Goal: Information Seeking & Learning: Learn about a topic

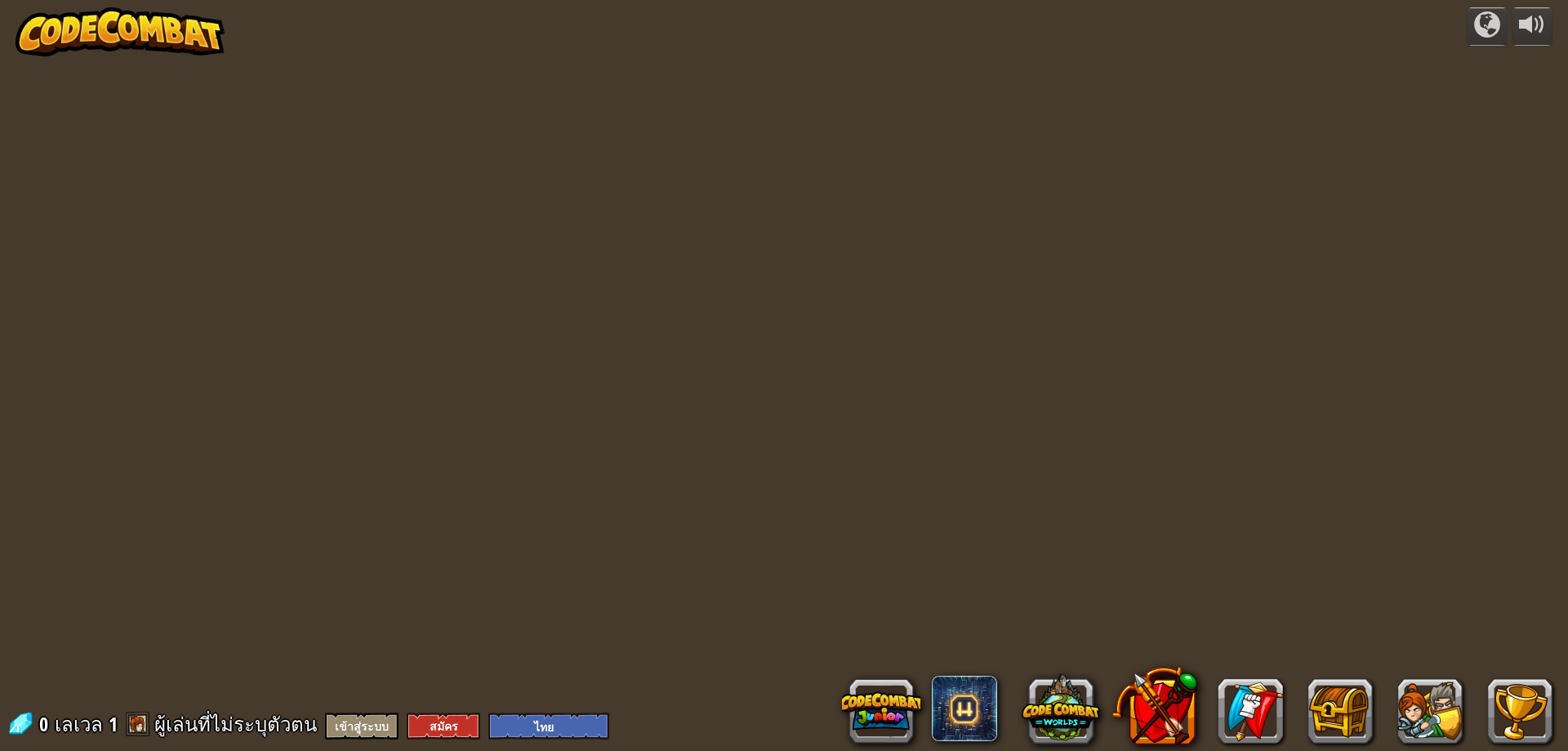
select select "th"
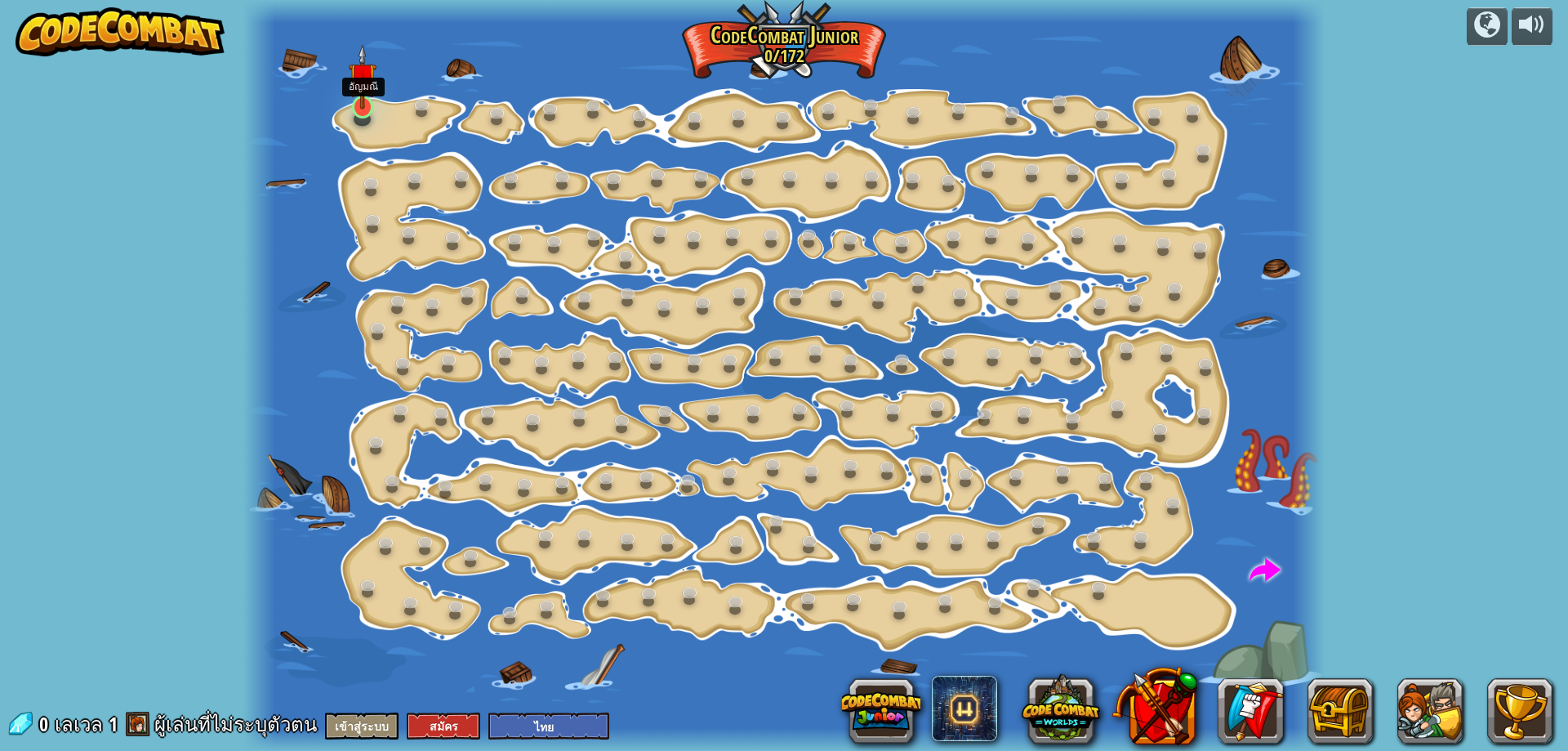
click at [368, 105] on img at bounding box center [363, 77] width 29 height 65
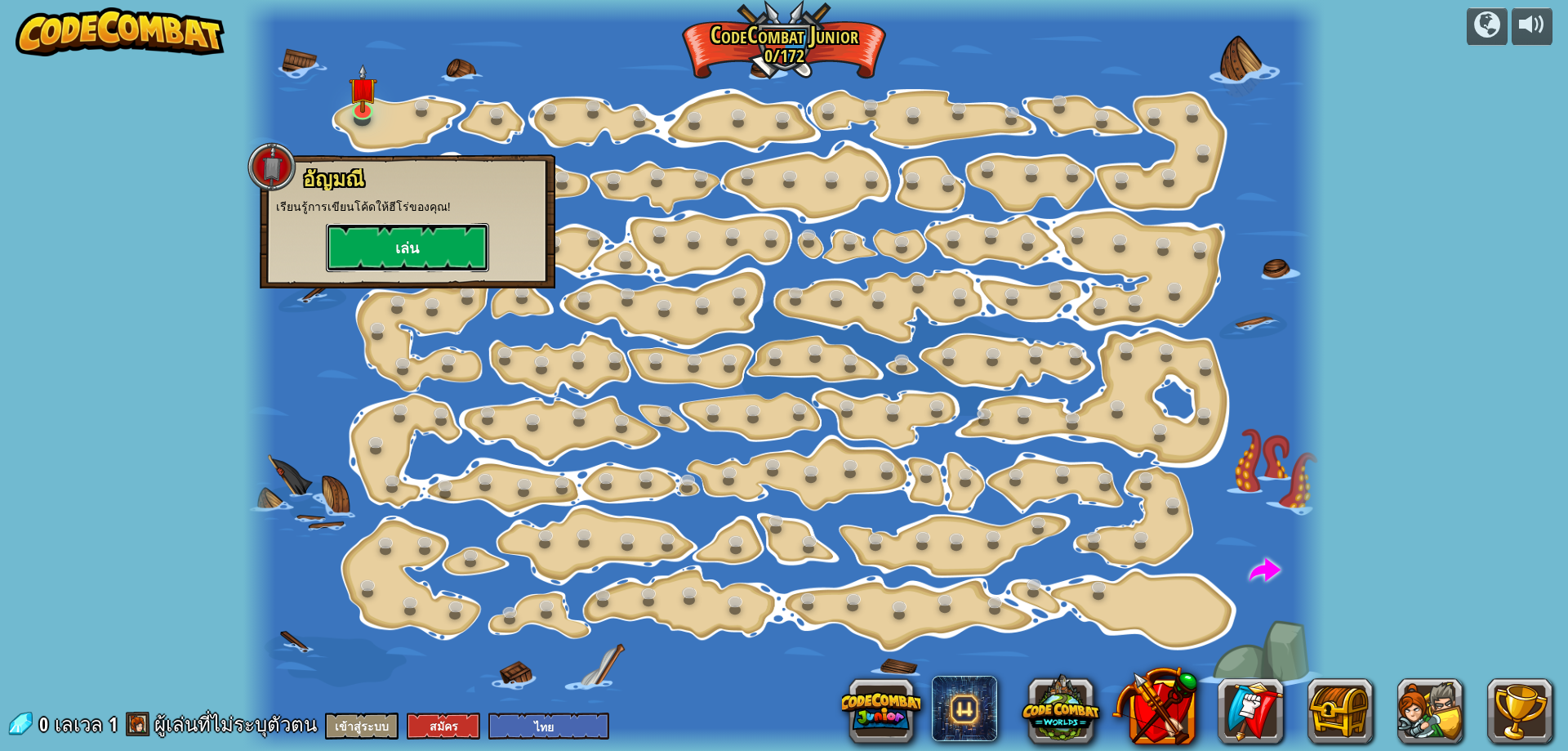
click at [387, 238] on button "เล่น" at bounding box center [407, 247] width 163 height 49
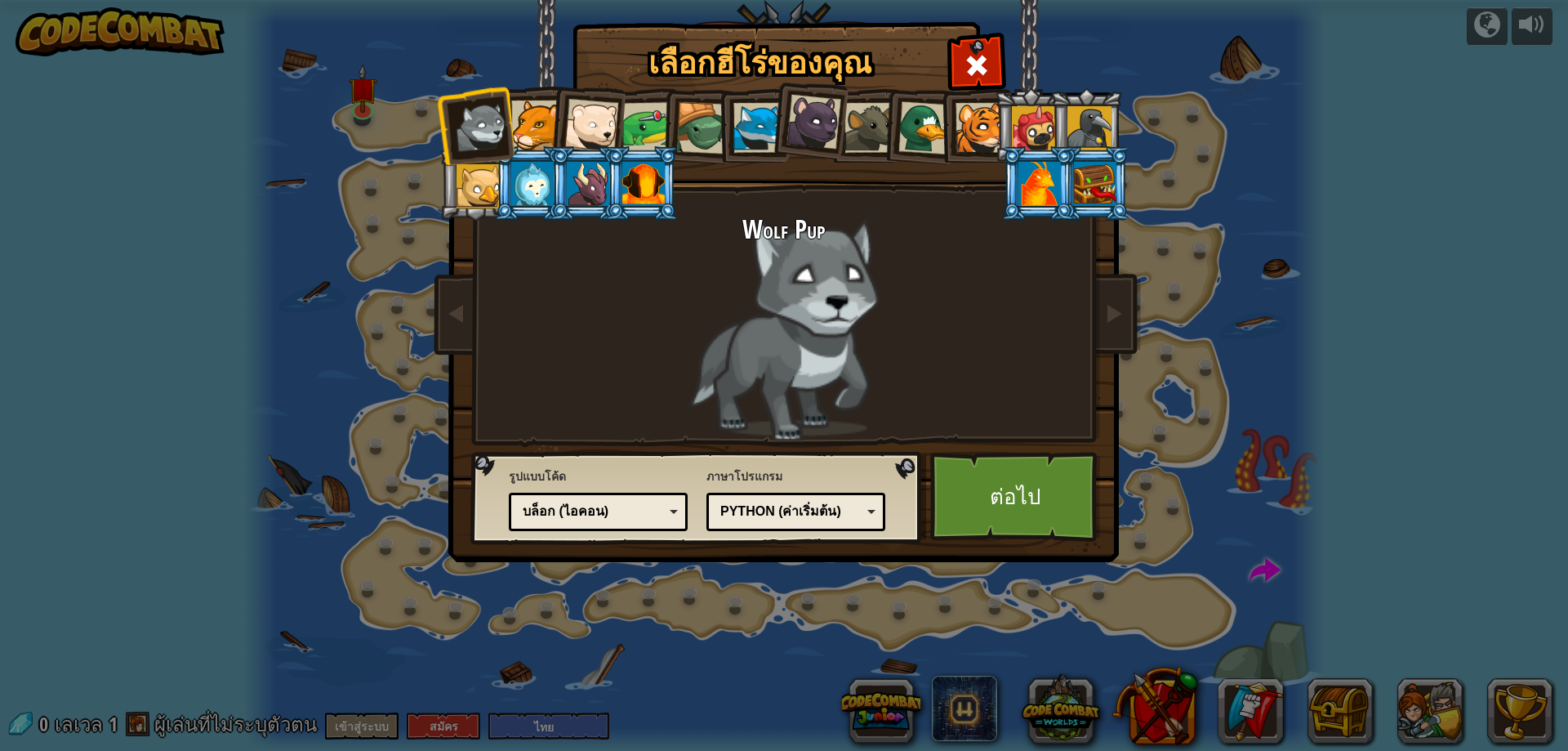
click at [604, 160] on li at bounding box center [586, 183] width 73 height 74
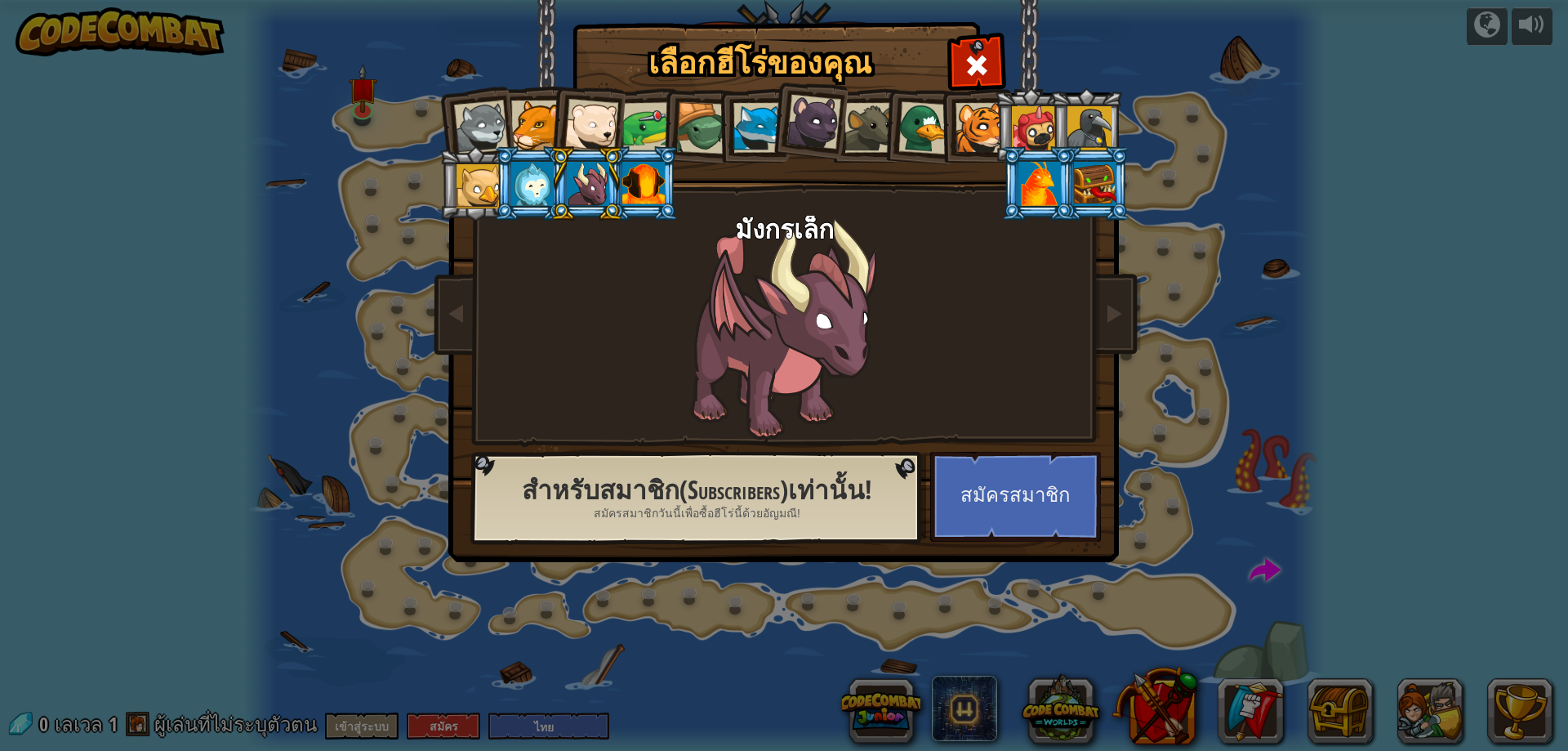
click at [485, 123] on div at bounding box center [482, 128] width 54 height 54
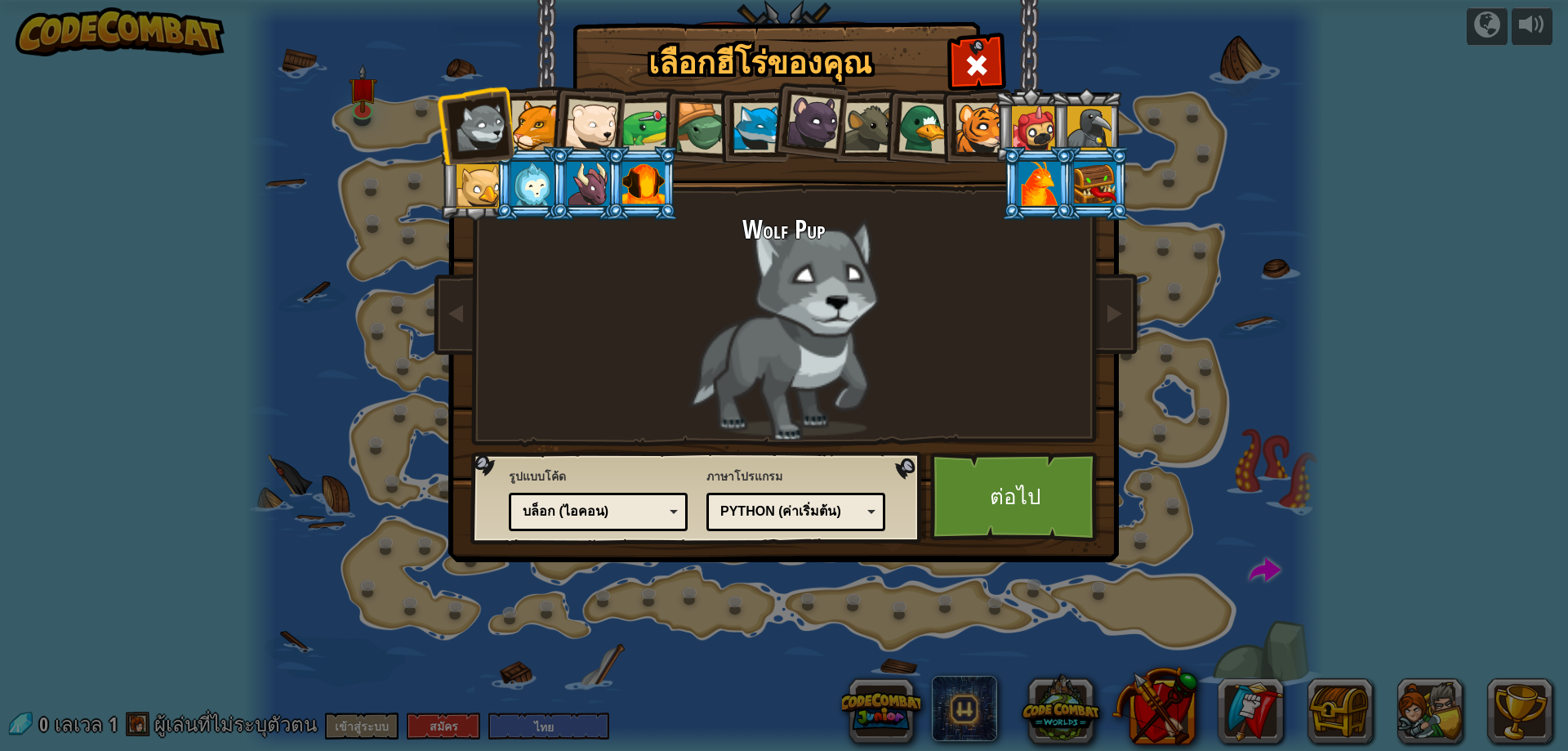
click at [483, 183] on div at bounding box center [478, 186] width 44 height 44
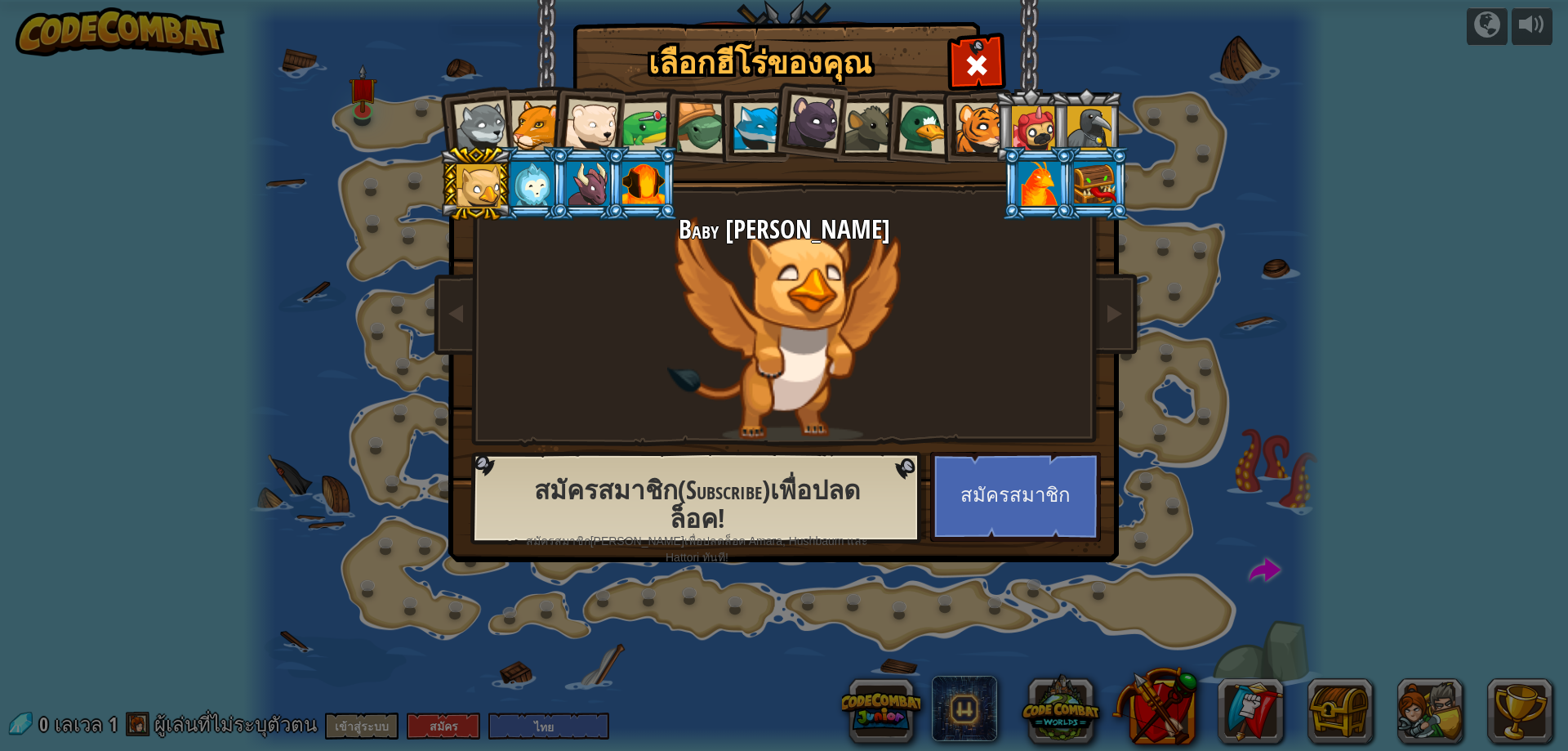
drag, startPoint x: 1114, startPoint y: 194, endPoint x: 1083, endPoint y: 206, distance: 33.2
click at [1114, 194] on div at bounding box center [1095, 184] width 43 height 44
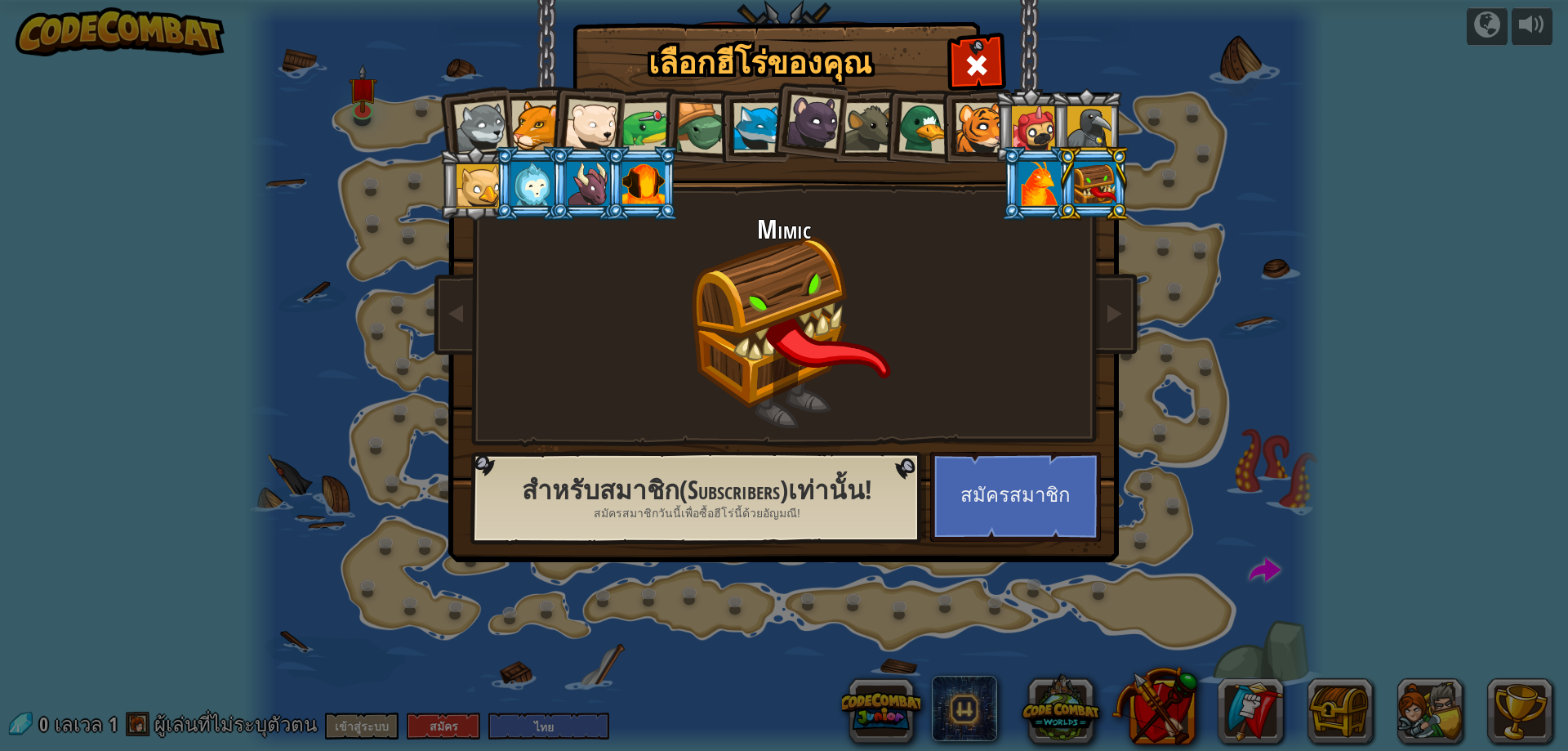
click at [1062, 186] on li at bounding box center [1093, 183] width 73 height 74
click at [1034, 174] on div at bounding box center [1039, 184] width 43 height 44
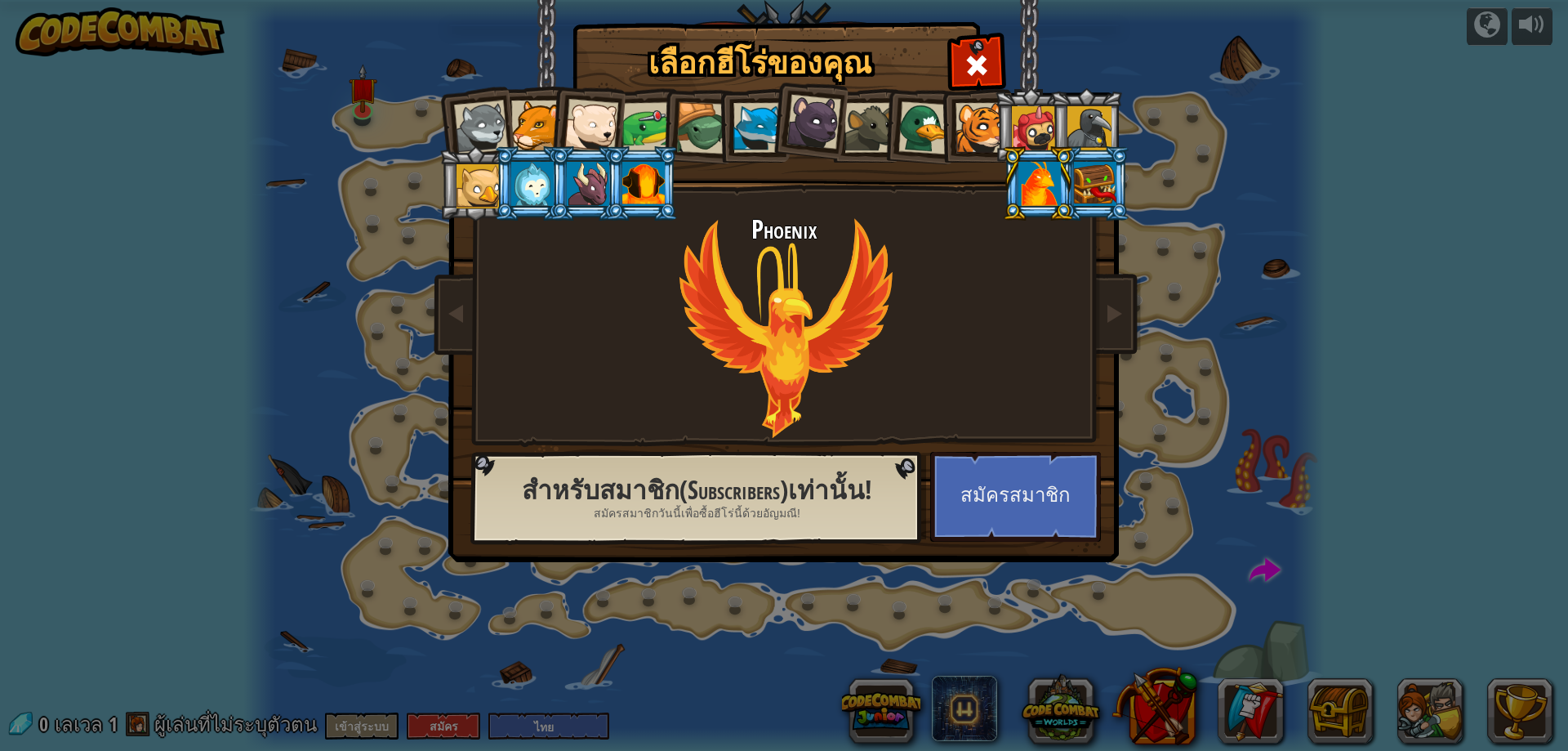
click at [907, 124] on div at bounding box center [924, 128] width 53 height 53
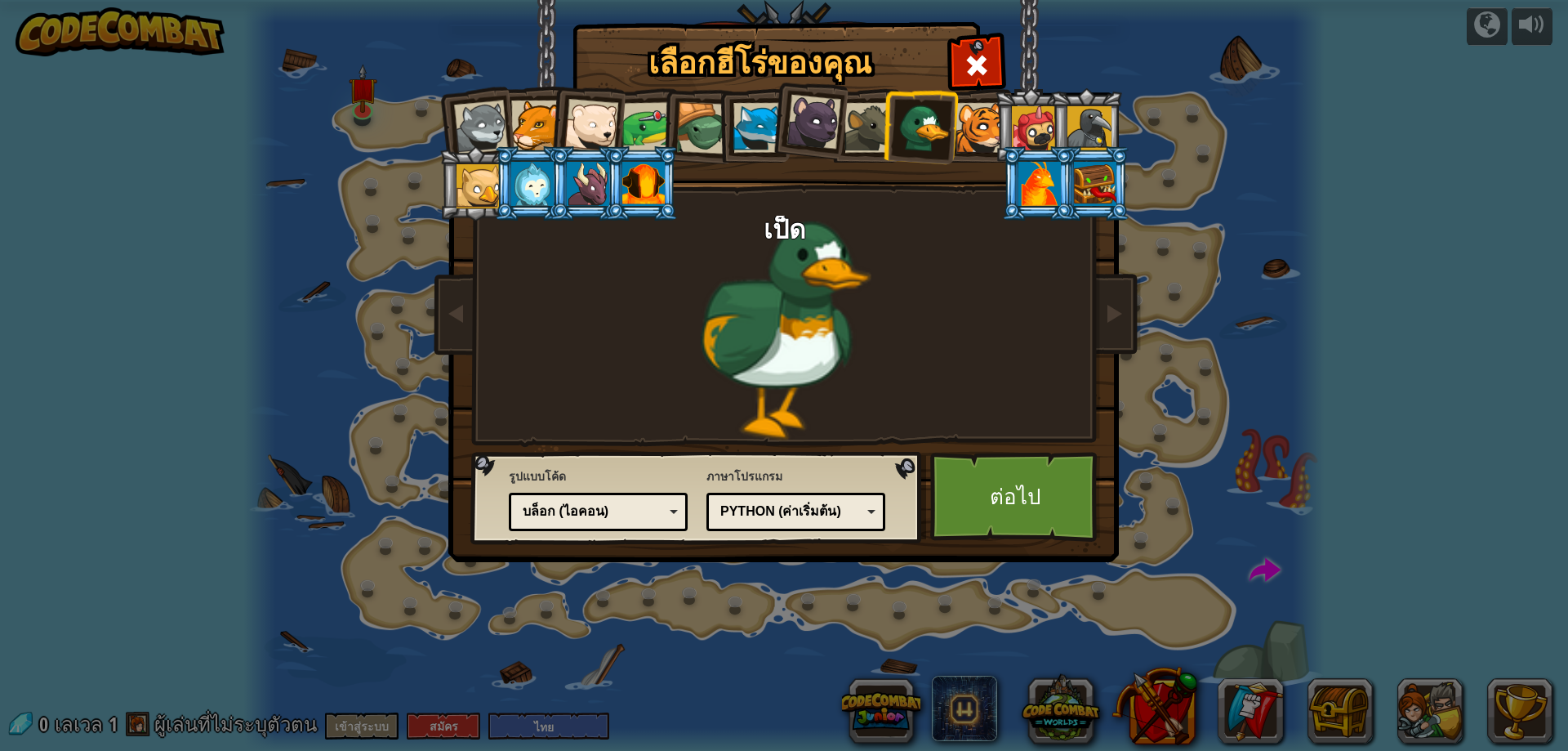
click at [626, 188] on div at bounding box center [643, 184] width 43 height 44
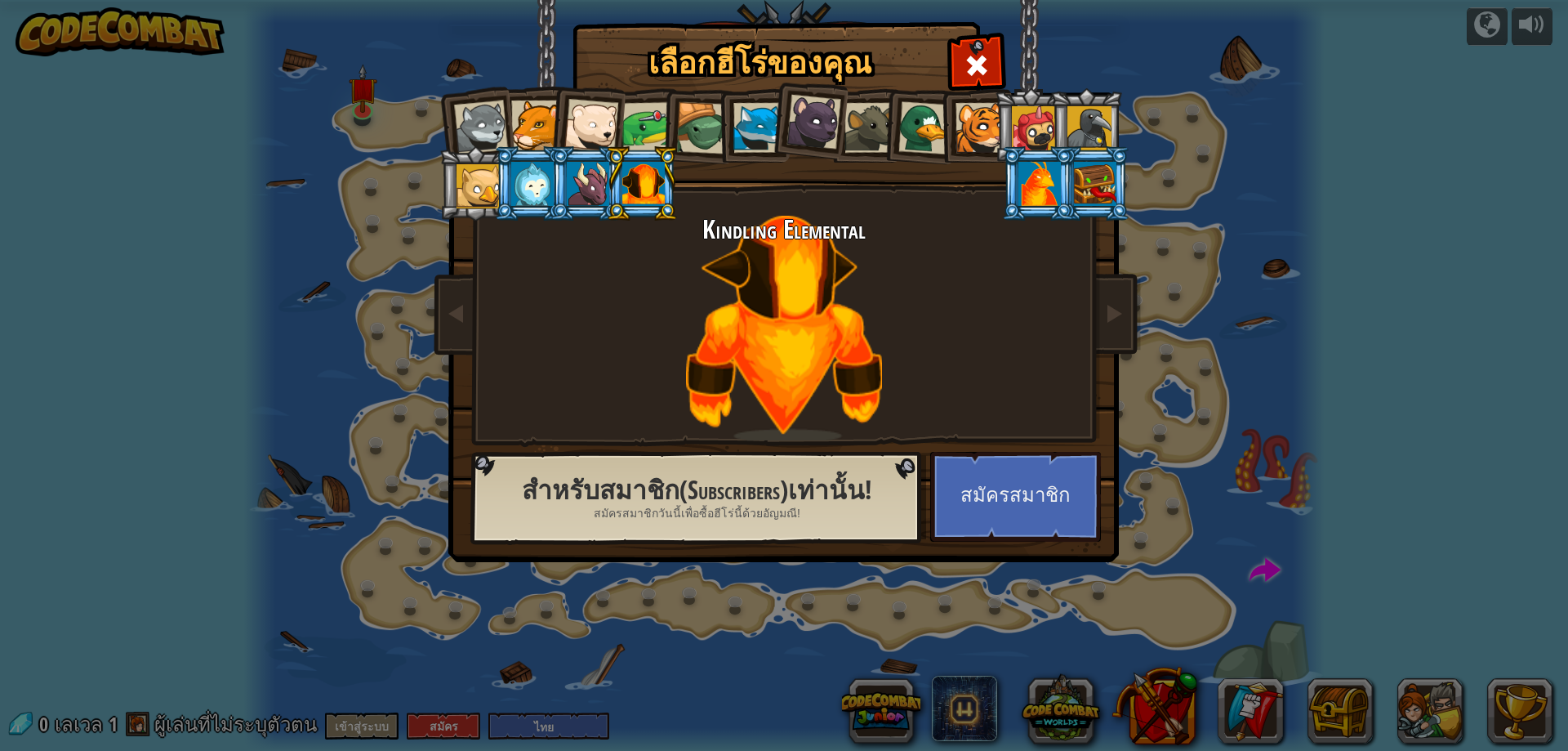
click at [923, 103] on li at bounding box center [920, 126] width 79 height 80
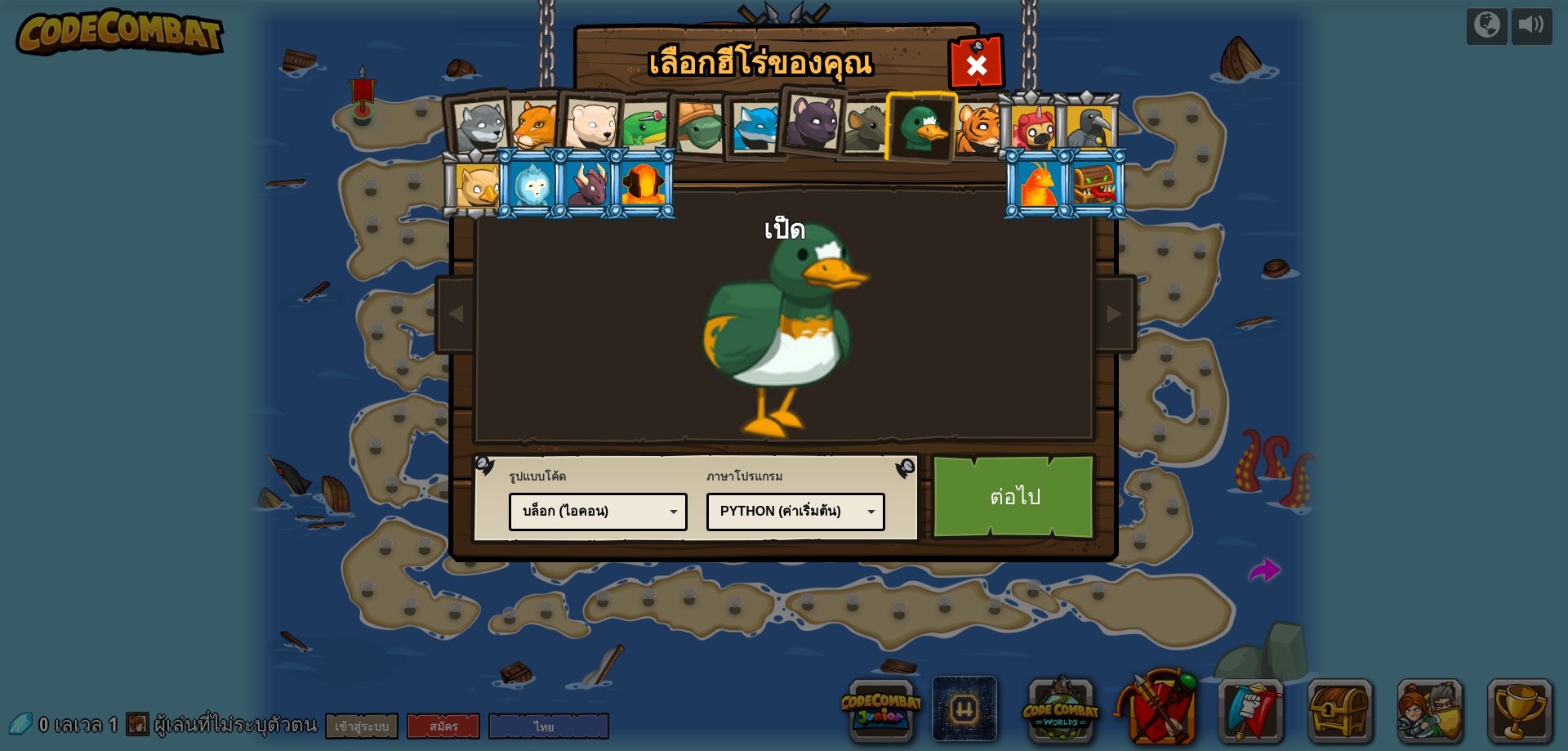
click at [1114, 110] on li at bounding box center [1085, 125] width 73 height 74
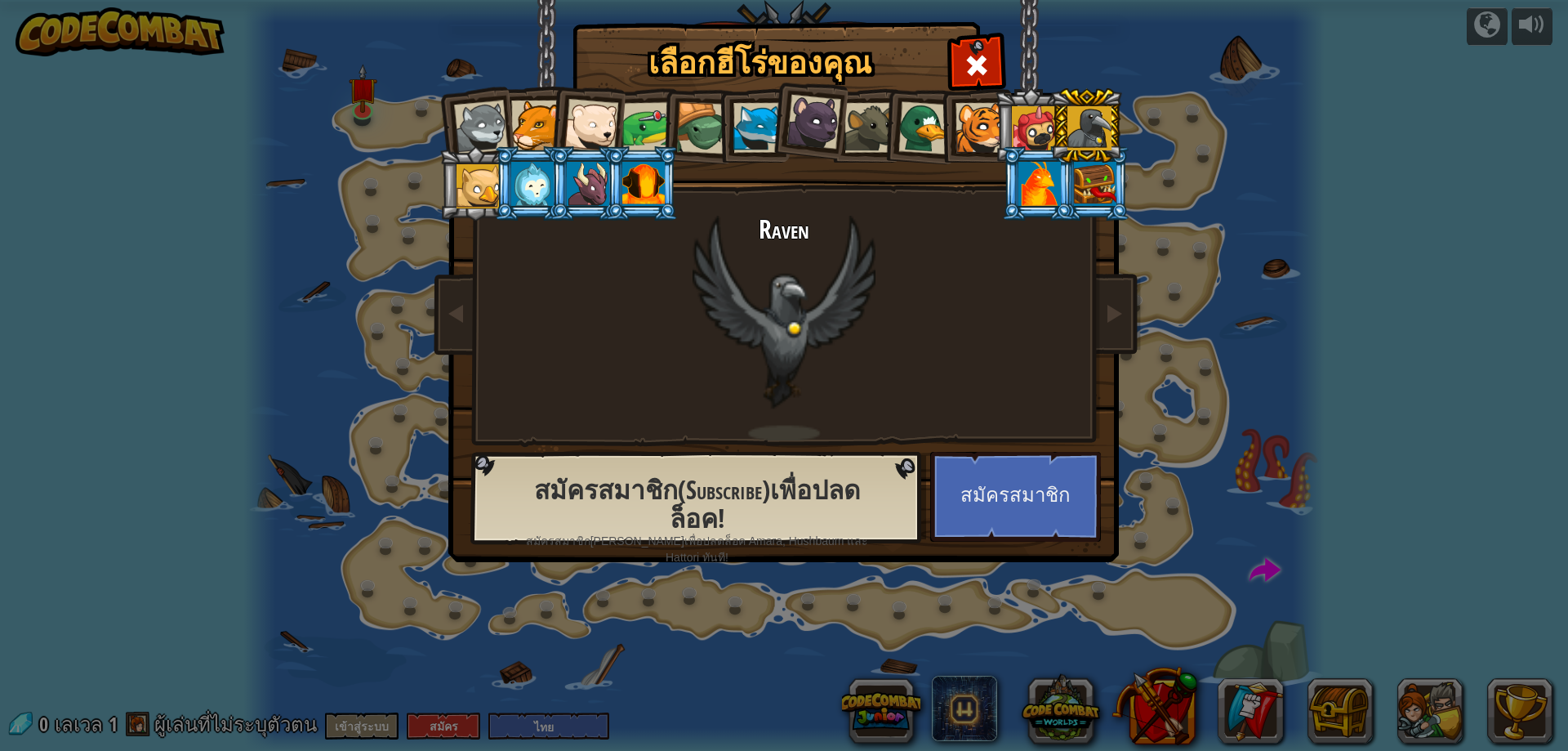
click at [484, 168] on div at bounding box center [478, 186] width 44 height 44
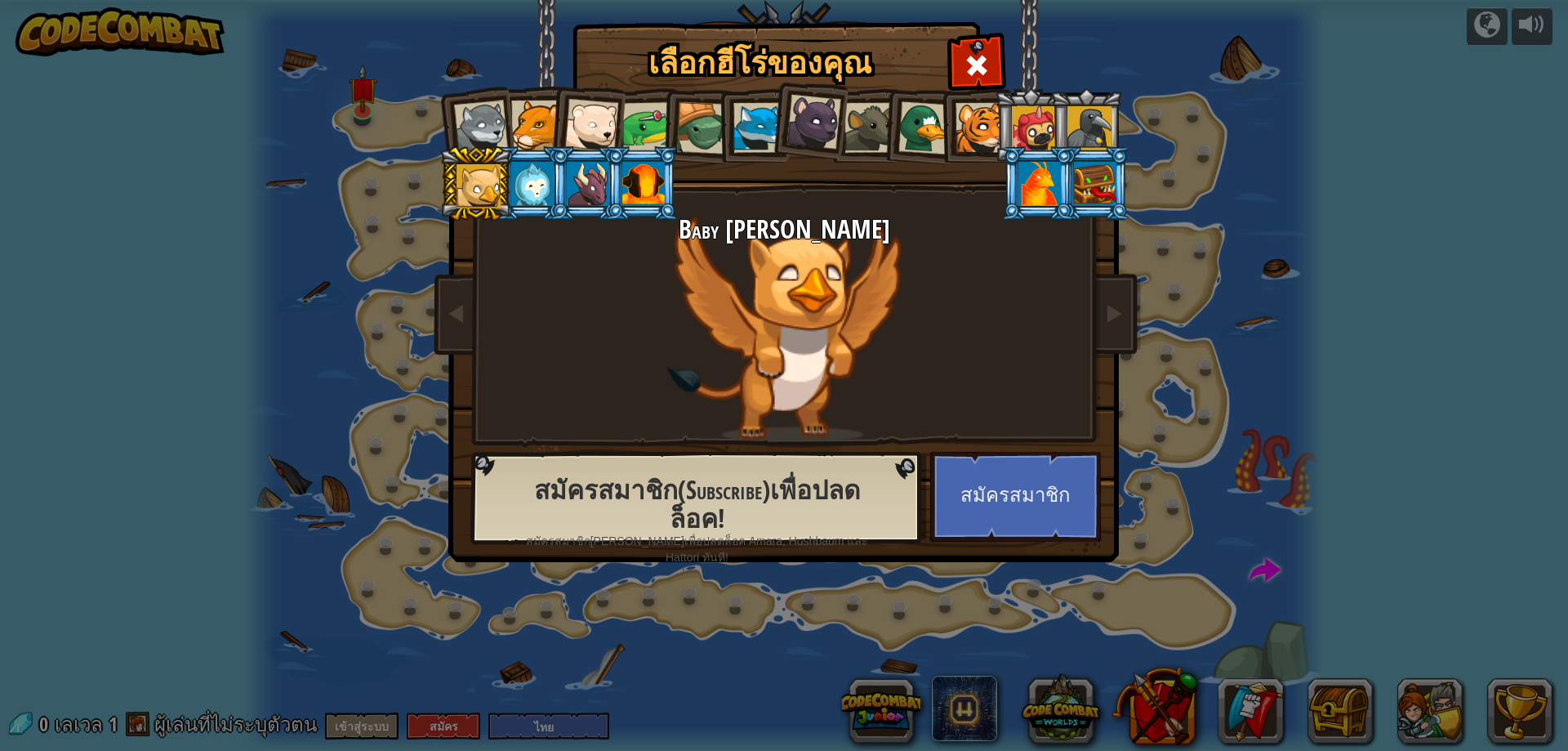
click at [1045, 130] on div at bounding box center [1034, 128] width 44 height 44
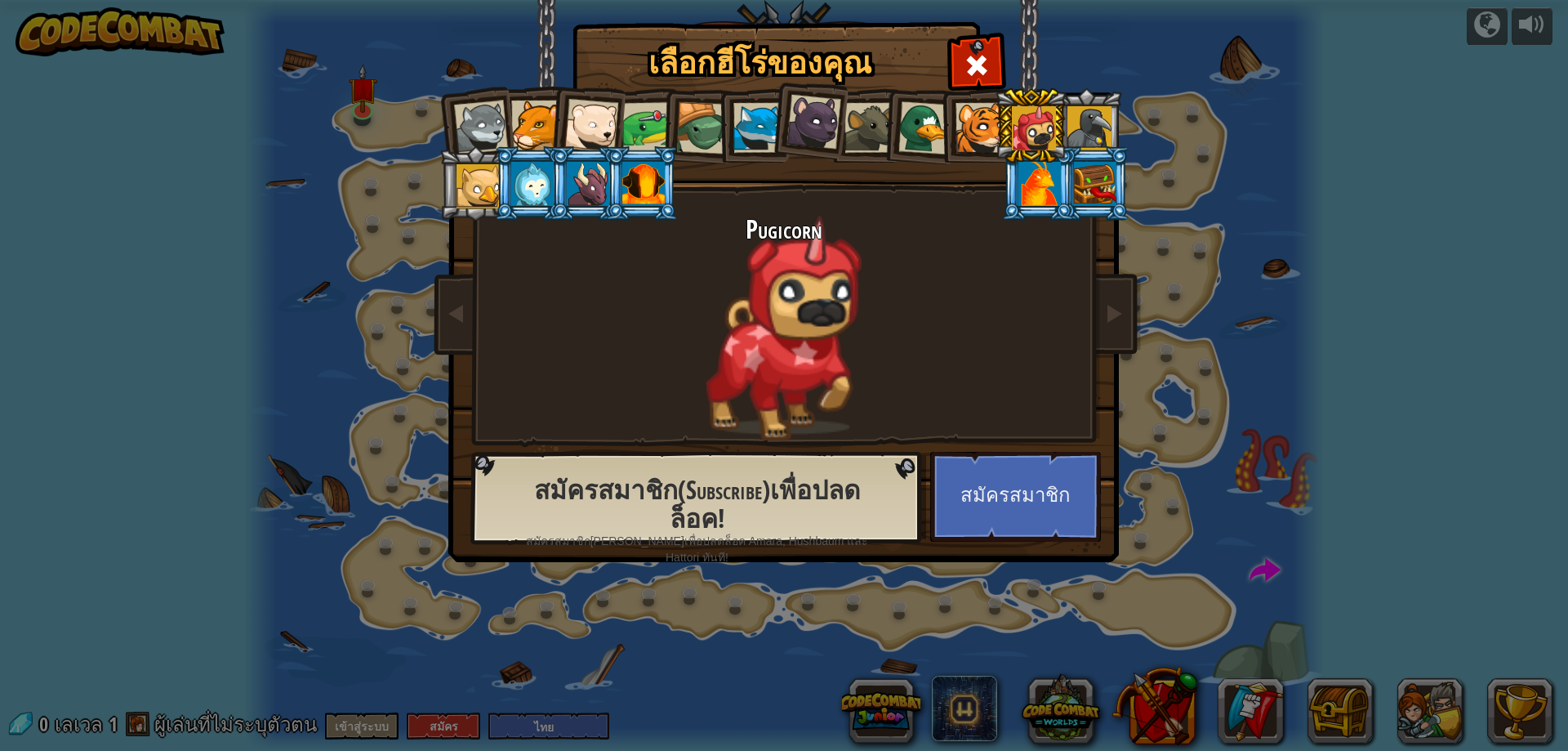
click at [703, 139] on div at bounding box center [703, 129] width 53 height 53
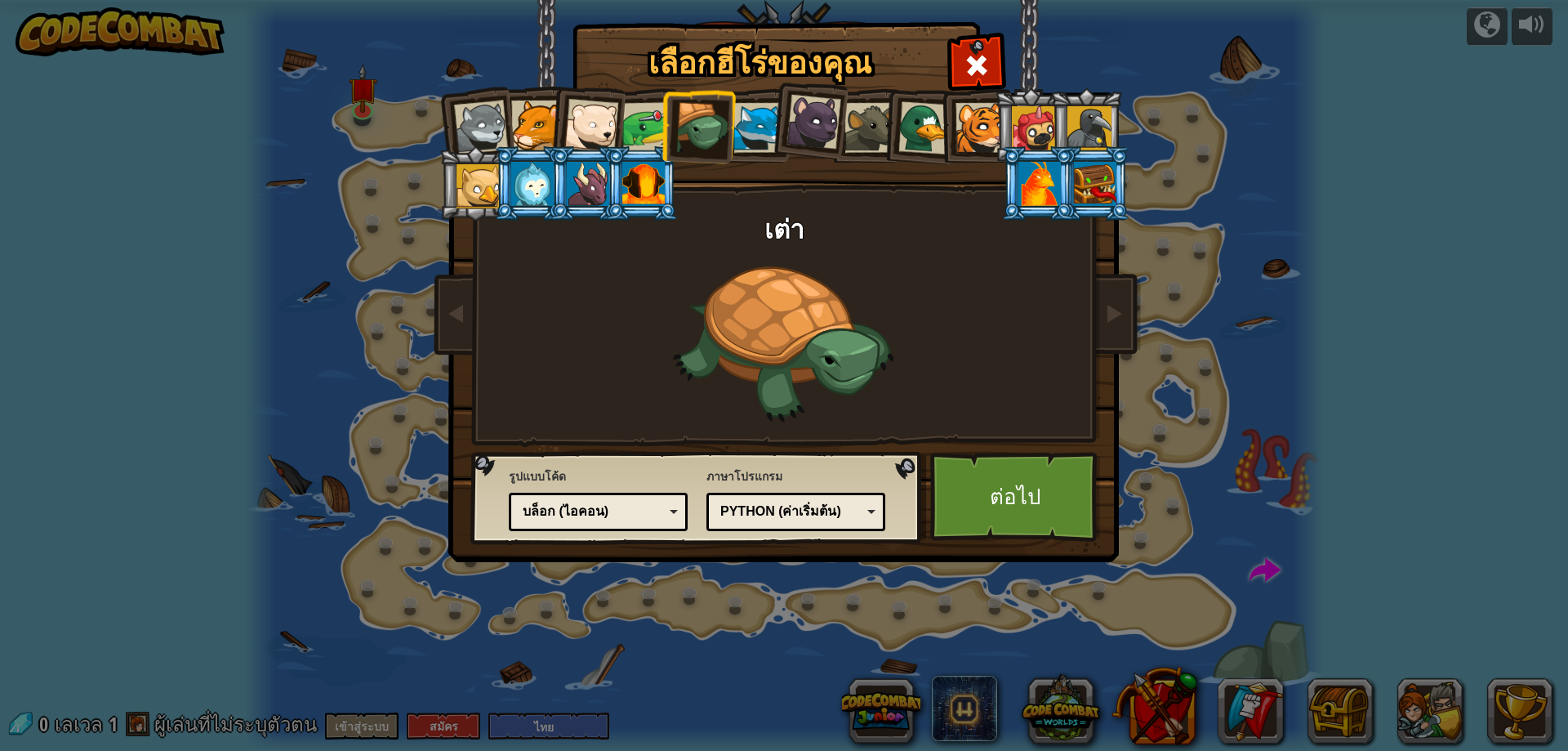
click at [643, 114] on div at bounding box center [647, 128] width 51 height 51
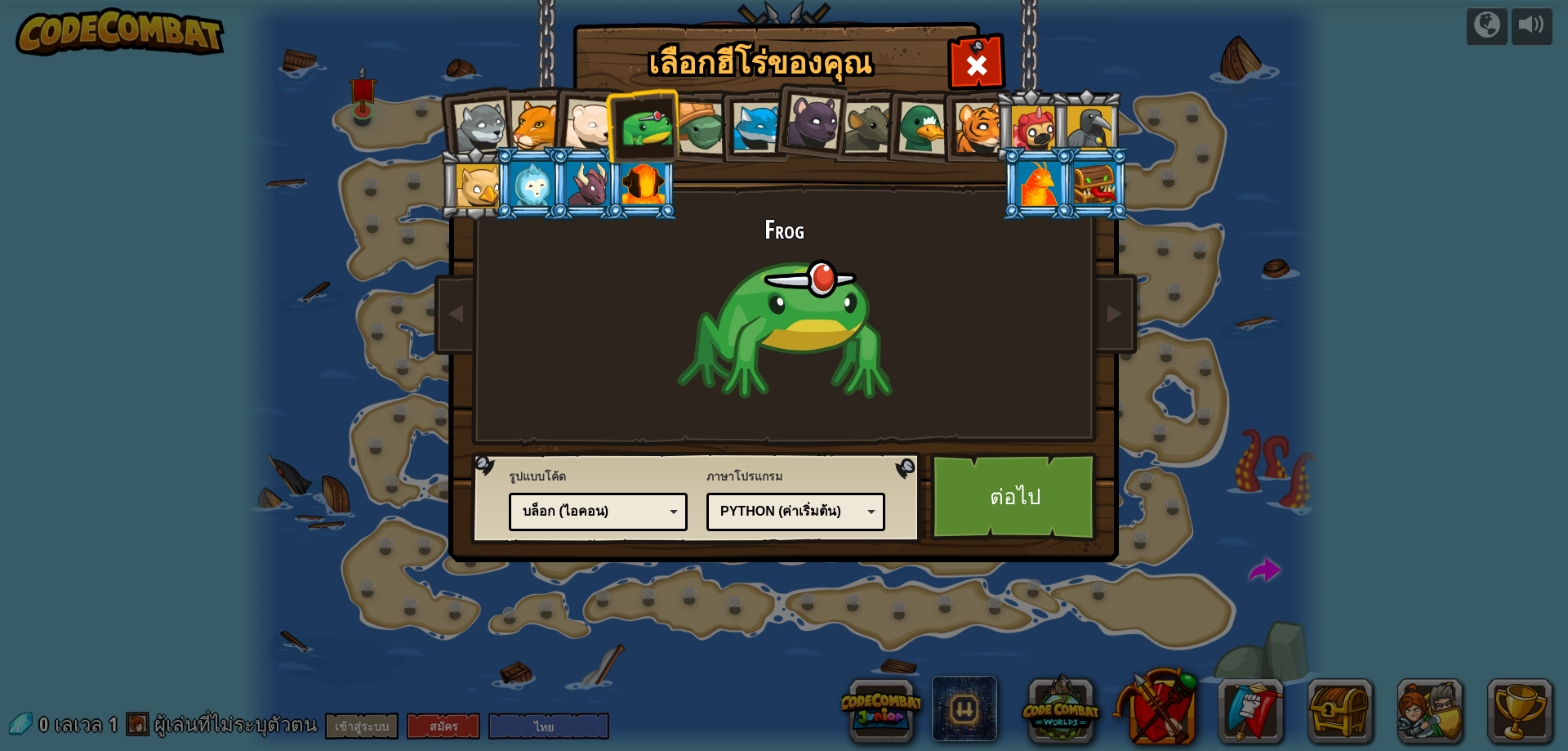
click at [1105, 113] on div at bounding box center [1089, 128] width 44 height 44
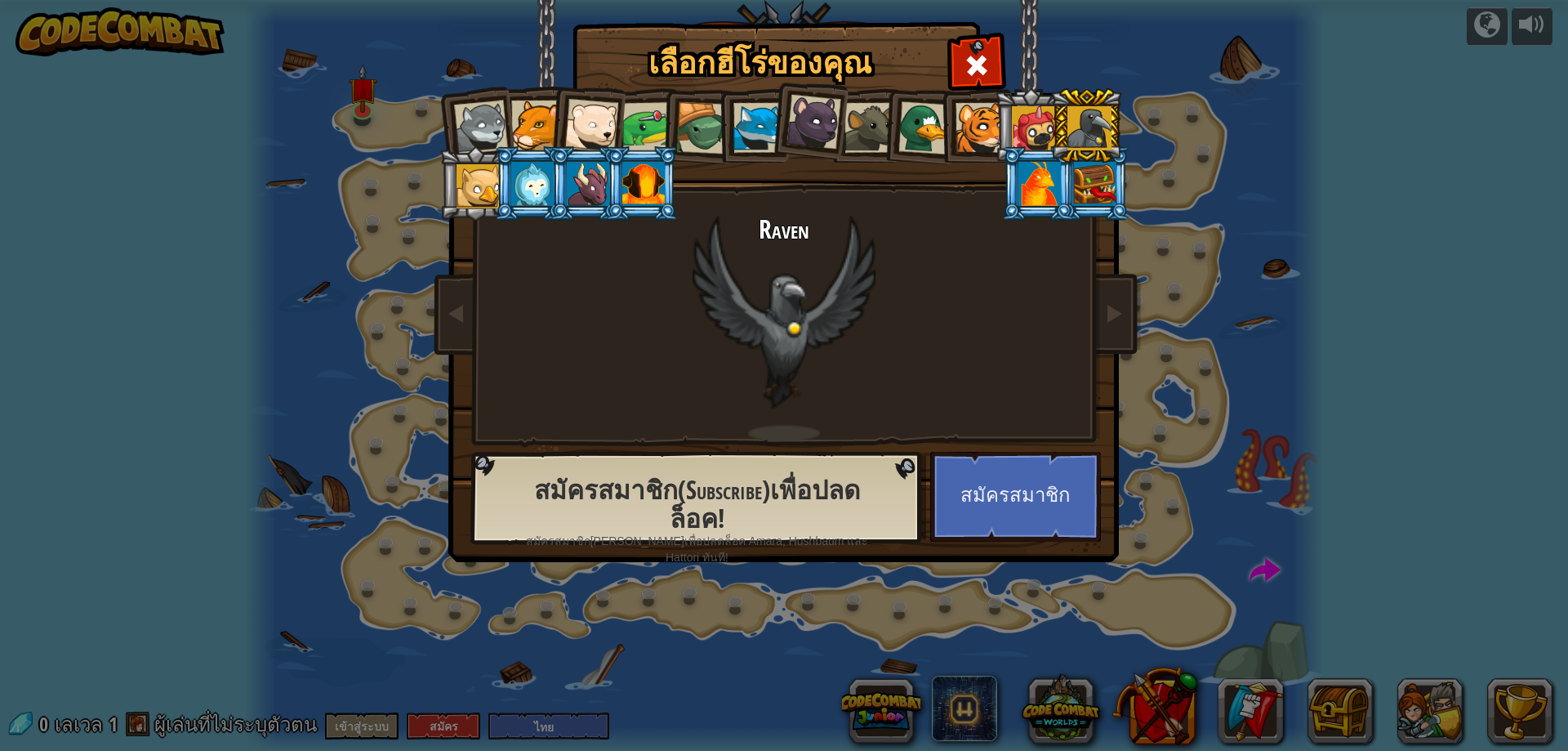
click at [933, 149] on div at bounding box center [924, 128] width 53 height 53
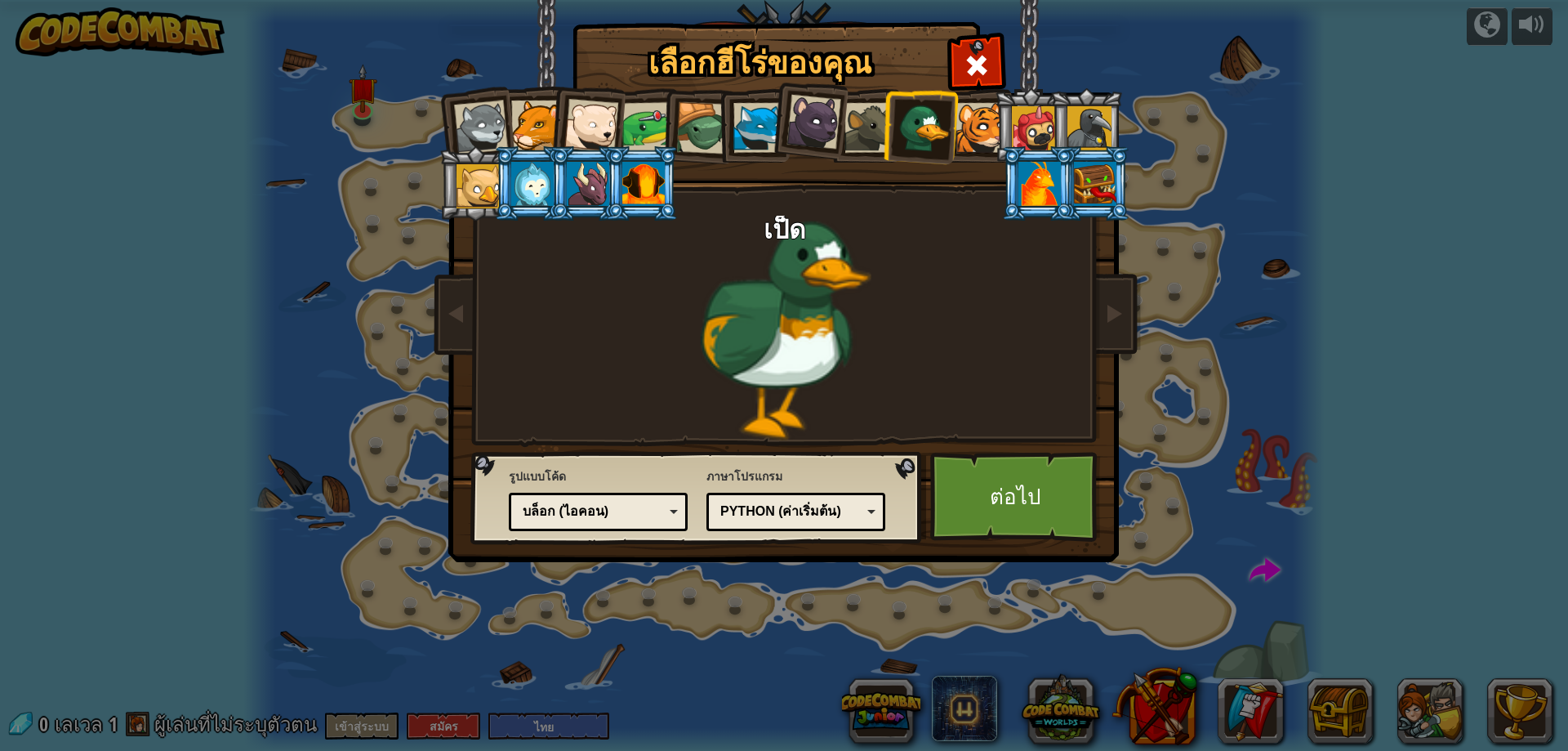
click at [987, 126] on div at bounding box center [980, 128] width 50 height 50
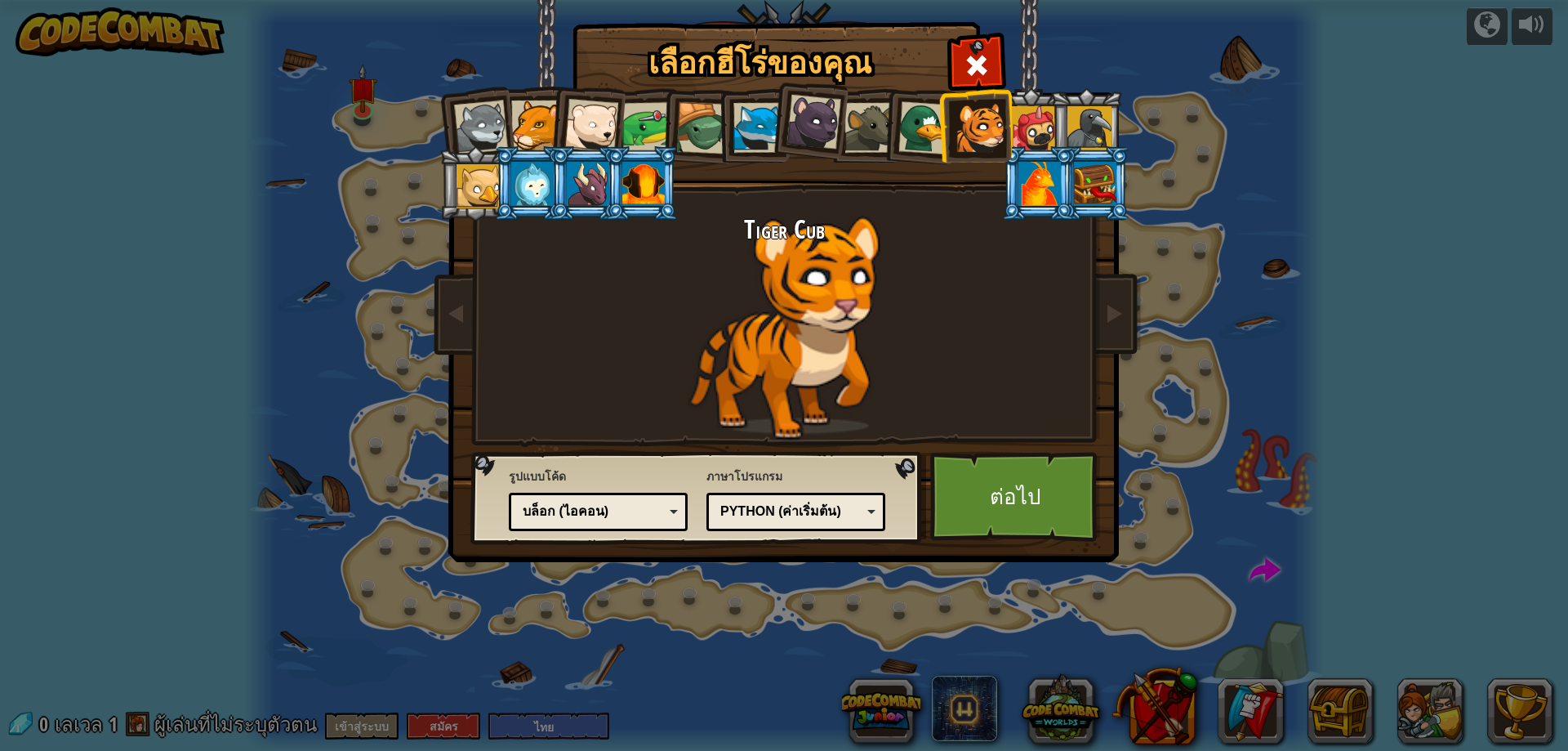
click at [643, 152] on li at bounding box center [642, 183] width 73 height 74
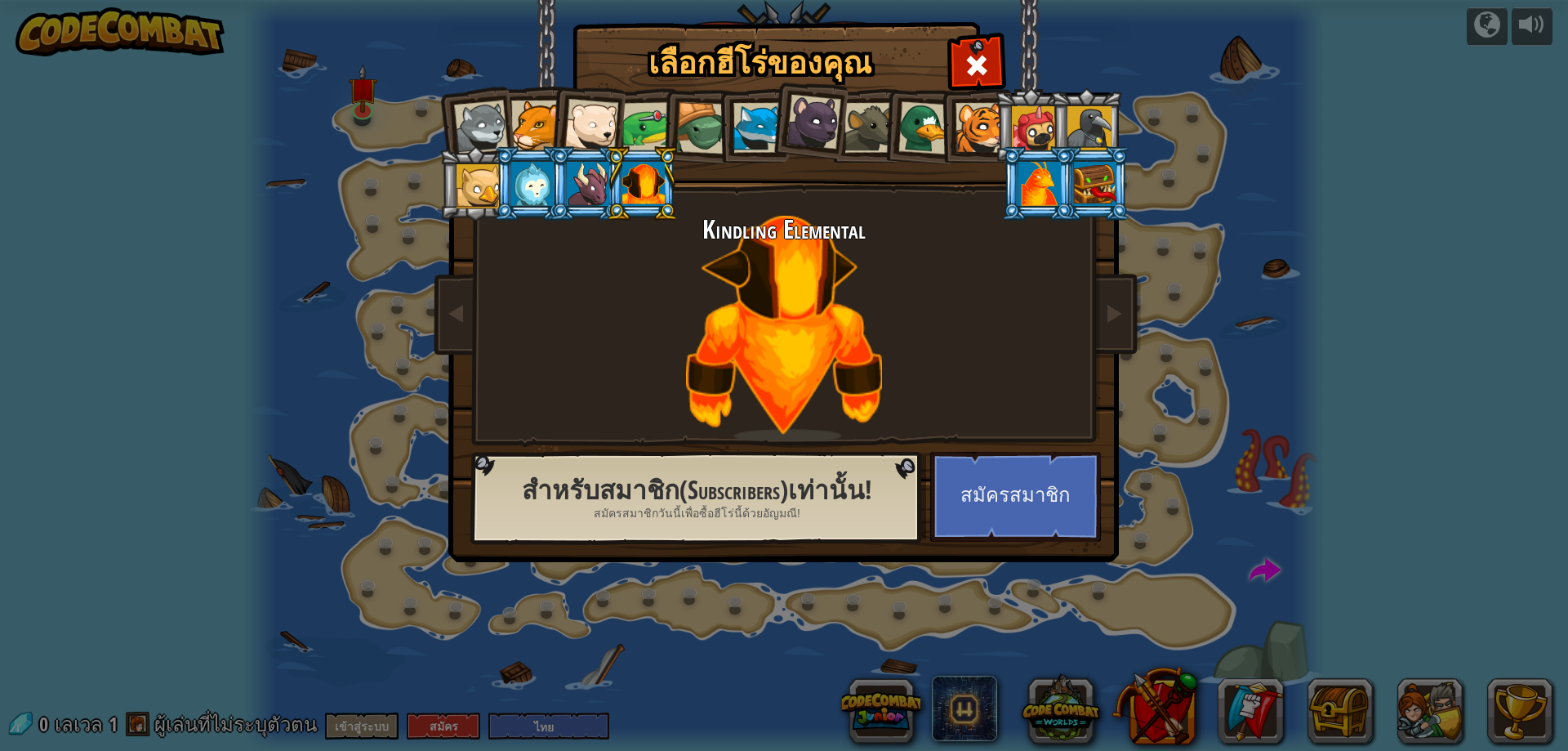
drag, startPoint x: 793, startPoint y: 104, endPoint x: 850, endPoint y: 128, distance: 61.8
click at [837, 121] on div at bounding box center [814, 122] width 54 height 54
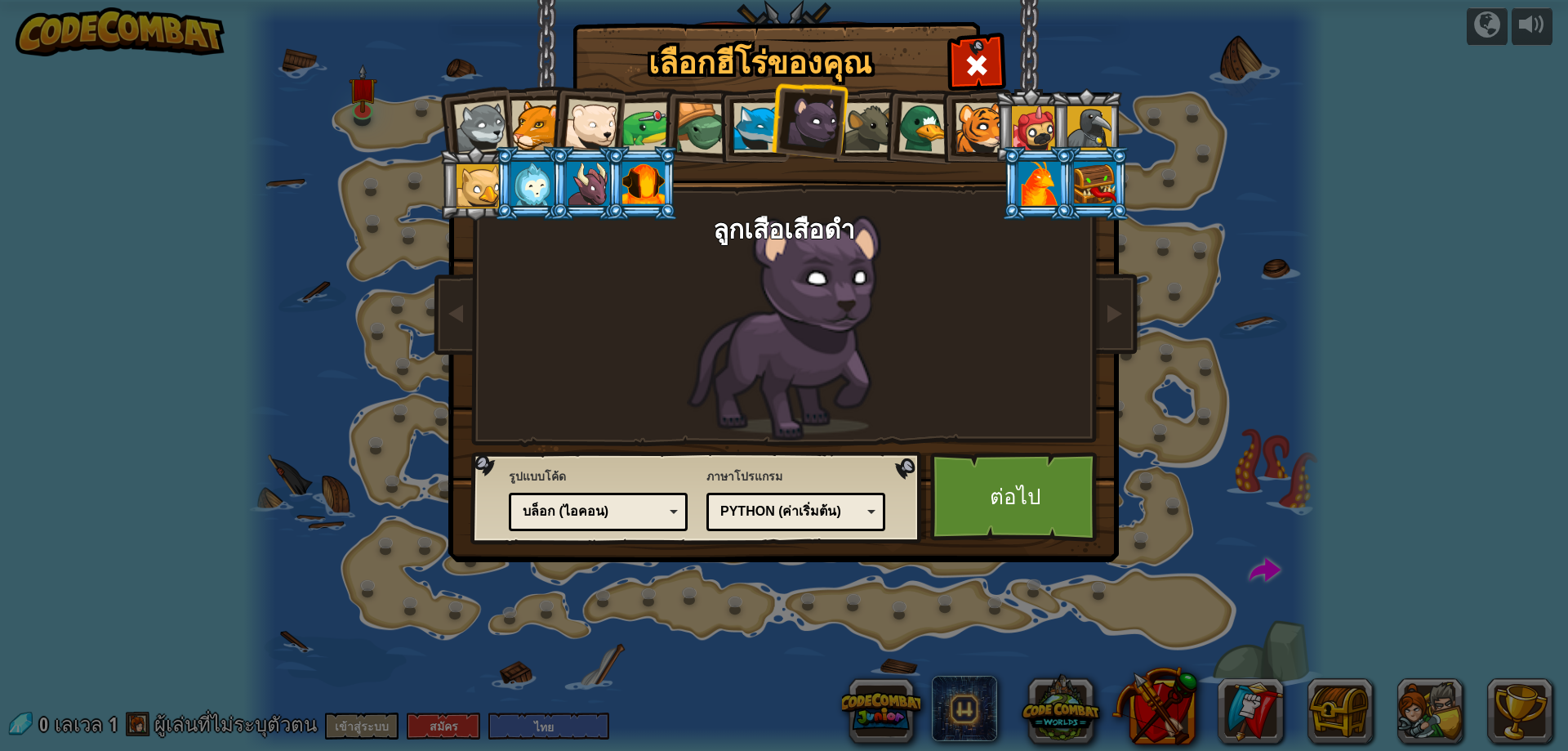
click at [872, 124] on div at bounding box center [869, 128] width 50 height 50
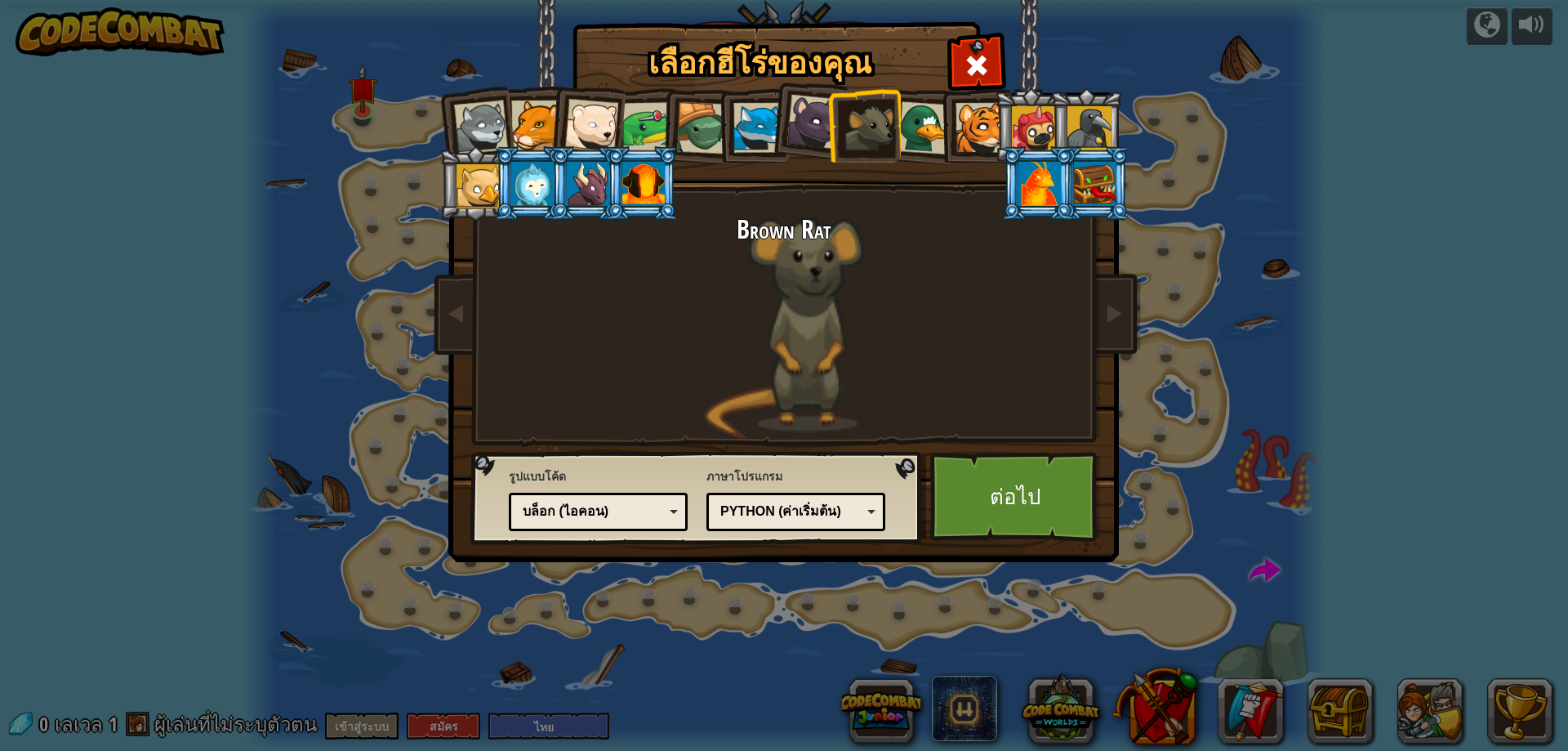
click at [824, 120] on div at bounding box center [814, 122] width 54 height 54
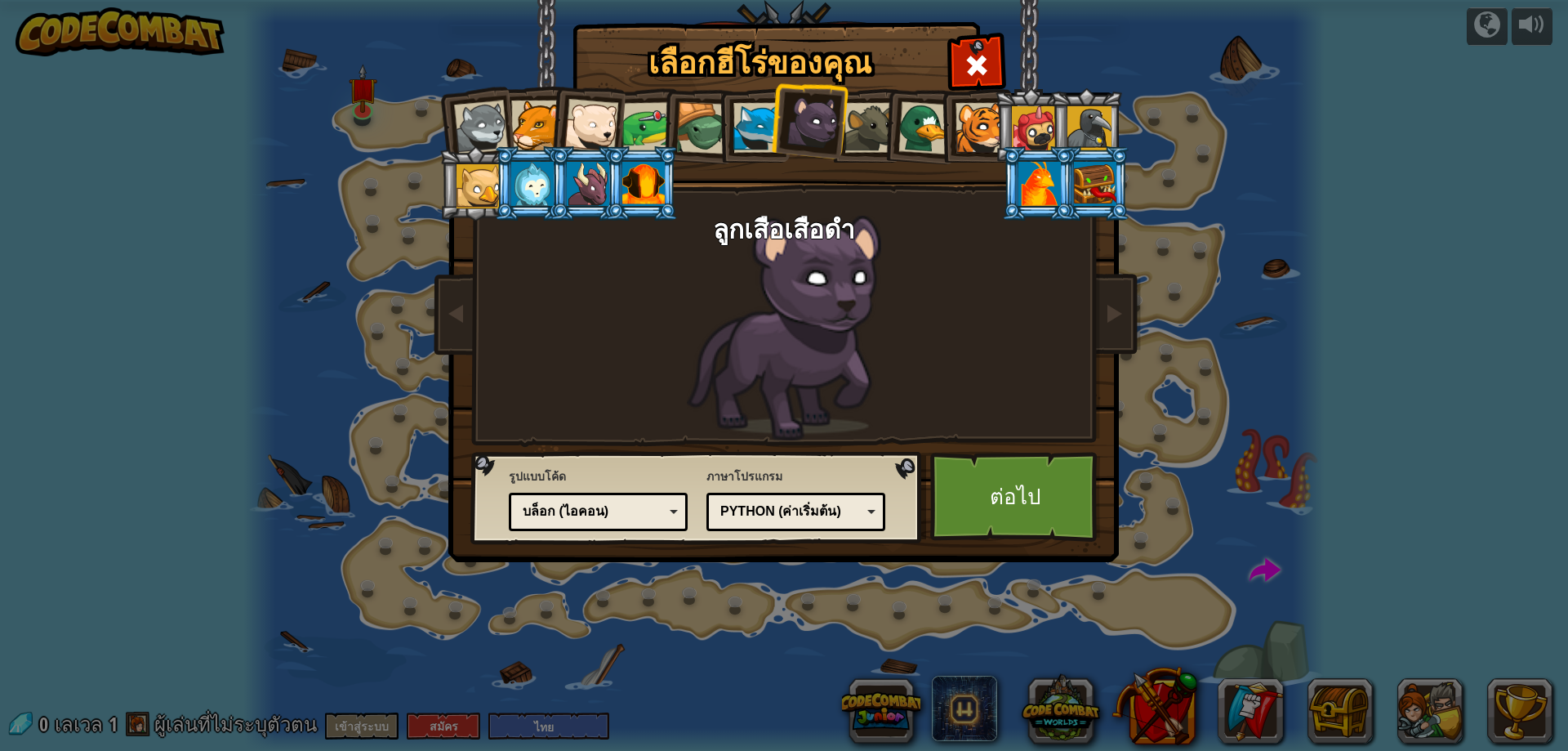
drag, startPoint x: 735, startPoint y: 105, endPoint x: 769, endPoint y: 121, distance: 37.6
click at [757, 115] on div at bounding box center [758, 128] width 50 height 50
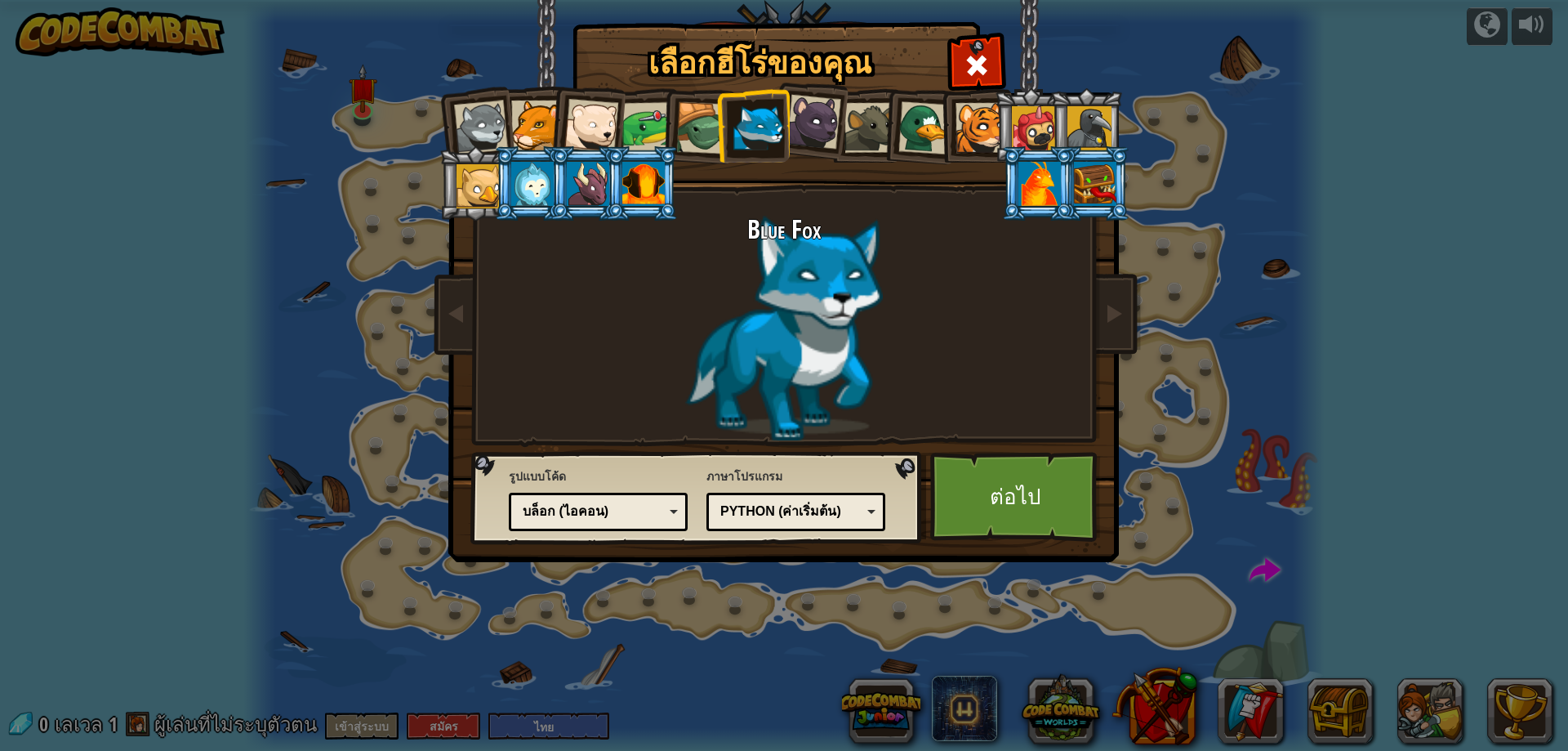
click at [489, 113] on div at bounding box center [482, 128] width 54 height 54
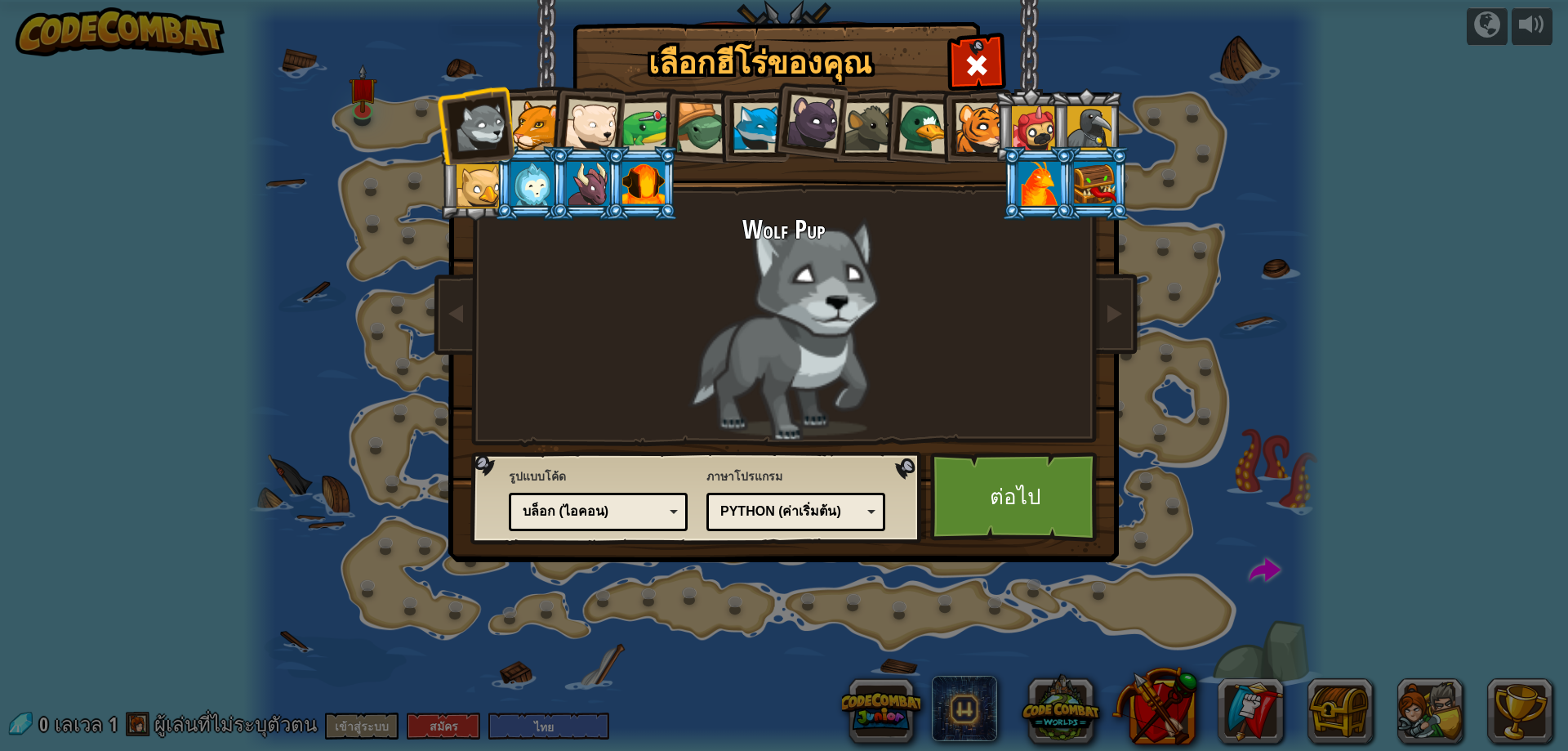
click at [611, 515] on div "บล็อก (ไอคอน)" at bounding box center [593, 512] width 141 height 19
click at [790, 511] on div "Python (ค่าเริ่มต้น)" at bounding box center [791, 512] width 141 height 19
click at [1212, 501] on div "เลือกฮีโร่ของคุณ 0 Wolf Pup Cougar Polar Bear Cub Frog เต่า Blue Fox ลูกเสือ[PE…" at bounding box center [784, 375] width 1568 height 751
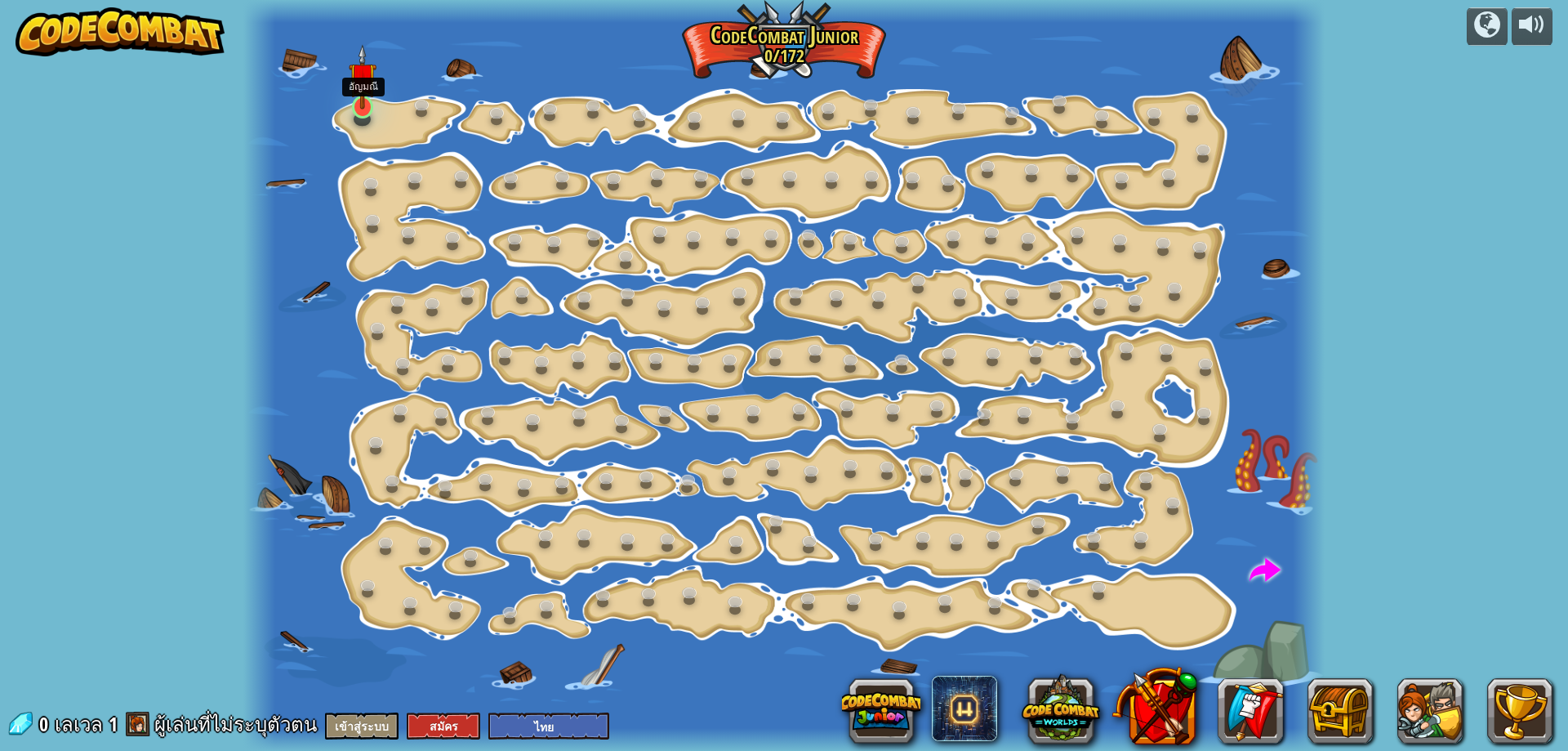
click at [355, 108] on img at bounding box center [363, 77] width 29 height 65
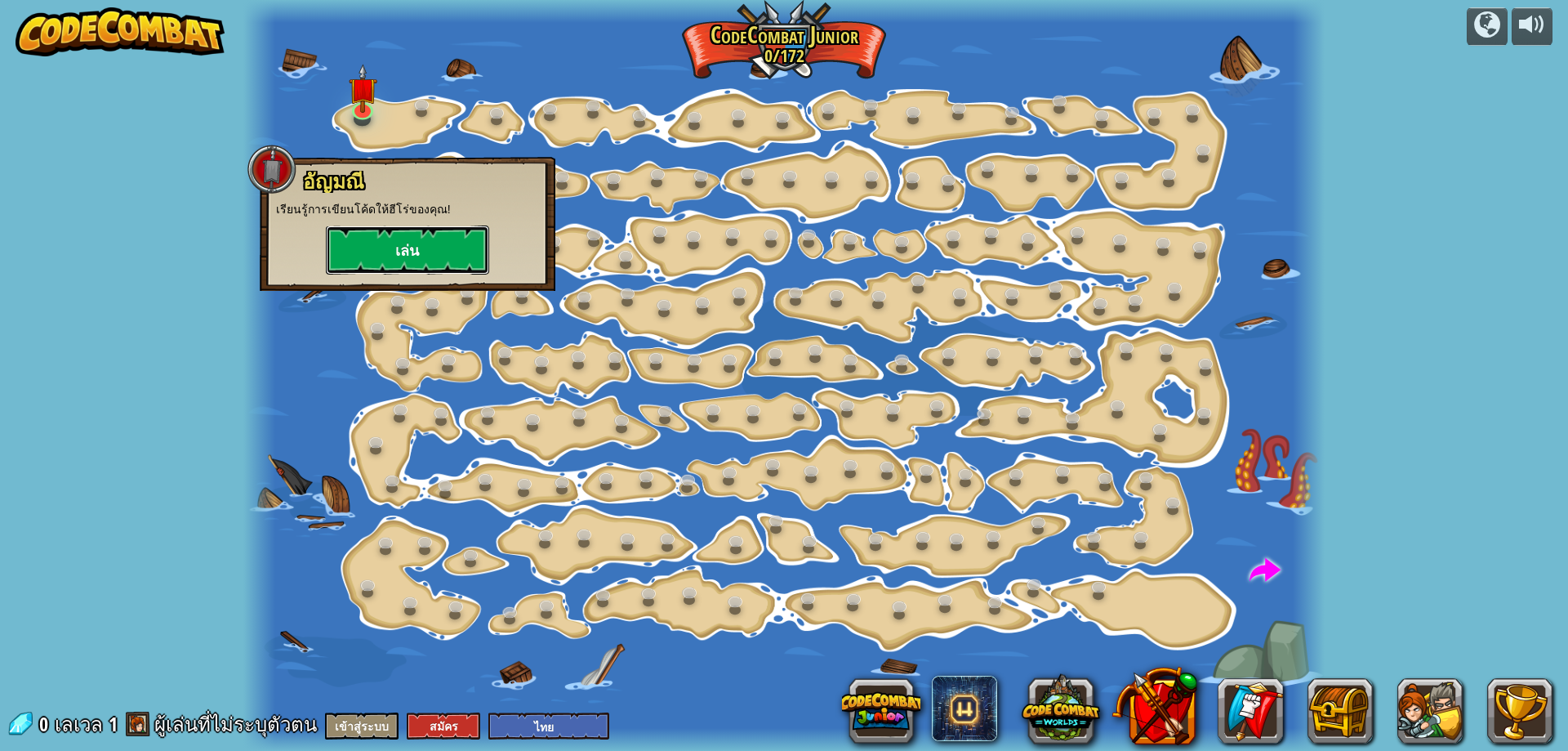
click at [399, 247] on button "เล่น" at bounding box center [407, 250] width 163 height 49
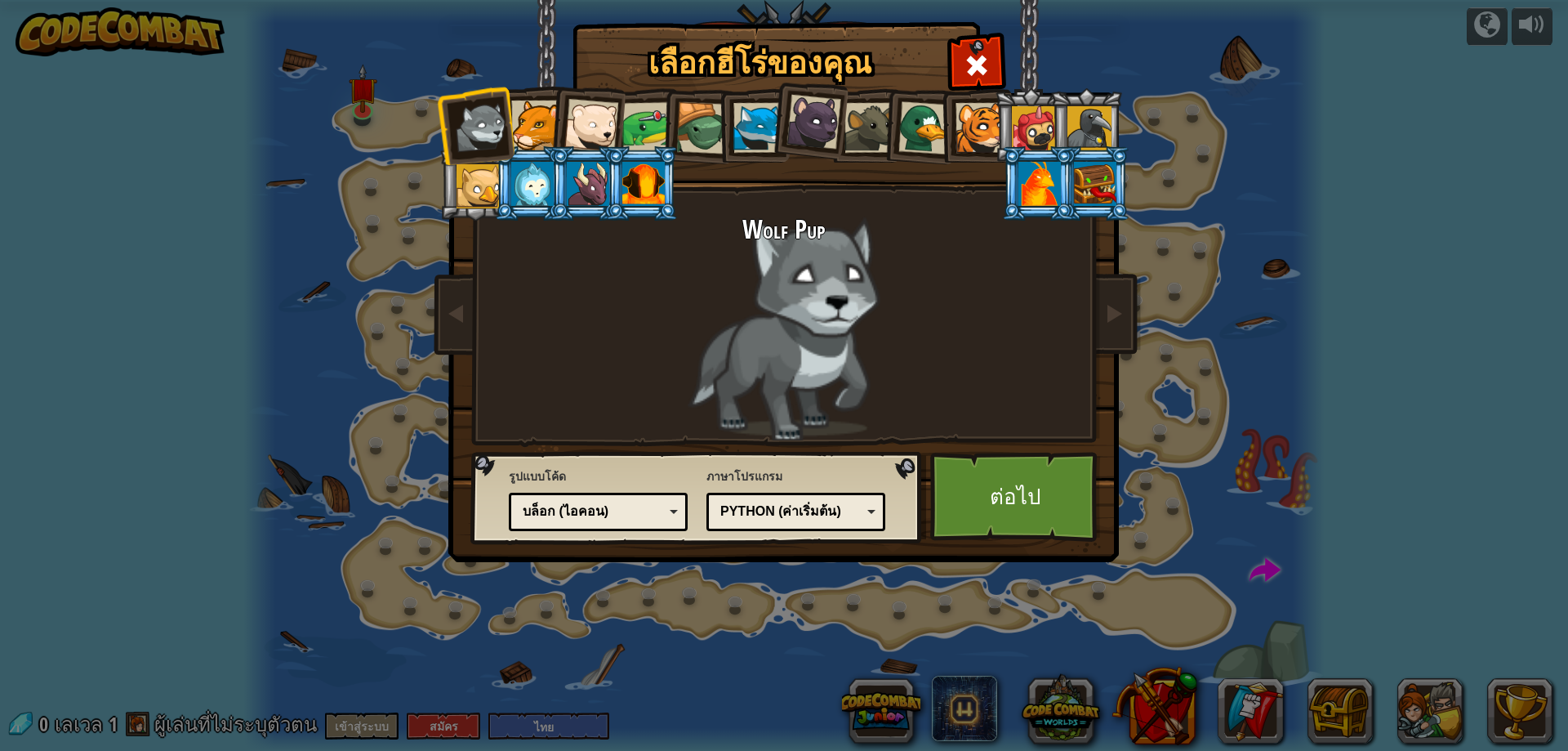
click at [652, 514] on div "บล็อก (ไอคอน)" at bounding box center [593, 512] width 141 height 19
click at [759, 117] on div at bounding box center [758, 128] width 50 height 50
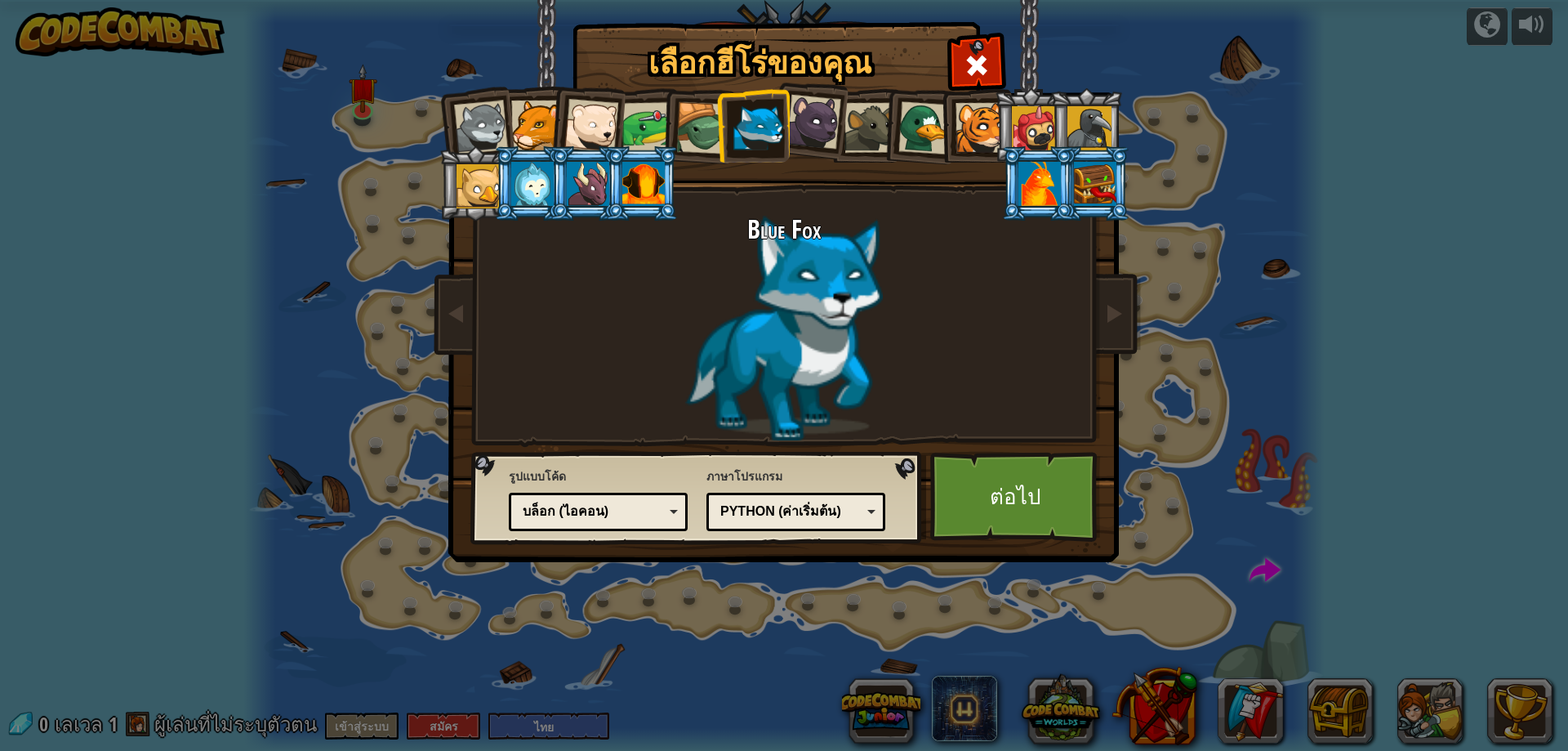
drag, startPoint x: 1073, startPoint y: 527, endPoint x: 1355, endPoint y: 617, distance: 296.0
drag, startPoint x: 1355, startPoint y: 617, endPoint x: 1096, endPoint y: 529, distance: 273.5
click at [1096, 529] on link "ต่อไป" at bounding box center [1016, 496] width 171 height 90
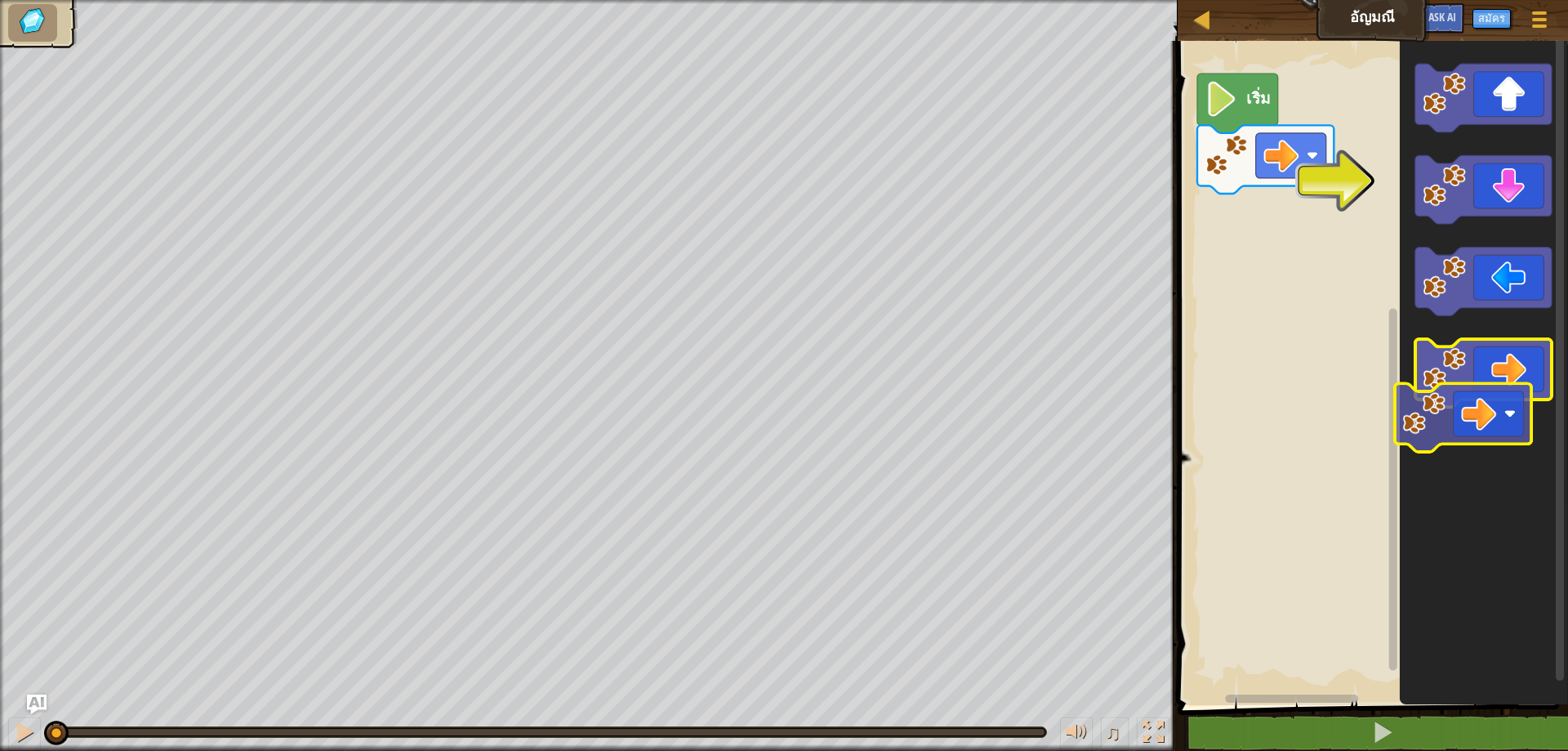
click at [1463, 398] on icon "พื้นที่ทำงาน Blockly" at bounding box center [1483, 373] width 137 height 69
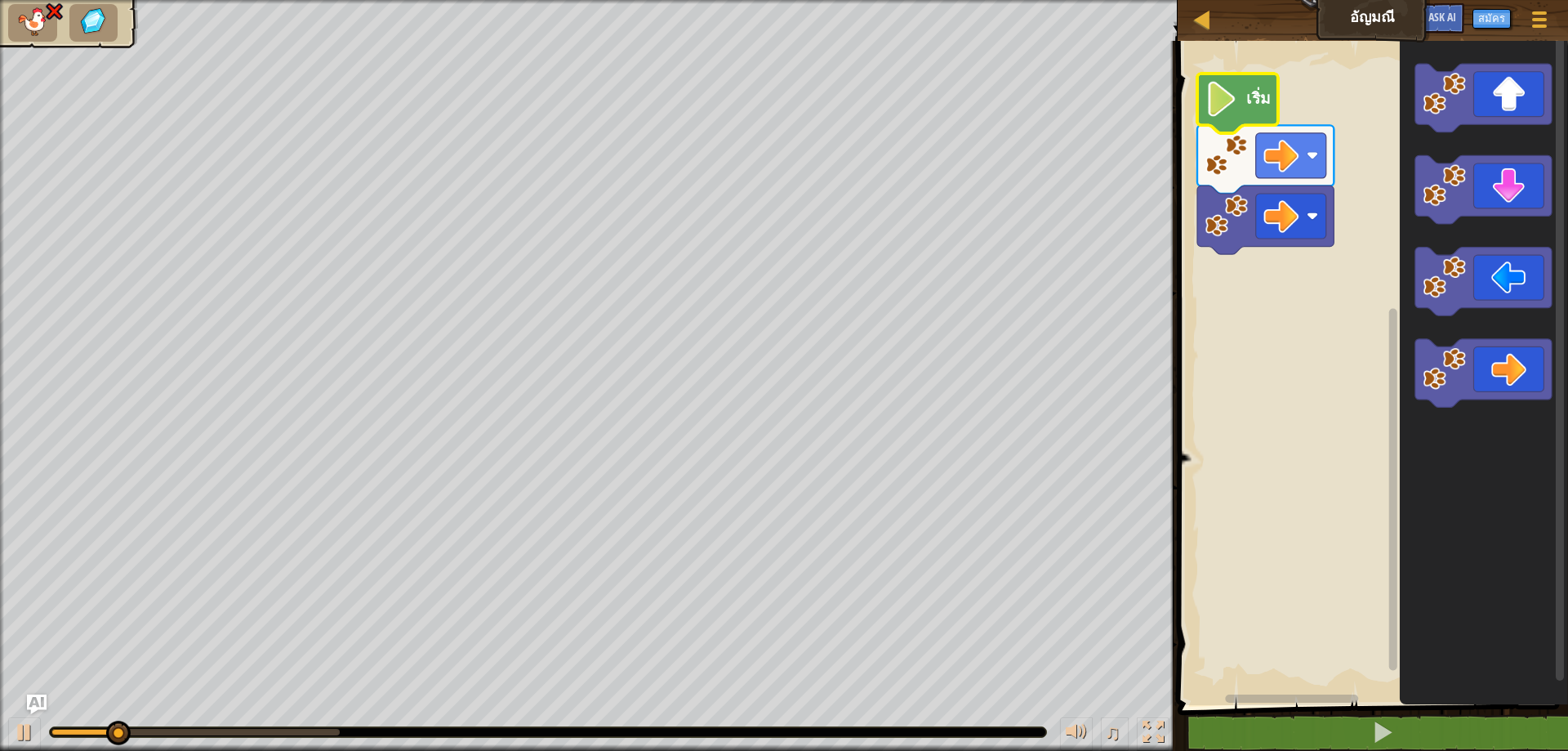
click at [1240, 84] on icon "พื้นที่ทำงาน Blockly" at bounding box center [1238, 103] width 81 height 60
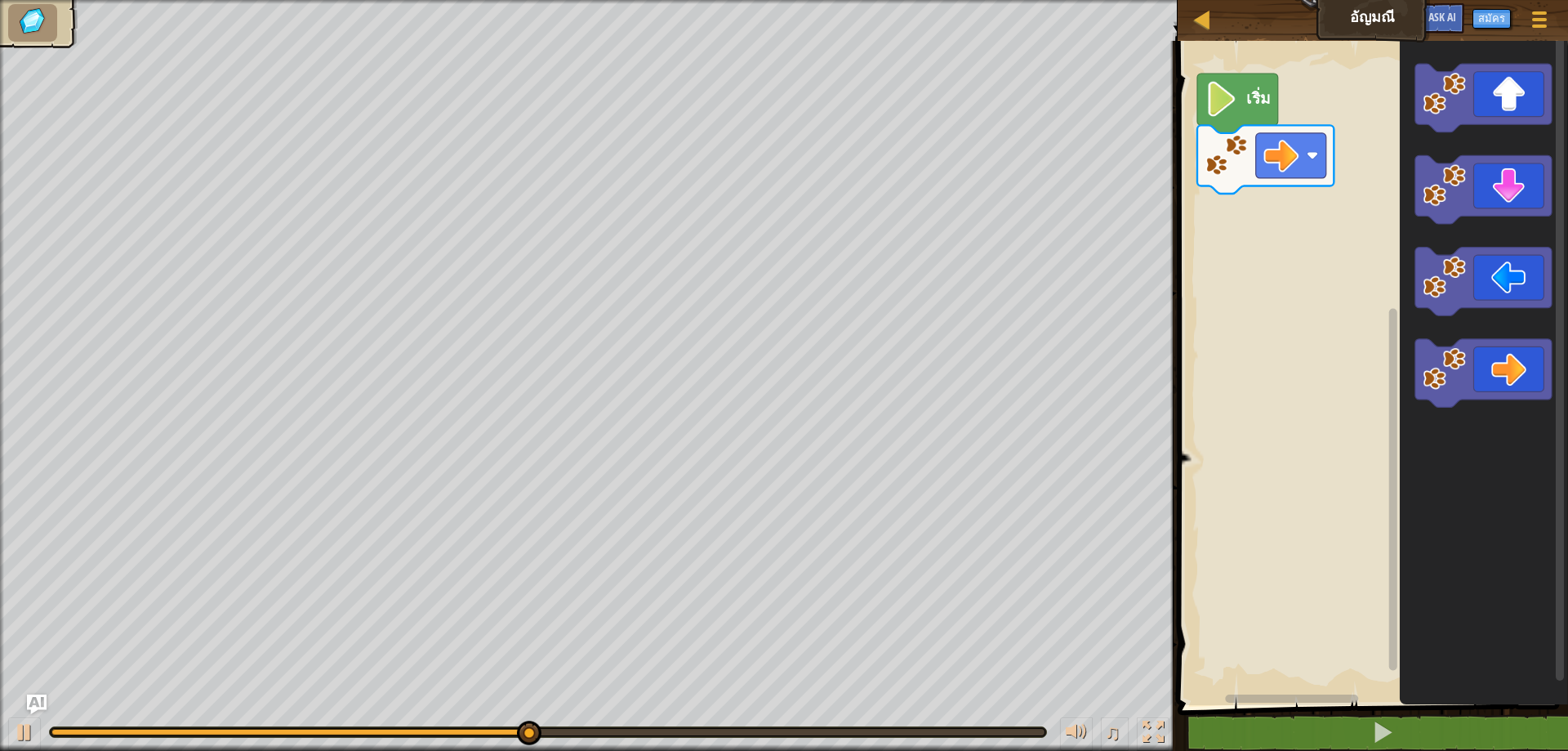
click at [1359, 230] on div "เริ่ม" at bounding box center [1371, 369] width 396 height 673
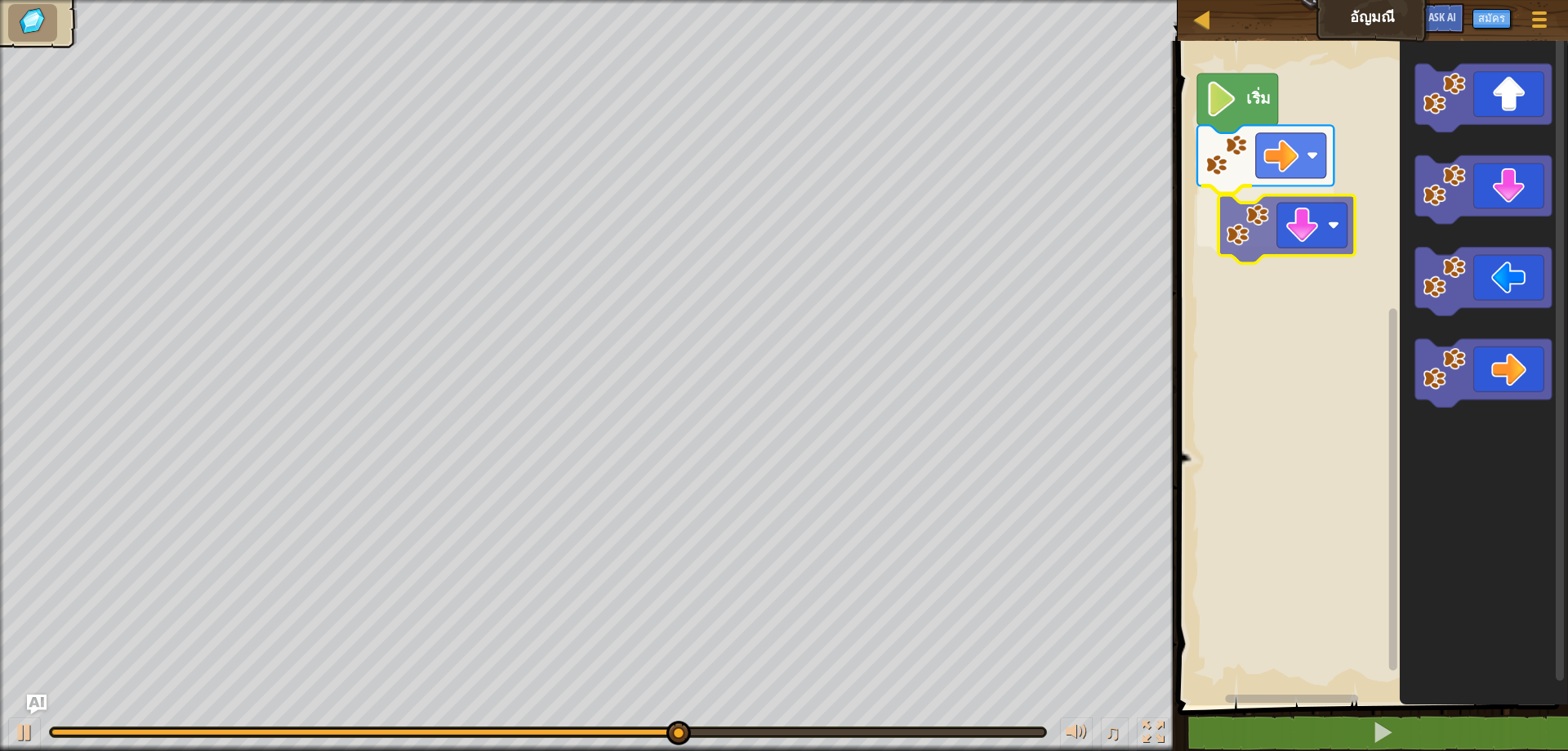
click at [1268, 227] on div "เริ่ม" at bounding box center [1371, 369] width 396 height 673
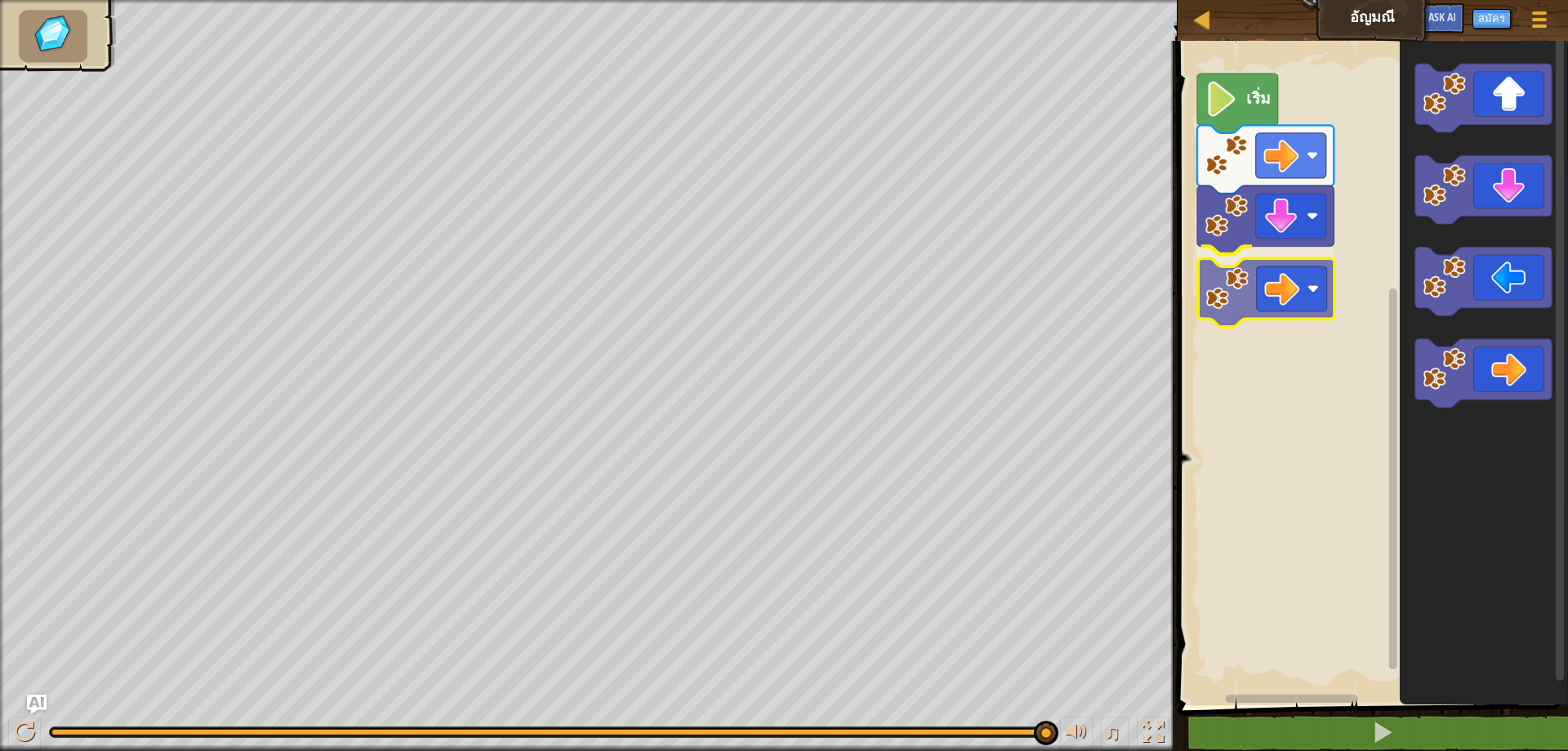
click at [1278, 294] on div "เริ่ม" at bounding box center [1371, 369] width 396 height 673
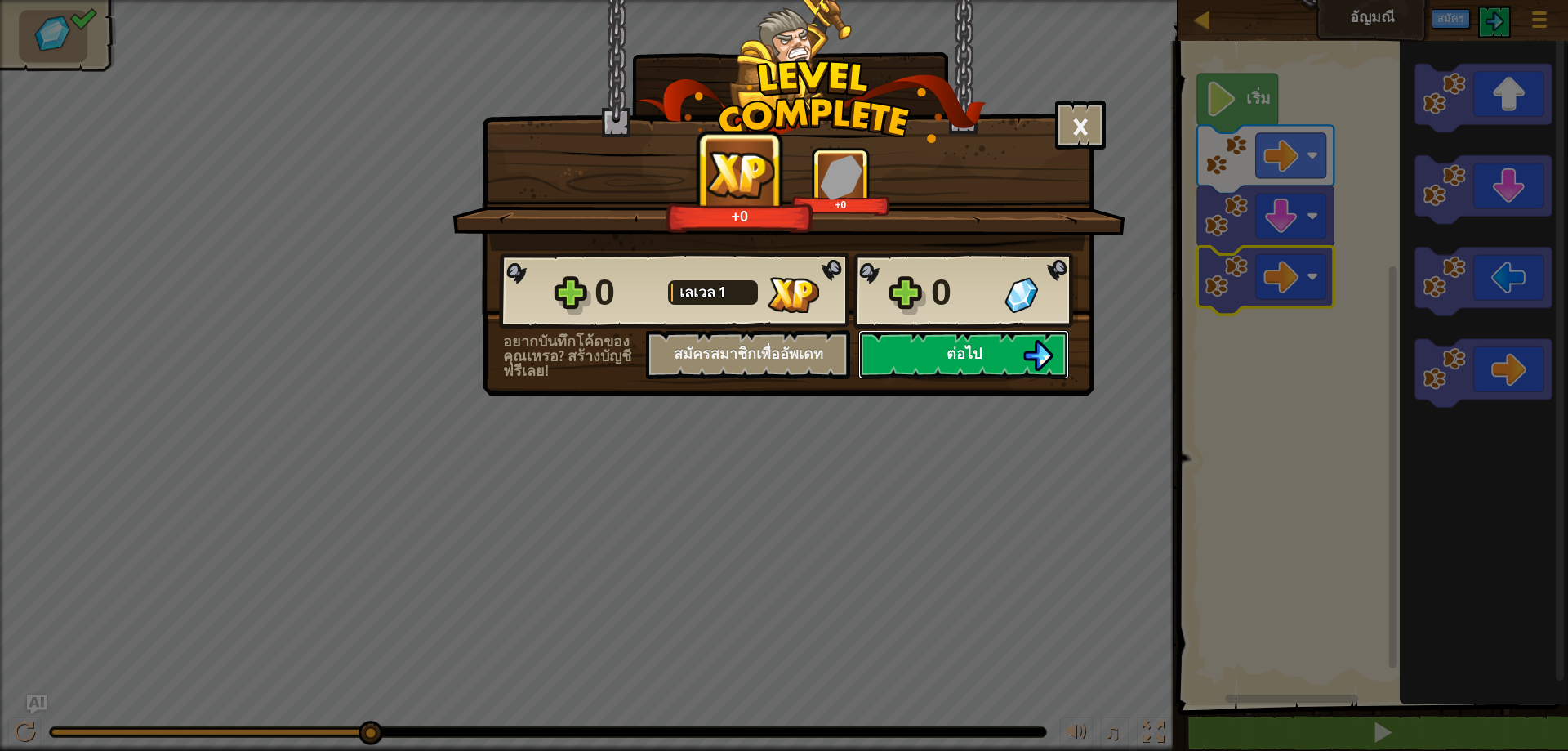
click at [997, 363] on button "ต่อไป" at bounding box center [963, 354] width 211 height 49
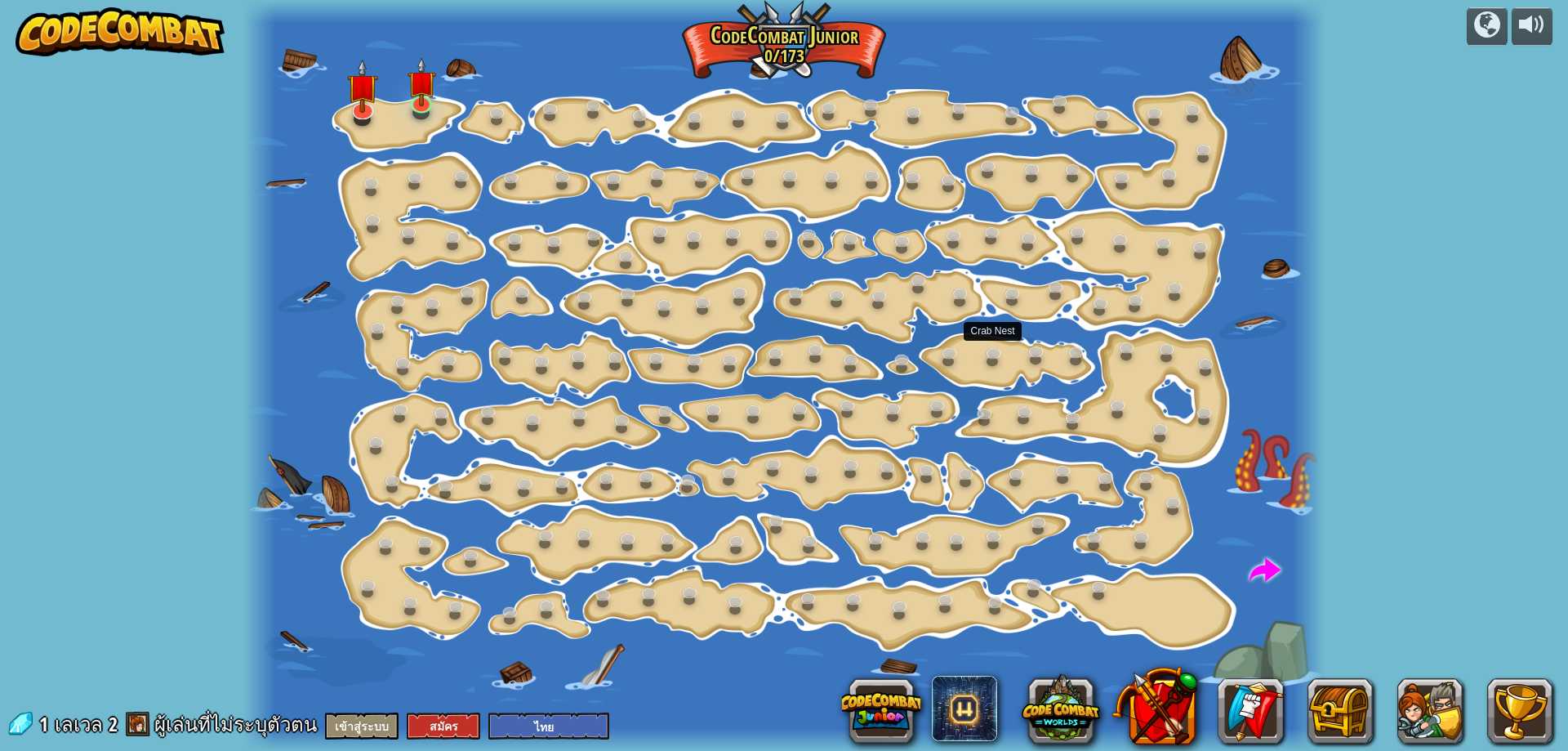
select select "th"
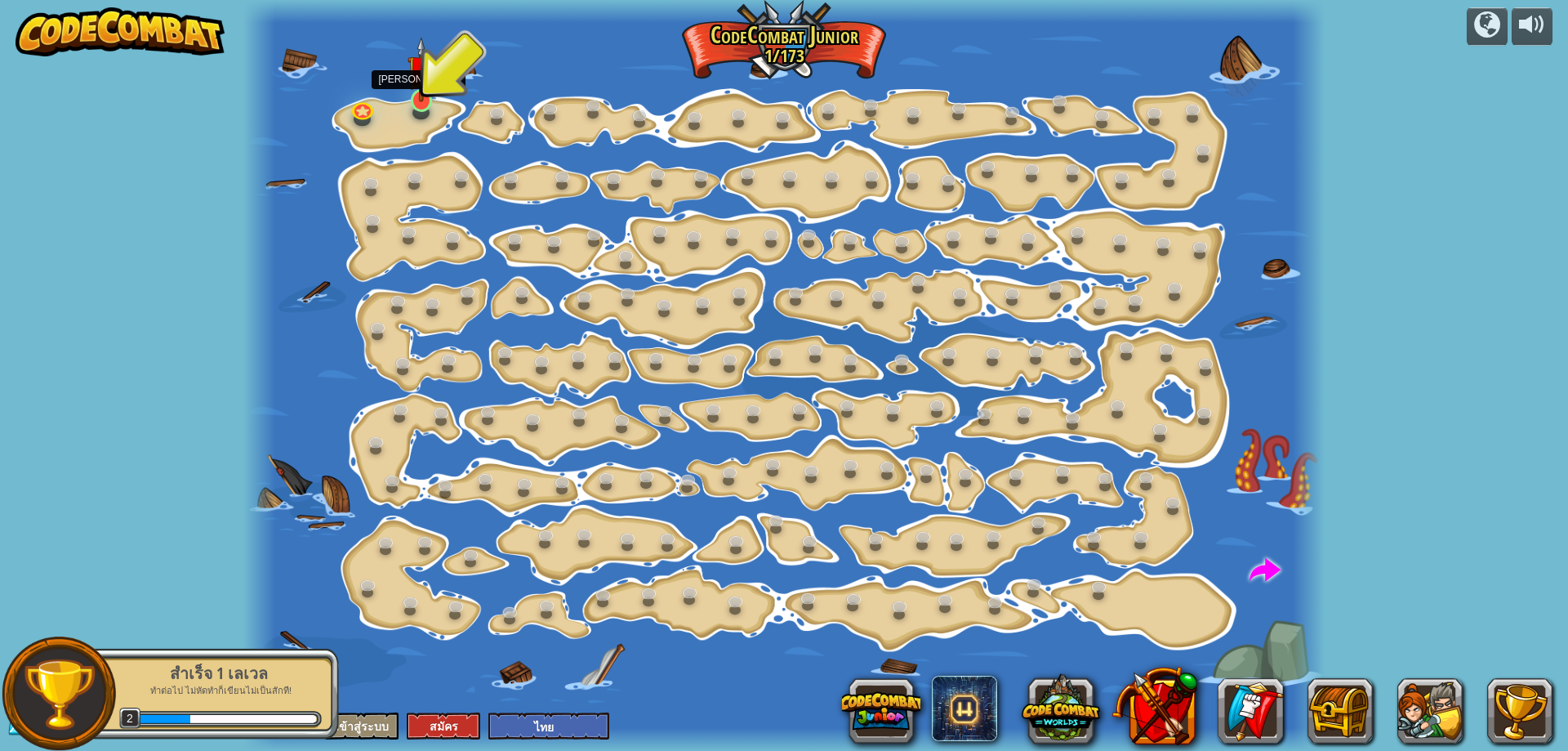
click at [425, 82] on img at bounding box center [422, 70] width 29 height 65
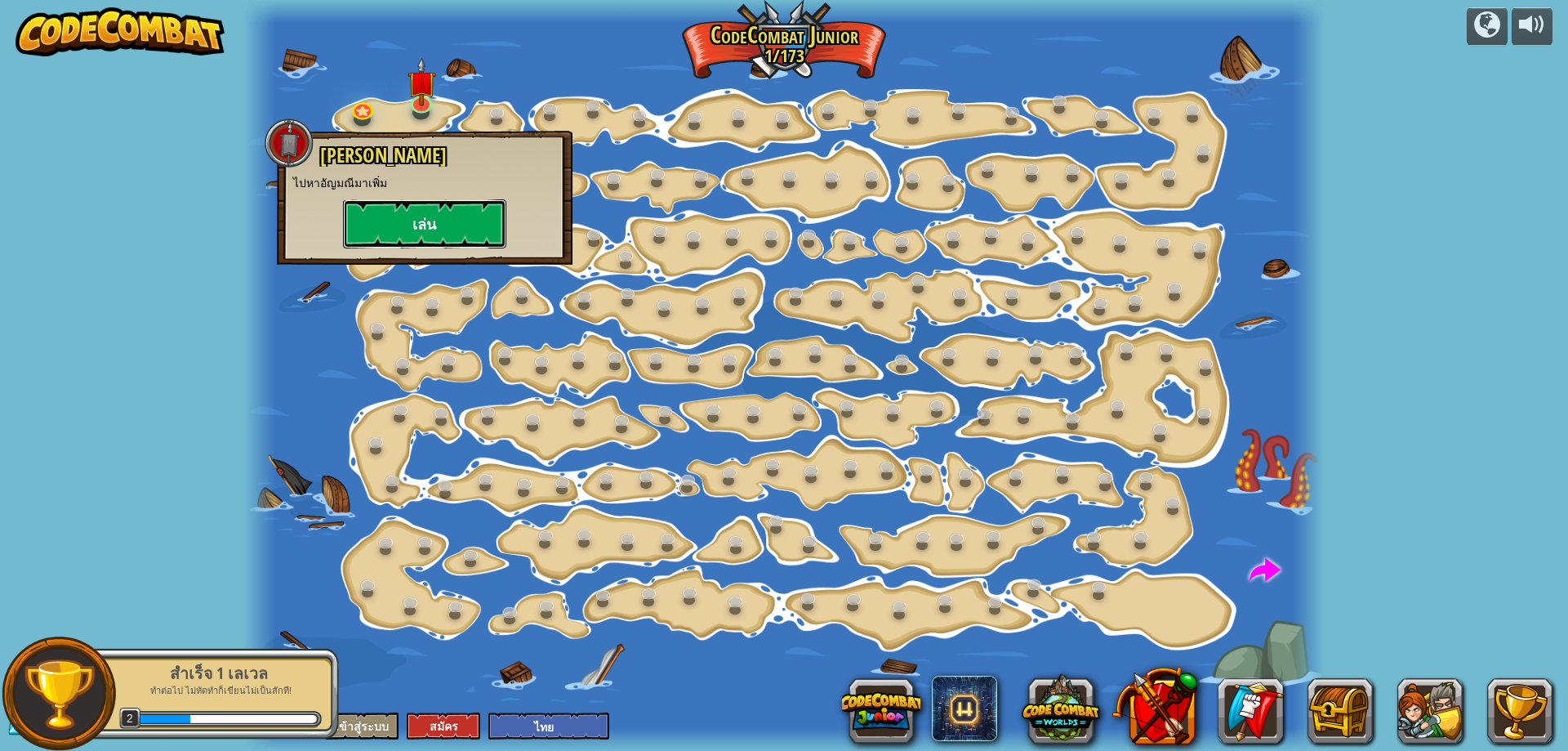
click at [394, 215] on button "เล่น" at bounding box center [425, 224] width 163 height 49
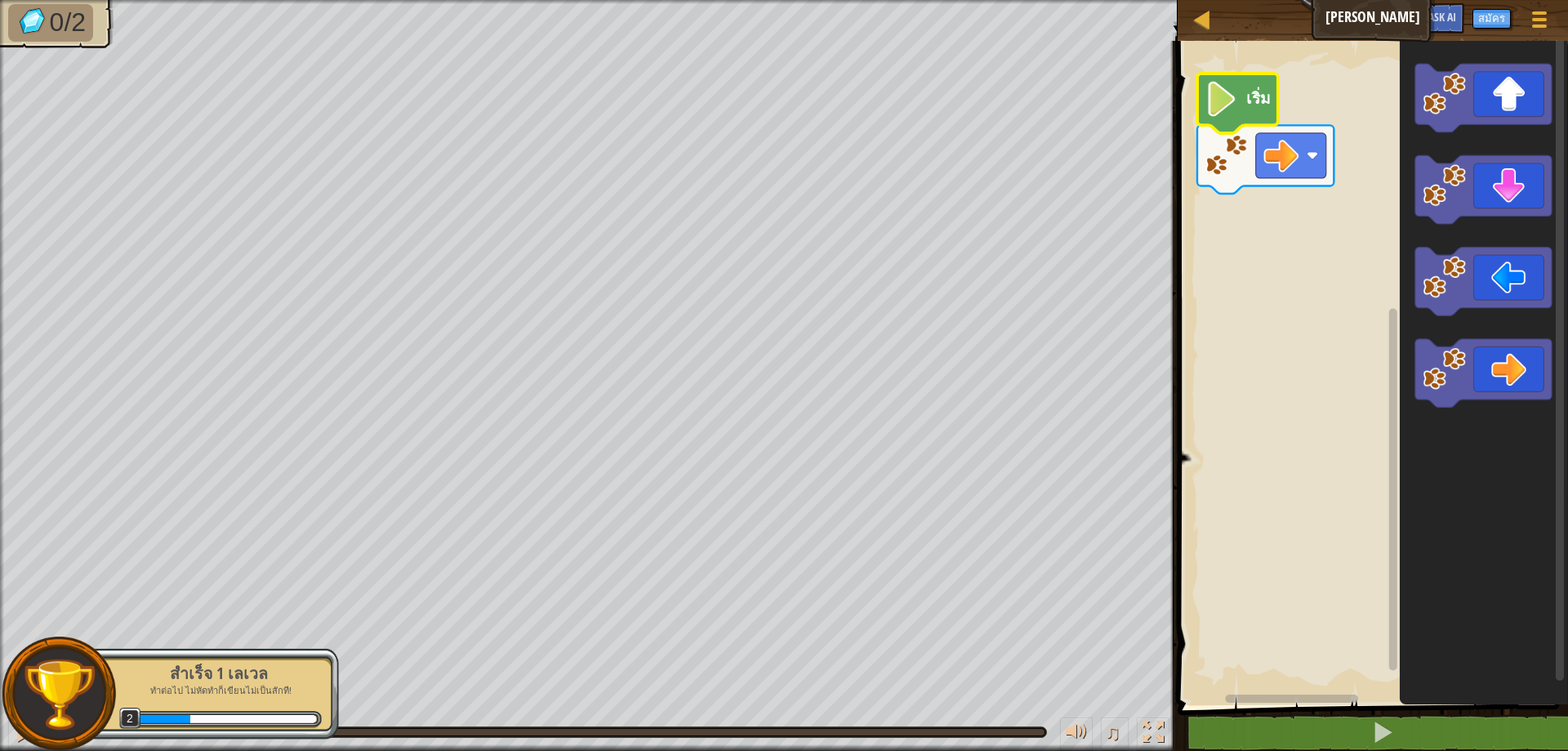
click at [1209, 97] on image "พื้นที่ทำงาน Blockly" at bounding box center [1221, 99] width 33 height 35
click at [1232, 102] on image "พื้นที่ทำงาน Blockly" at bounding box center [1221, 99] width 33 height 35
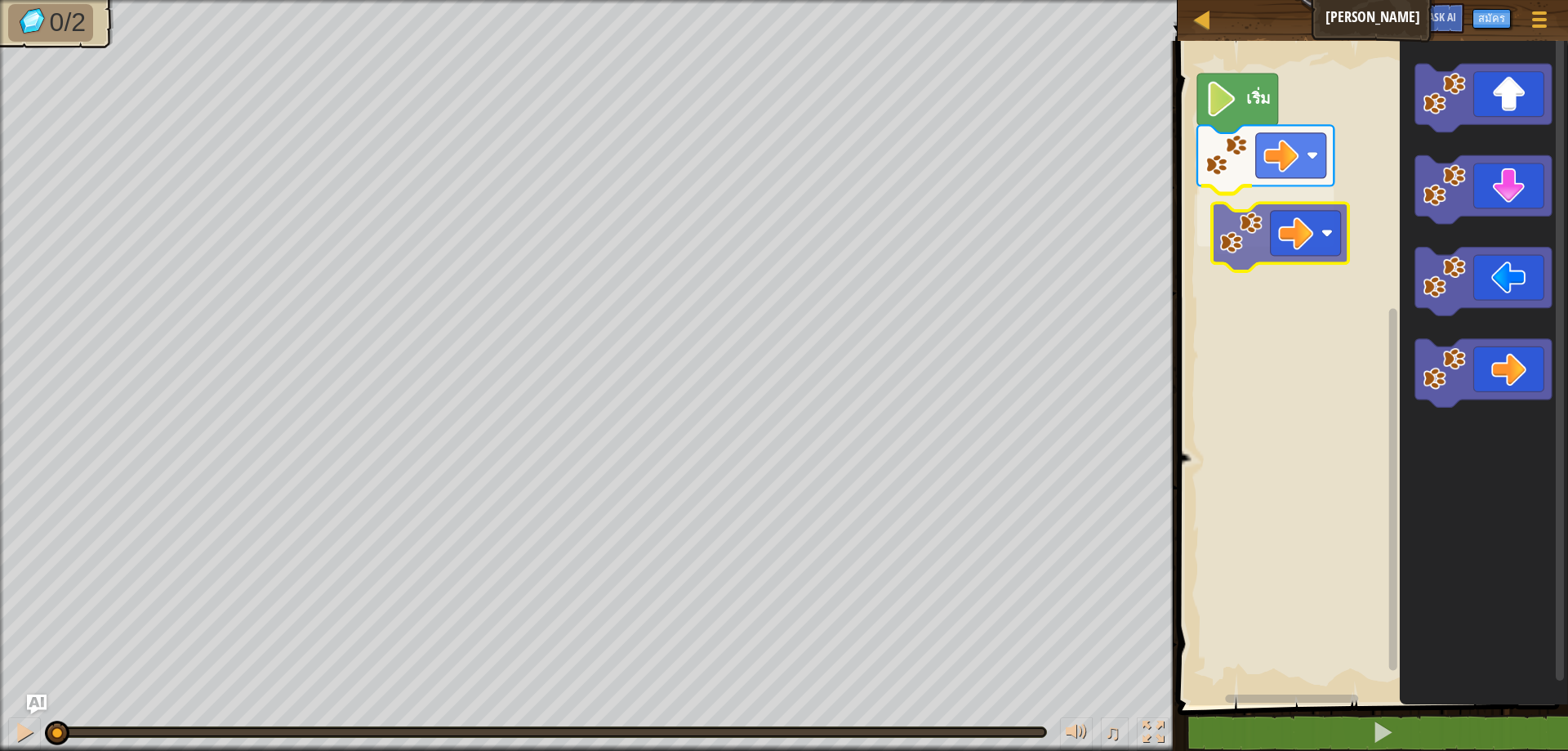
click at [1274, 260] on div "เริ่ม" at bounding box center [1371, 369] width 396 height 673
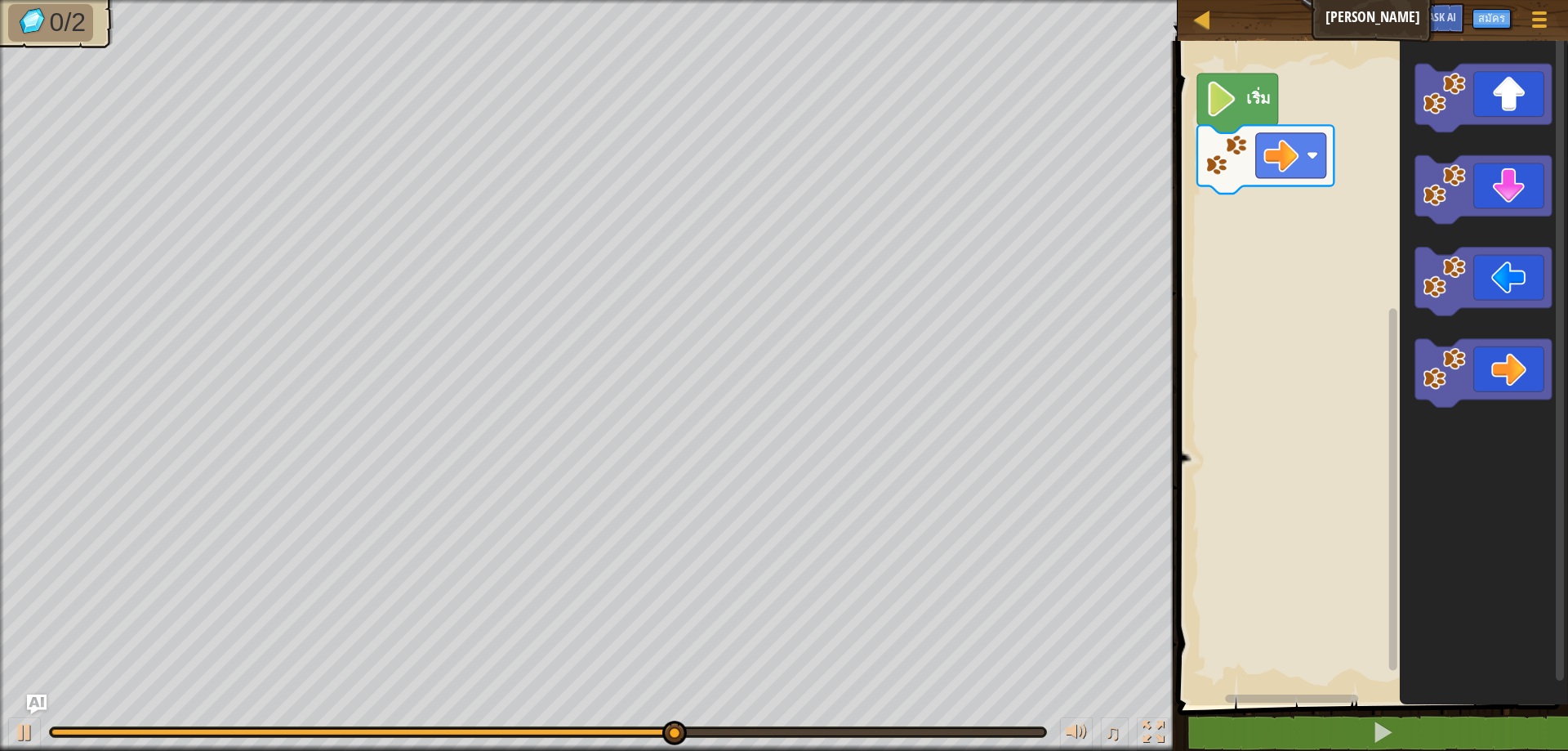
drag, startPoint x: 1496, startPoint y: 84, endPoint x: 1278, endPoint y: 237, distance: 266.3
click at [1278, 237] on div "แผนที่ ลุยเลย ลุยเลย ลุยเลย เมนูเกม สมัคร Ask AI 1 הההההההההההההההההההההההההההה…" at bounding box center [784, 375] width 1568 height 751
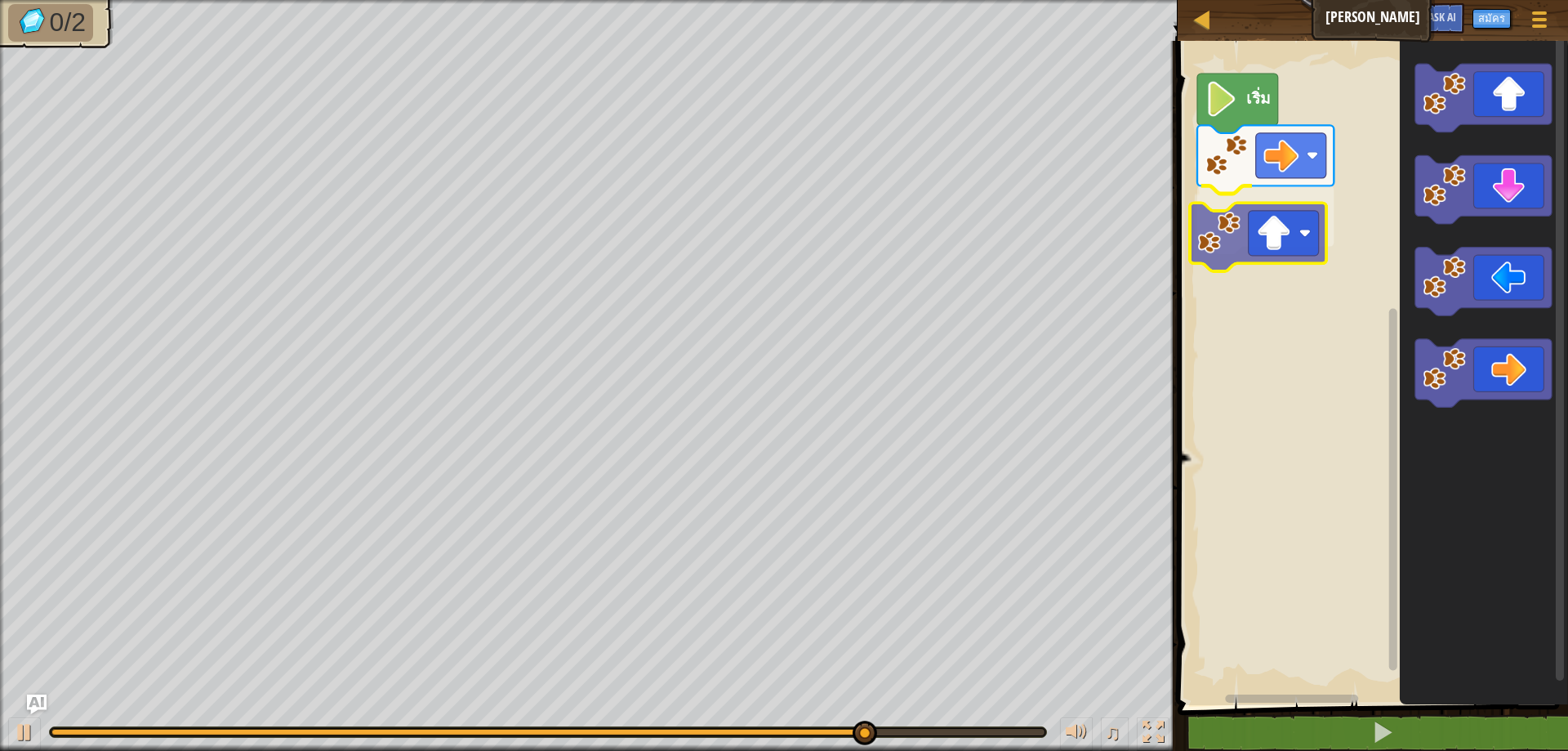
click at [1267, 226] on div "เริ่ม" at bounding box center [1371, 369] width 396 height 673
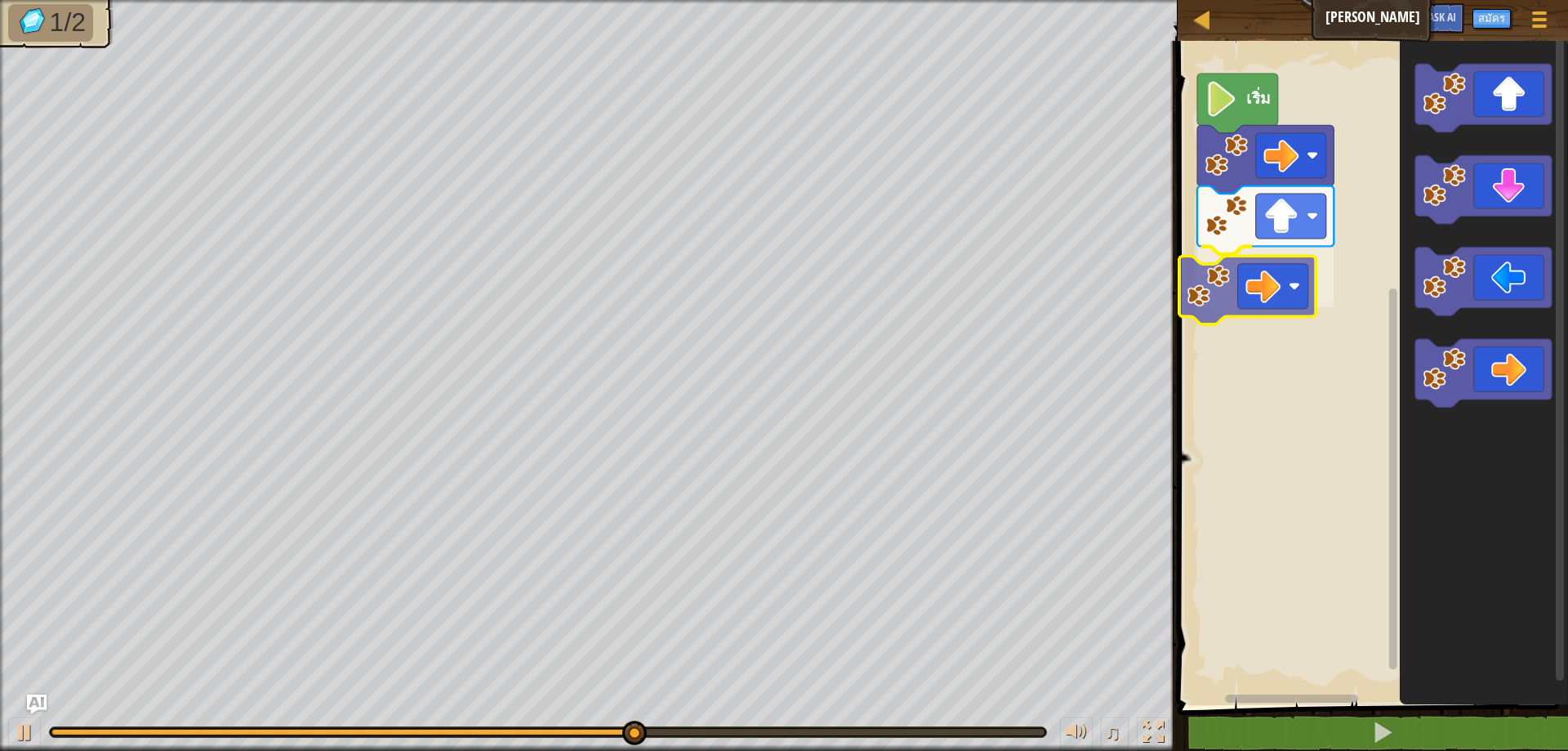
click at [1227, 280] on div "เริ่ม" at bounding box center [1371, 369] width 396 height 673
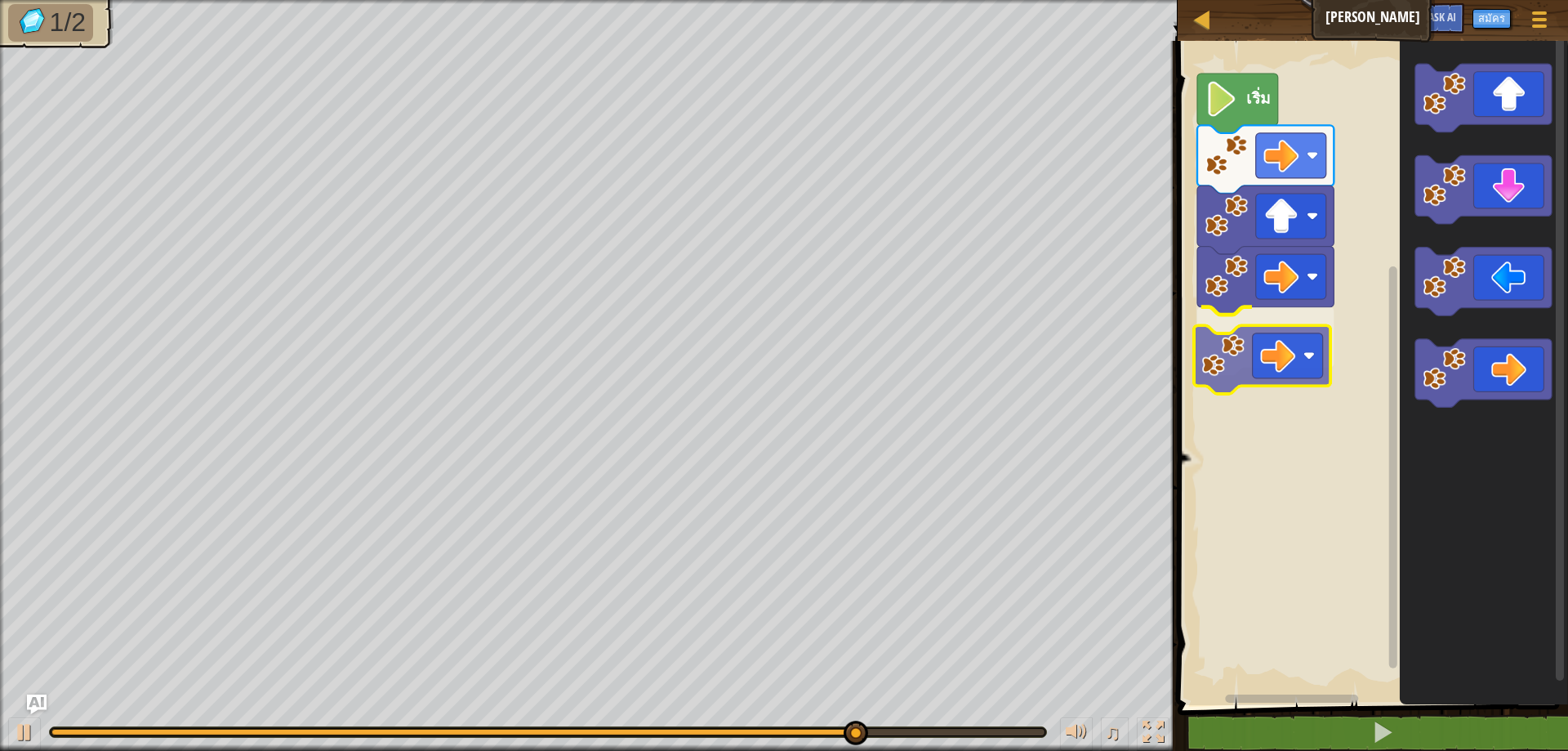
click at [1237, 331] on div "เริ่ม" at bounding box center [1371, 369] width 396 height 673
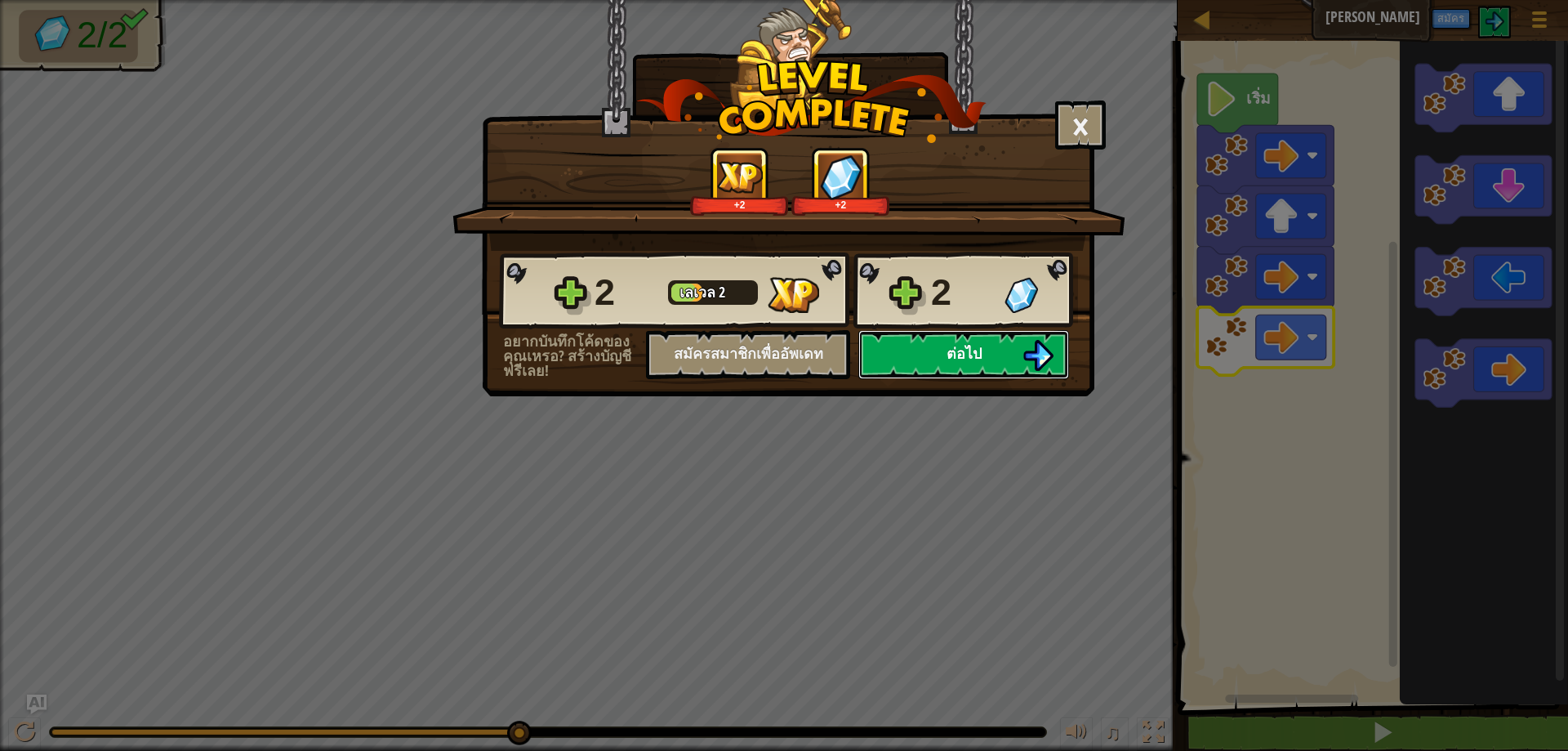
click at [962, 339] on button "ต่อไป" at bounding box center [963, 354] width 211 height 49
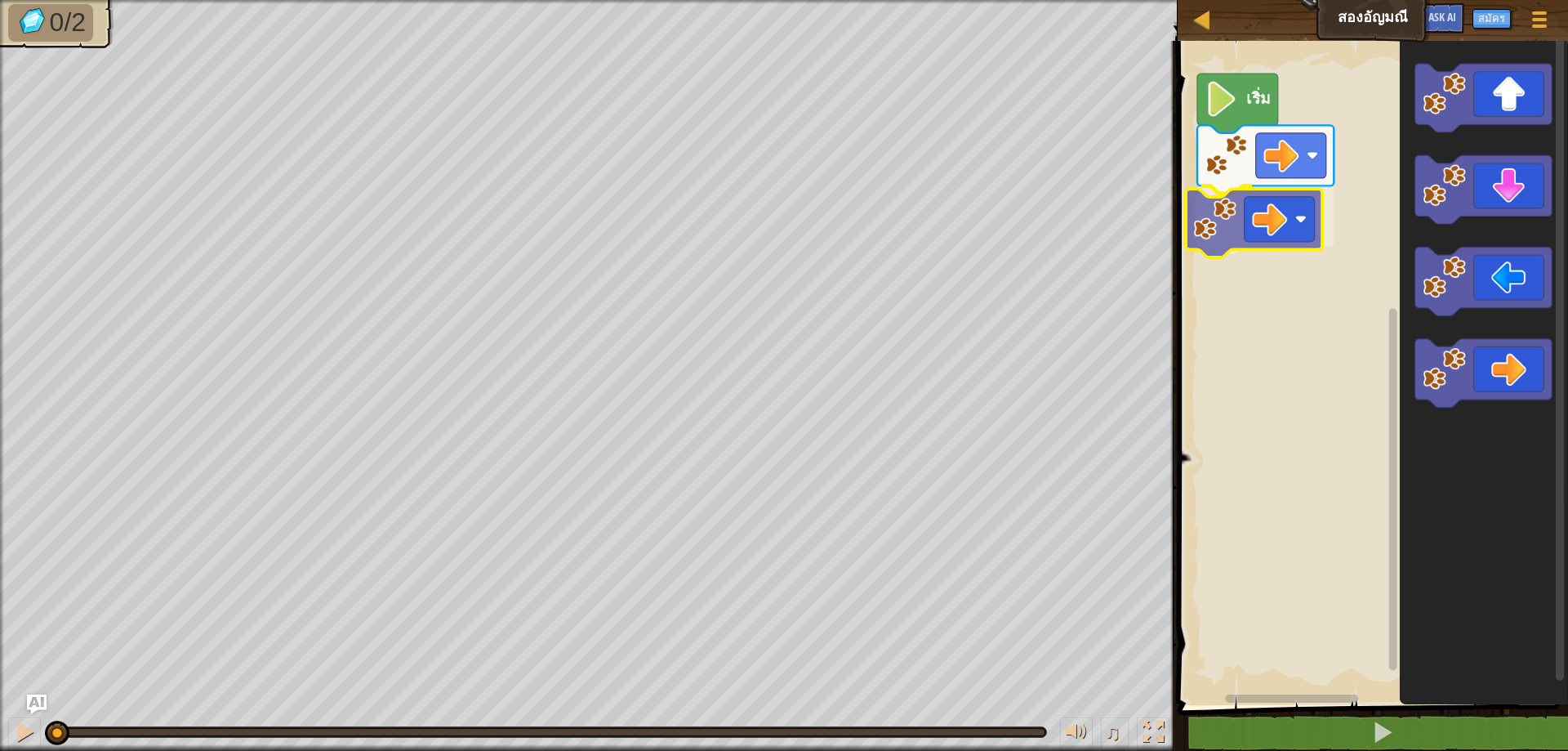
click at [1232, 196] on div "เริ่ม" at bounding box center [1371, 369] width 396 height 673
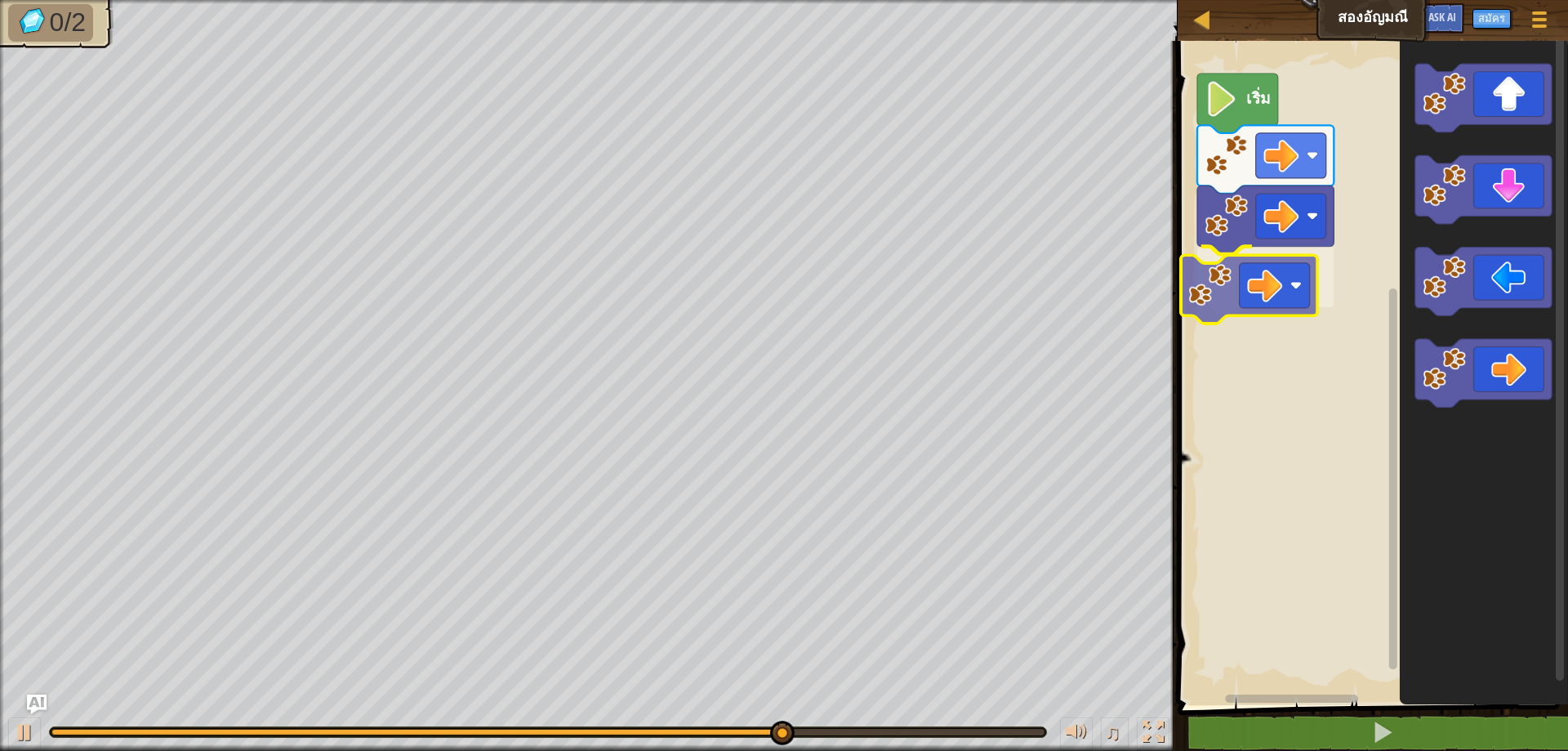
click at [1249, 313] on div "เริ่ม" at bounding box center [1371, 369] width 396 height 673
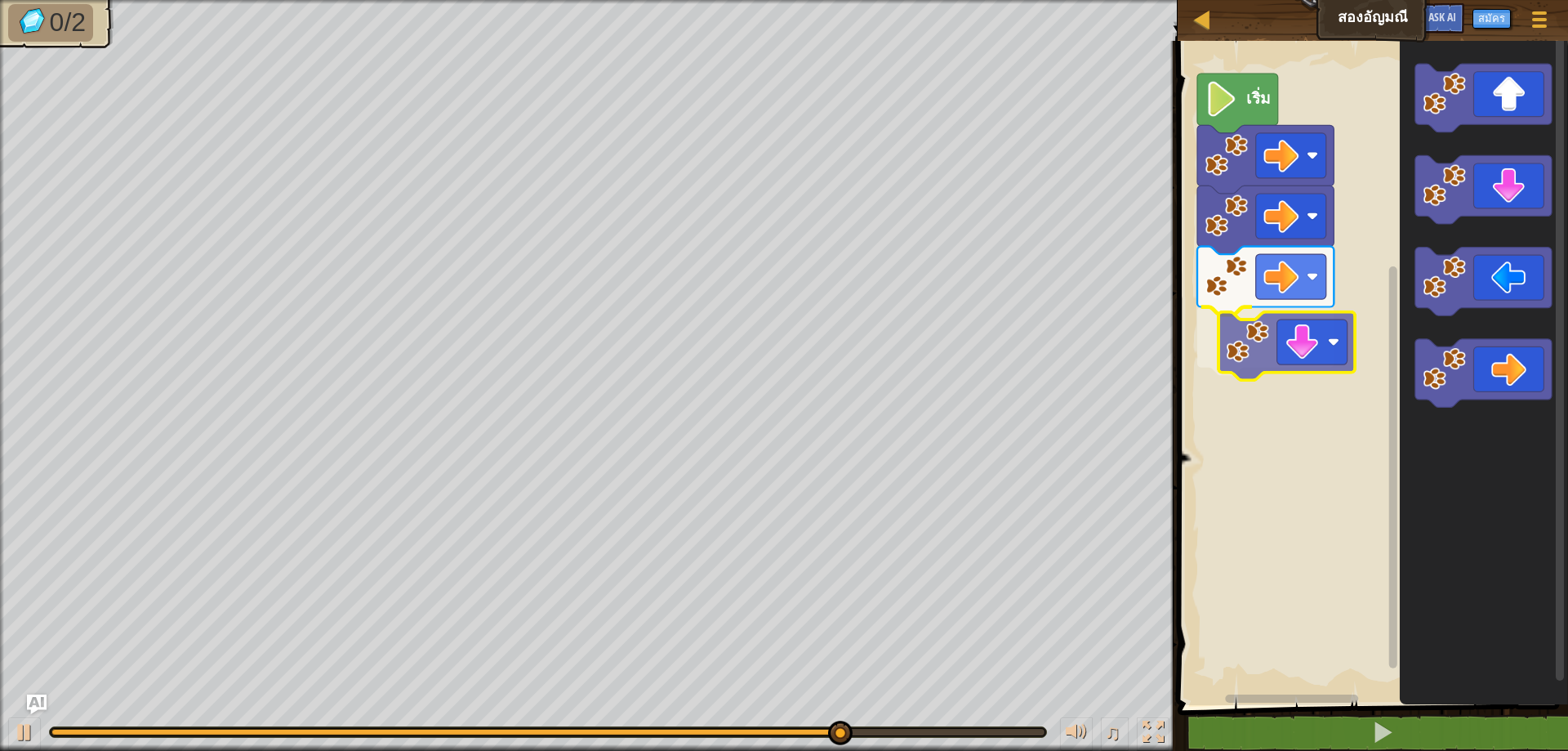
click at [1312, 370] on div "เริ่ม" at bounding box center [1371, 369] width 396 height 673
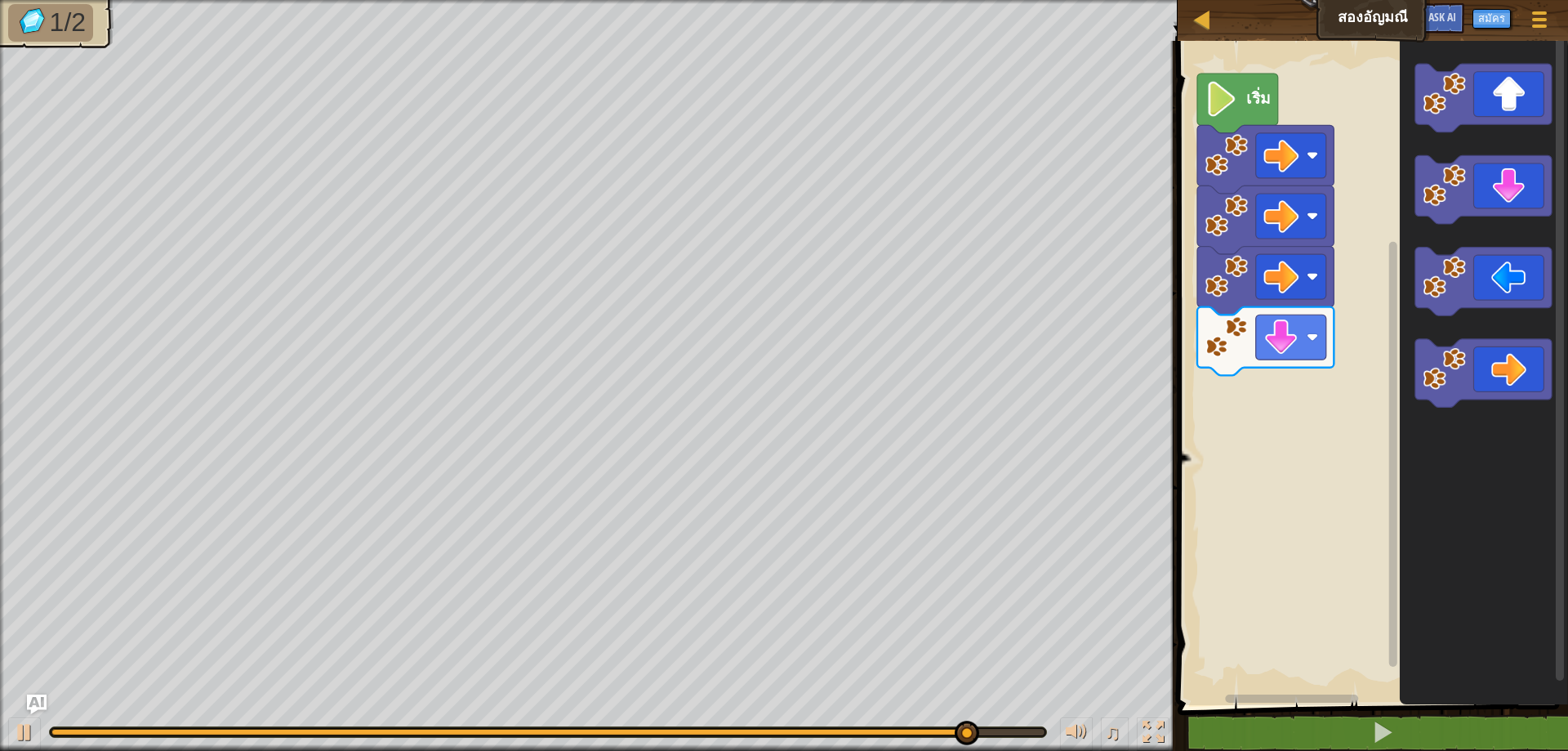
click at [1319, 208] on div "เริ่ม" at bounding box center [1371, 369] width 396 height 673
click at [1367, 106] on div "เริ่ม" at bounding box center [1371, 369] width 396 height 673
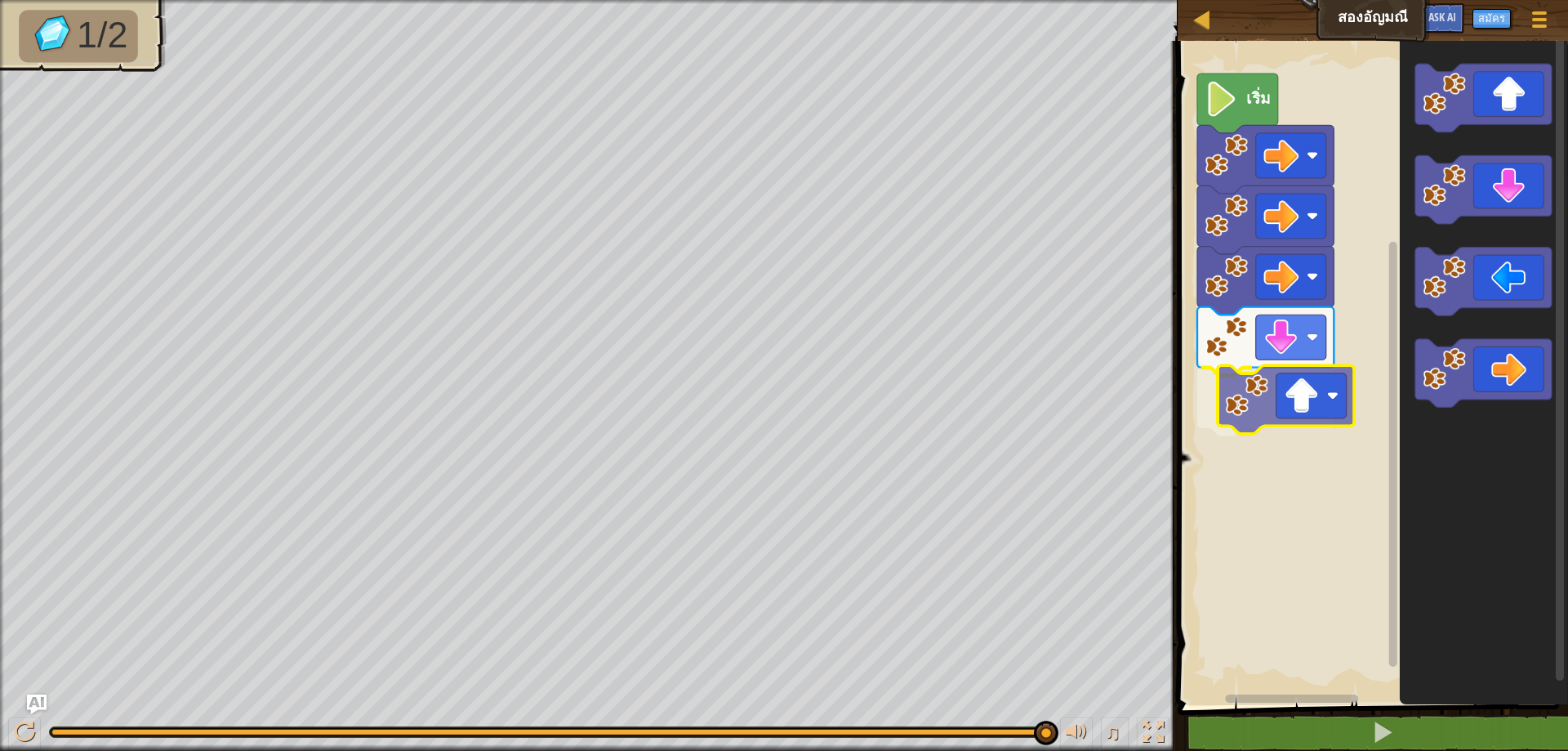
click at [1242, 410] on div "เริ่ม" at bounding box center [1371, 369] width 396 height 673
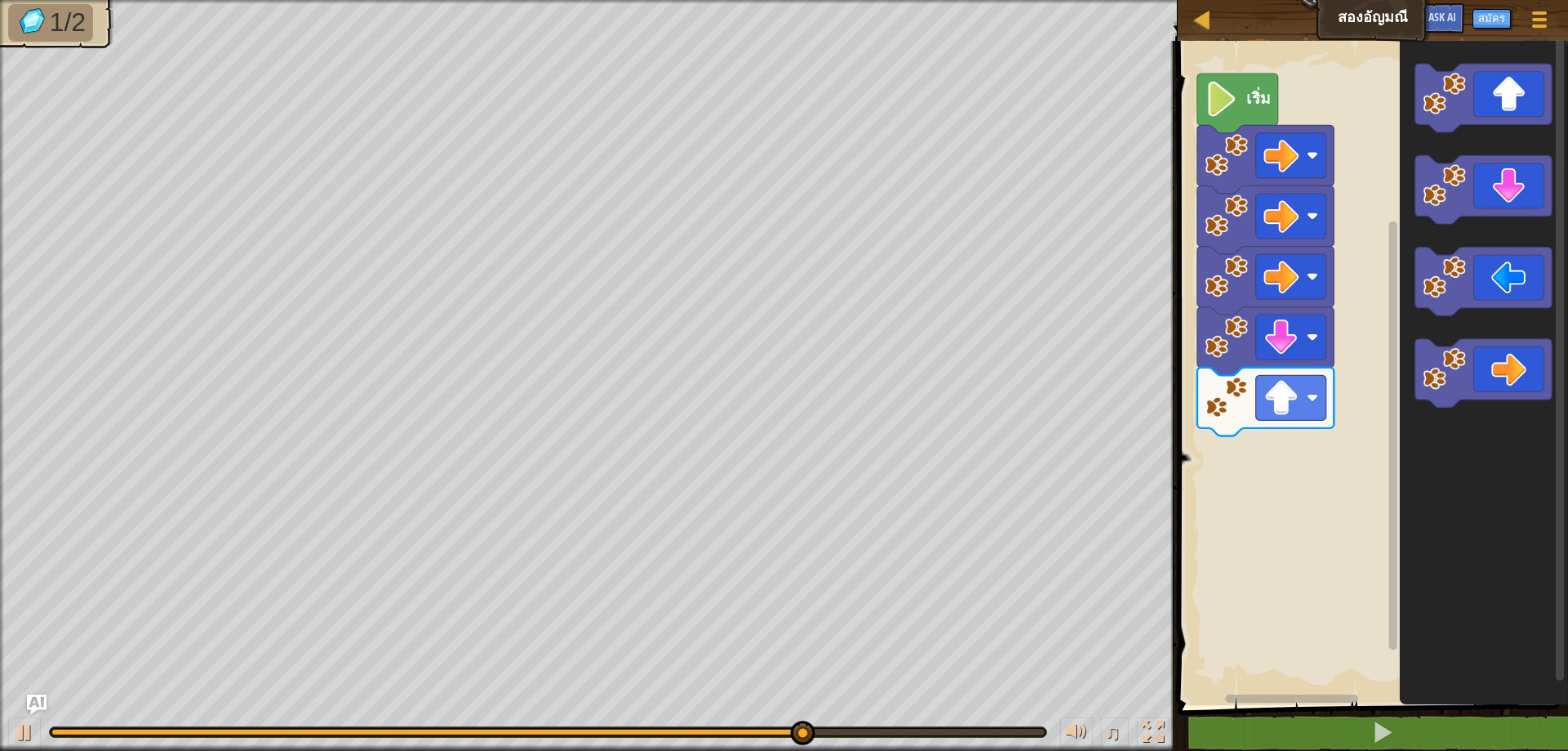
click at [1382, 53] on div "เริ่ม" at bounding box center [1371, 369] width 396 height 673
click at [1444, 146] on icon "พื้นที่ทำงาน Blockly" at bounding box center [1483, 369] width 168 height 673
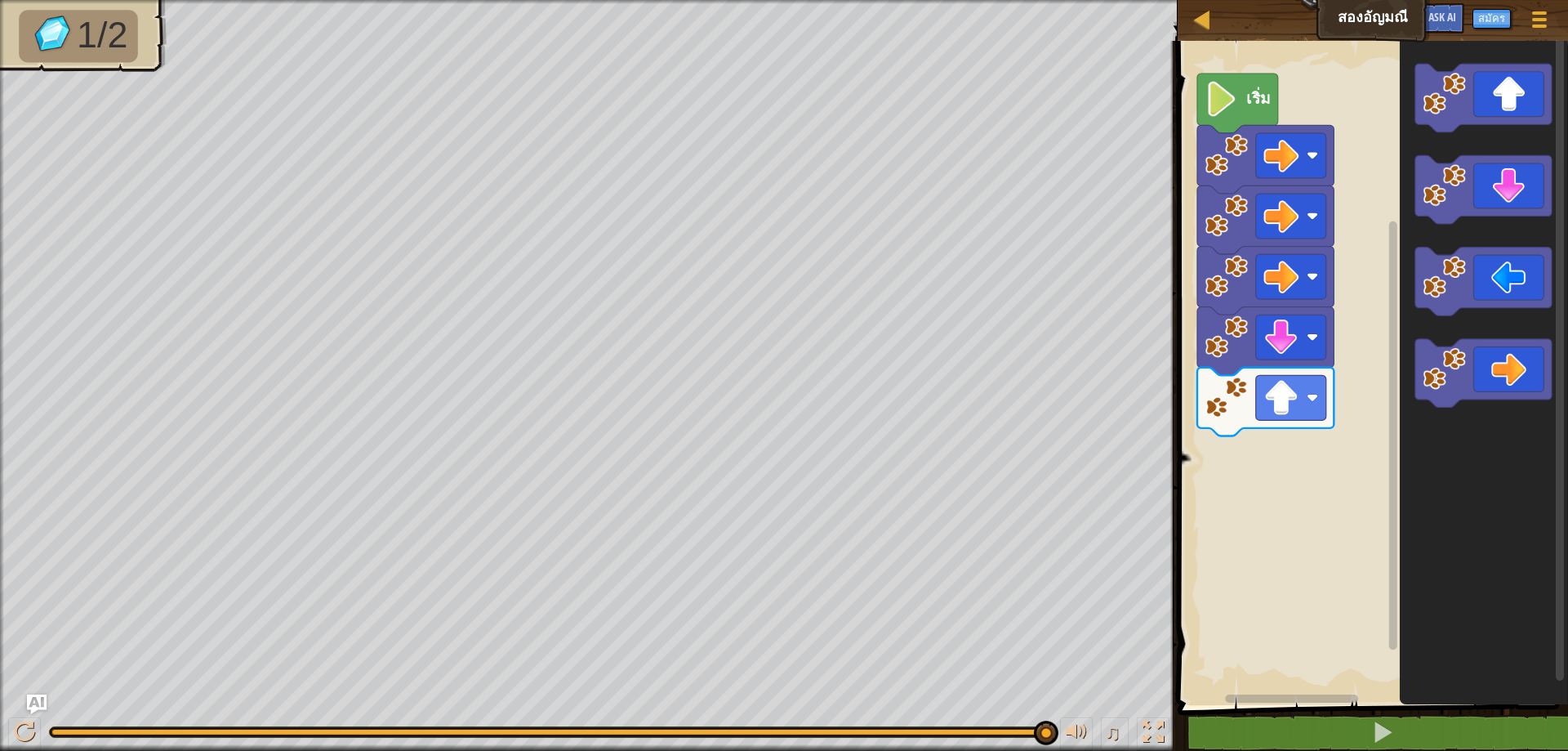
click at [1567, 0] on html "แผนที่ สอง[PERSON_NAME] เมนูเกม สมัคร Ask AI 1 הההההההההההההההההההההההההההההההה…" at bounding box center [784, 0] width 1568 height 0
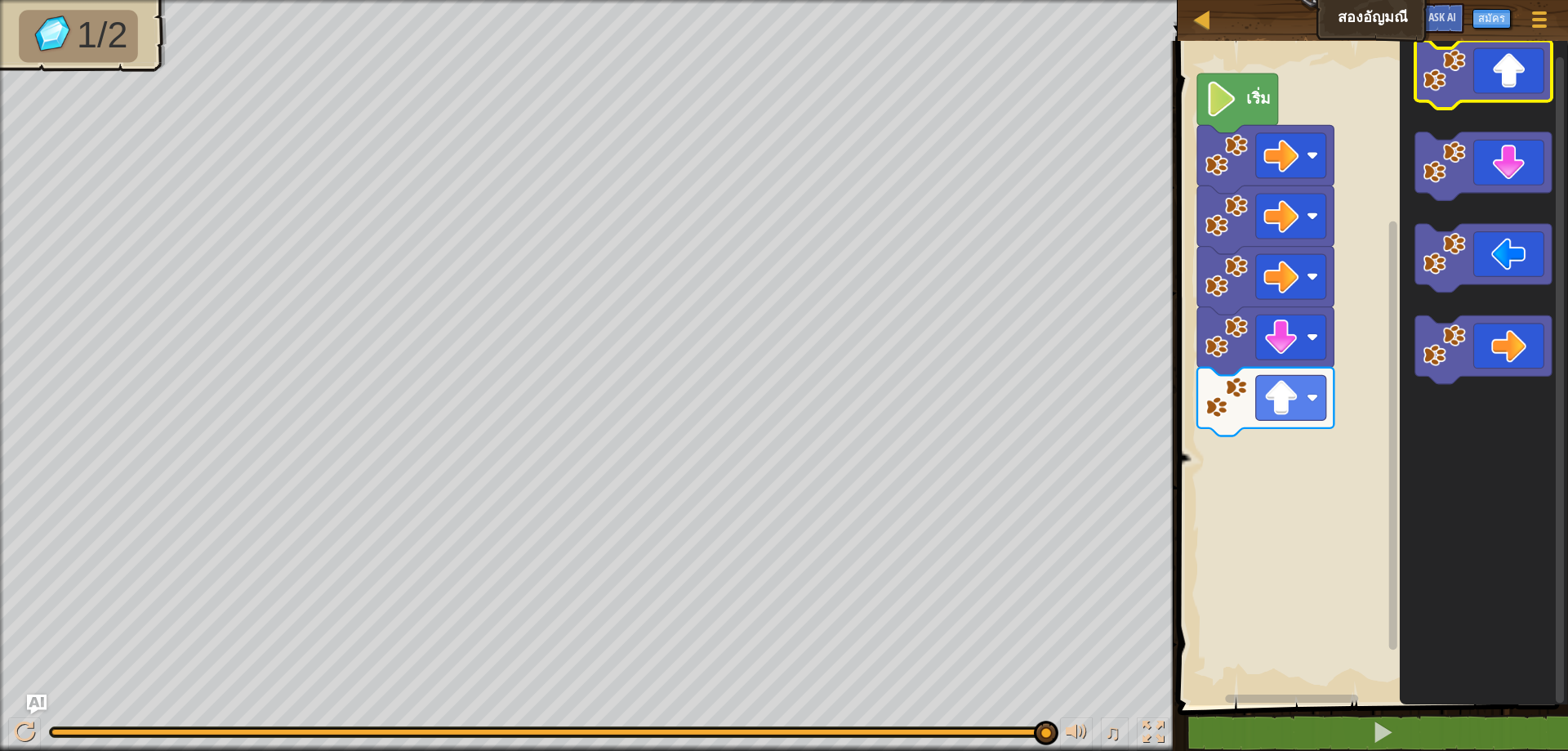
click at [1487, 53] on icon "พื้นที่ทำงาน Blockly" at bounding box center [1483, 75] width 137 height 69
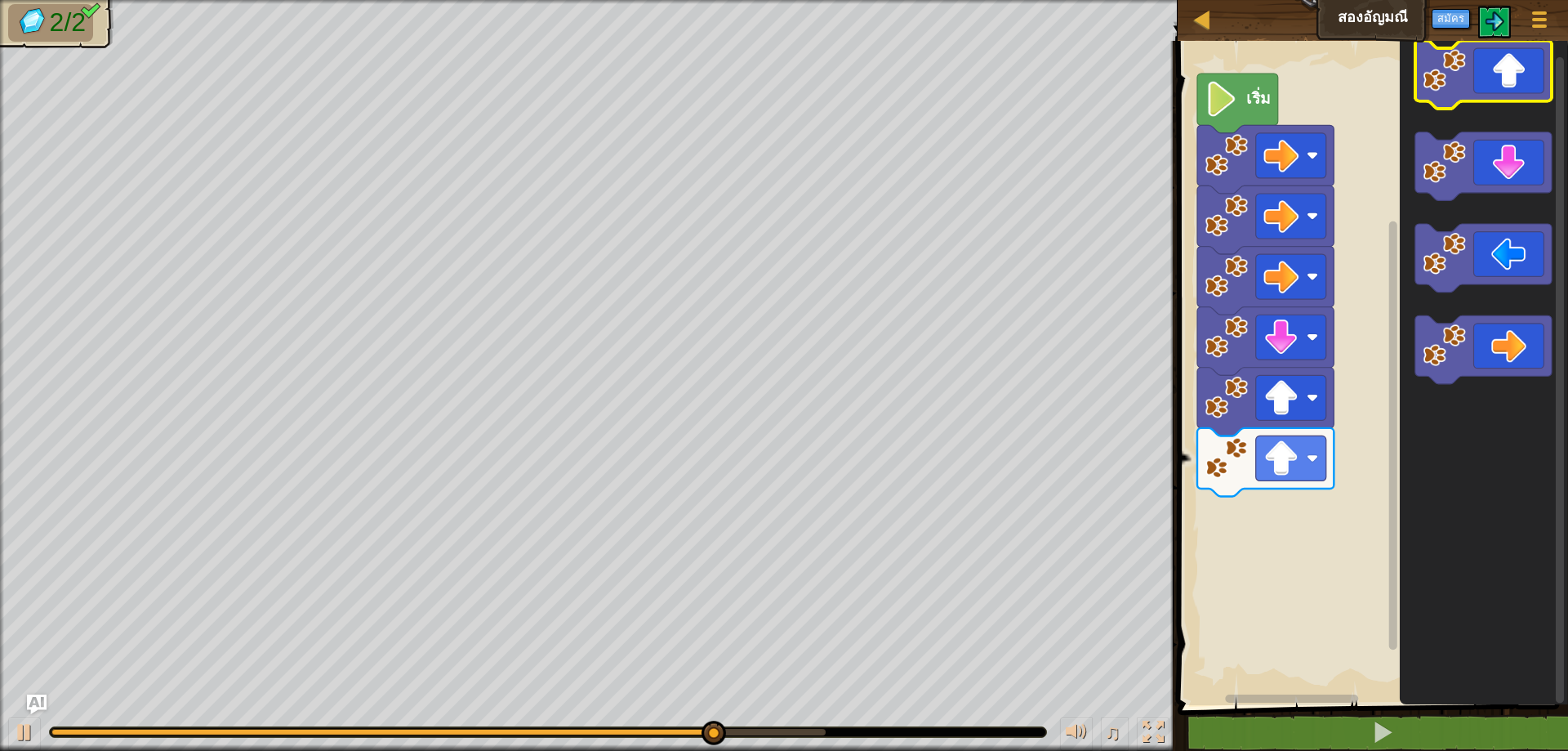
click at [1485, 53] on icon "พื้นที่ทำงาน Blockly" at bounding box center [1483, 75] width 137 height 69
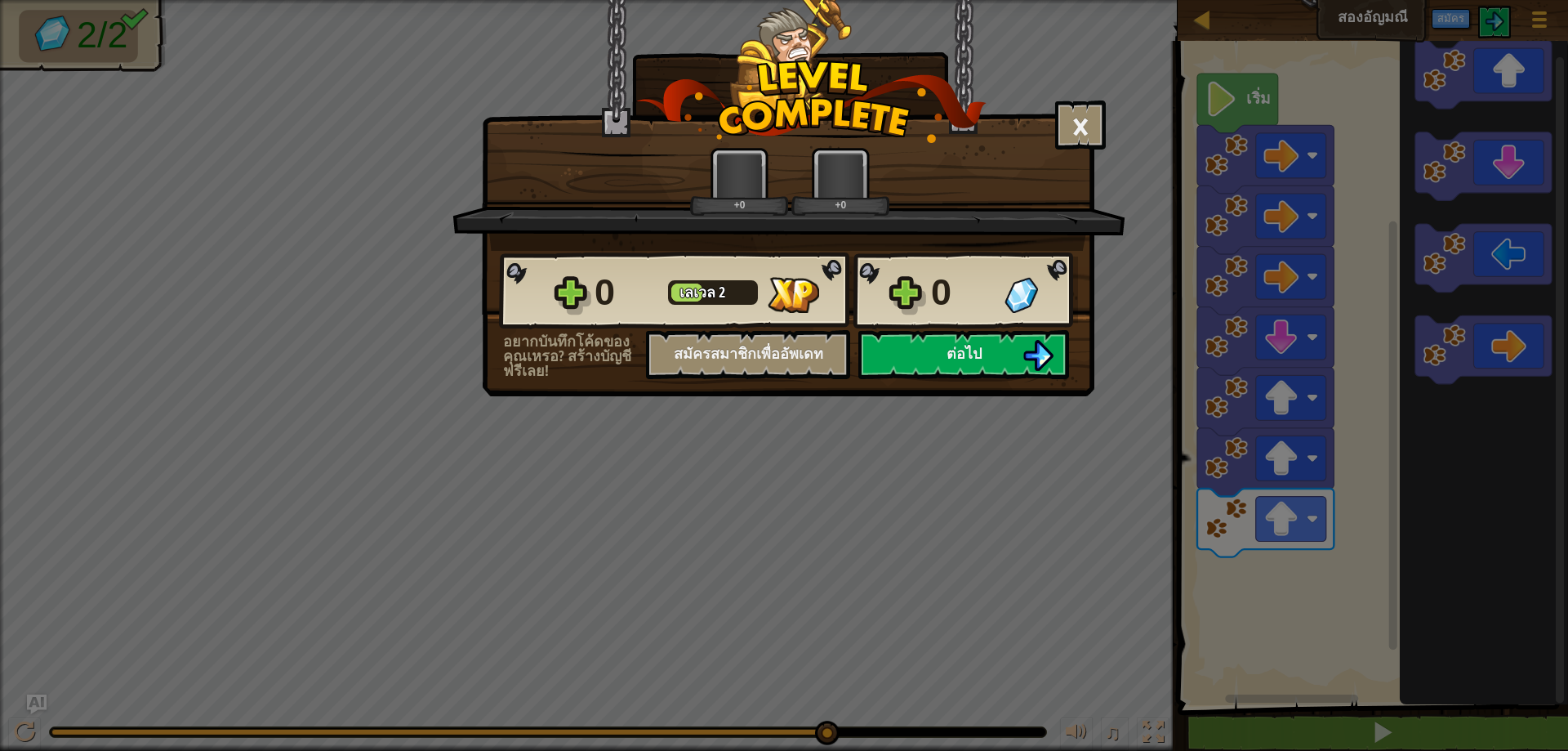
click at [1265, 2] on body "แผนที่ สอง[PERSON_NAME] เมนูเกม สมัคร Ask AI 1 הההההההההההההההההההההההההההההההה…" at bounding box center [784, 1] width 1568 height 2
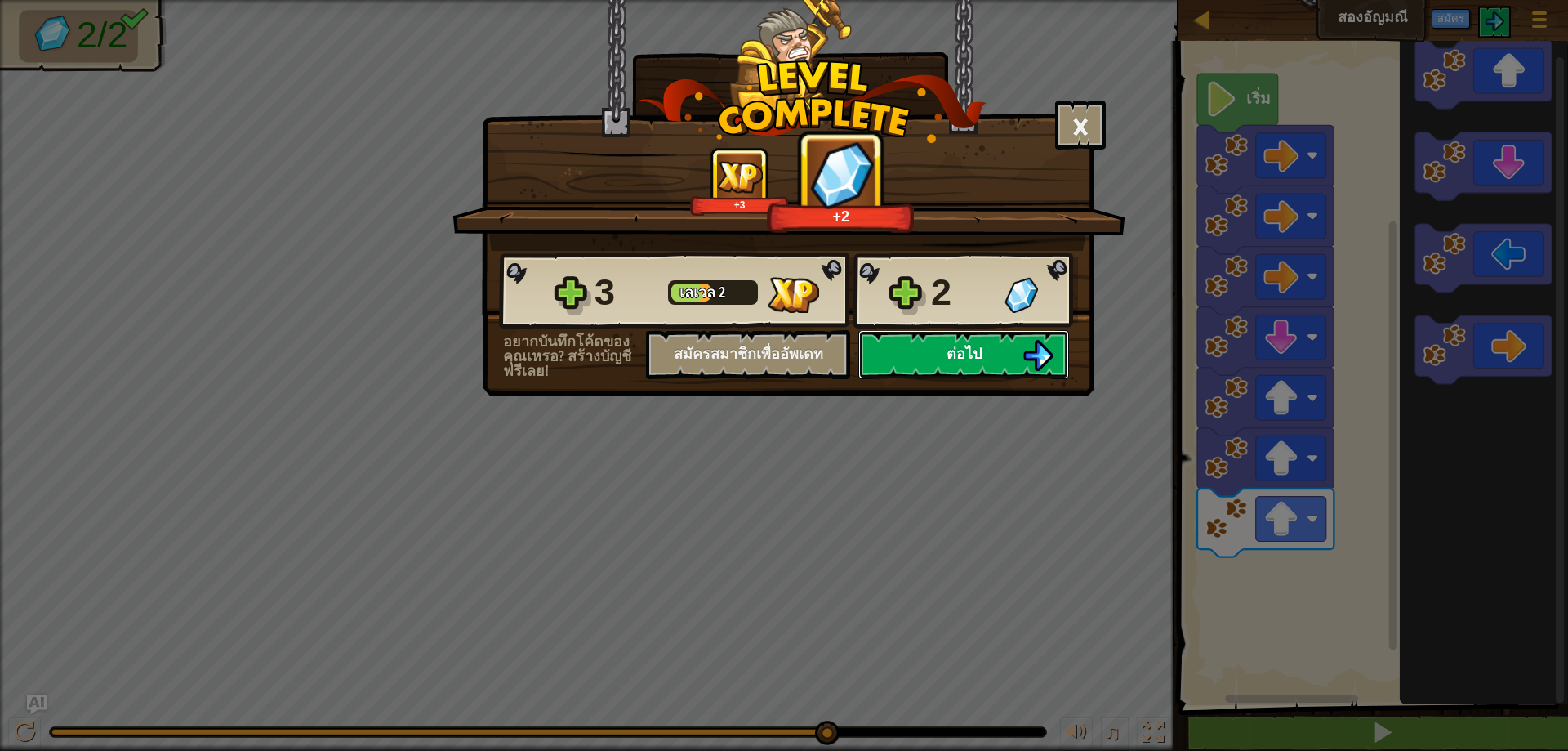
click at [970, 354] on span "ต่อไป" at bounding box center [964, 353] width 35 height 21
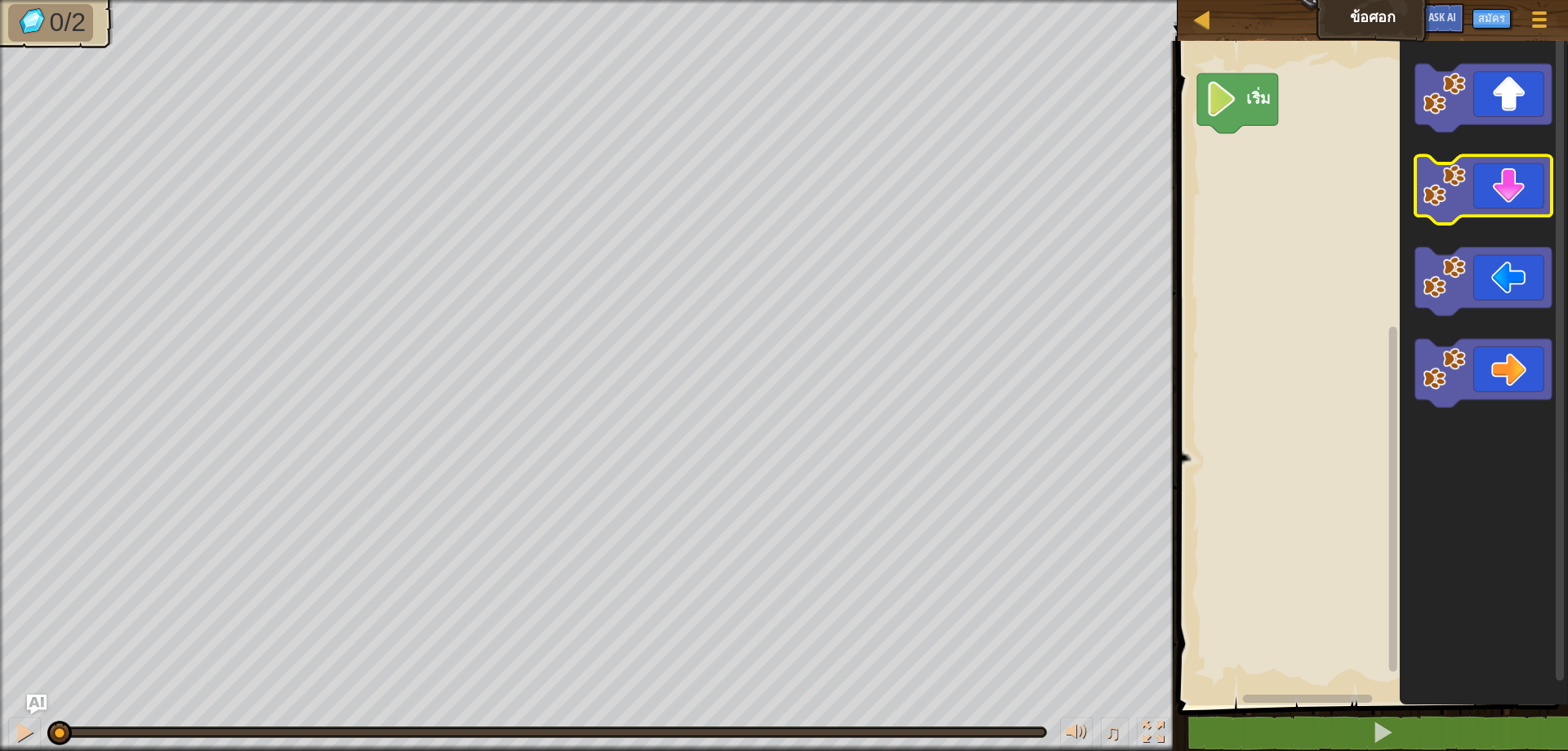
click at [1491, 207] on icon "พื้นที่ทำงาน Blockly" at bounding box center [1483, 190] width 137 height 69
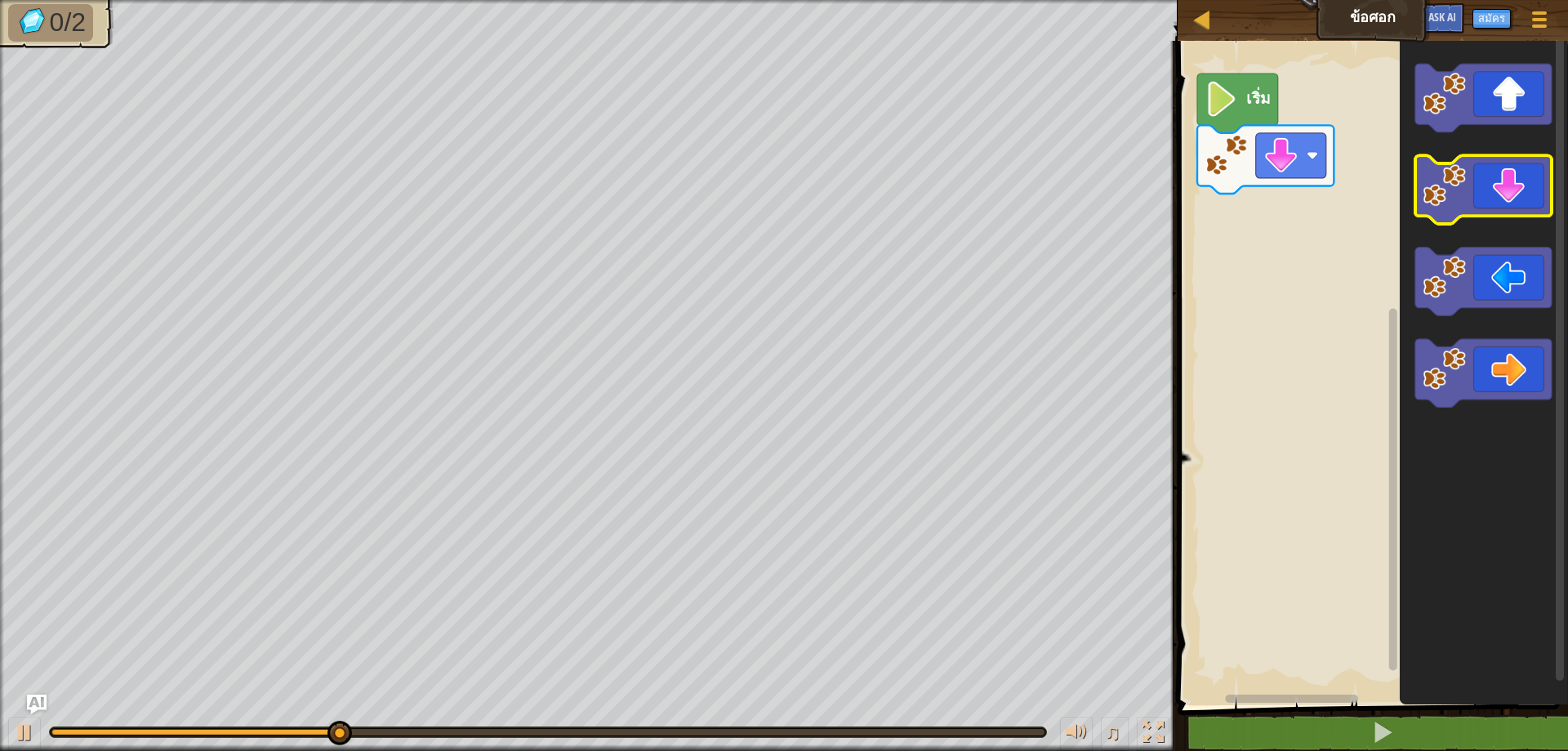
click at [1491, 207] on icon "พื้นที่ทำงาน Blockly" at bounding box center [1483, 190] width 137 height 69
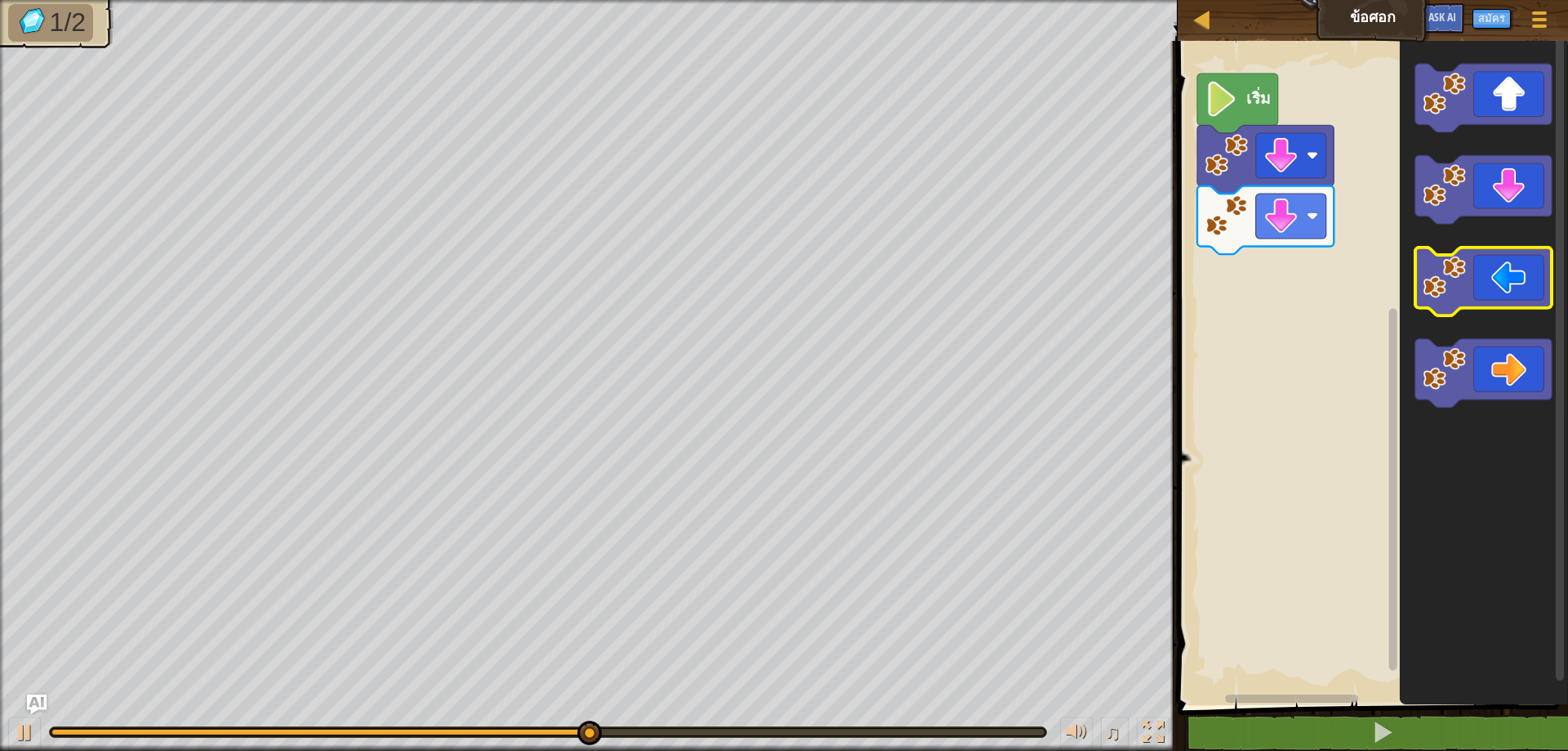
click at [1482, 294] on icon "พื้นที่ทำงาน Blockly" at bounding box center [1483, 282] width 137 height 69
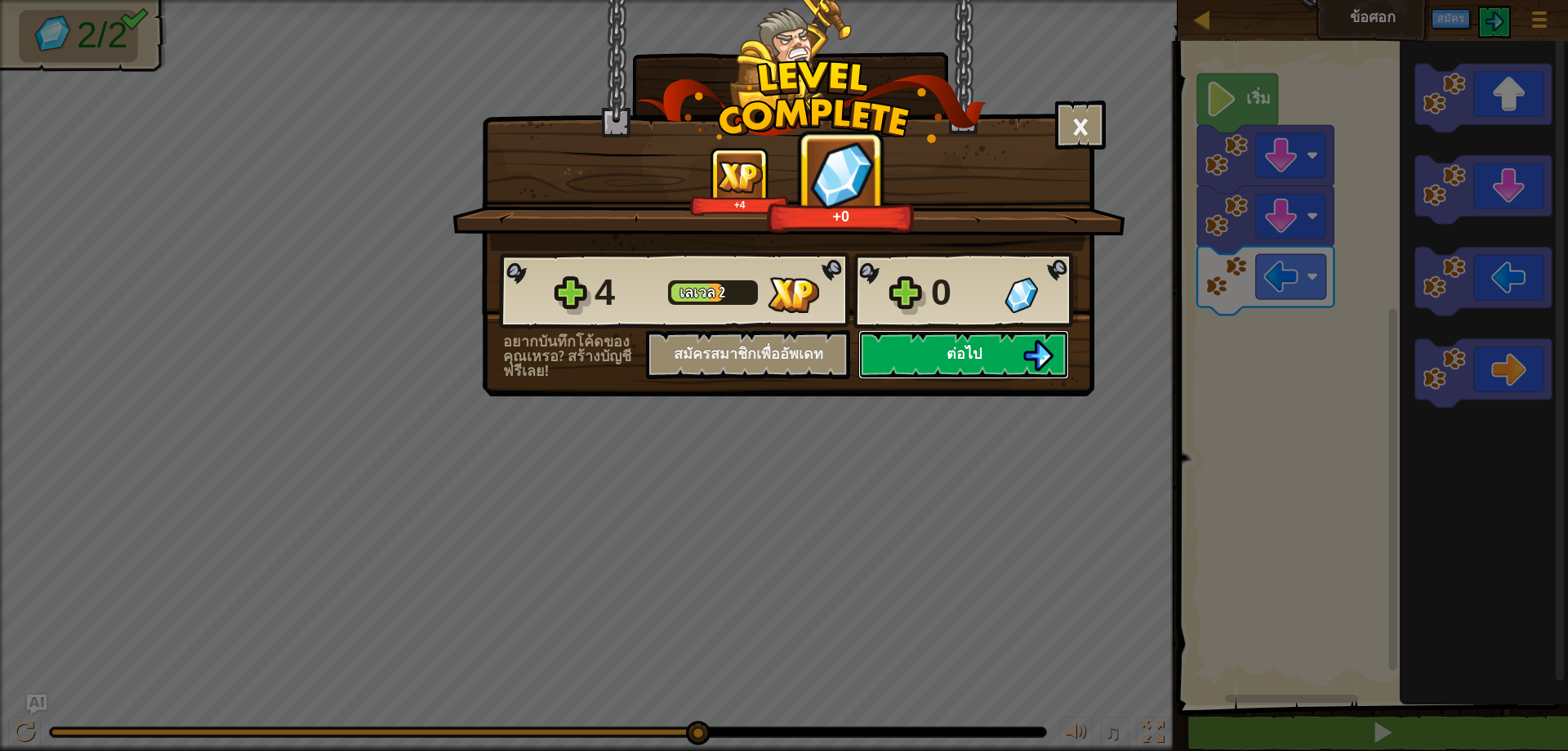
click at [1032, 357] on img at bounding box center [1038, 355] width 31 height 31
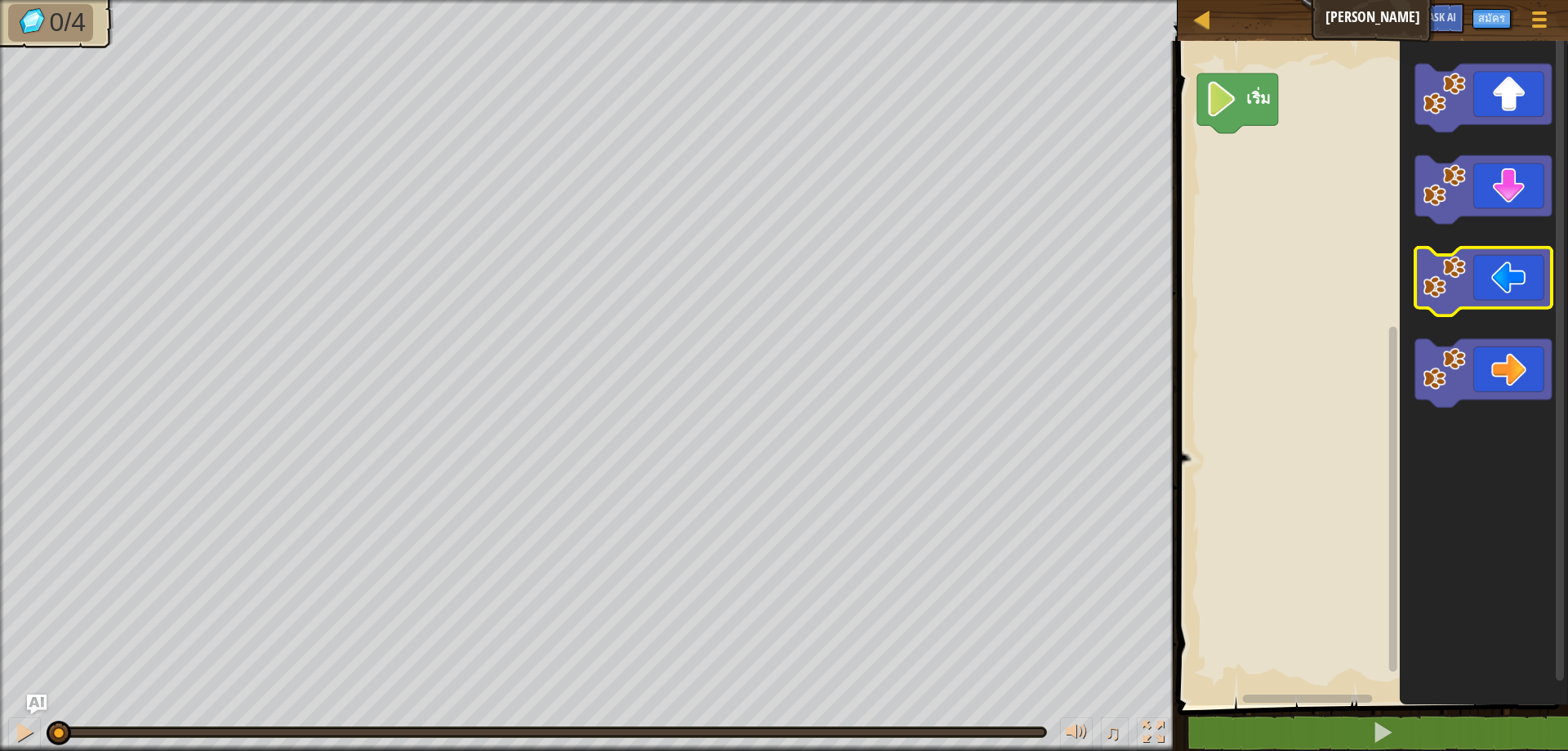
click at [1502, 264] on icon "พื้นที่ทำงาน Blockly" at bounding box center [1483, 282] width 137 height 69
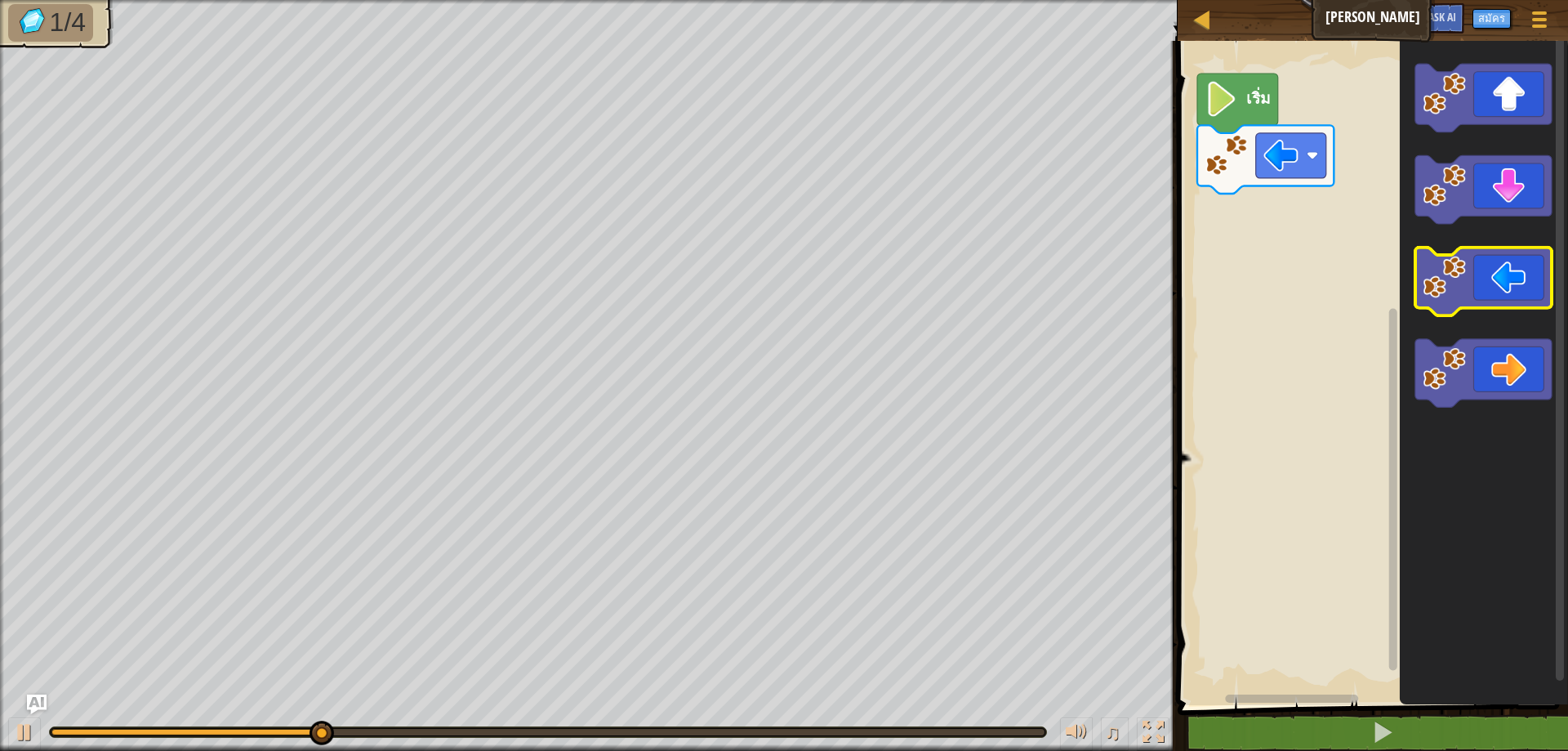
click at [1502, 264] on icon "พื้นที่ทำงาน Blockly" at bounding box center [1483, 282] width 137 height 69
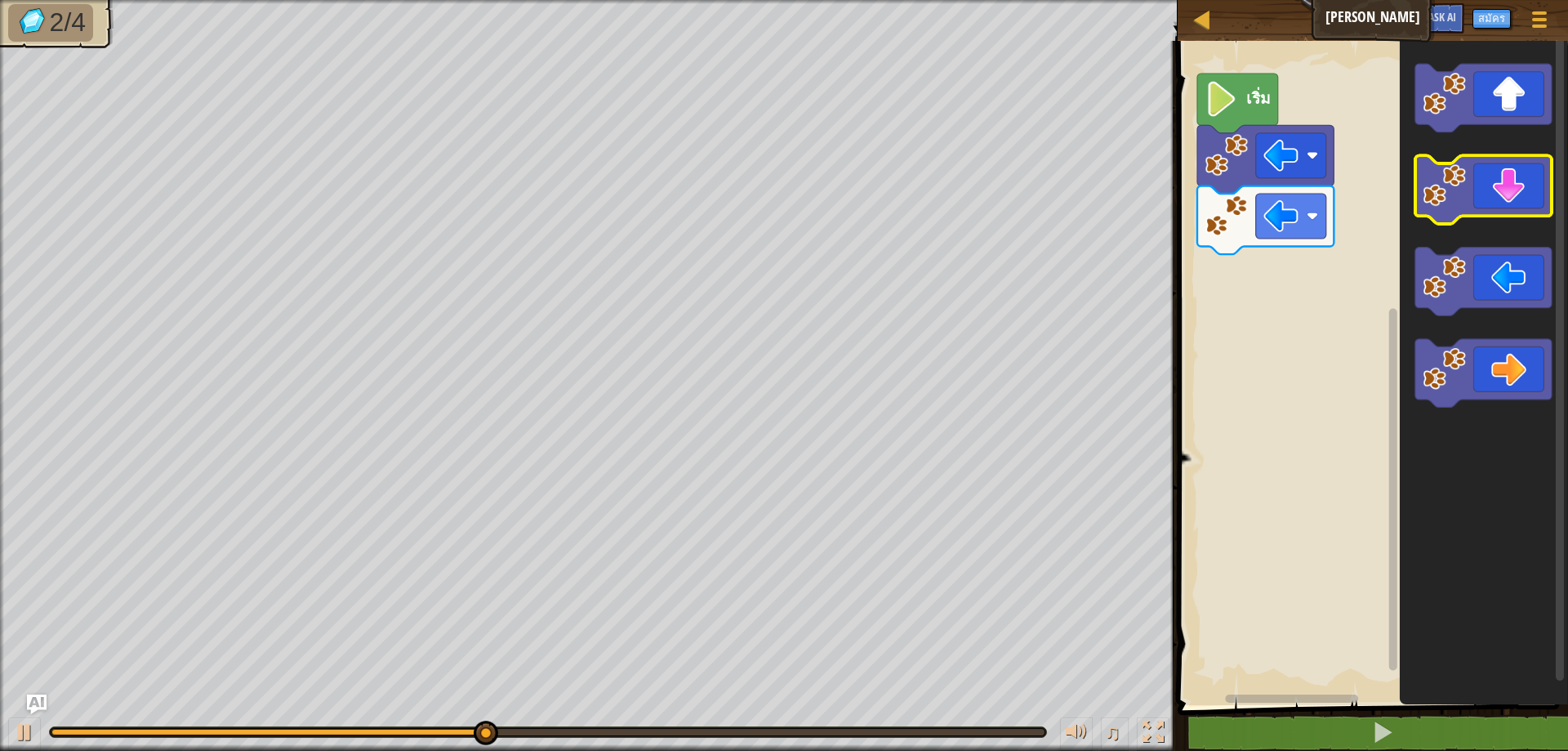
click at [1421, 179] on icon "พื้นที่ทำงาน Blockly" at bounding box center [1483, 190] width 137 height 69
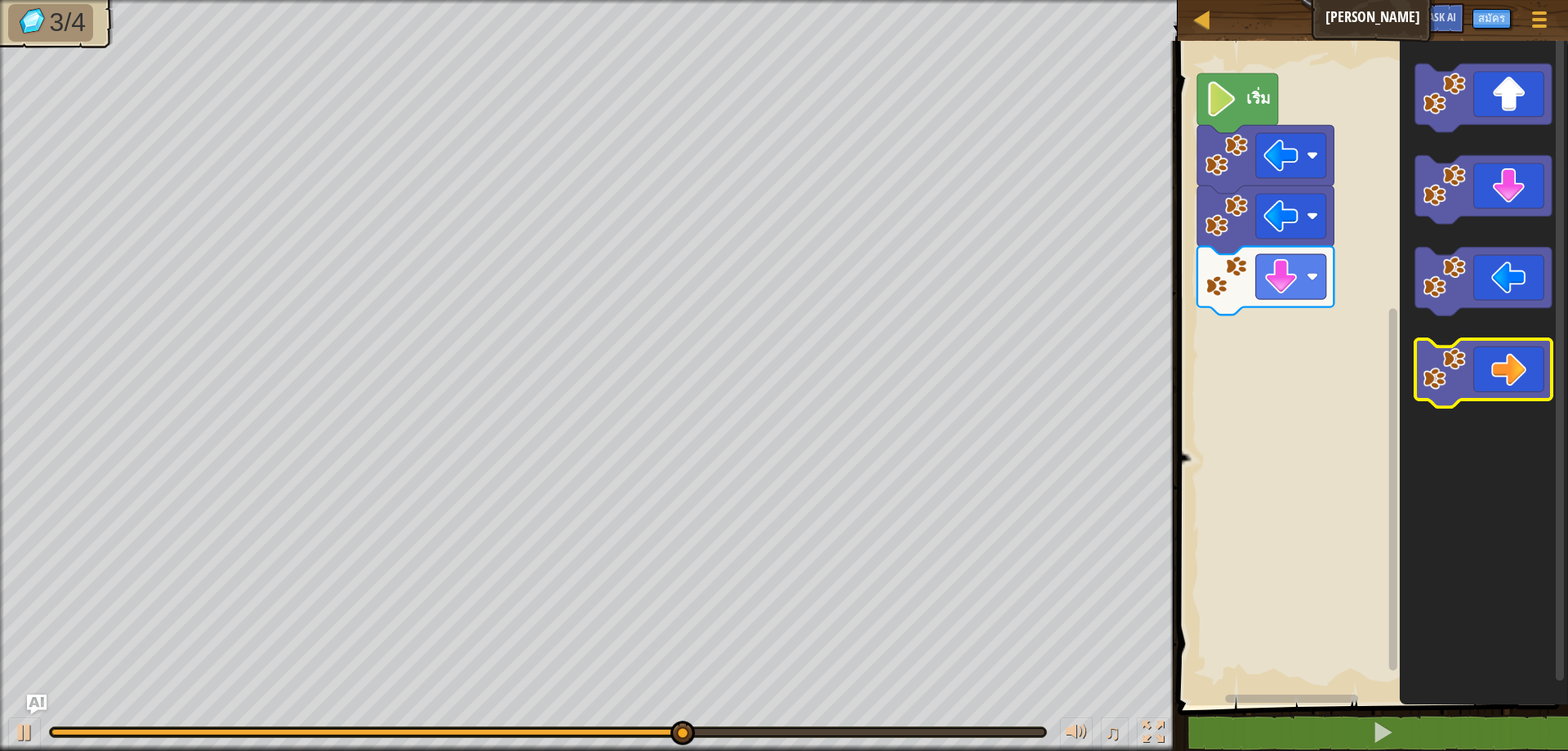
click at [1507, 372] on icon "พื้นที่ทำงาน Blockly" at bounding box center [1483, 373] width 137 height 69
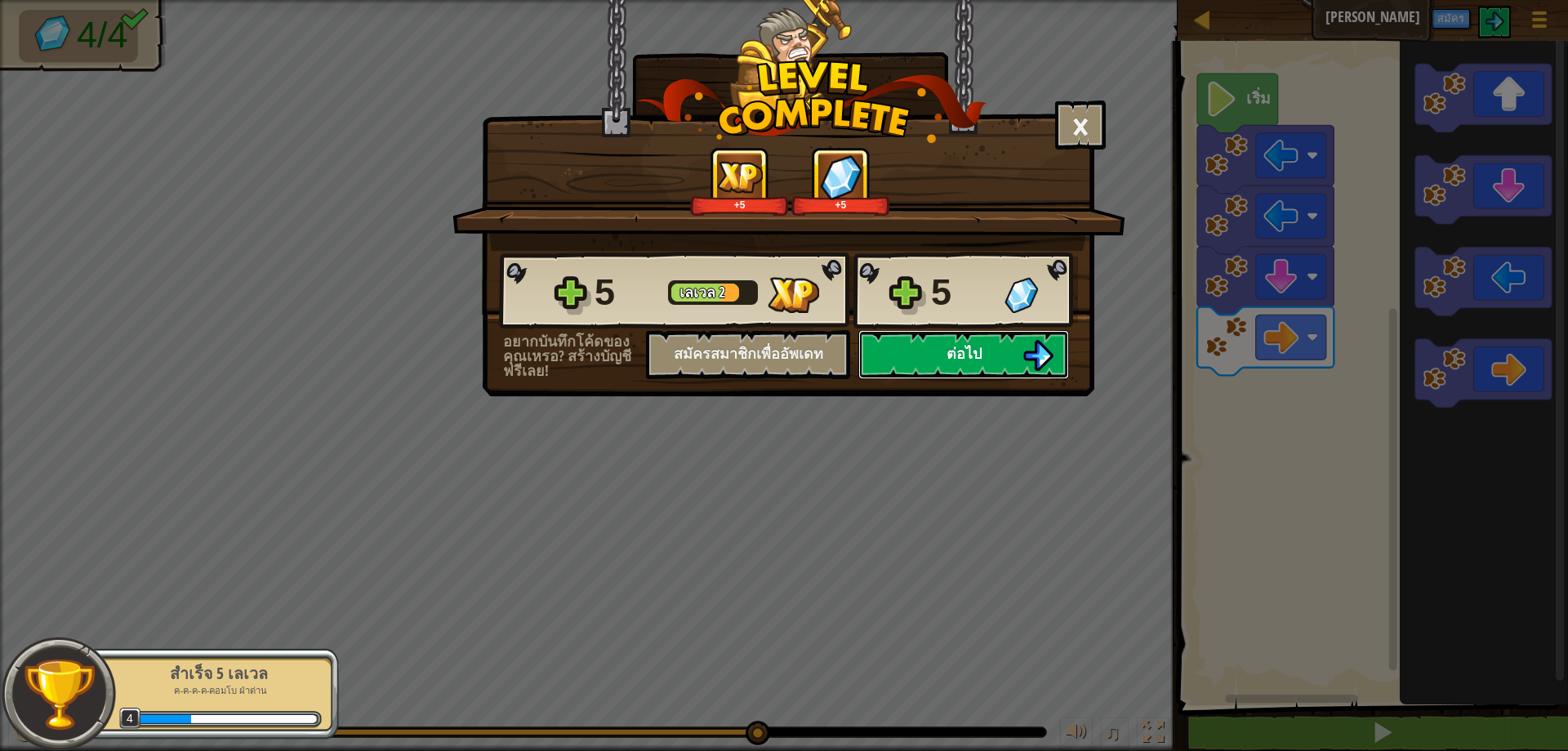
click at [906, 352] on button "ต่อไป" at bounding box center [963, 354] width 211 height 49
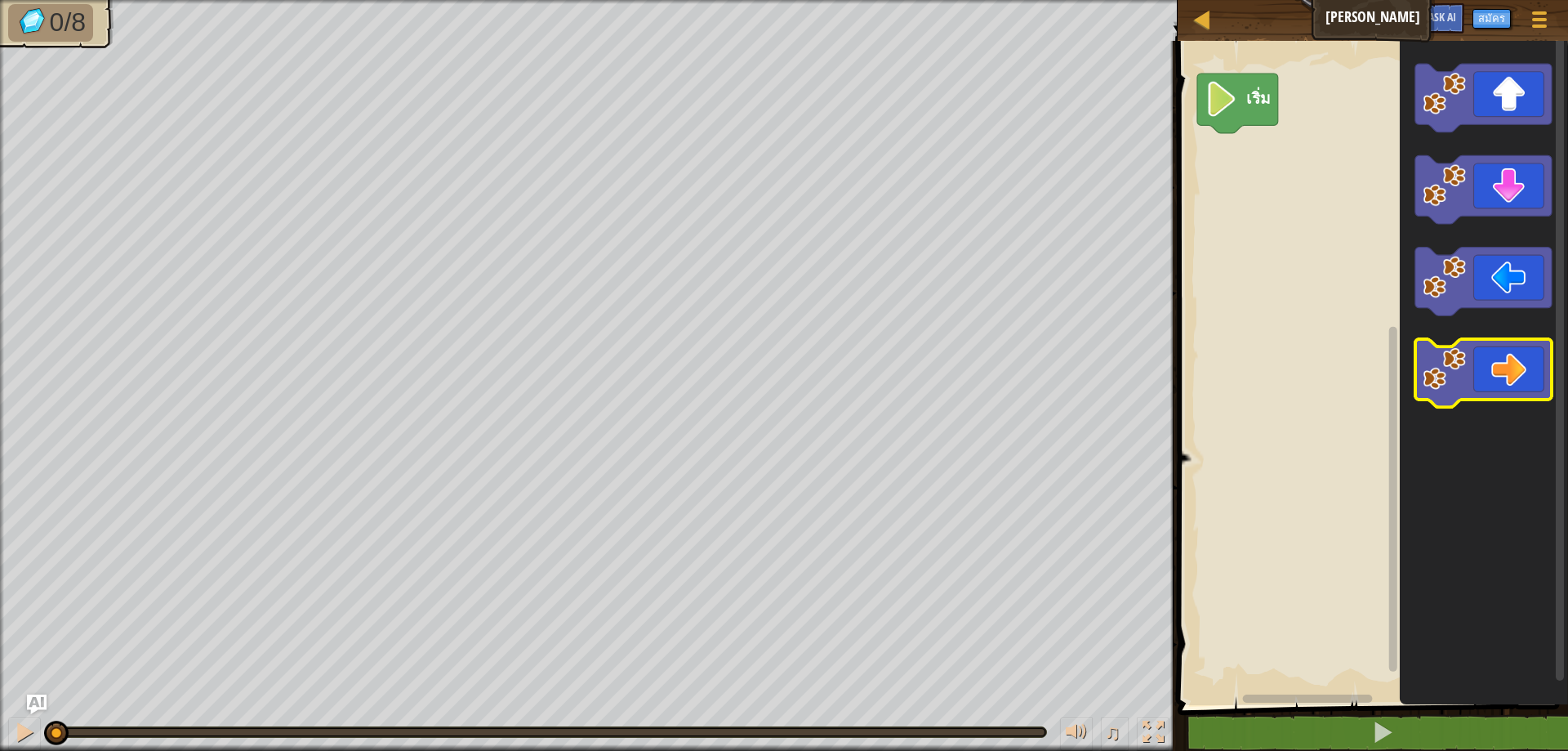
click at [1489, 371] on icon "พื้นที่ทำงาน Blockly" at bounding box center [1483, 373] width 137 height 69
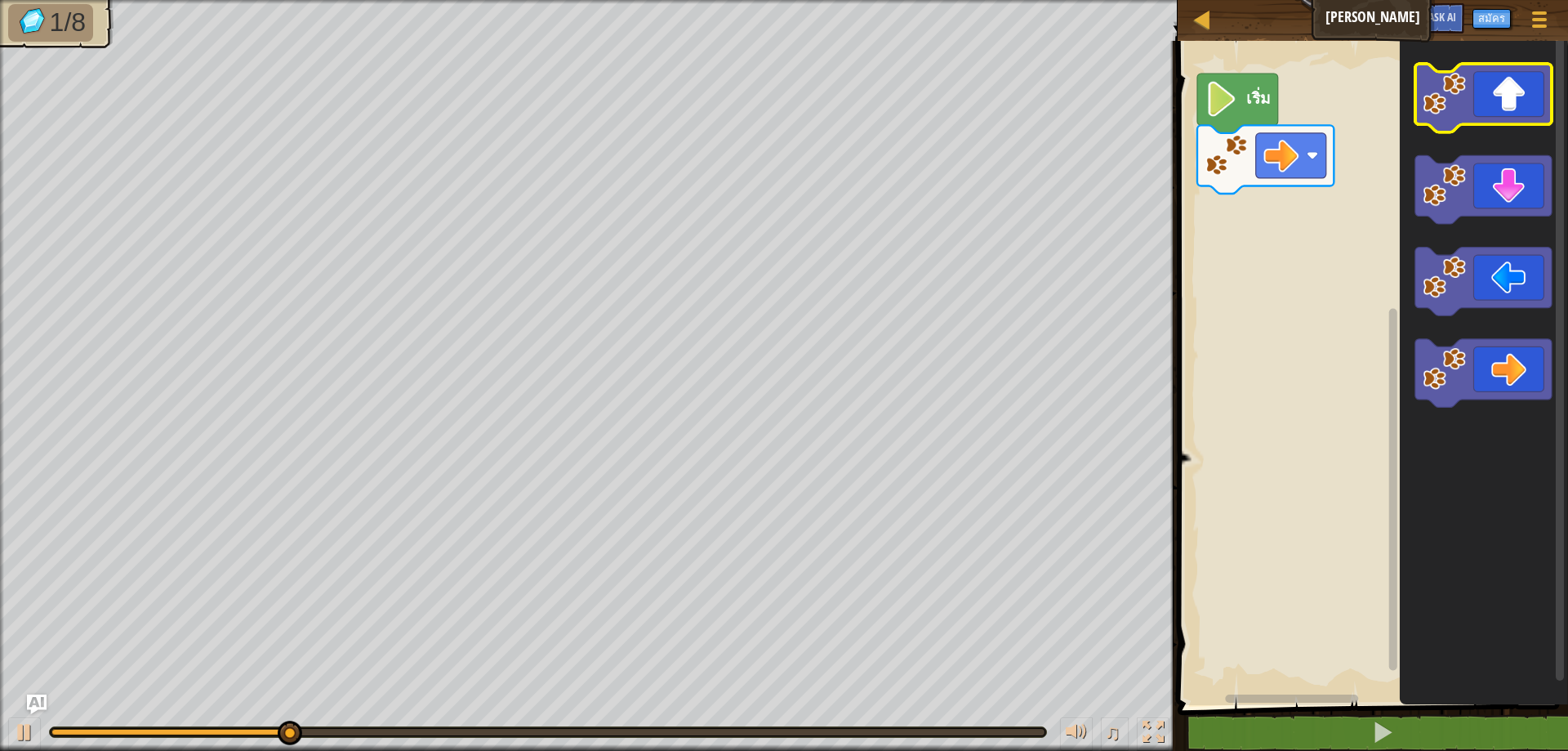
click at [1492, 101] on icon "พื้นที่ทำงาน Blockly" at bounding box center [1483, 98] width 137 height 69
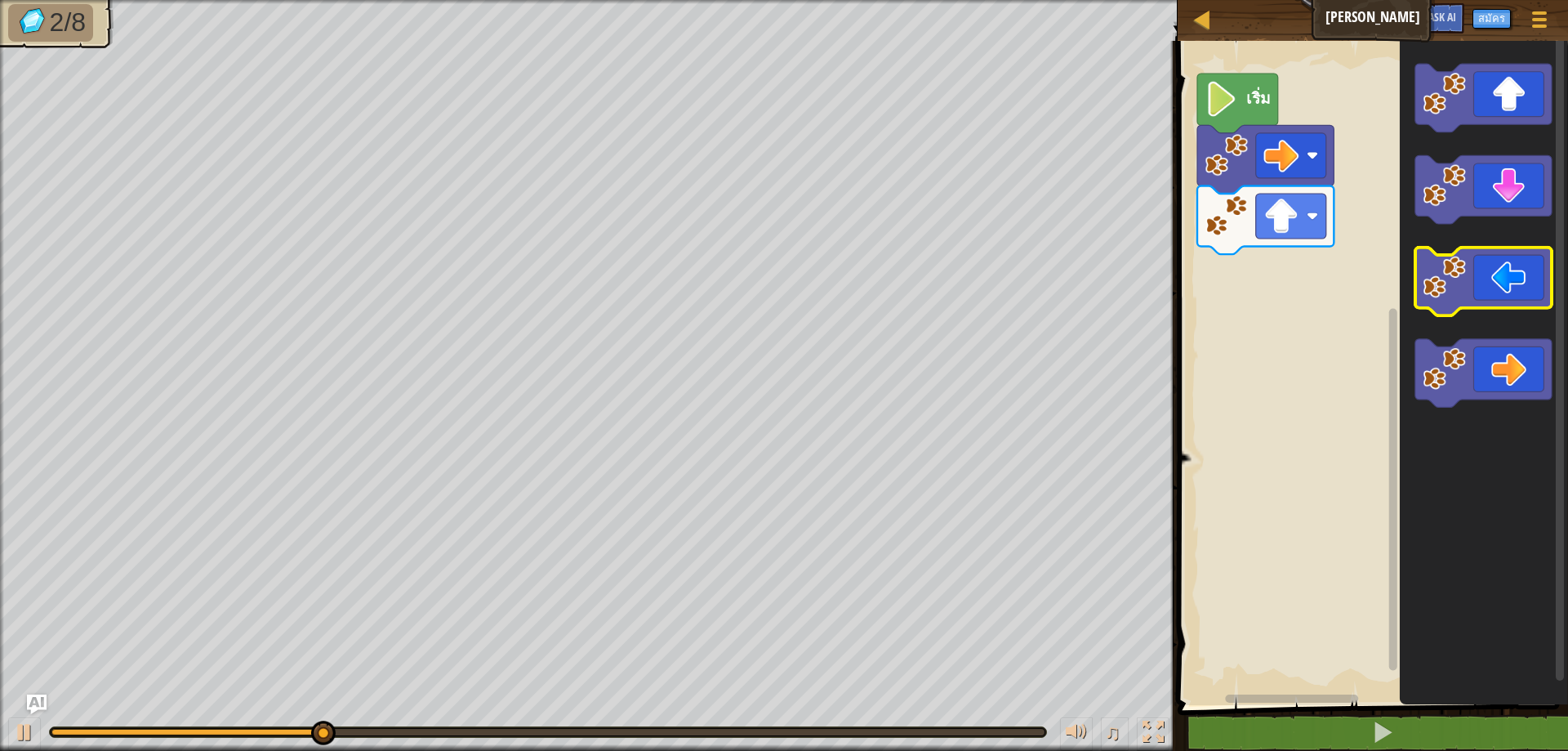
click at [1471, 303] on icon "พื้นที่ทำงาน Blockly" at bounding box center [1483, 282] width 137 height 69
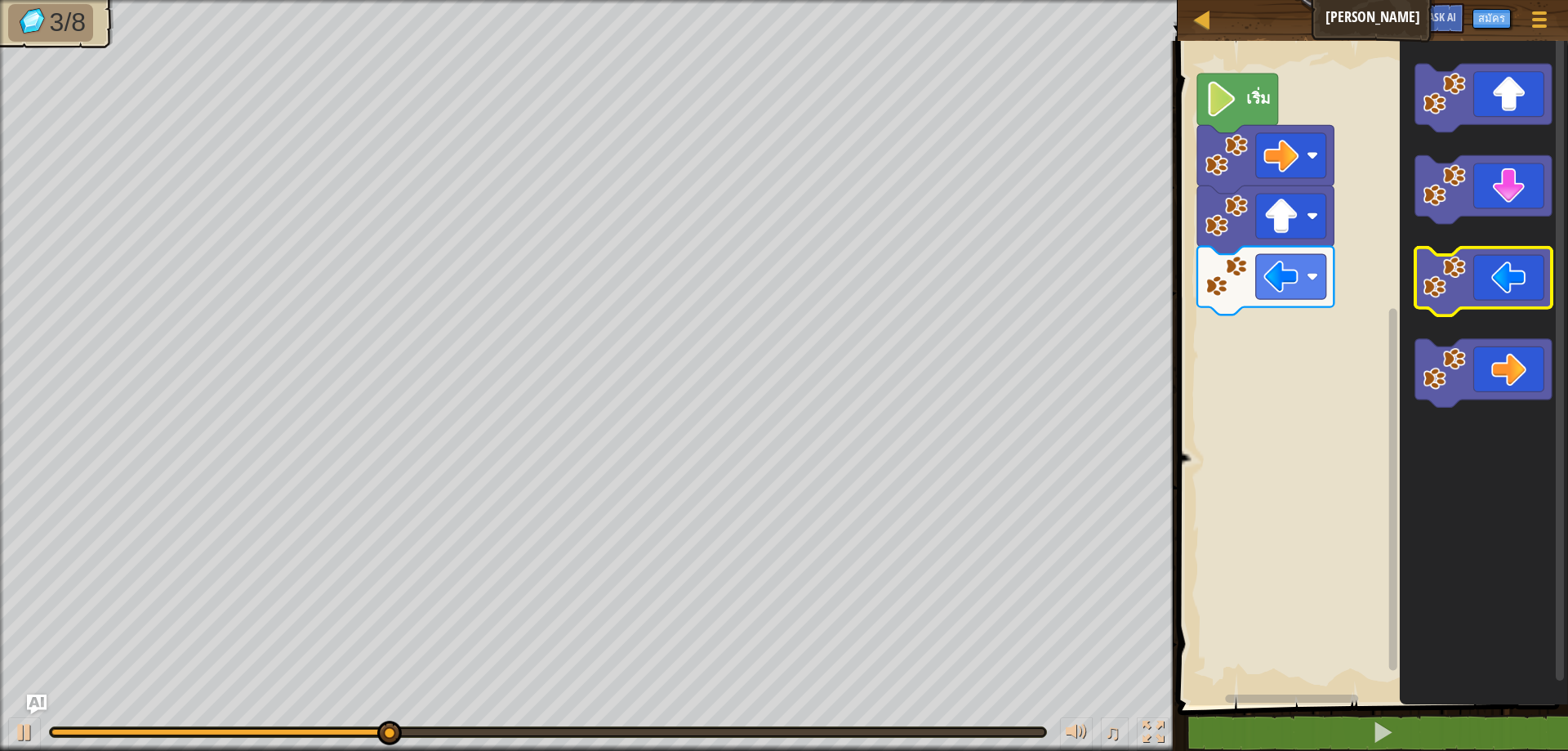
click at [1477, 298] on icon "พื้นที่ทำงาน Blockly" at bounding box center [1483, 282] width 137 height 69
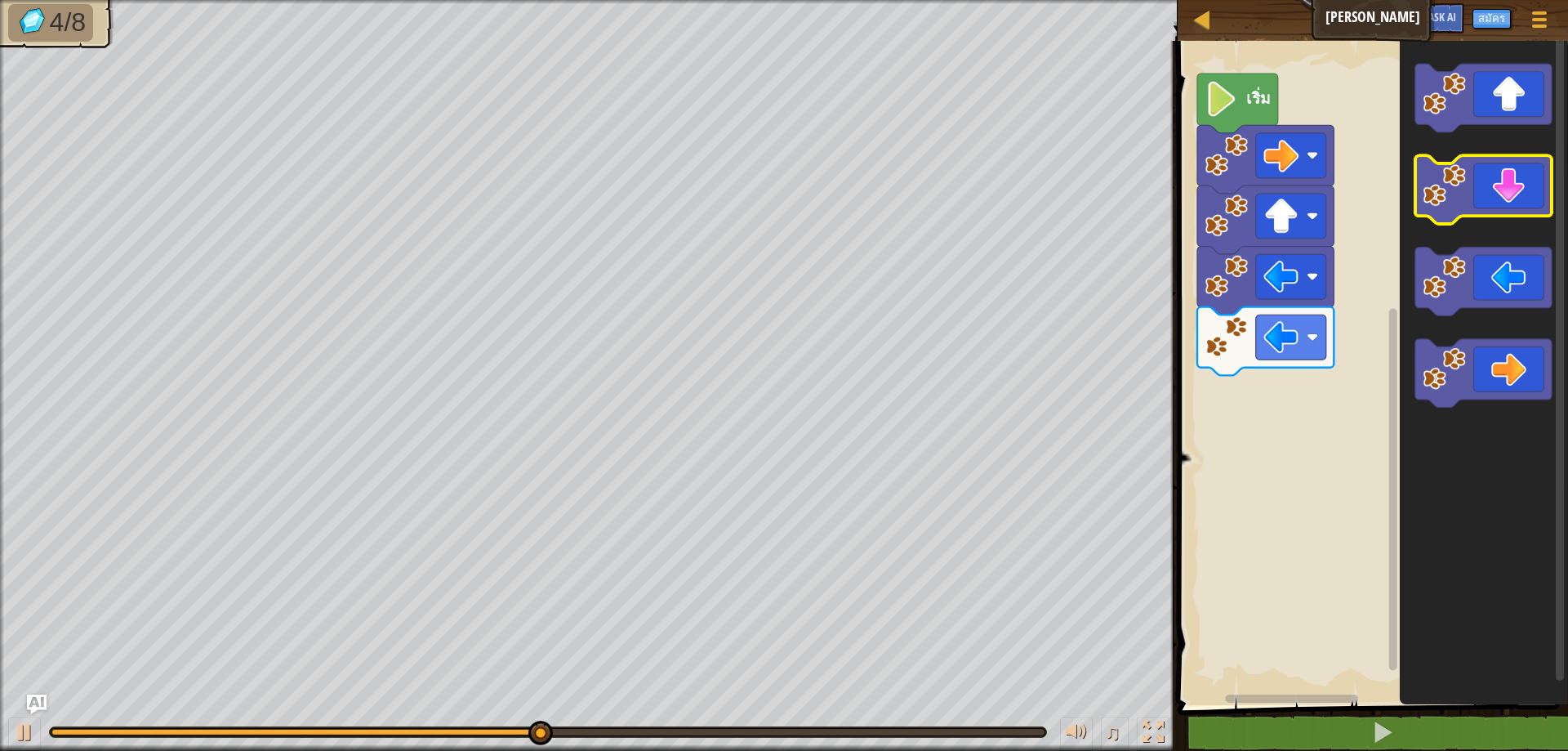
click at [1480, 186] on icon "พื้นที่ทำงาน Blockly" at bounding box center [1483, 190] width 137 height 69
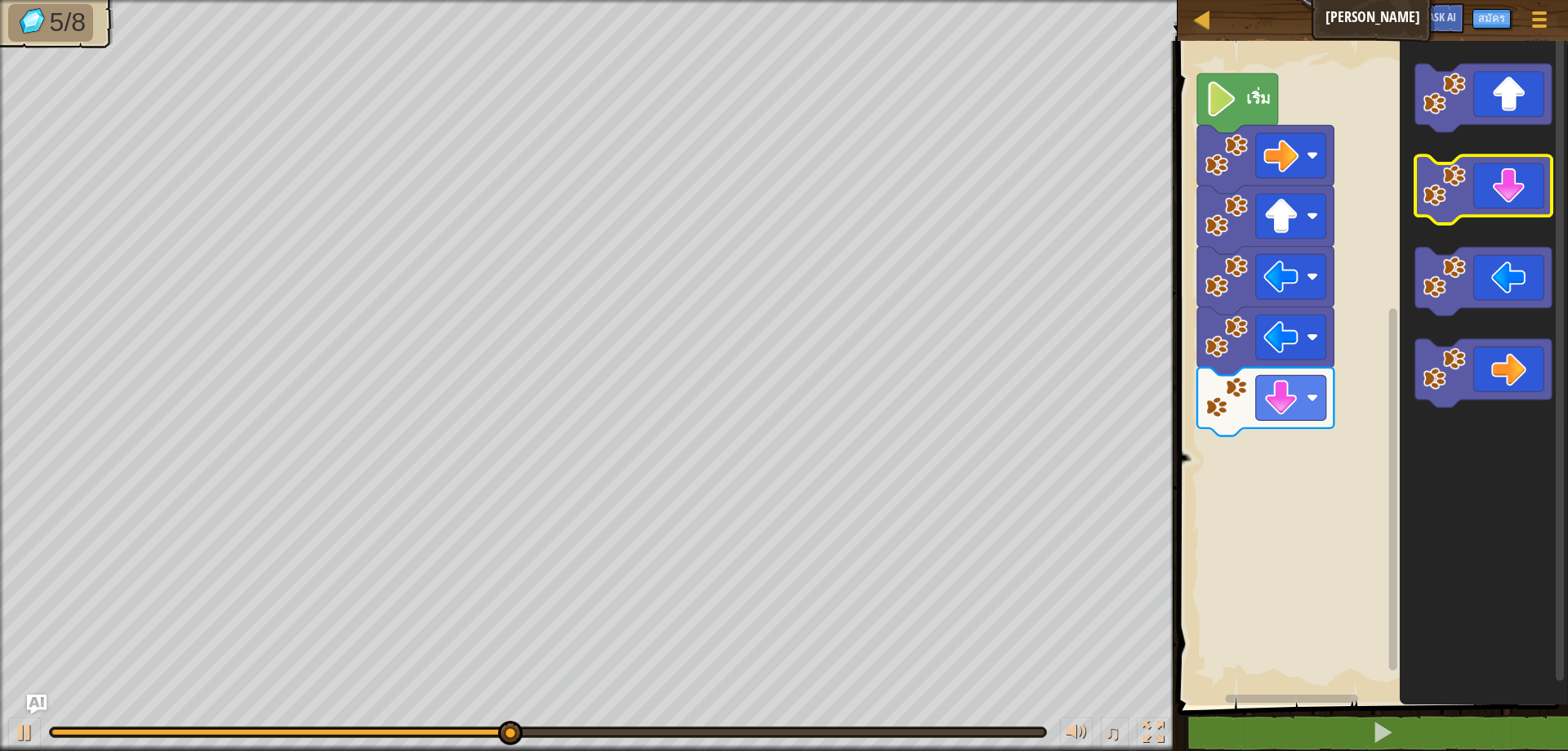
click at [1466, 187] on image "พื้นที่ทำงาน Blockly" at bounding box center [1445, 186] width 43 height 43
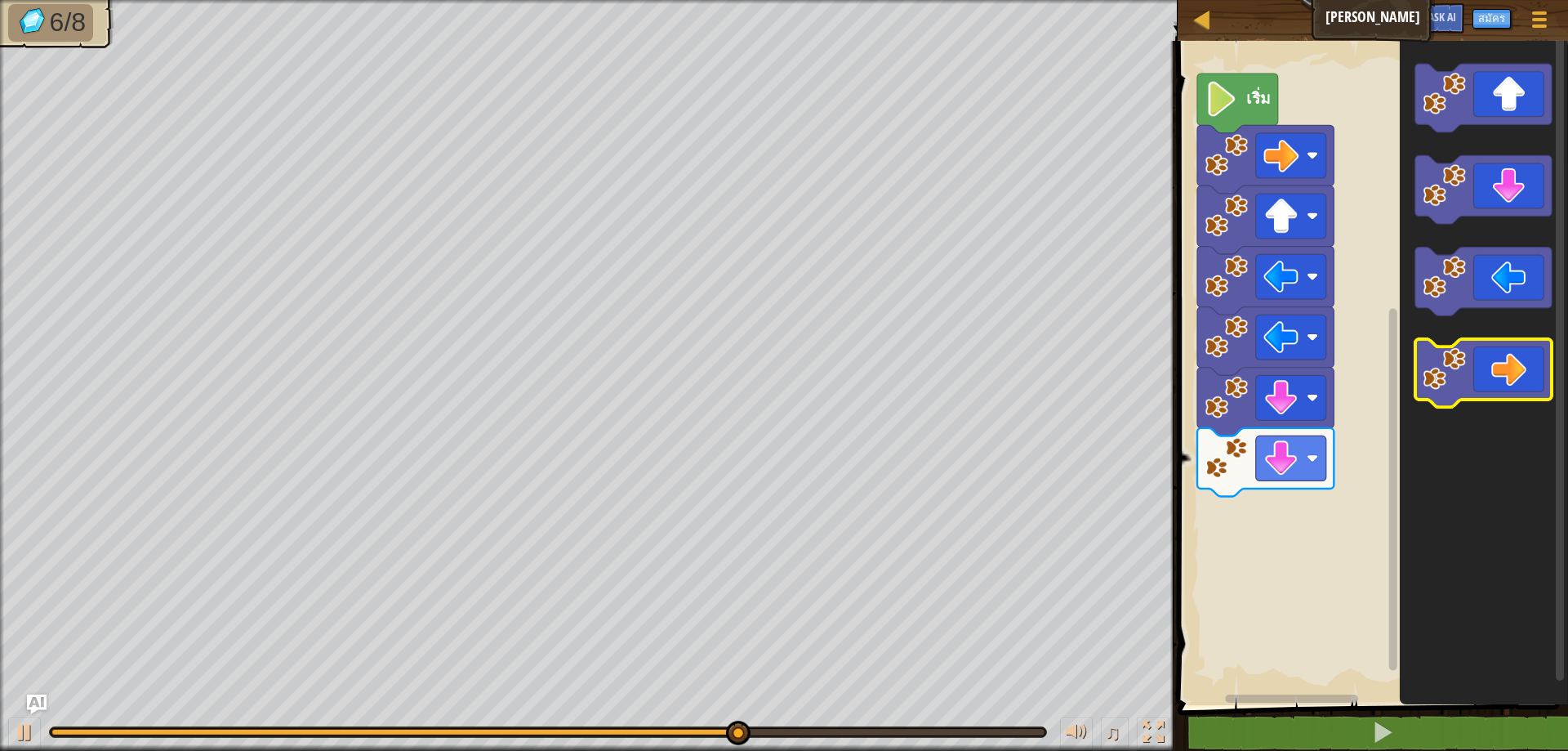
click at [1482, 344] on icon "พื้นที่ทำงาน Blockly" at bounding box center [1483, 373] width 137 height 69
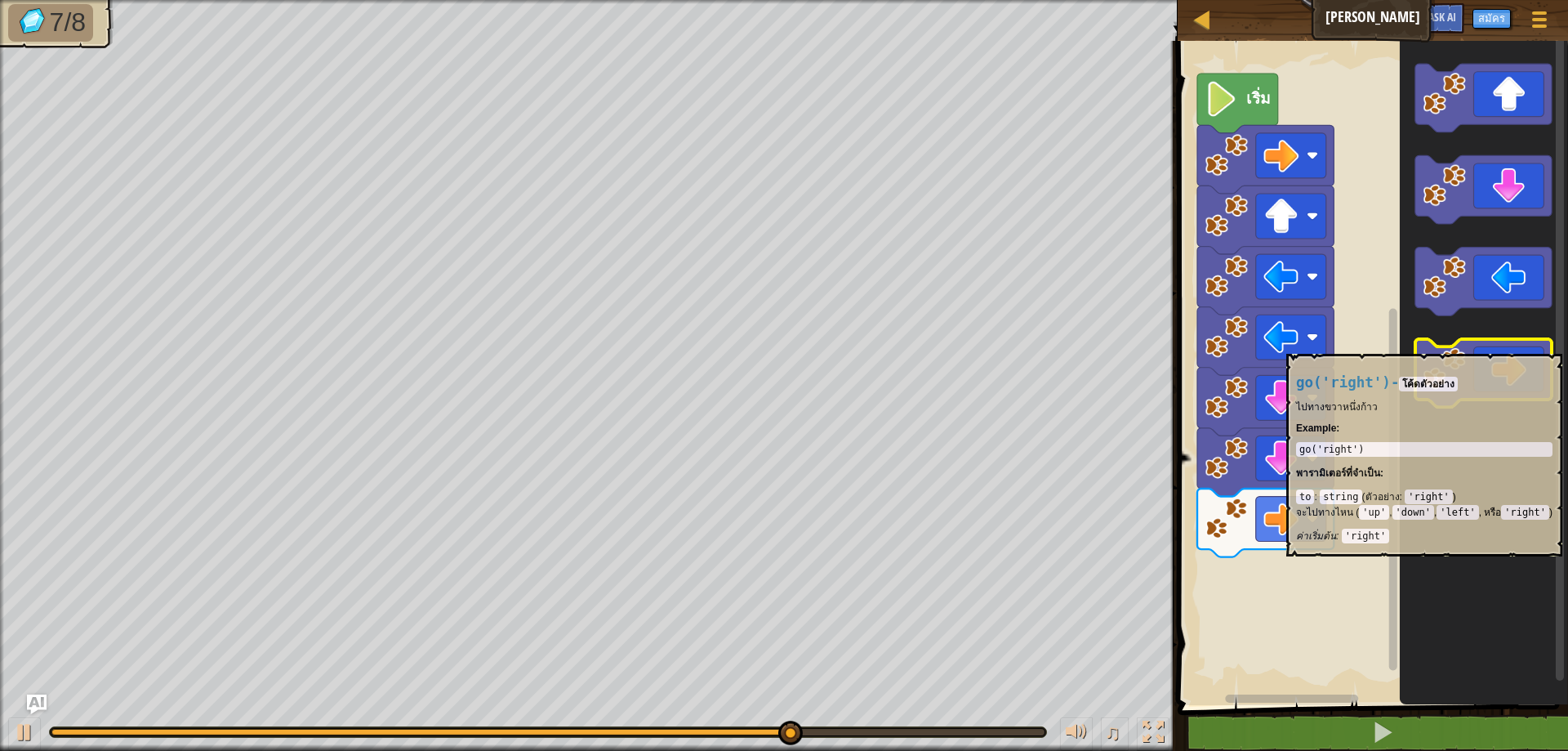
click at [1477, 346] on icon "พื้นที่ทำงาน Blockly" at bounding box center [1483, 373] width 137 height 69
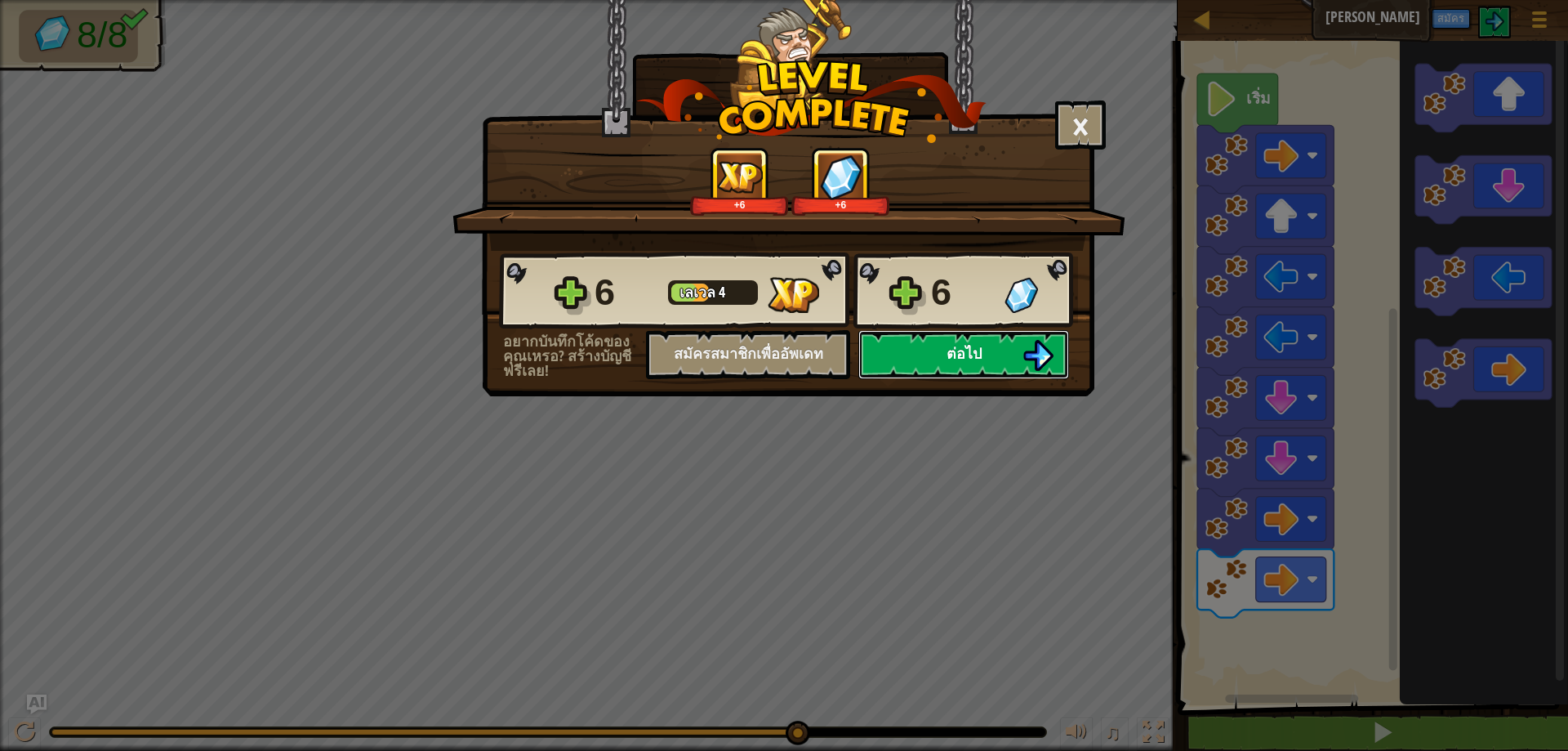
click at [901, 342] on button "ต่อไป" at bounding box center [963, 354] width 211 height 49
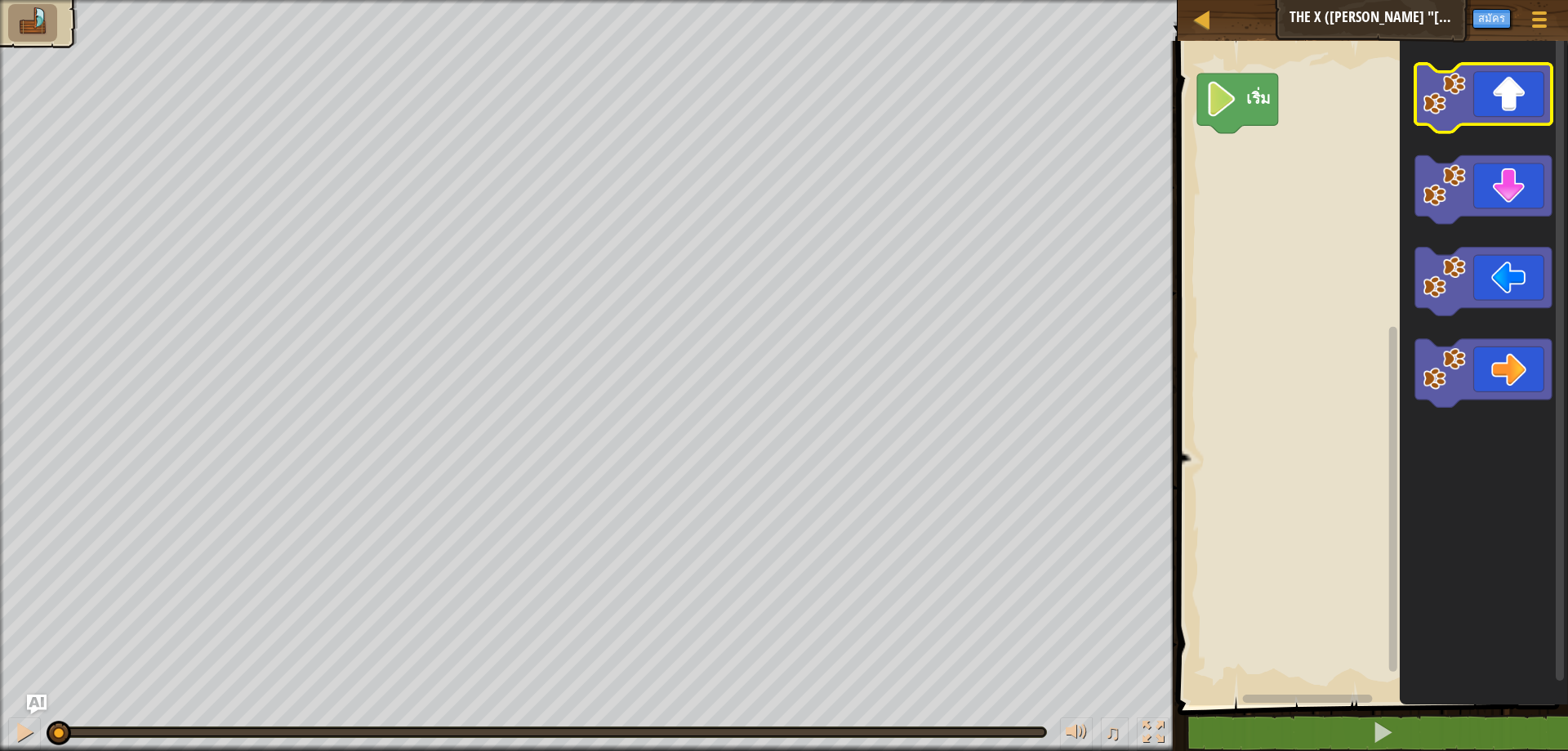
click at [1499, 113] on icon "พื้นที่ทำงาน Blockly" at bounding box center [1483, 98] width 137 height 69
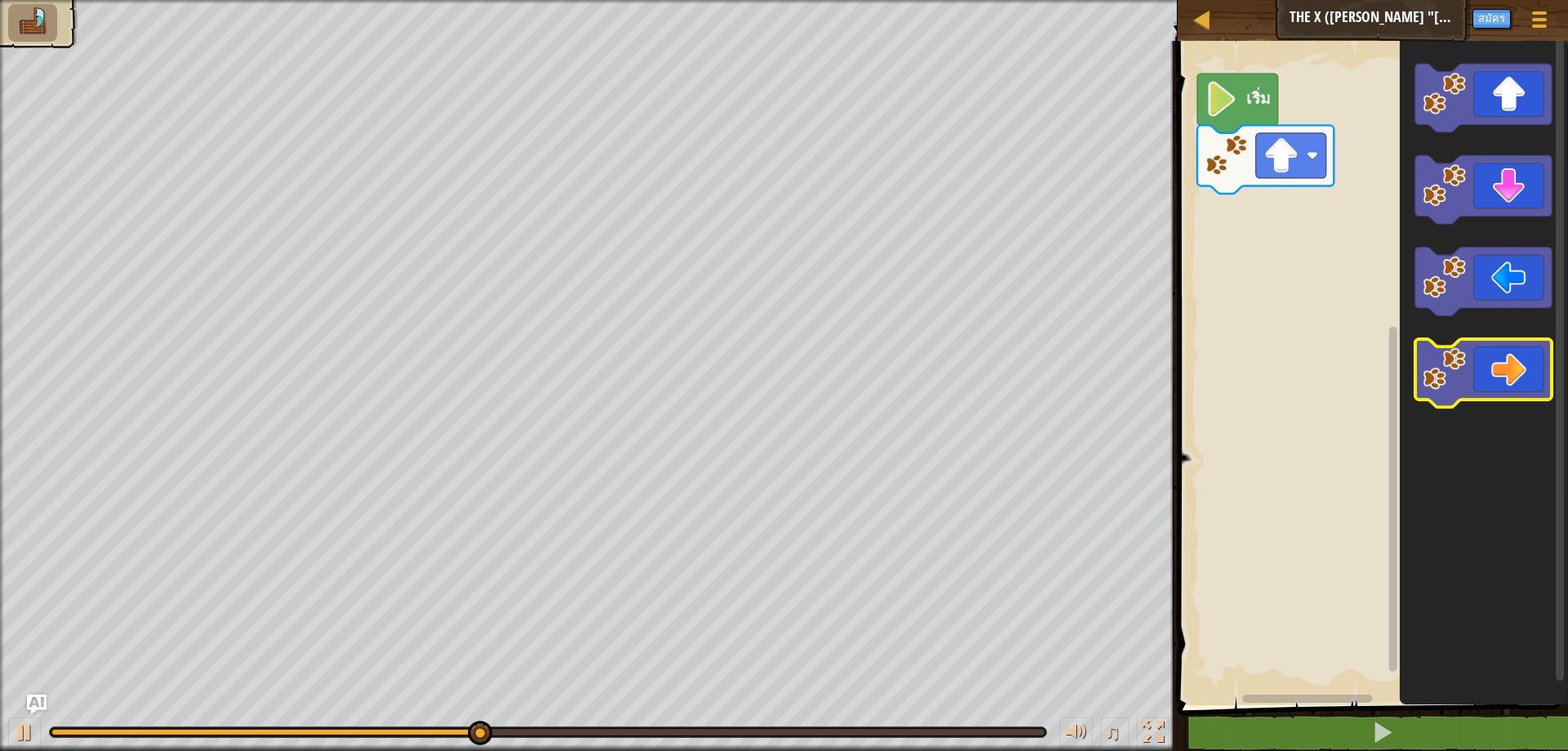
click at [1466, 372] on icon "พื้นที่ทำงาน Blockly" at bounding box center [1483, 373] width 137 height 69
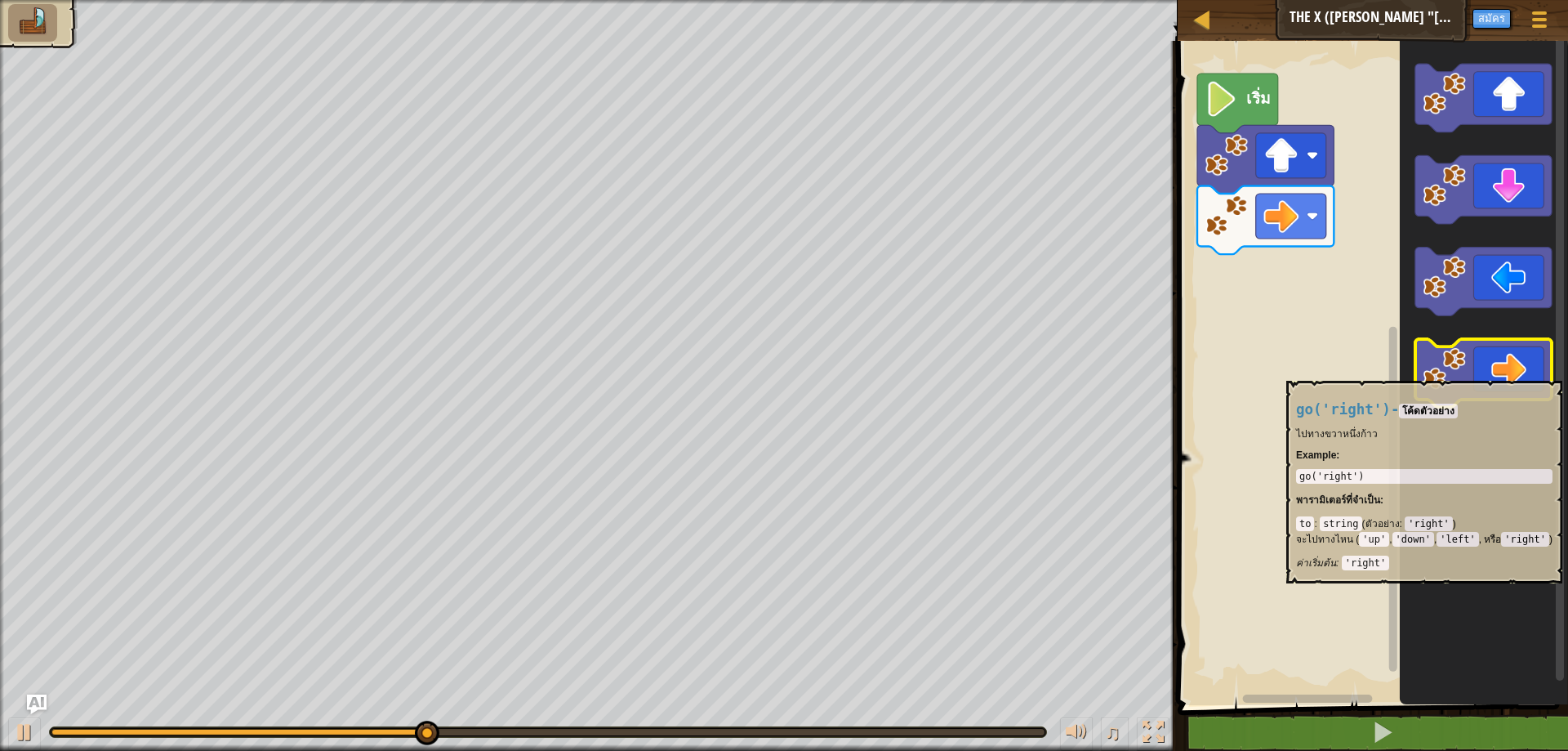
click at [1461, 372] on image "พื้นที่ทำงาน Blockly" at bounding box center [1445, 369] width 43 height 43
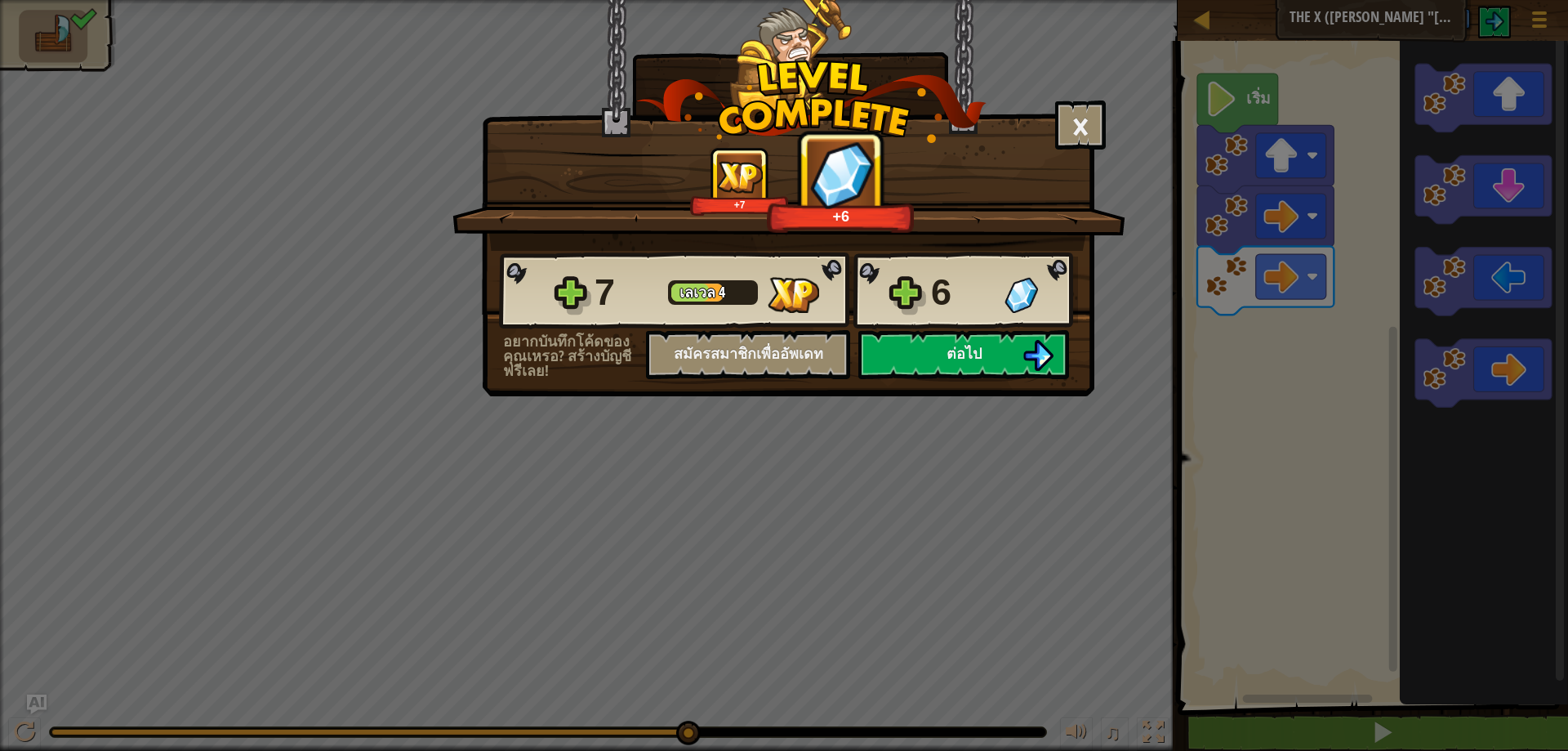
click at [966, 329] on div "7 [PERSON_NAME] 4 6" at bounding box center [789, 291] width 579 height 79
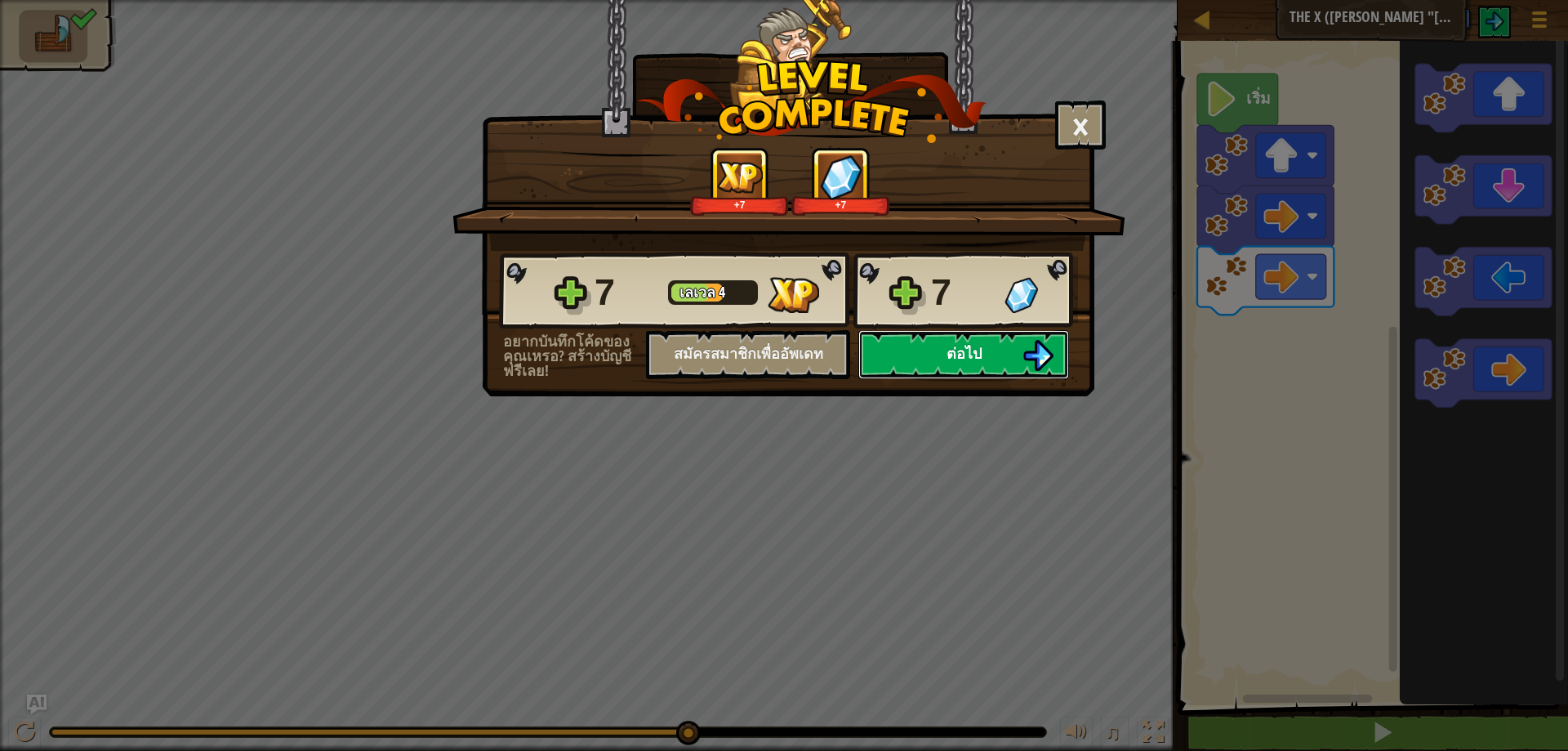
click at [882, 339] on button "ต่อไป" at bounding box center [963, 354] width 211 height 49
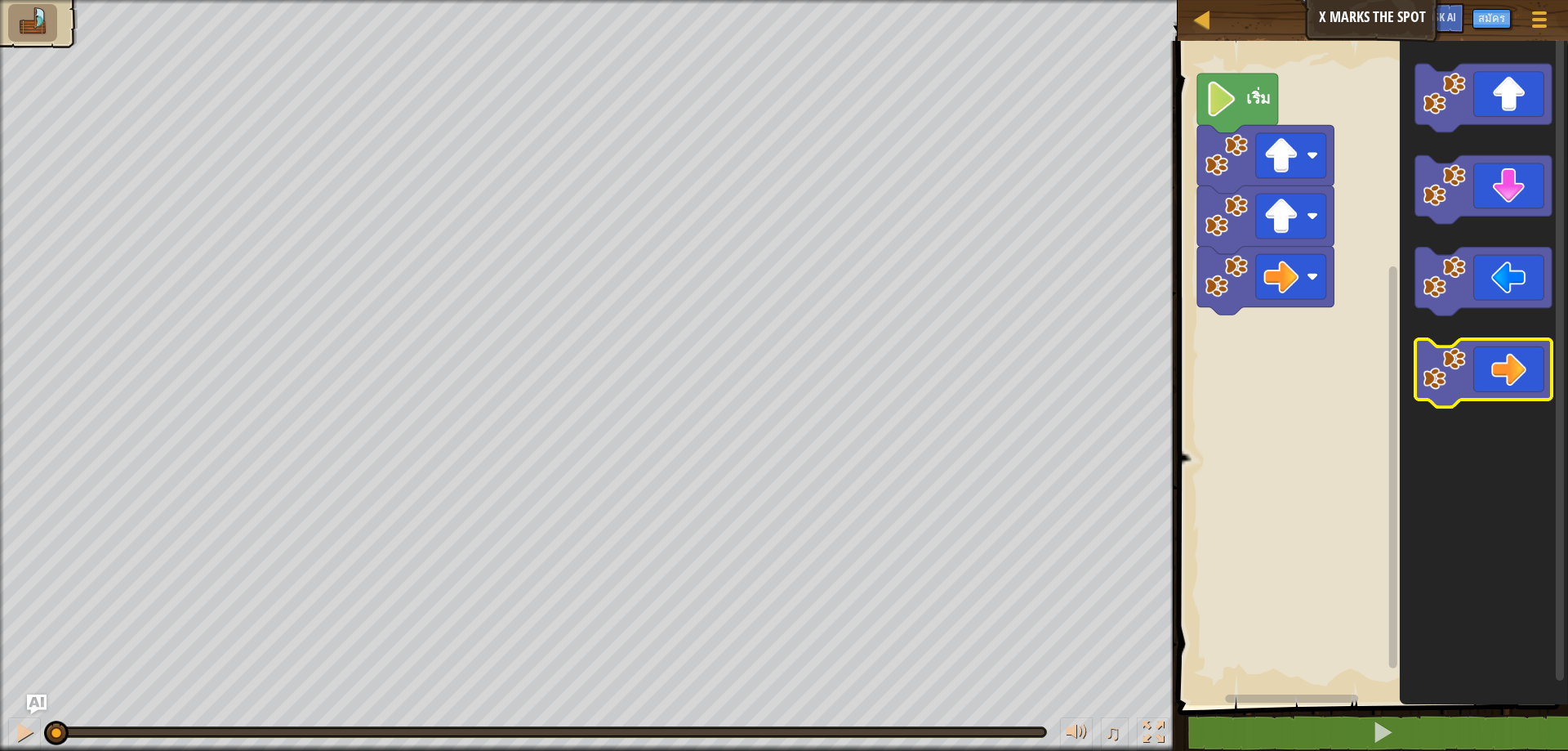
click at [1499, 400] on icon "พื้นที่ทำงาน Blockly" at bounding box center [1483, 373] width 137 height 69
click at [1491, 398] on icon "พื้นที่ทำงาน Blockly" at bounding box center [1483, 373] width 137 height 69
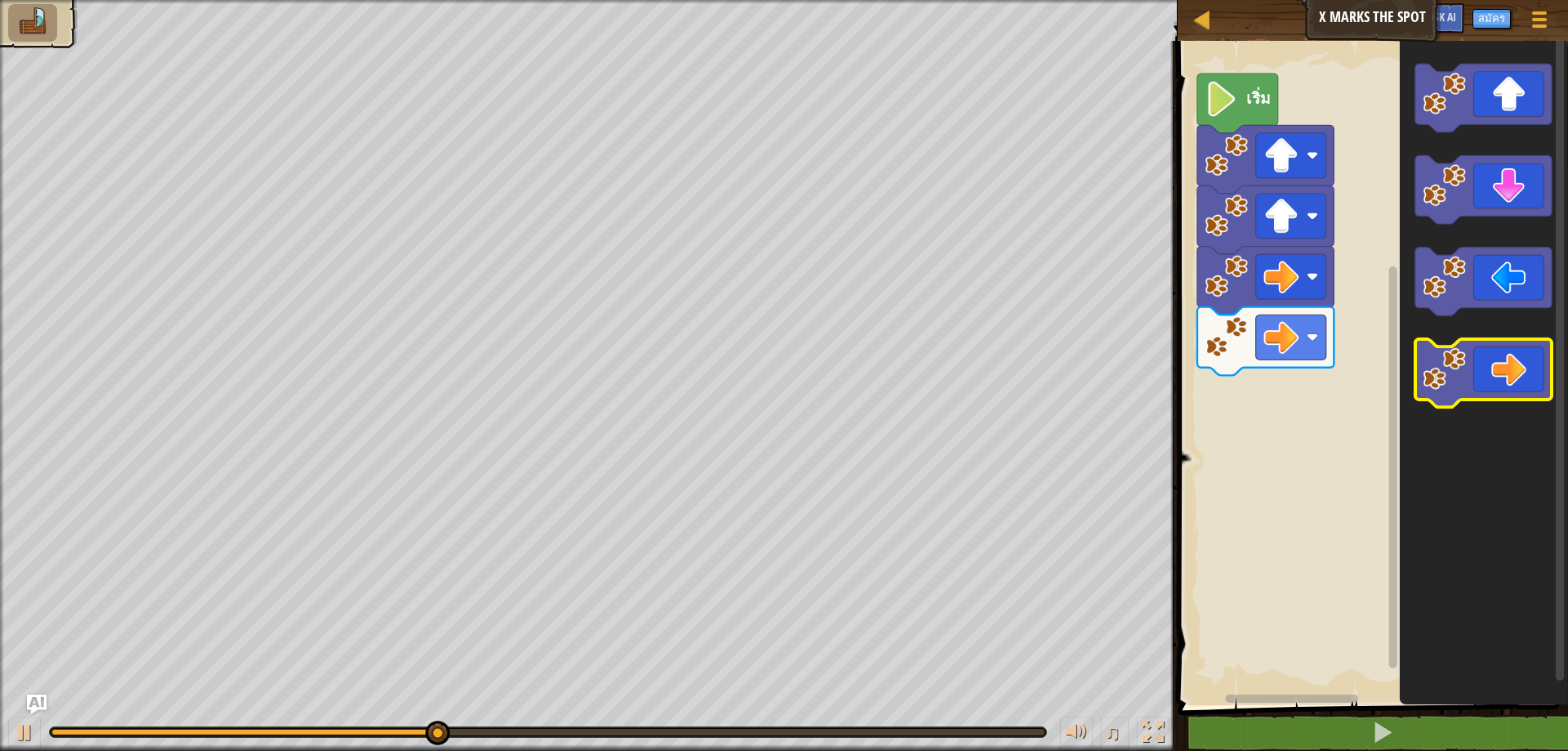
click at [1461, 381] on image "พื้นที่ทำงาน Blockly" at bounding box center [1445, 369] width 43 height 43
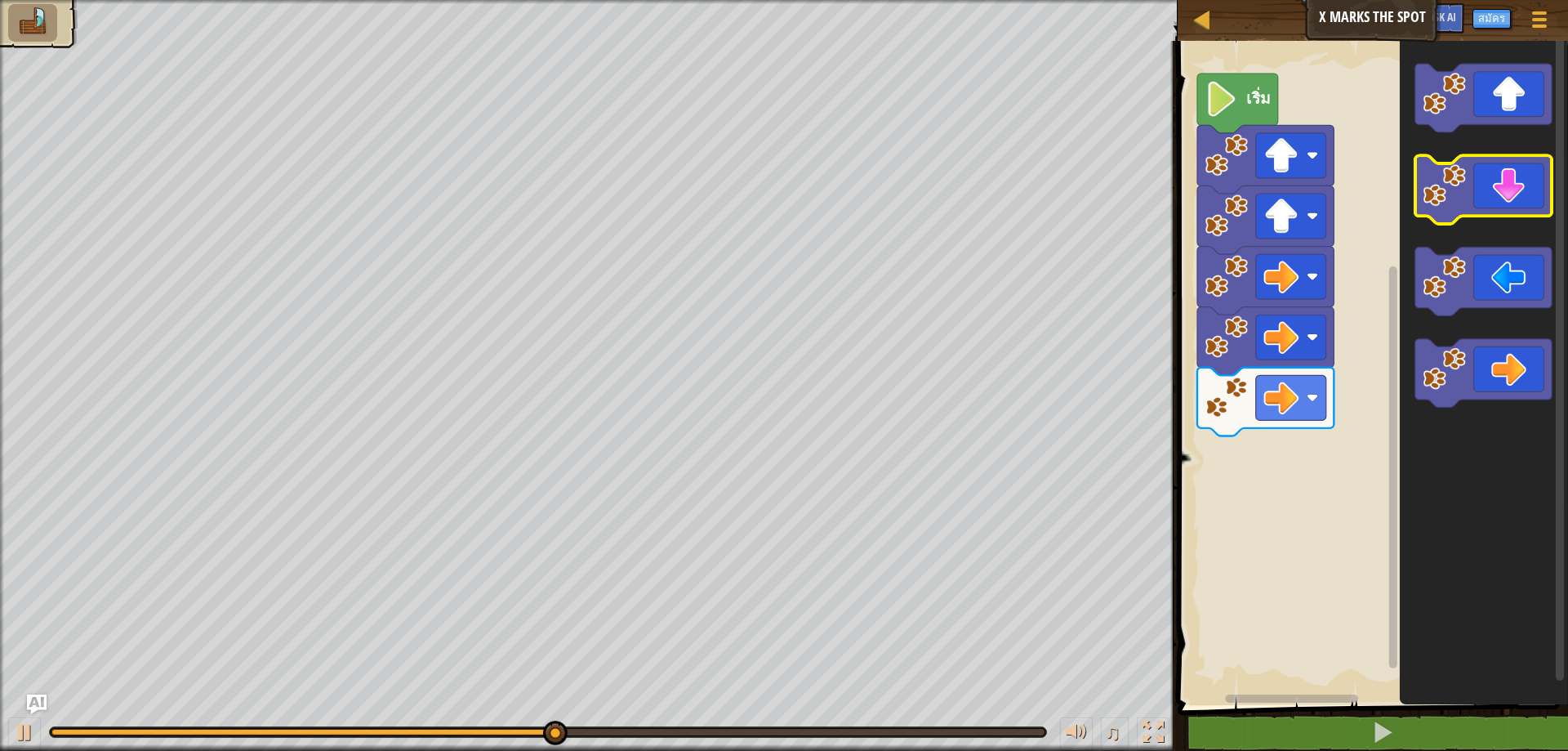
click at [1434, 183] on image "พื้นที่ทำงาน Blockly" at bounding box center [1445, 186] width 43 height 43
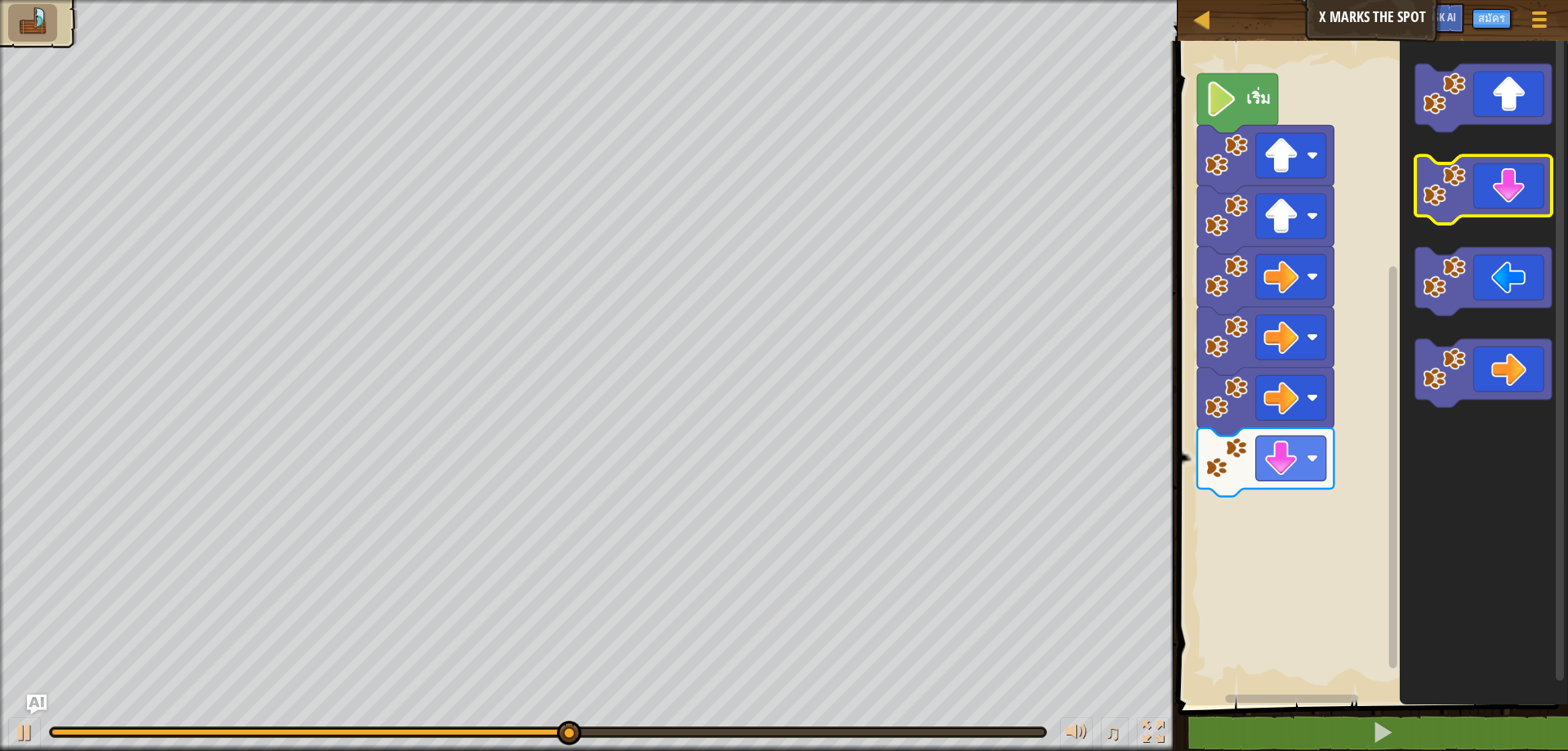
click at [1435, 180] on image "พื้นที่ทำงาน Blockly" at bounding box center [1445, 186] width 43 height 43
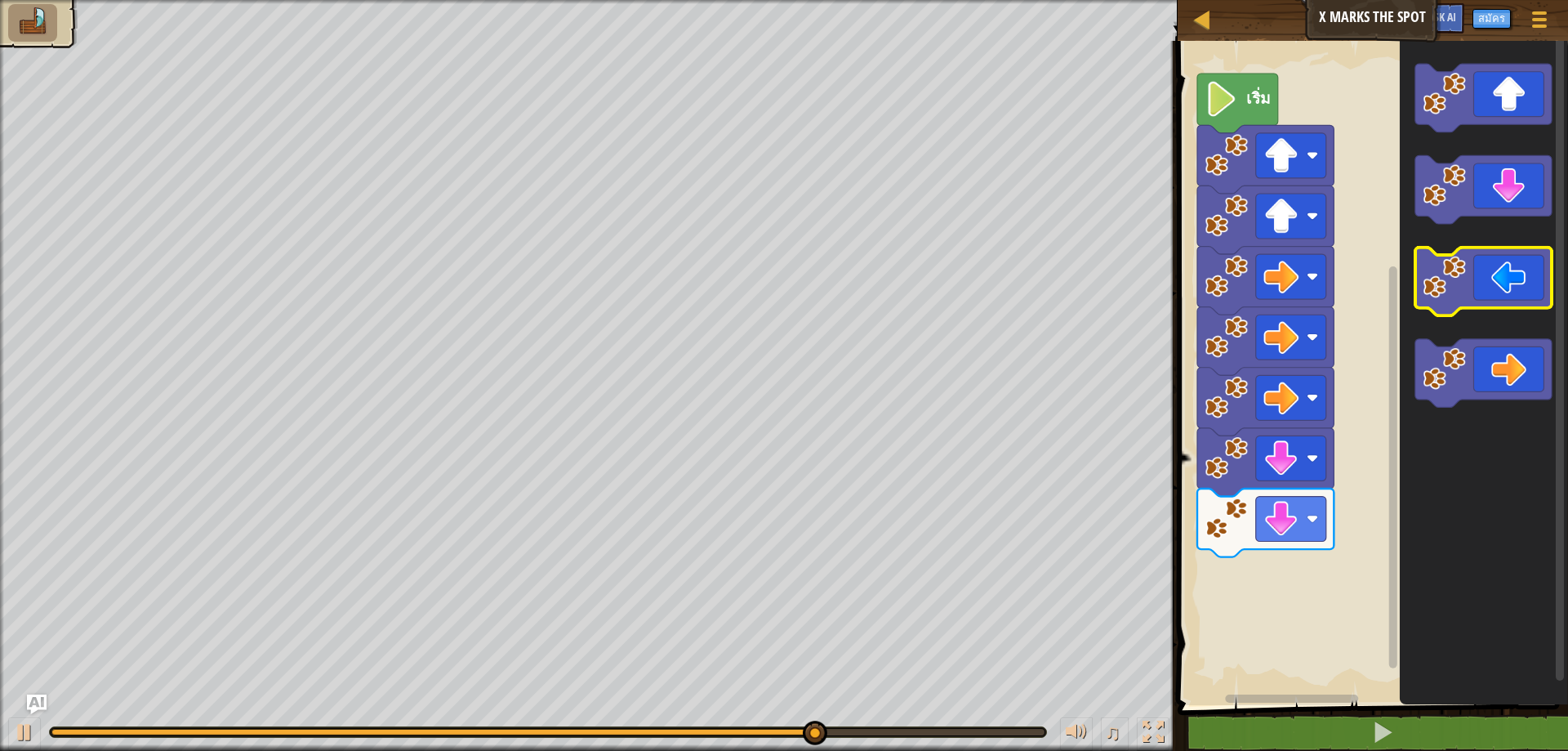
click at [1448, 263] on image "พื้นที่ทำงาน Blockly" at bounding box center [1445, 277] width 43 height 43
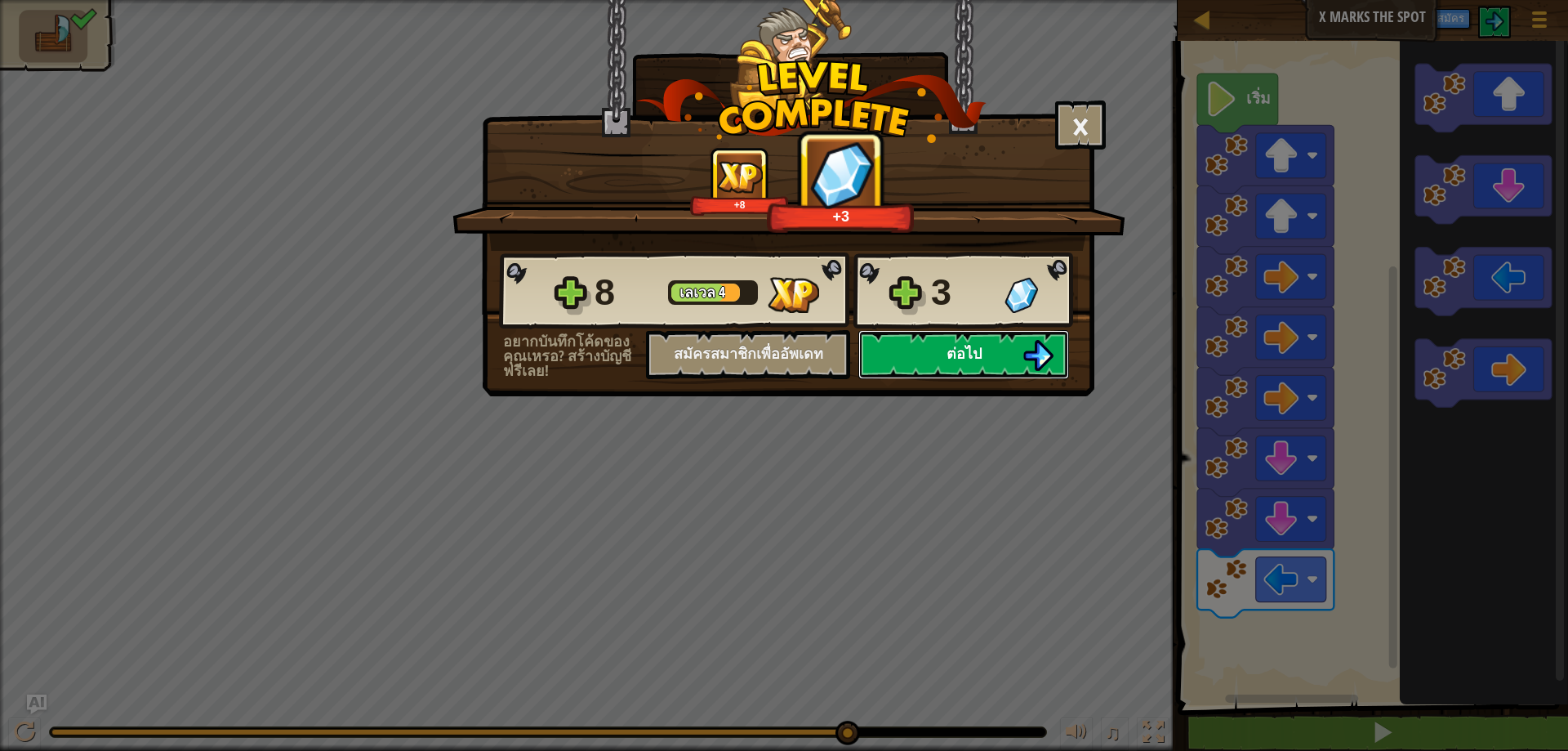
click at [959, 367] on button "ต่อไป" at bounding box center [963, 354] width 211 height 49
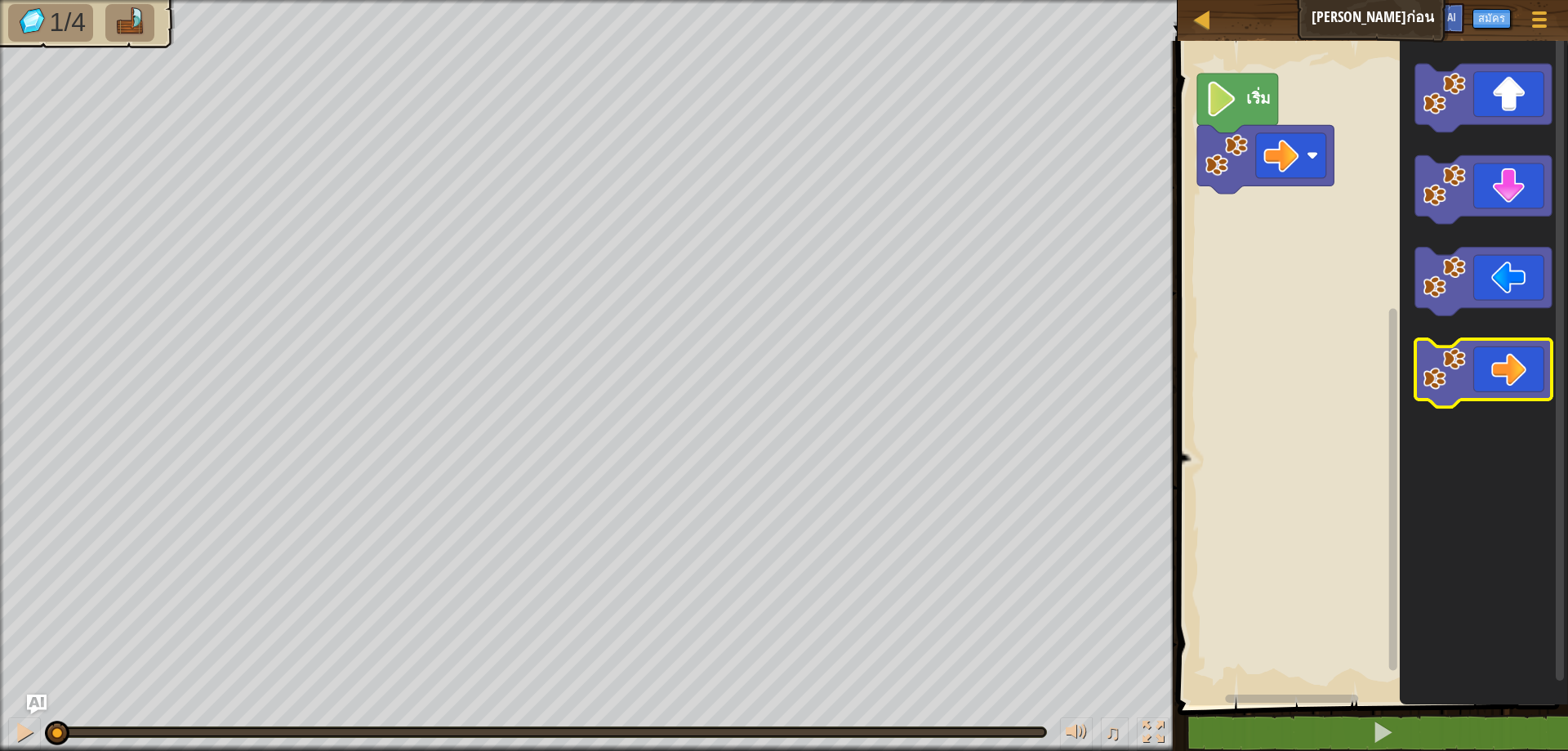
click at [1490, 347] on icon "พื้นที่ทำงาน Blockly" at bounding box center [1483, 373] width 137 height 69
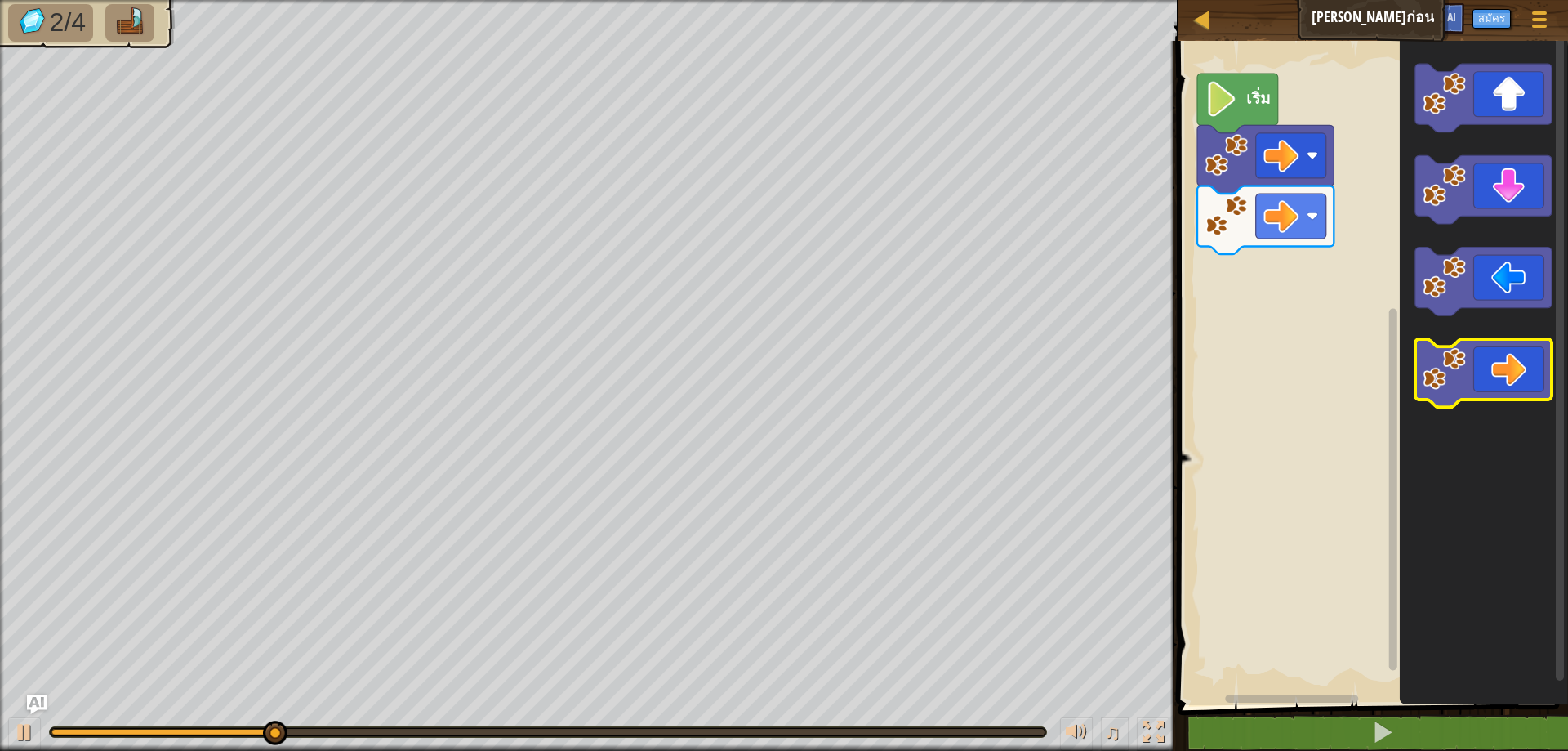
click at [1490, 347] on icon "พื้นที่ทำงาน Blockly" at bounding box center [1483, 373] width 137 height 69
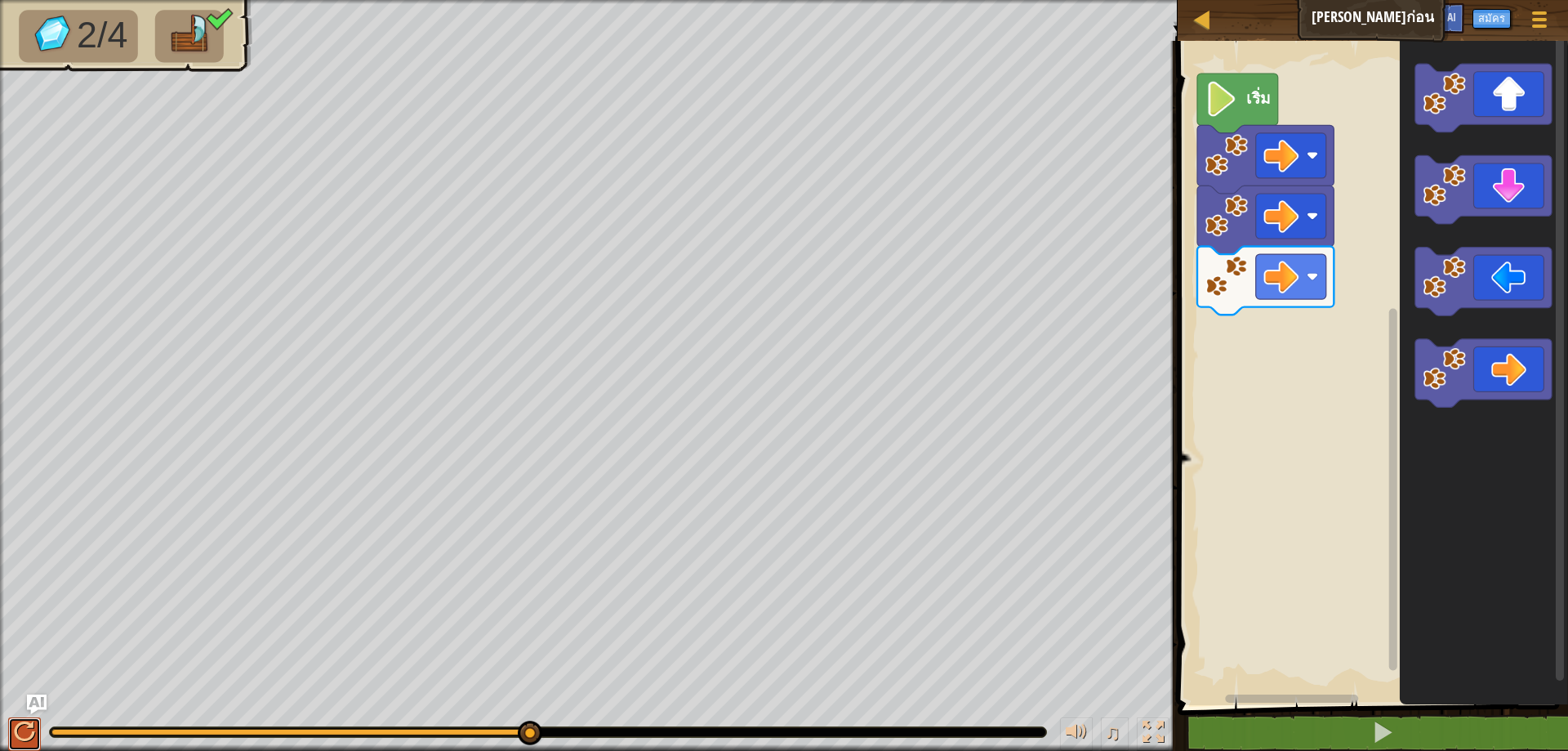
click at [24, 733] on div at bounding box center [24, 732] width 21 height 21
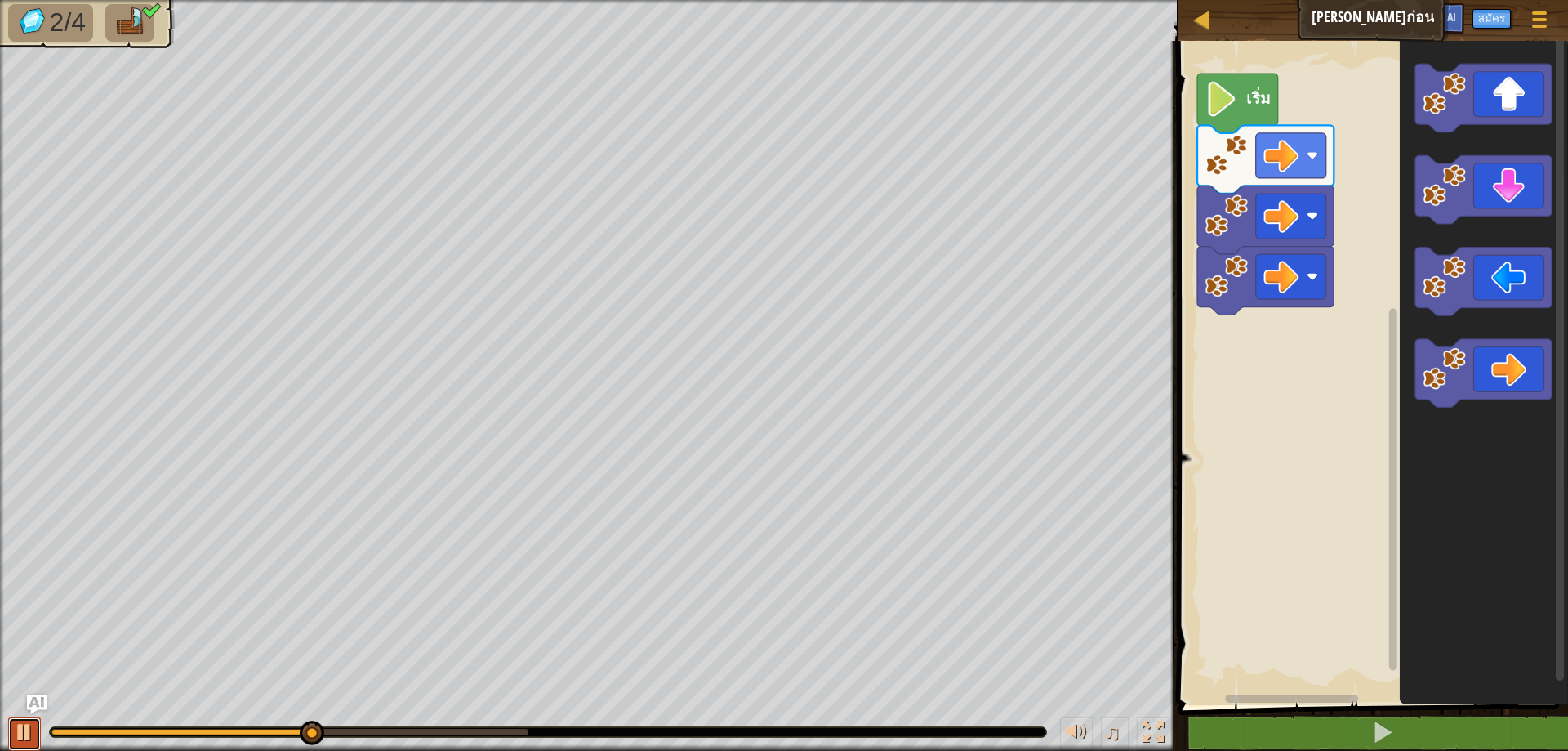
click at [21, 741] on div at bounding box center [24, 732] width 21 height 21
click at [17, 722] on div at bounding box center [24, 732] width 21 height 21
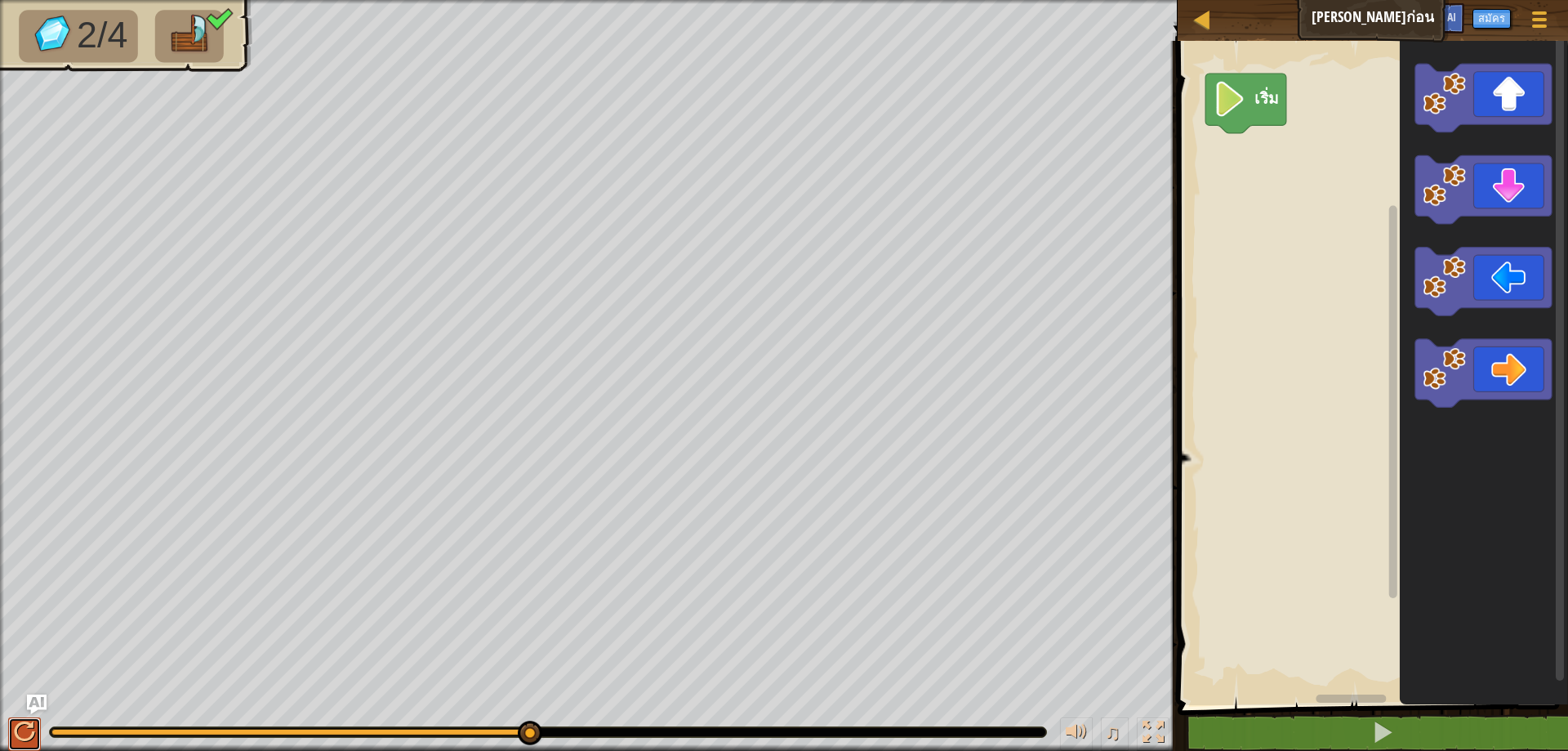
click at [23, 730] on div at bounding box center [24, 732] width 21 height 21
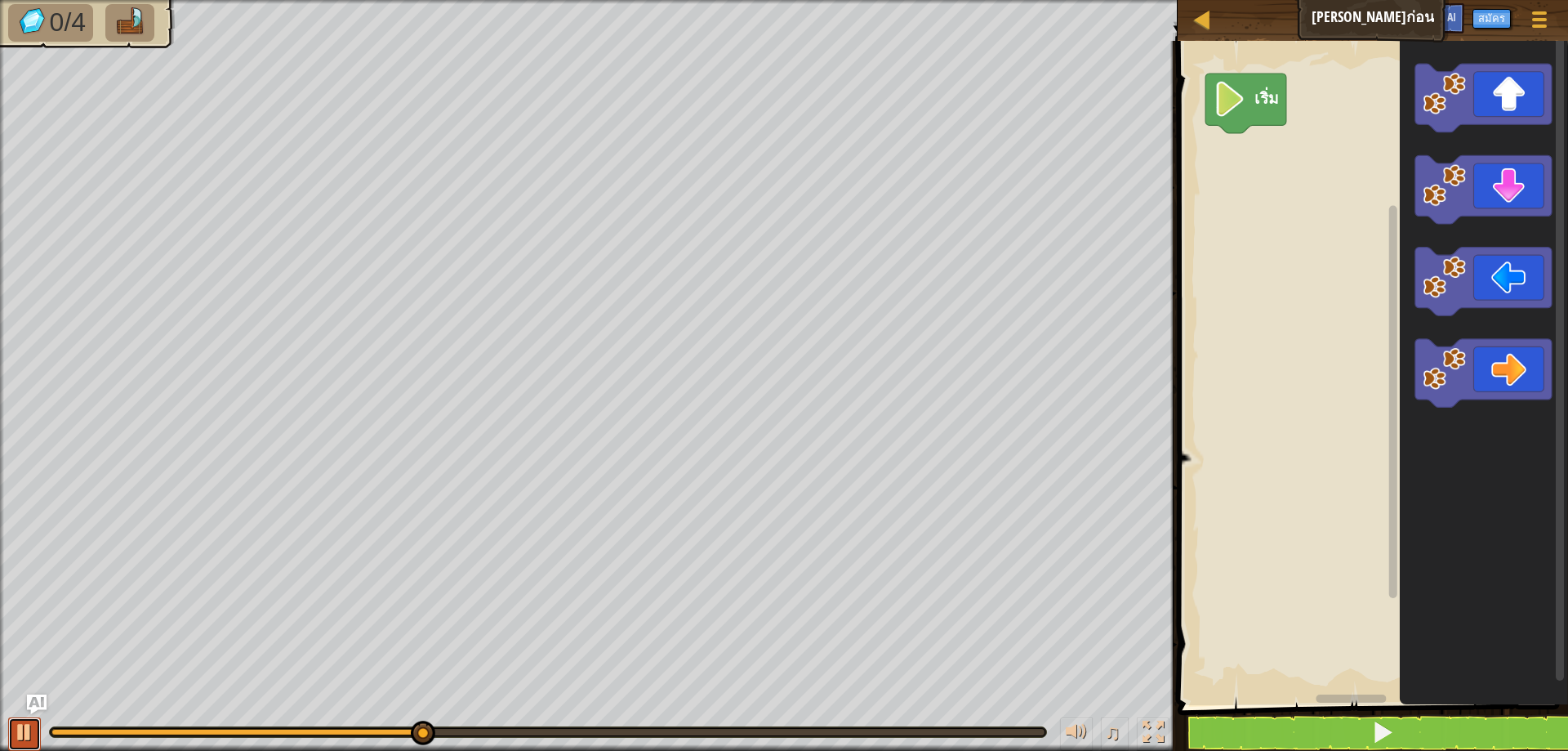
click at [16, 739] on div at bounding box center [24, 732] width 21 height 21
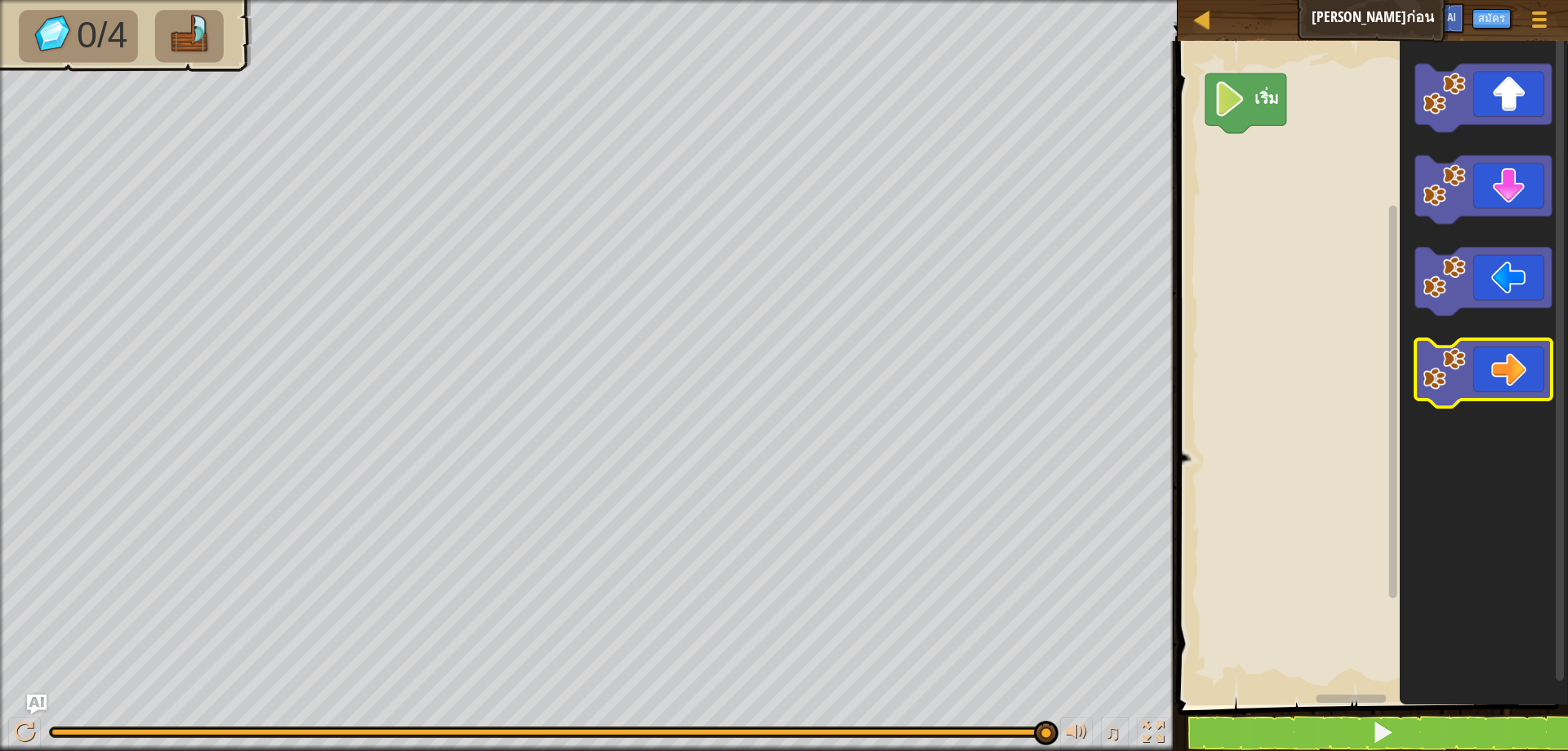
click at [1521, 391] on icon "พื้นที่ทำงาน Blockly" at bounding box center [1483, 373] width 137 height 69
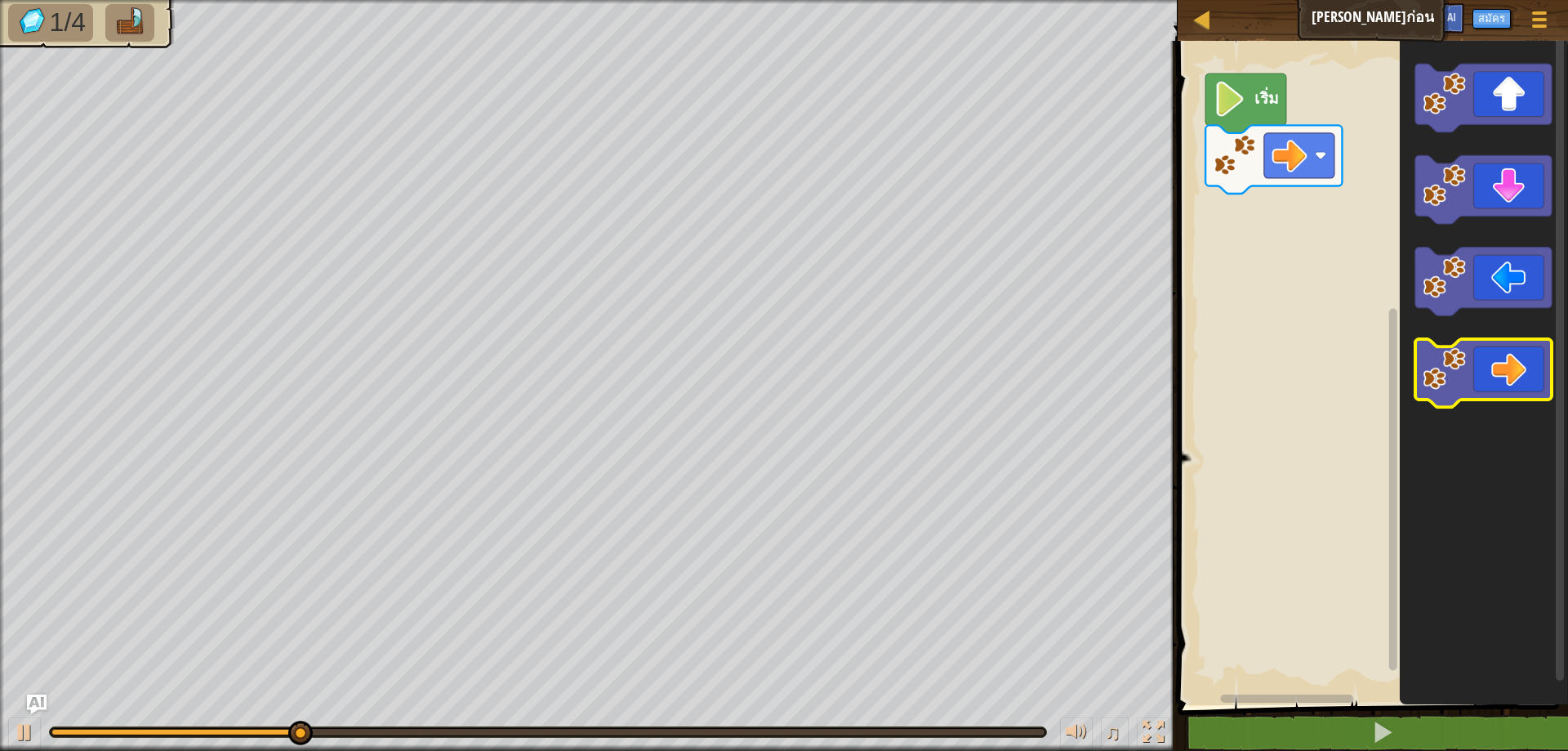
click at [1521, 391] on icon "พื้นที่ทำงาน Blockly" at bounding box center [1483, 373] width 137 height 69
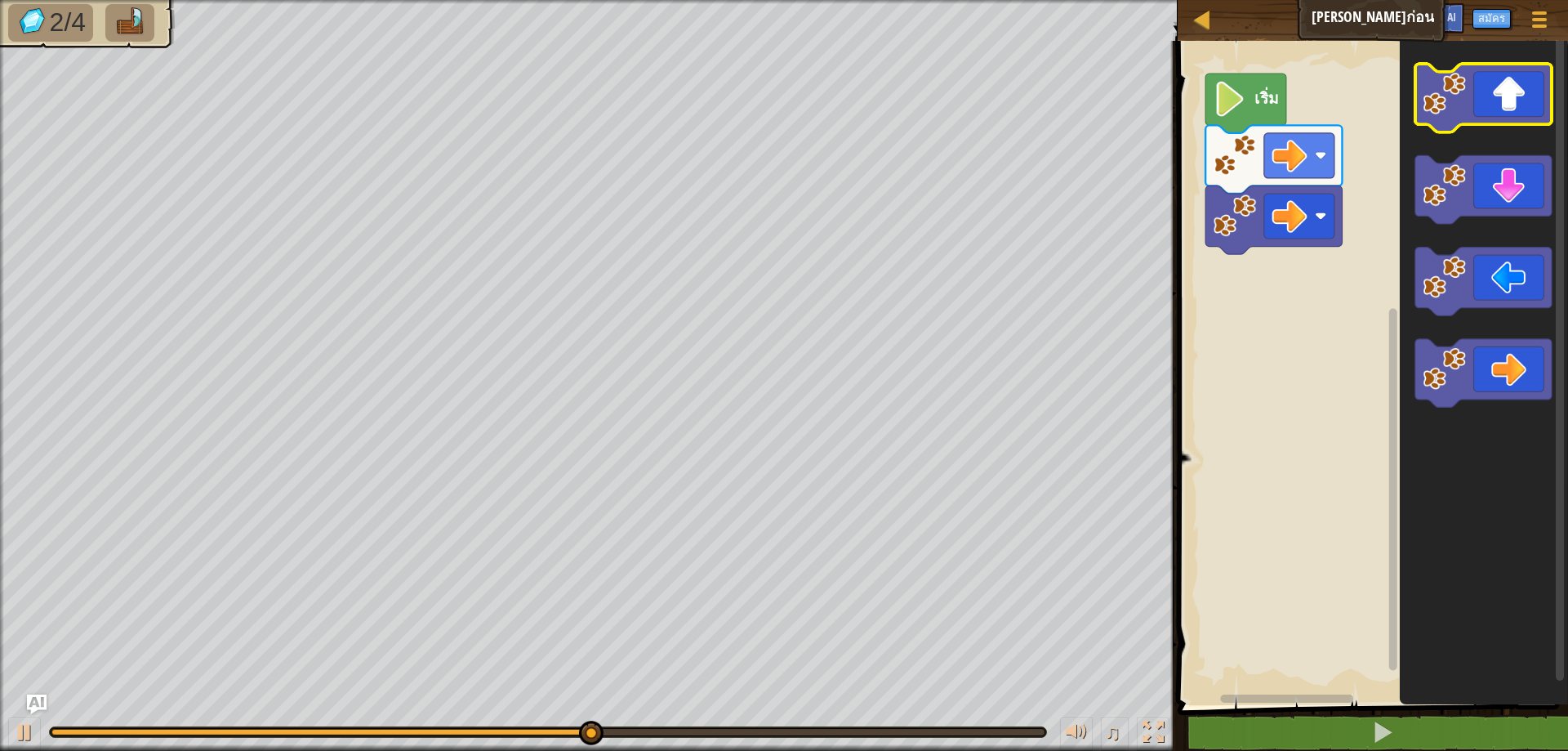
click at [1431, 105] on image "พื้นที่ทำงาน Blockly" at bounding box center [1445, 93] width 43 height 43
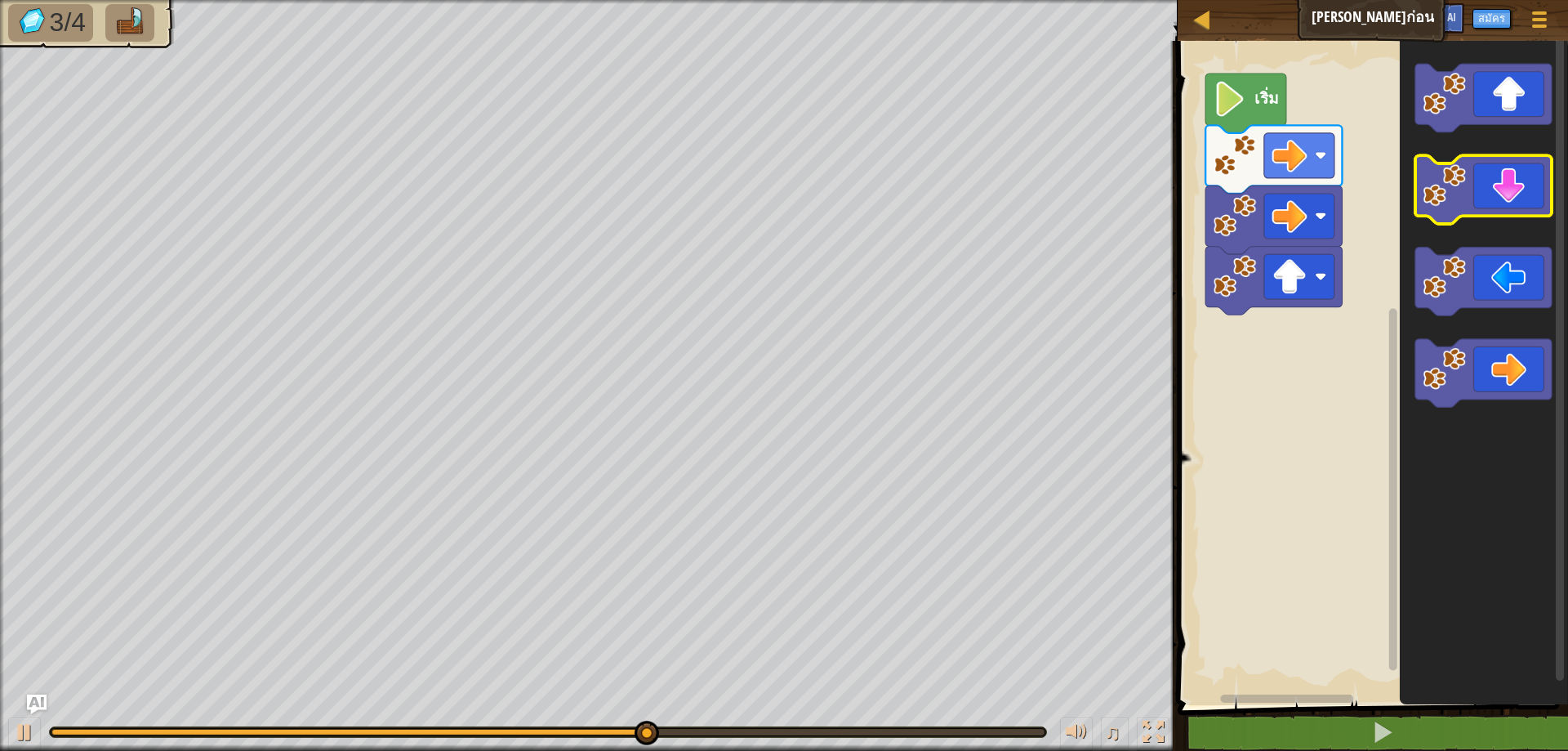
click at [1499, 200] on icon "พื้นที่ทำงาน Blockly" at bounding box center [1483, 190] width 137 height 69
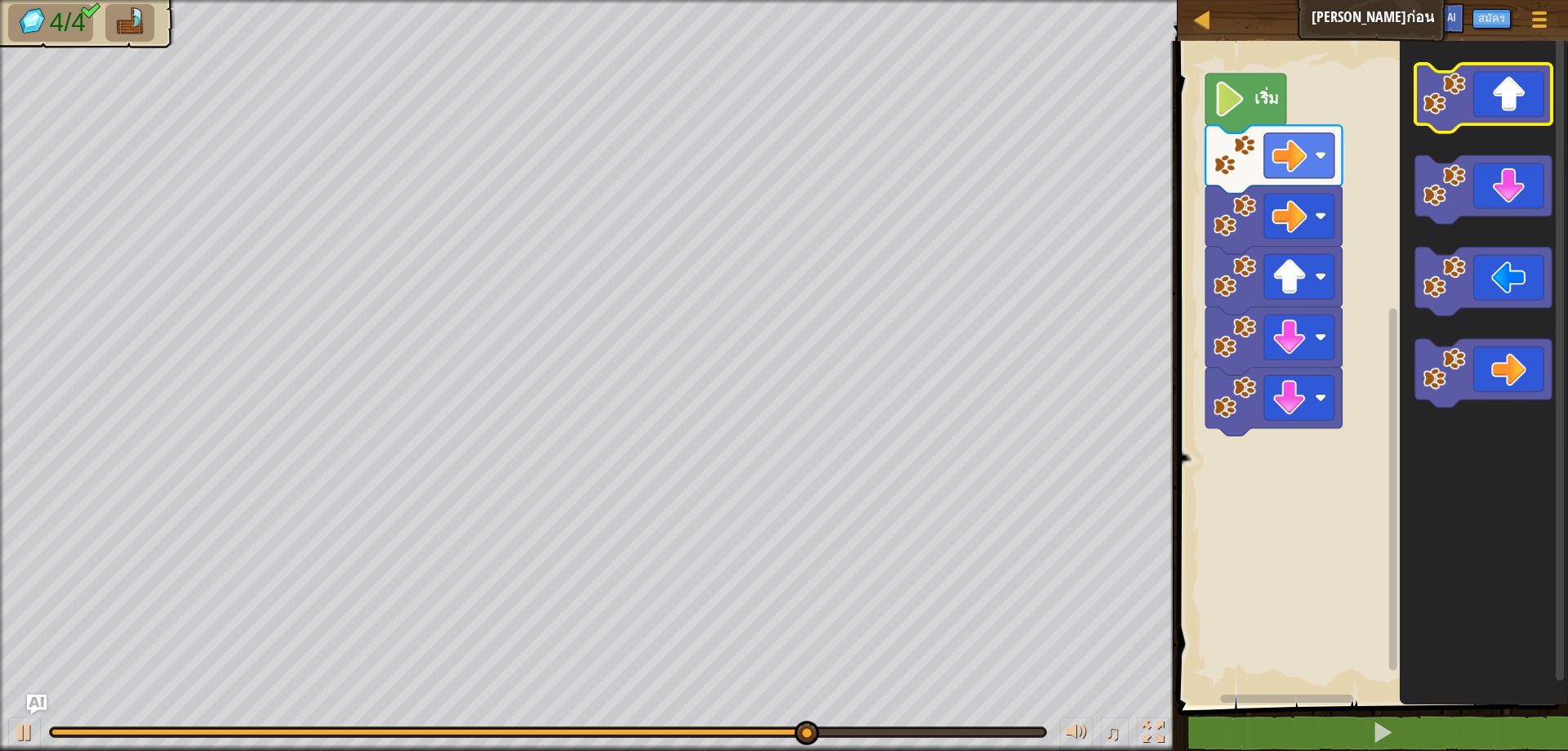
click at [1465, 125] on rect "พื้นที่ทำงาน Blockly" at bounding box center [1483, 98] width 137 height 69
click at [1477, 120] on icon "พื้นที่ทำงาน Blockly" at bounding box center [1483, 98] width 137 height 69
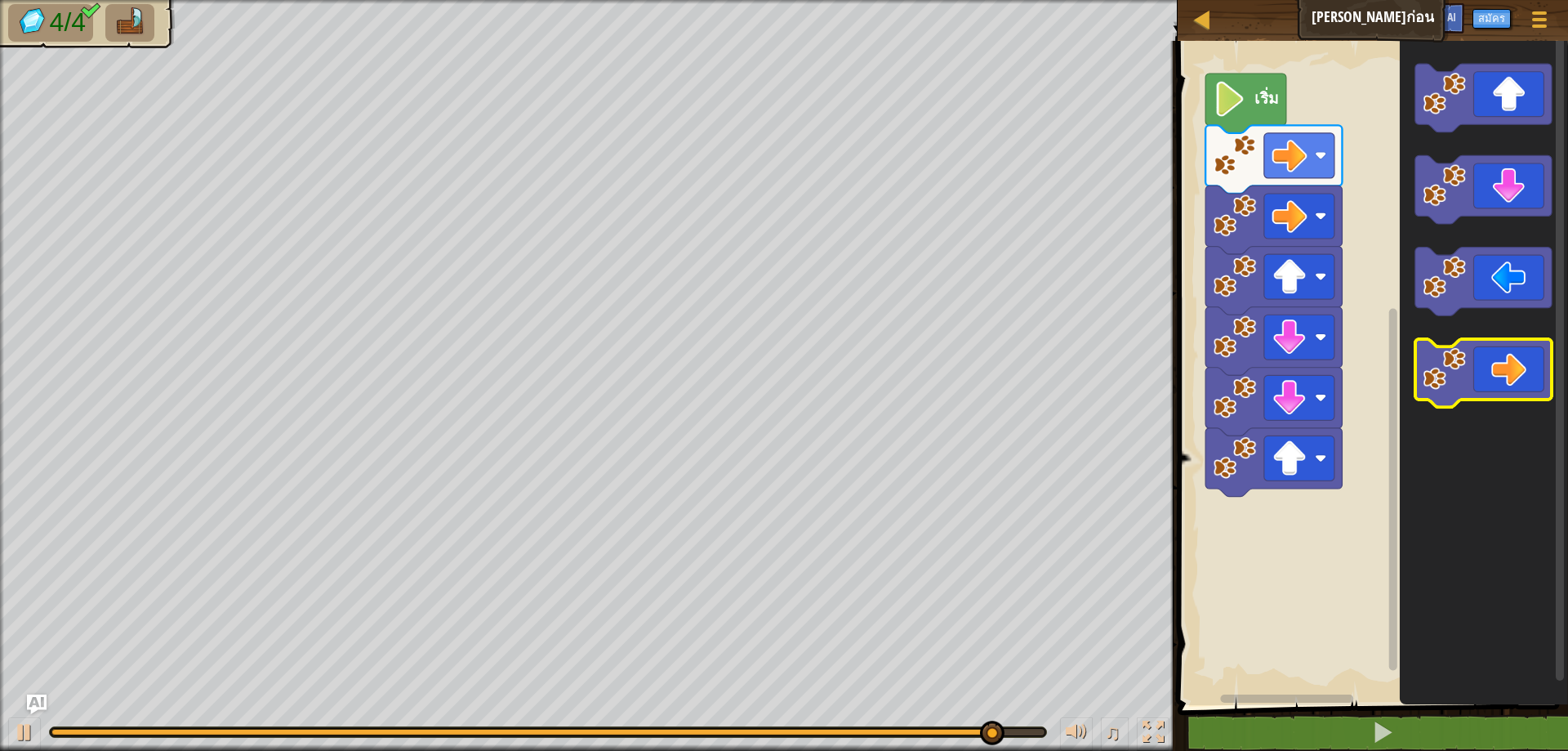
click at [1482, 358] on icon "พื้นที่ทำงาน Blockly" at bounding box center [1483, 373] width 137 height 69
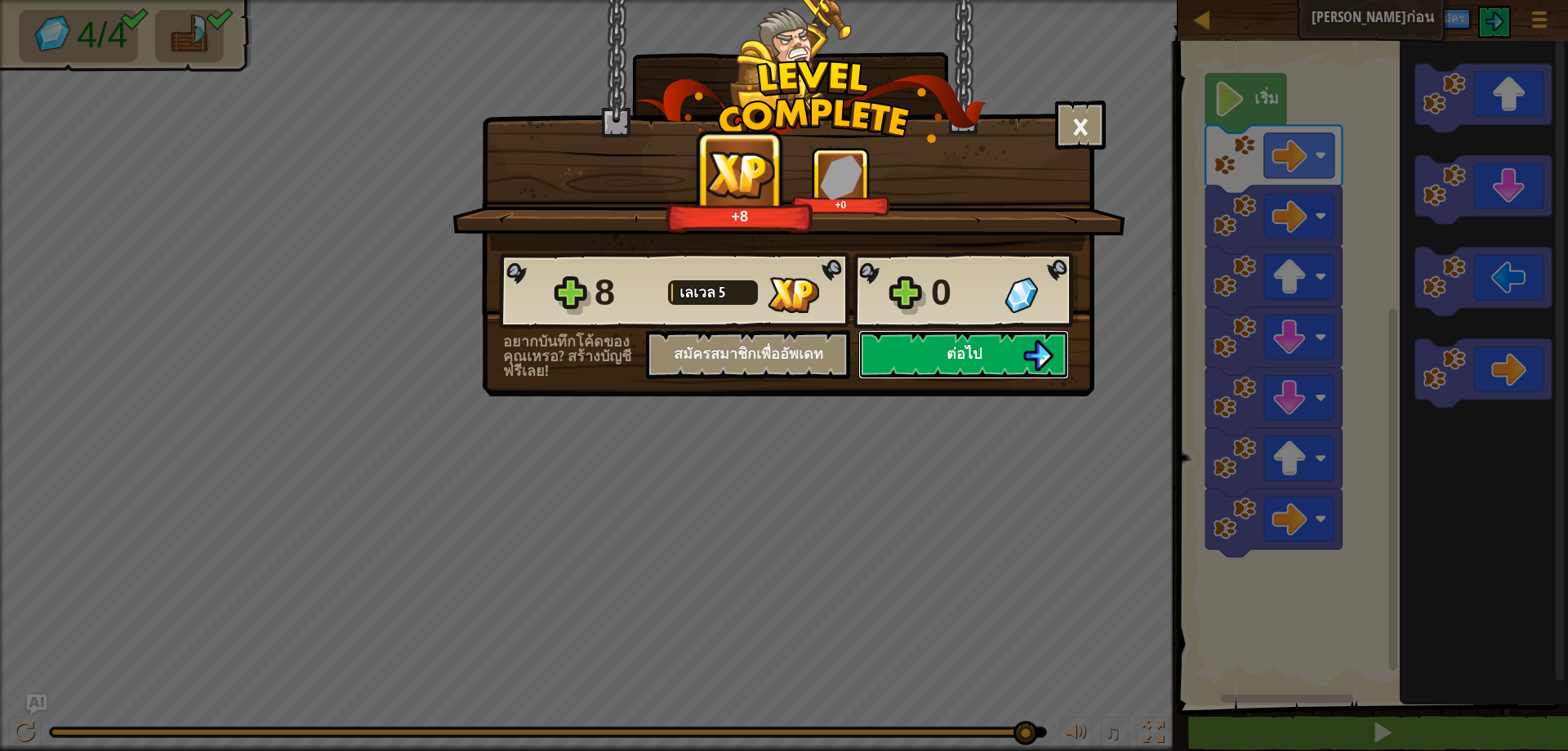
click at [969, 348] on span "ต่อไป" at bounding box center [964, 353] width 35 height 21
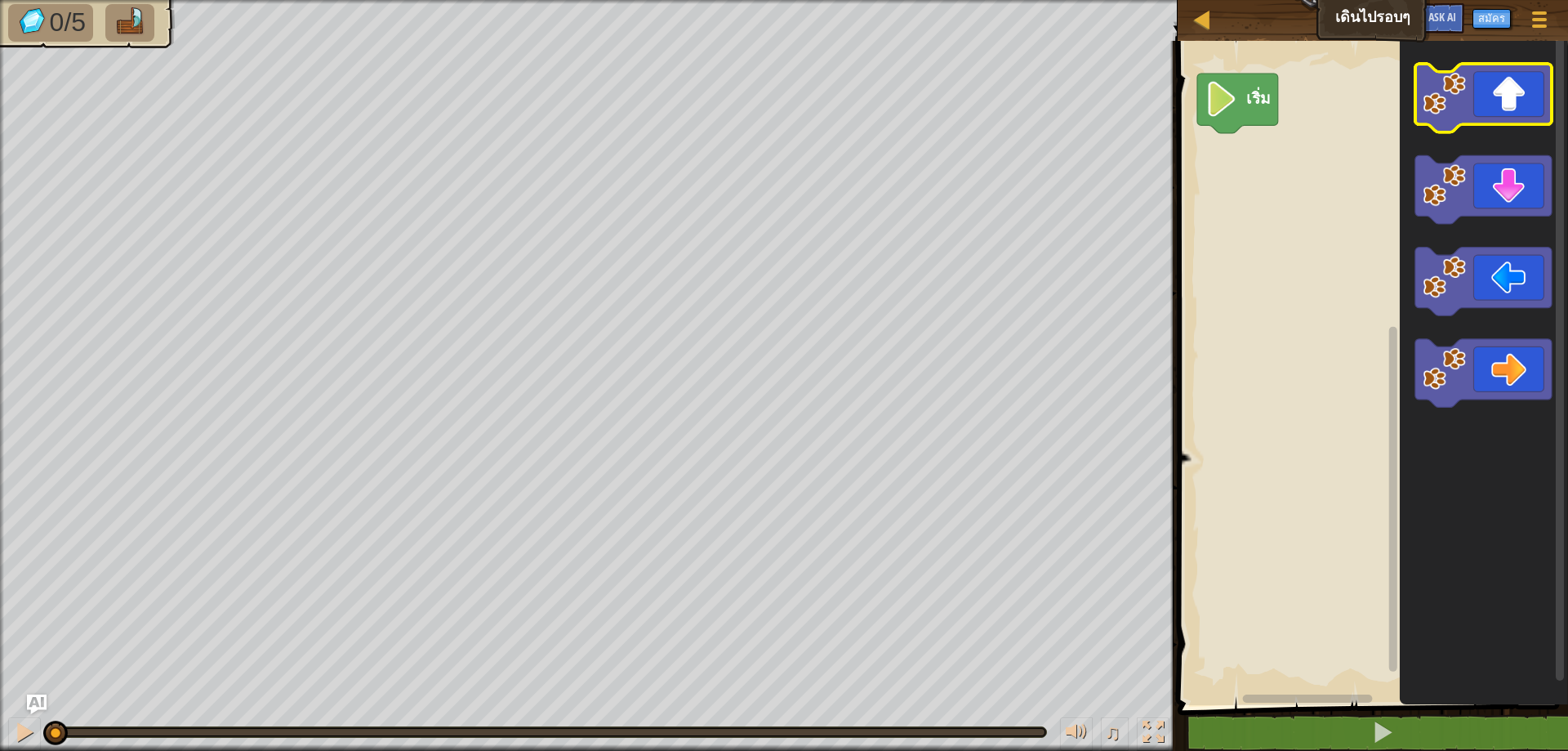
click at [1490, 75] on icon "พื้นที่ทำงาน Blockly" at bounding box center [1483, 98] width 137 height 69
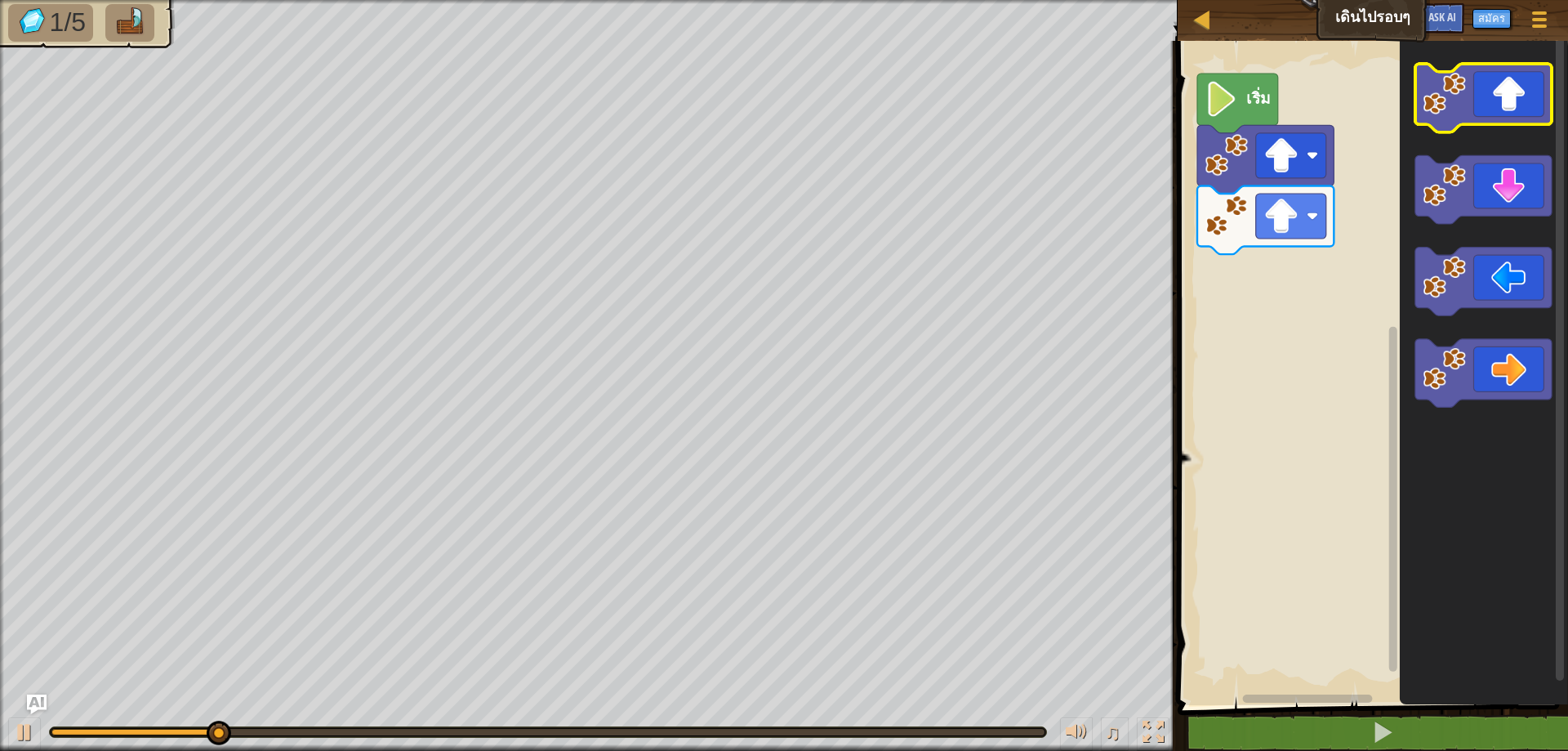
click at [1490, 75] on icon "พื้นที่ทำงาน Blockly" at bounding box center [1483, 98] width 137 height 69
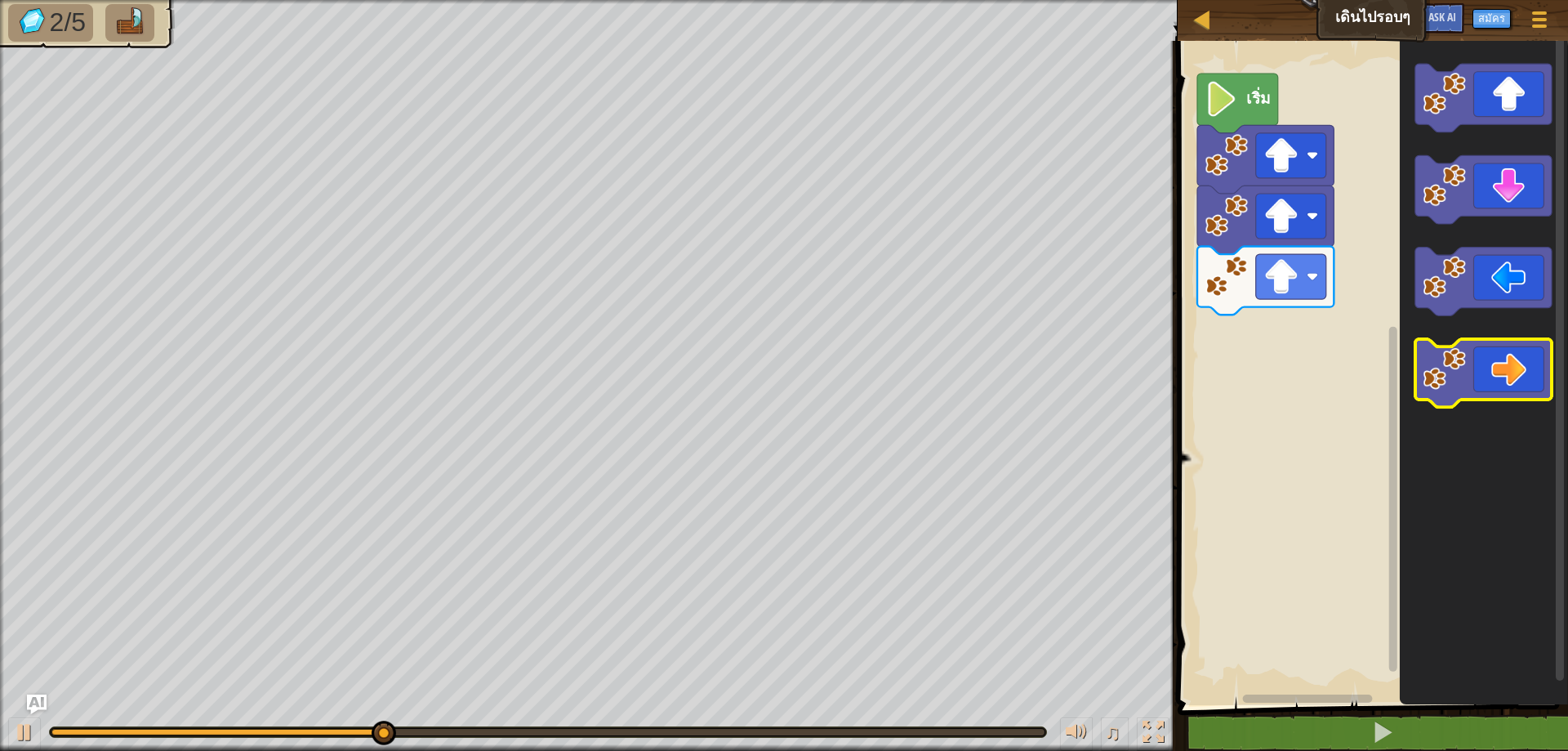
click at [1469, 382] on icon "พื้นที่ทำงาน Blockly" at bounding box center [1483, 373] width 137 height 69
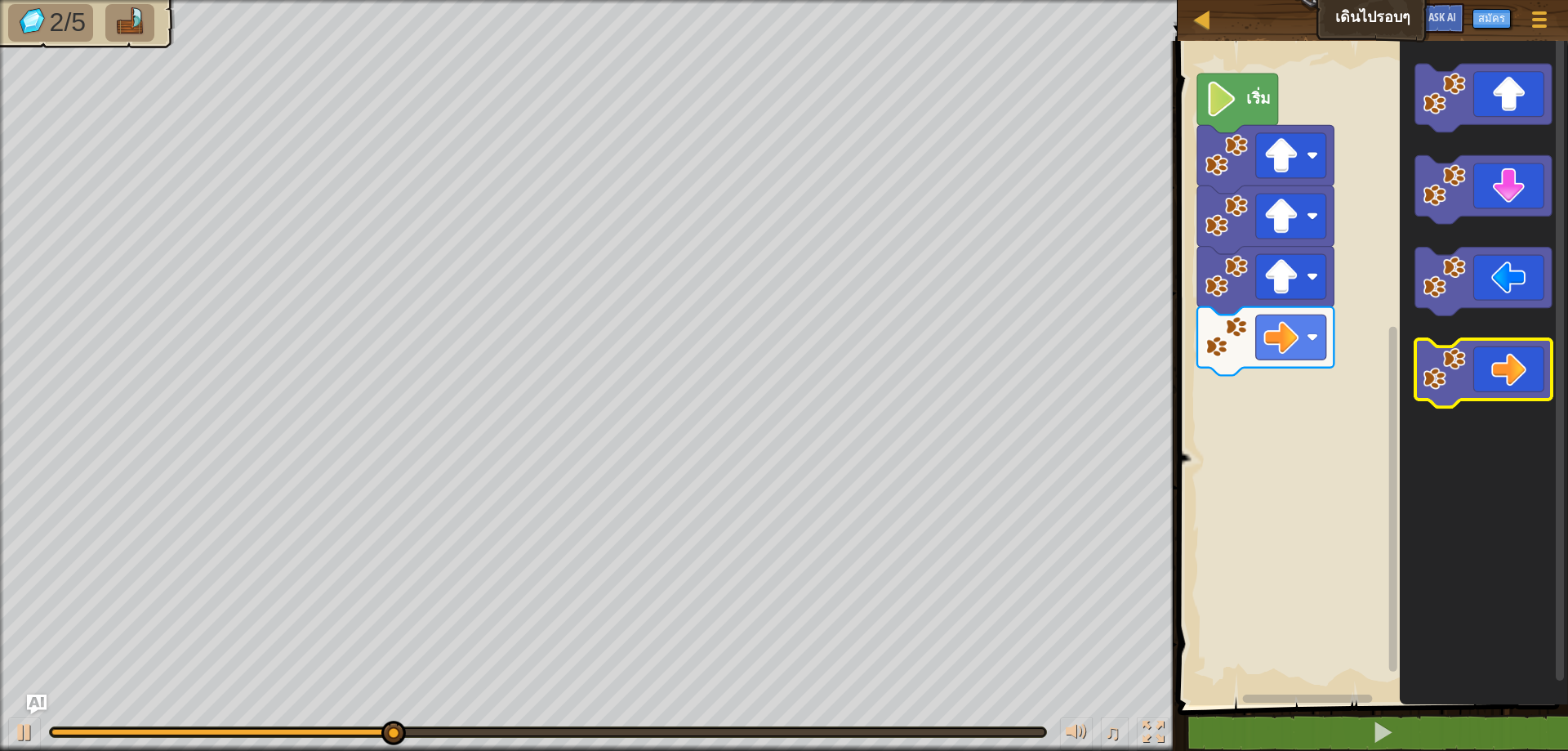
click at [1469, 382] on icon "พื้นที่ทำงาน Blockly" at bounding box center [1483, 373] width 137 height 69
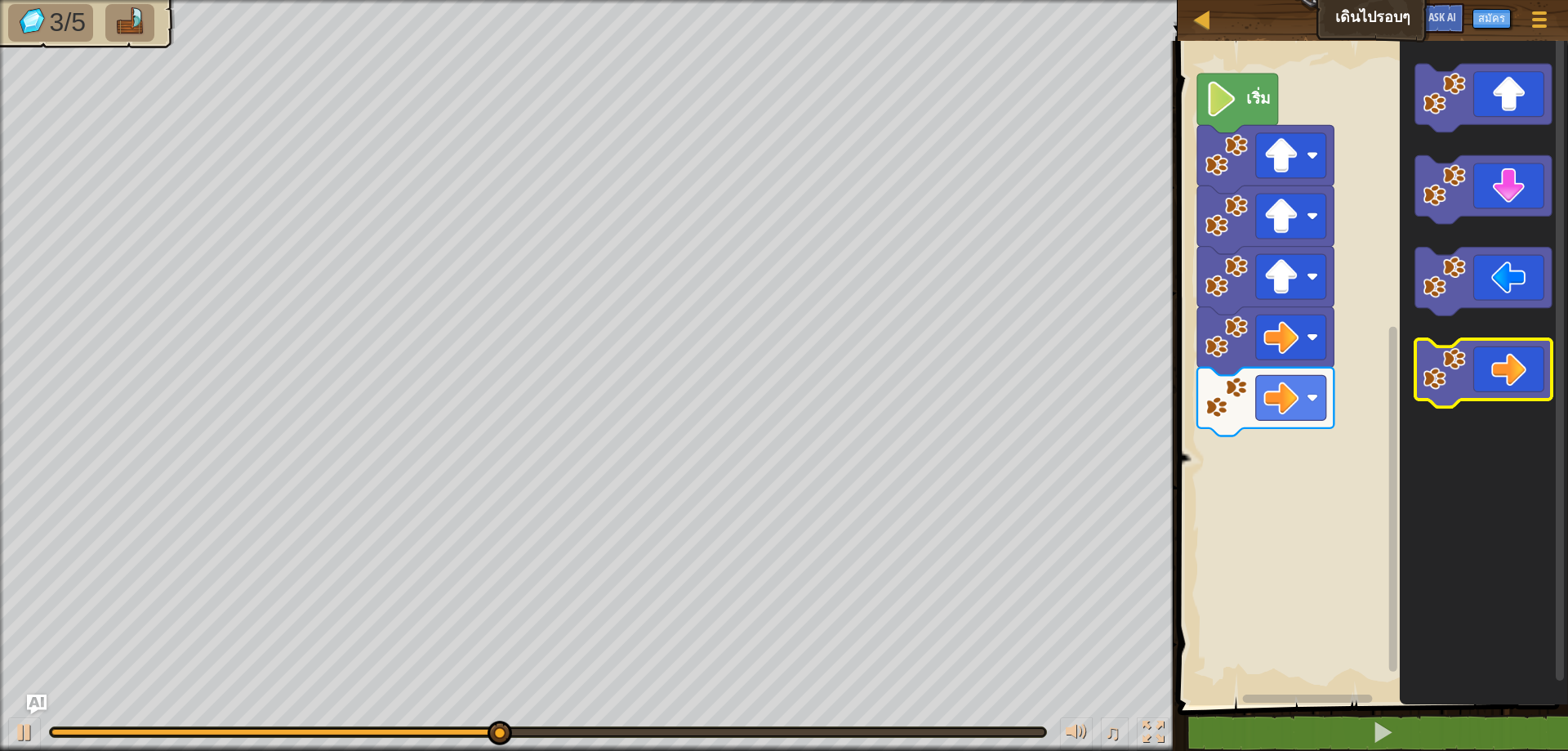
click at [1469, 382] on icon "พื้นที่ทำงาน Blockly" at bounding box center [1483, 373] width 137 height 69
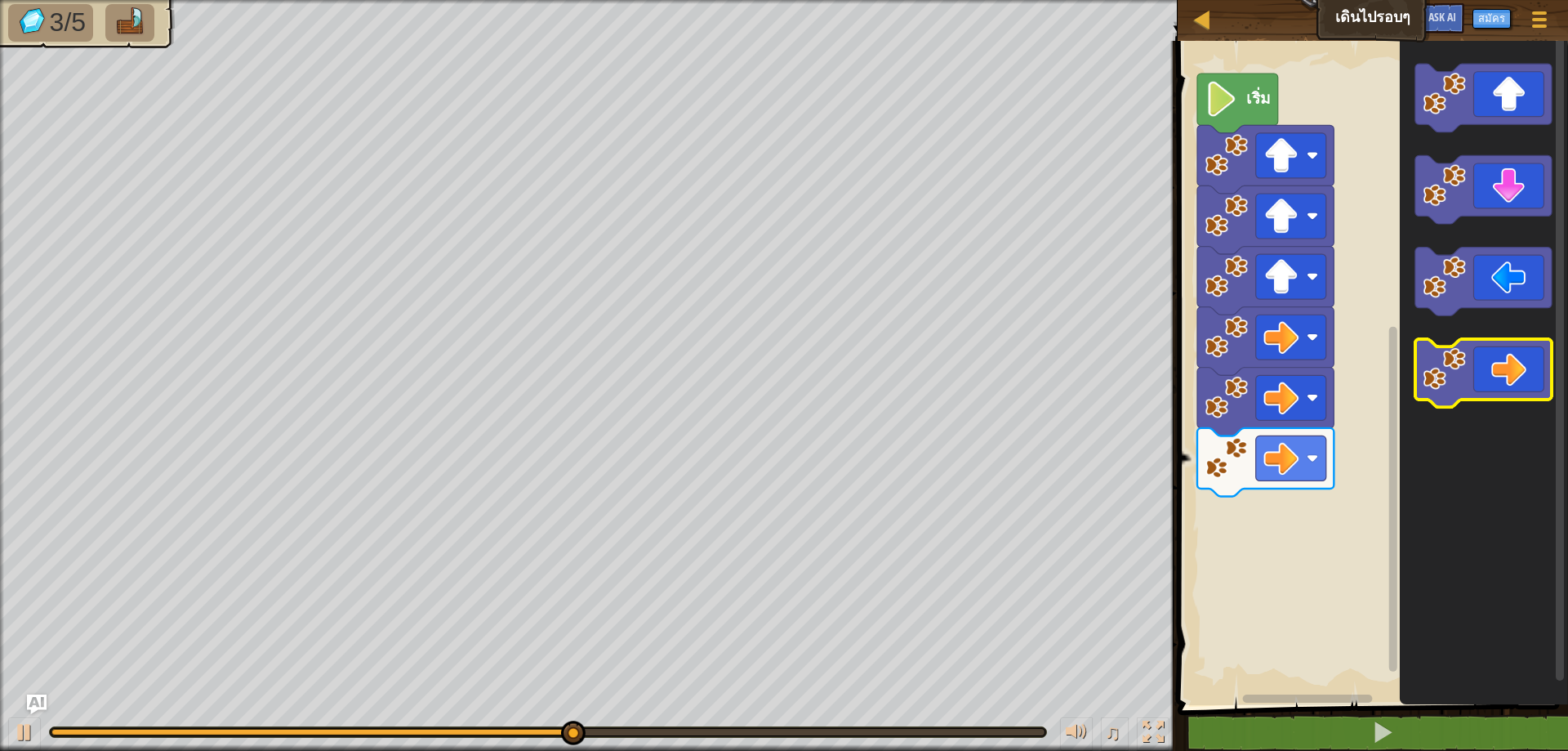
click at [1469, 382] on icon "พื้นที่ทำงาน Blockly" at bounding box center [1483, 373] width 137 height 69
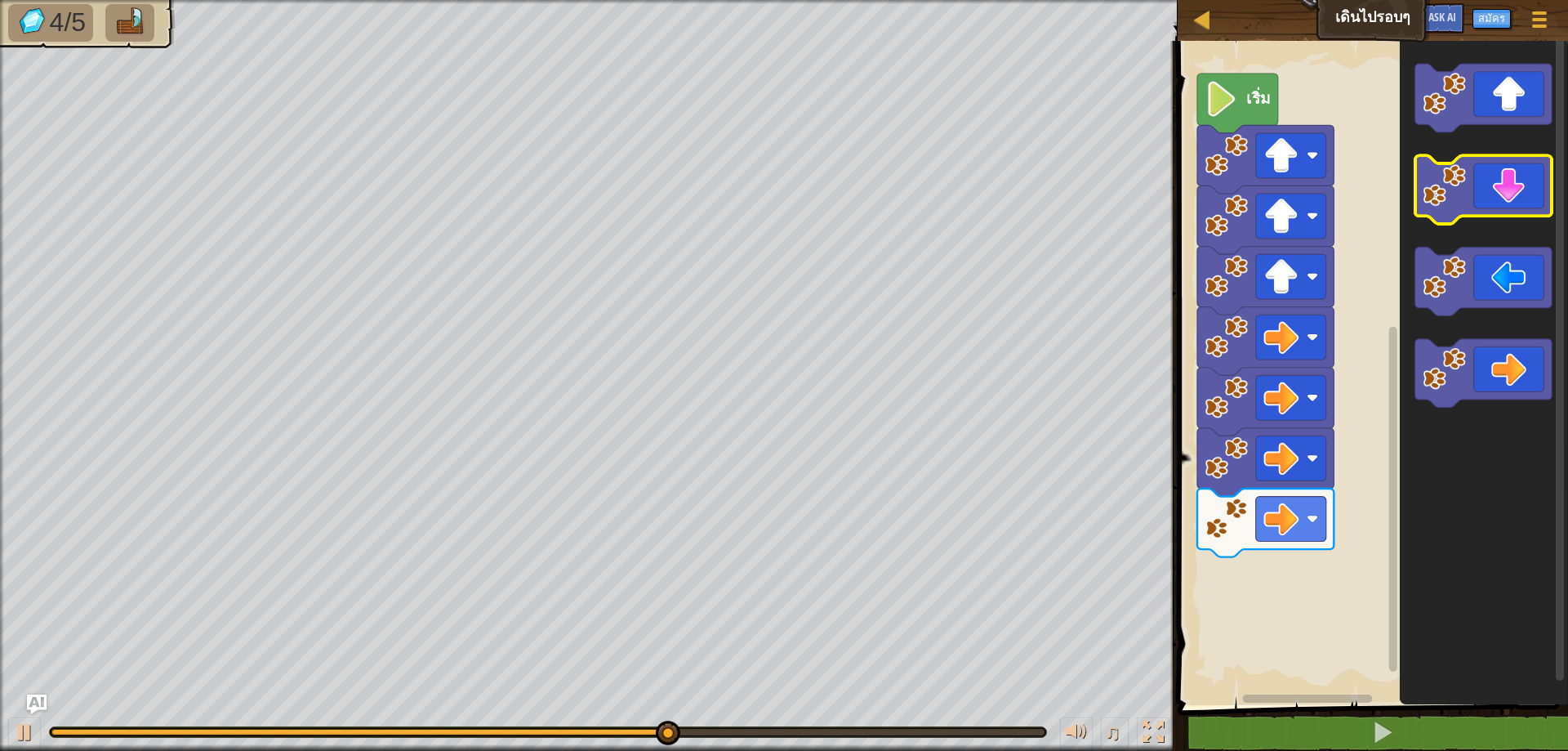
click at [1437, 181] on image "พื้นที่ทำงาน Blockly" at bounding box center [1445, 186] width 43 height 43
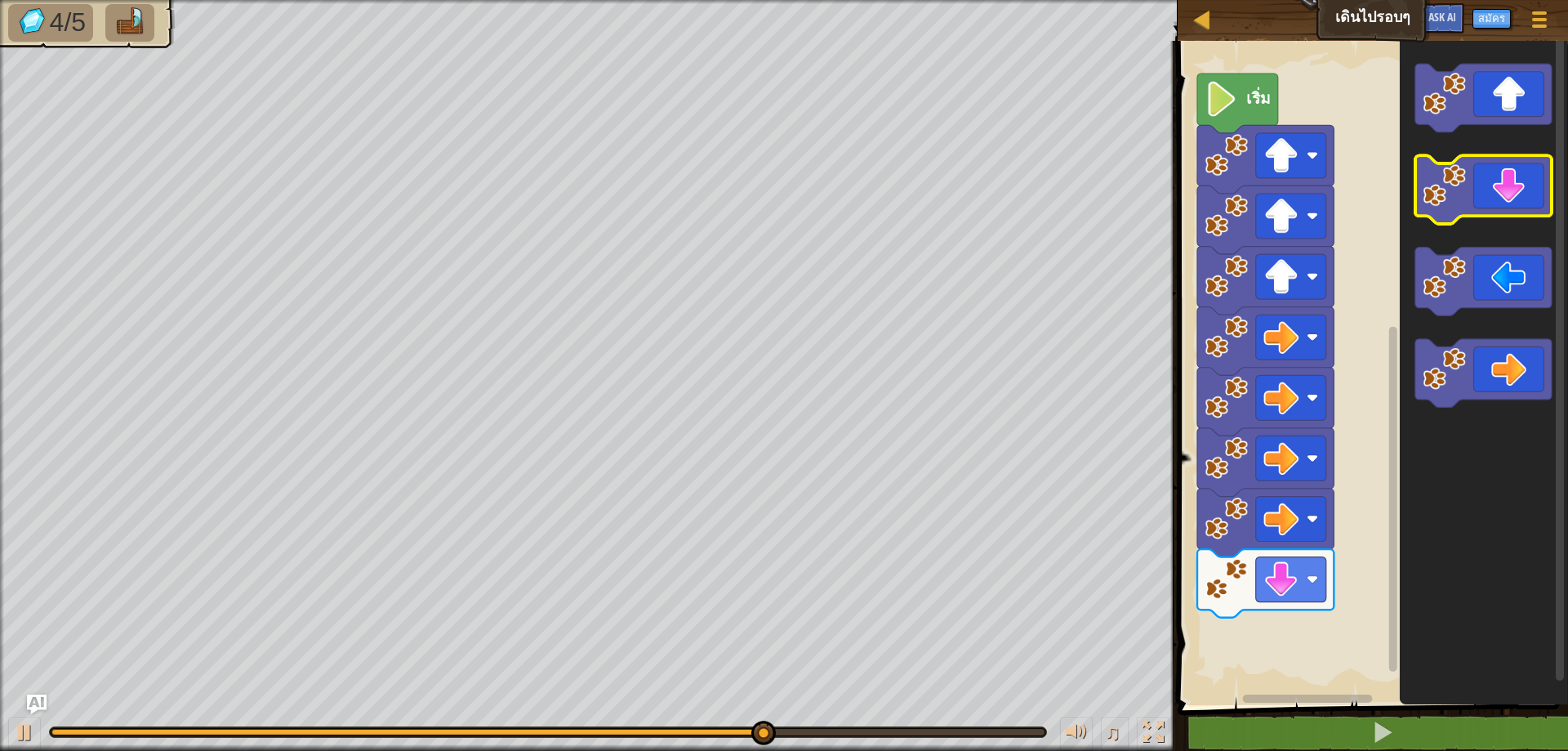
click at [1433, 181] on image "พื้นที่ทำงาน Blockly" at bounding box center [1445, 186] width 43 height 43
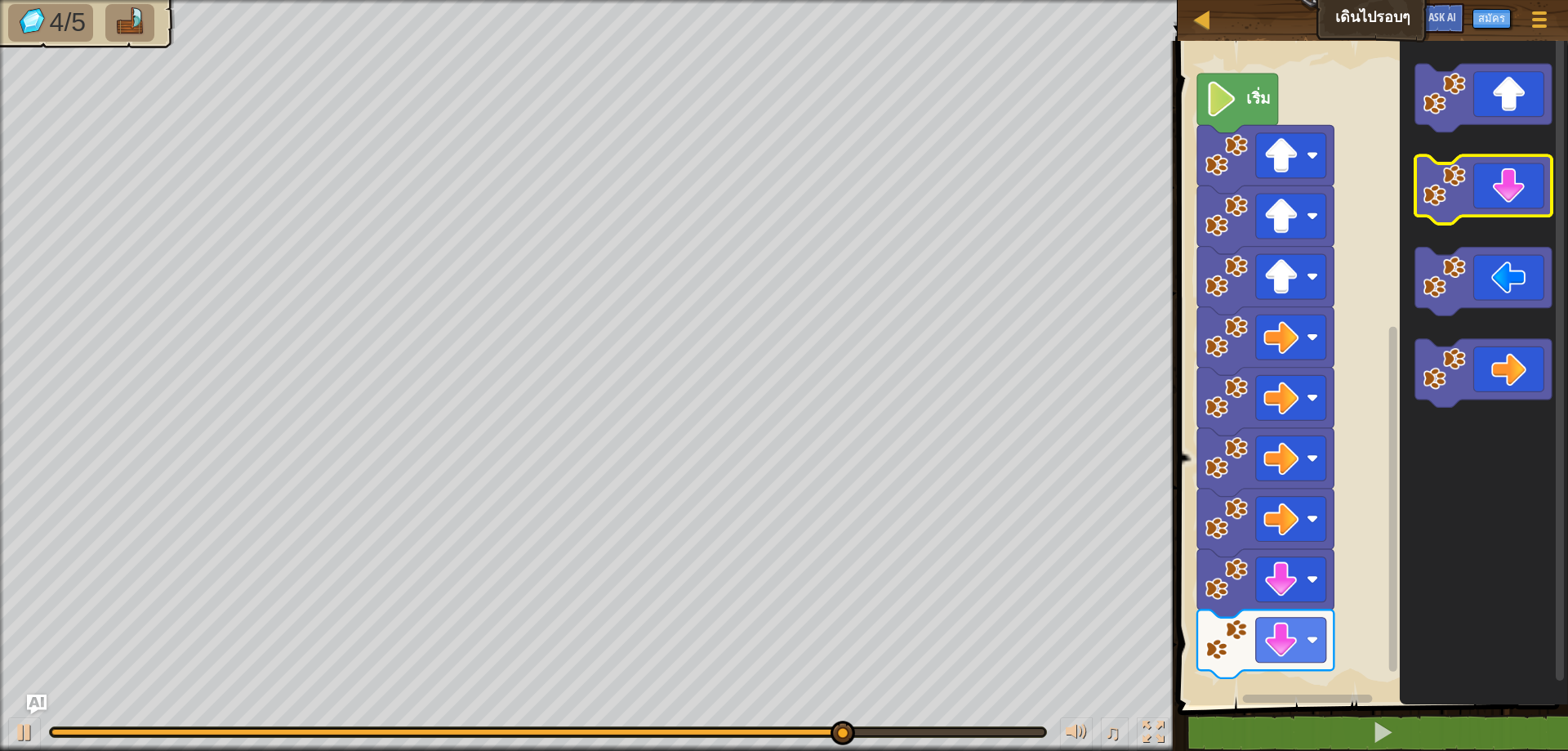
click at [1433, 181] on image "พื้นที่ทำงาน Blockly" at bounding box center [1445, 186] width 43 height 43
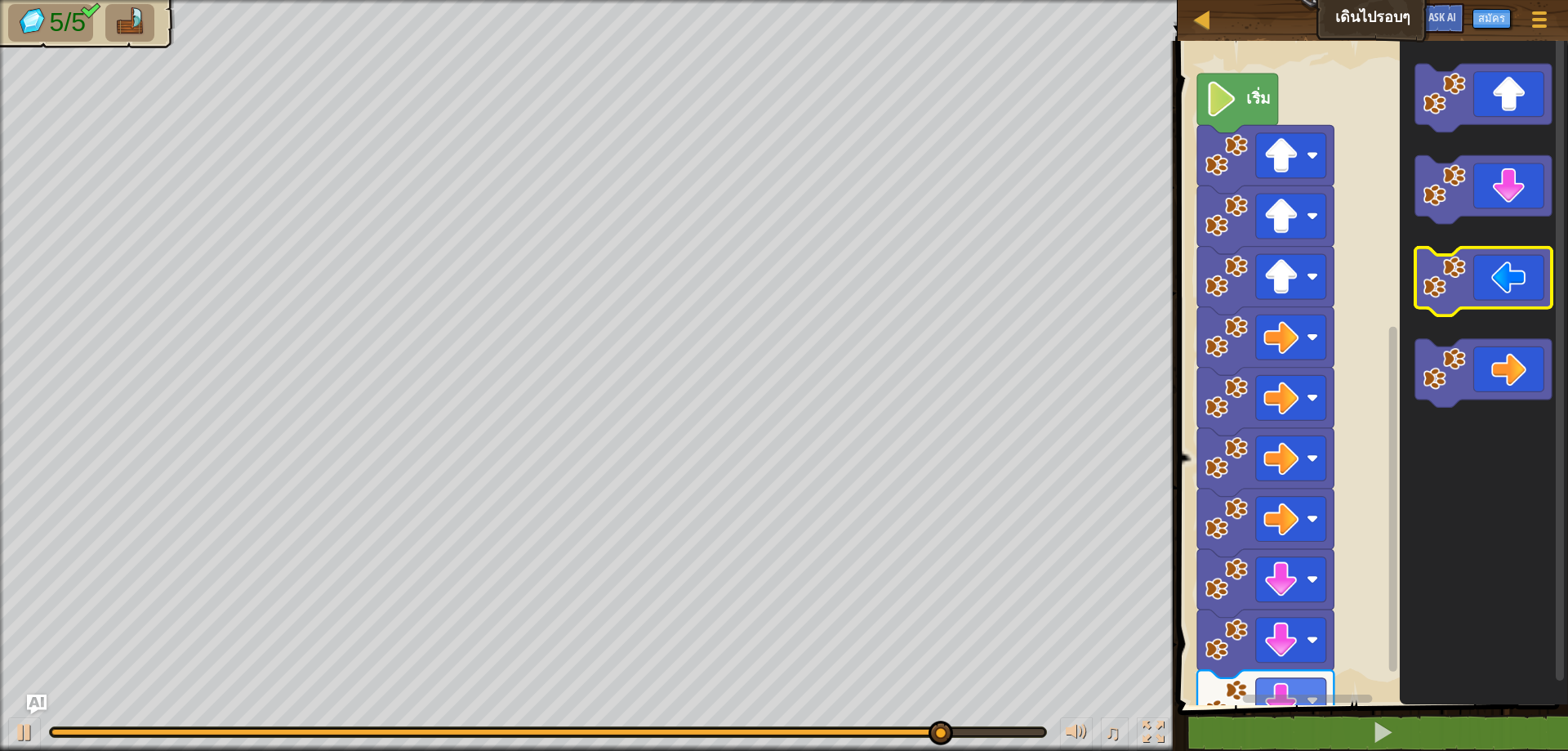
click at [1474, 276] on icon "พื้นที่ทำงาน Blockly" at bounding box center [1483, 282] width 137 height 69
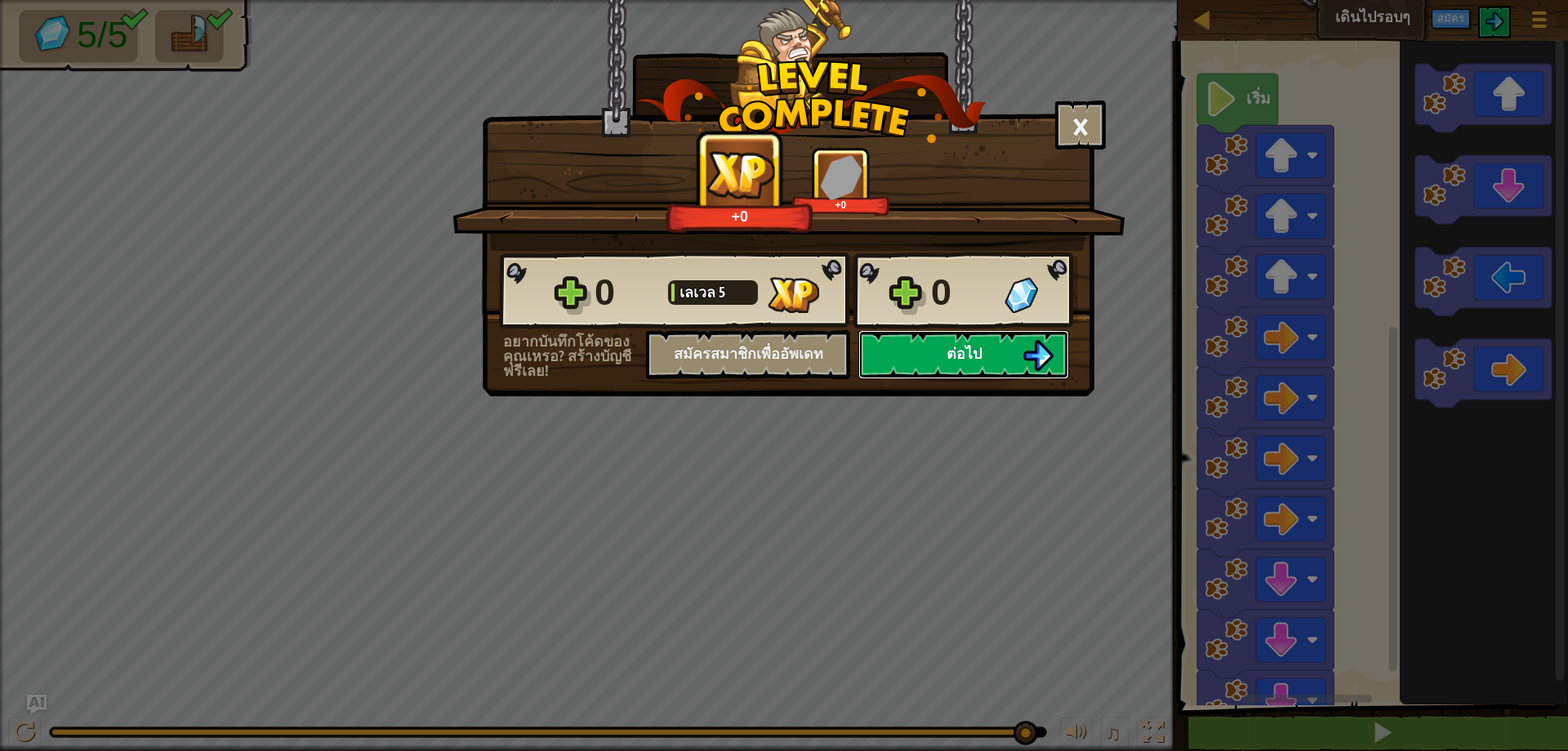
click at [1018, 345] on button "ต่อไป" at bounding box center [963, 354] width 211 height 49
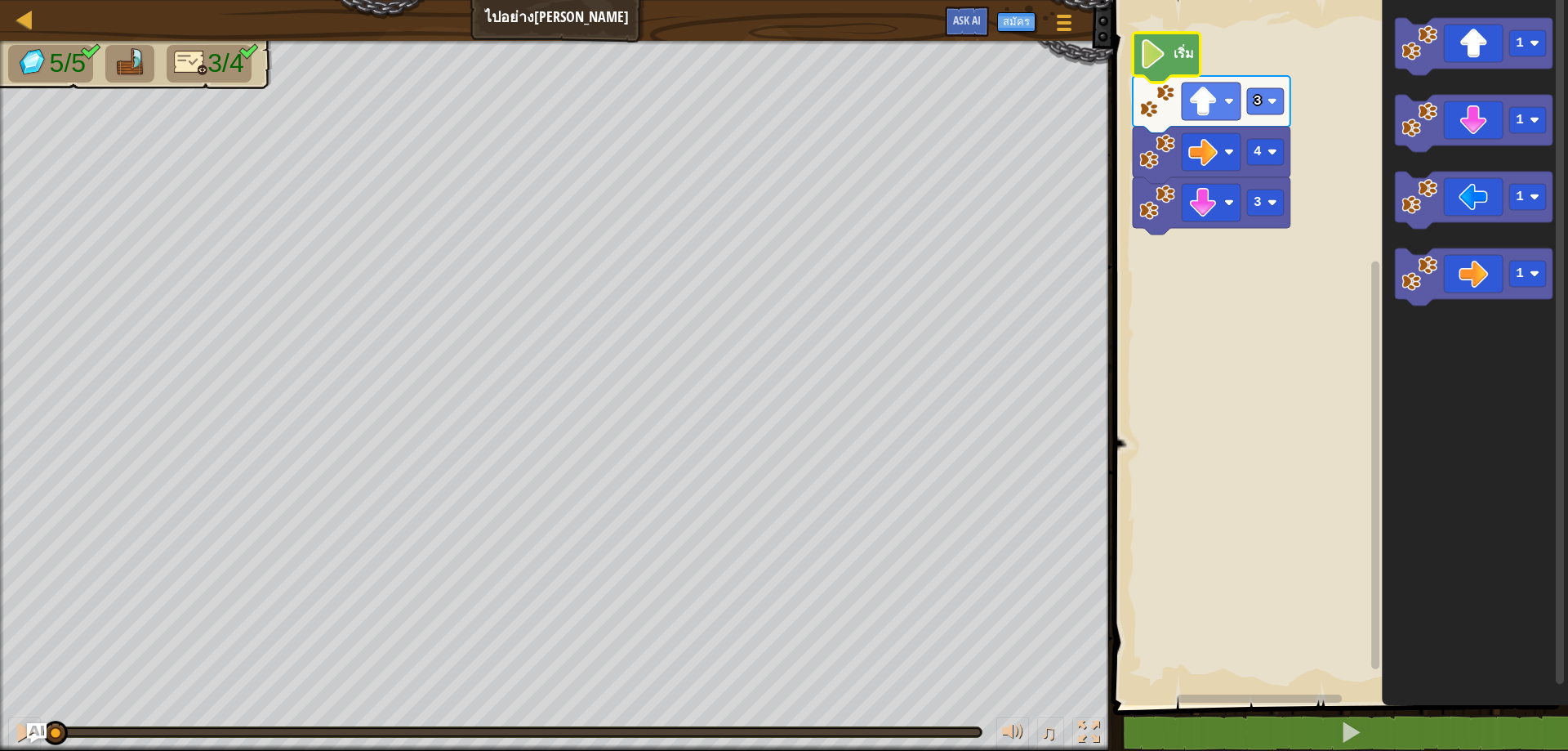
click at [1177, 62] on text "เริ่ม" at bounding box center [1183, 53] width 21 height 18
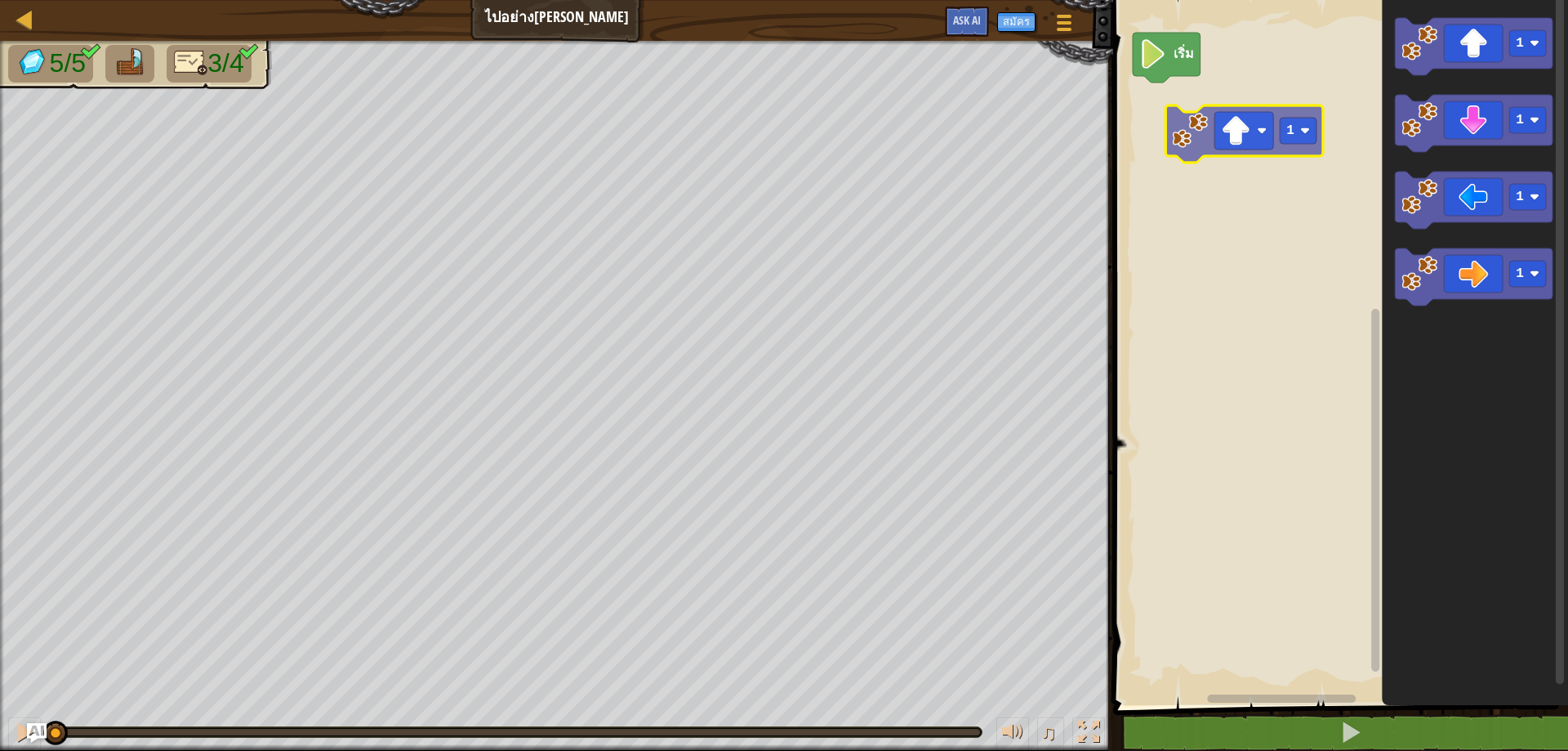
click at [1217, 132] on div "เริ่ม 1 1 1 1 1 1" at bounding box center [1338, 349] width 460 height 714
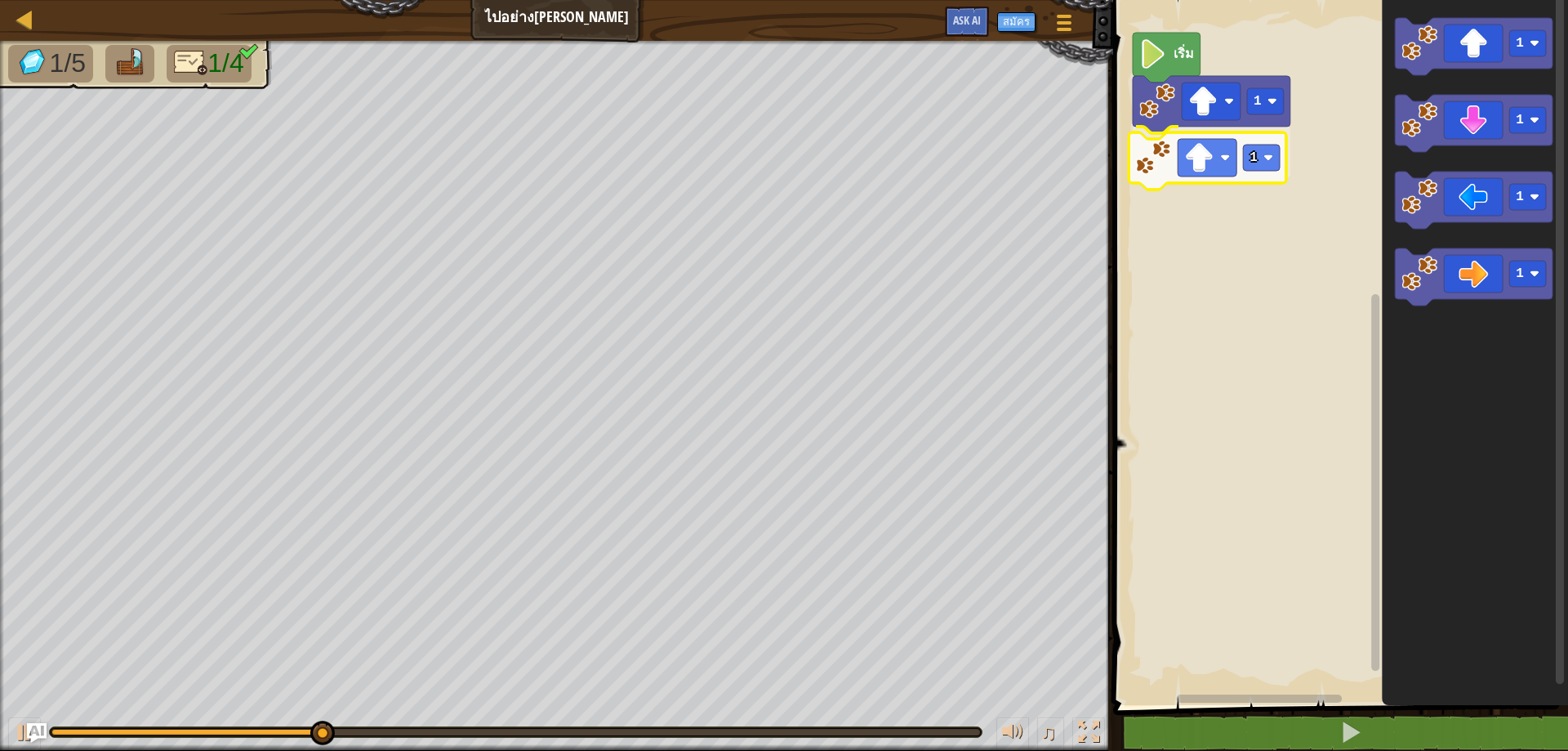
click at [1195, 135] on div "เริ่ม 1 1 1 1 1 1 1" at bounding box center [1338, 349] width 460 height 714
click at [1472, 72] on g "1 1 1 1" at bounding box center [1474, 162] width 158 height 288
click at [1497, 19] on icon "1 1 1 1" at bounding box center [1476, 349] width 186 height 714
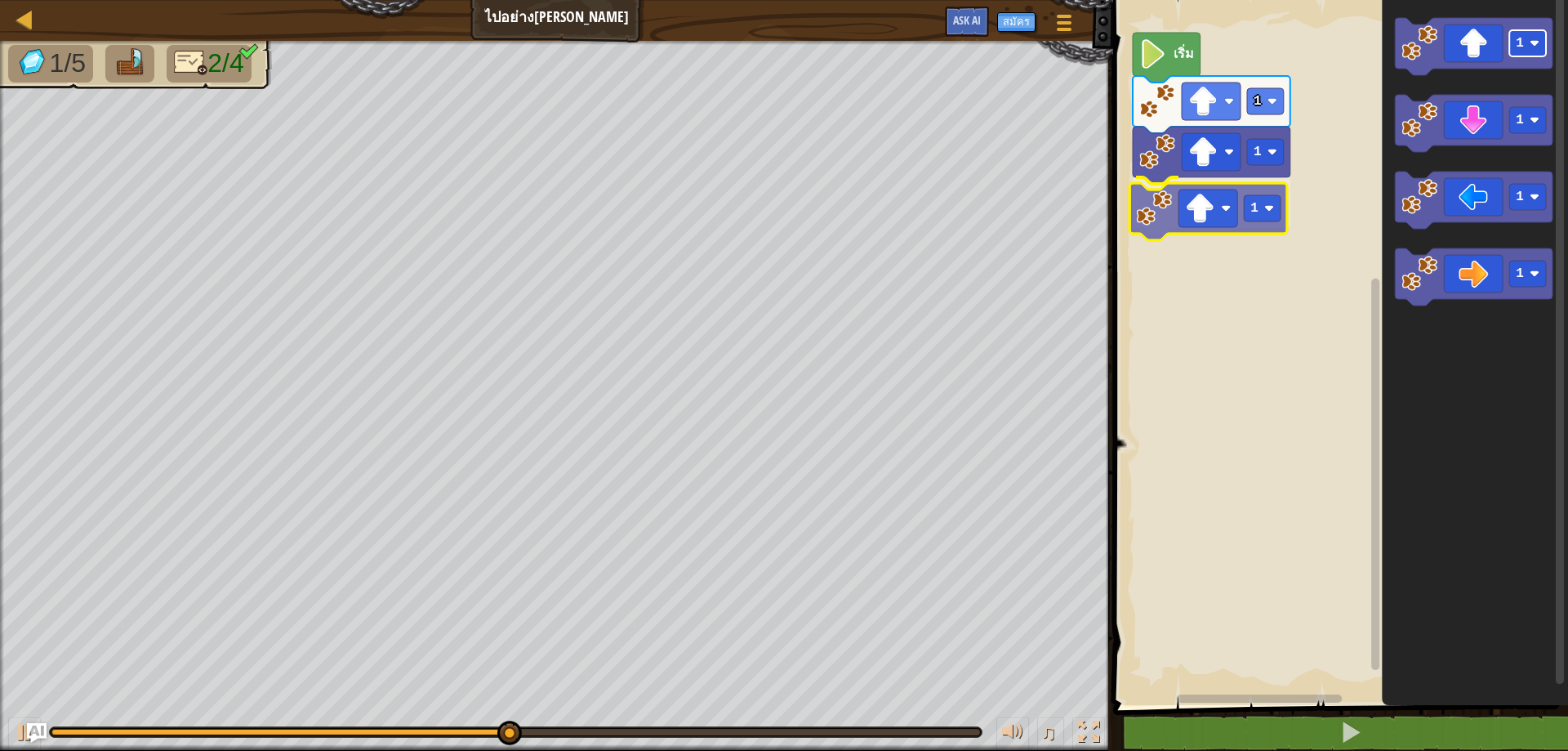
click at [1245, 218] on div "เริ่ม 1 1 1 1 1 1 1 1" at bounding box center [1338, 349] width 460 height 714
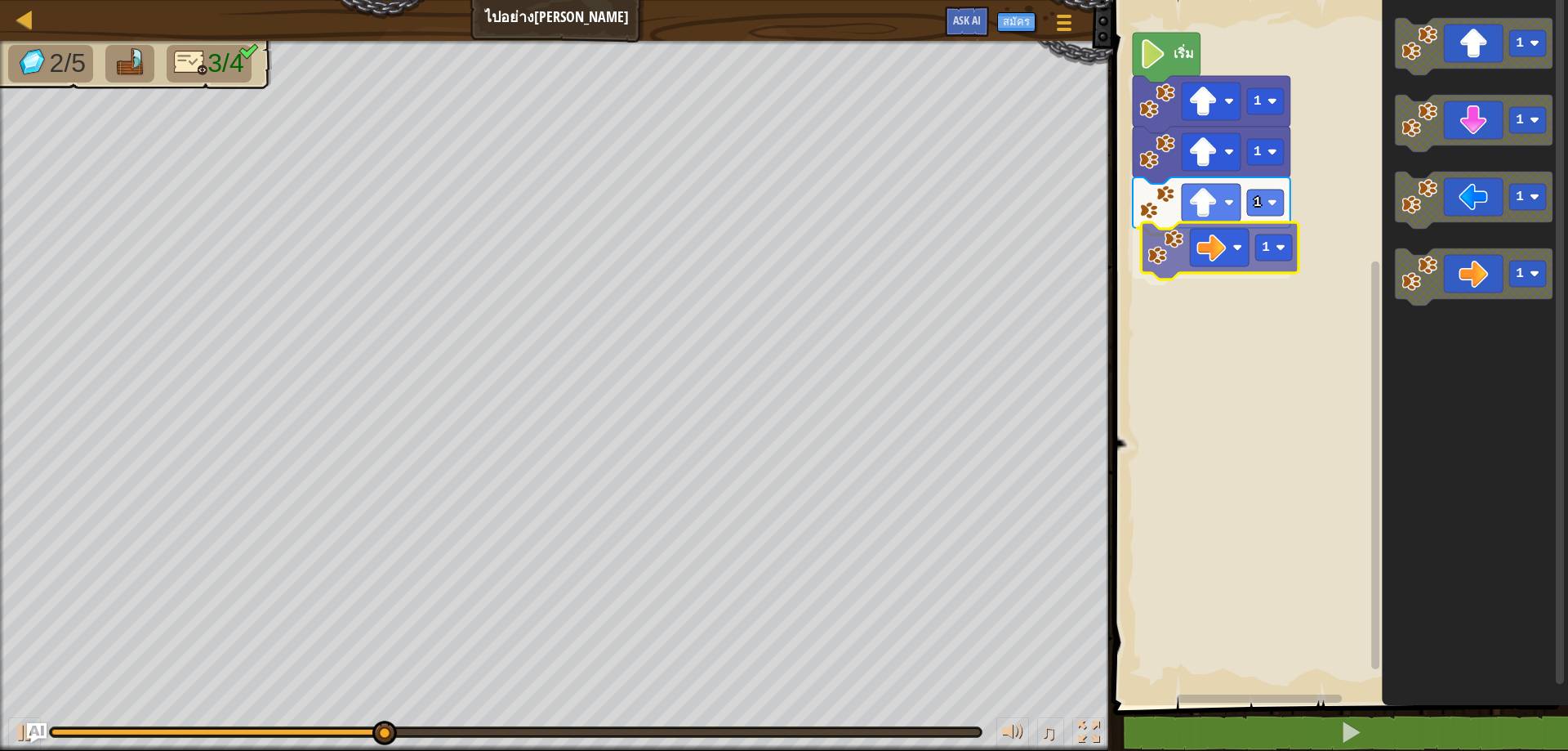
click at [1221, 275] on div "เริ่ม 1 1 1 1 1 1 1 1 1" at bounding box center [1338, 349] width 460 height 714
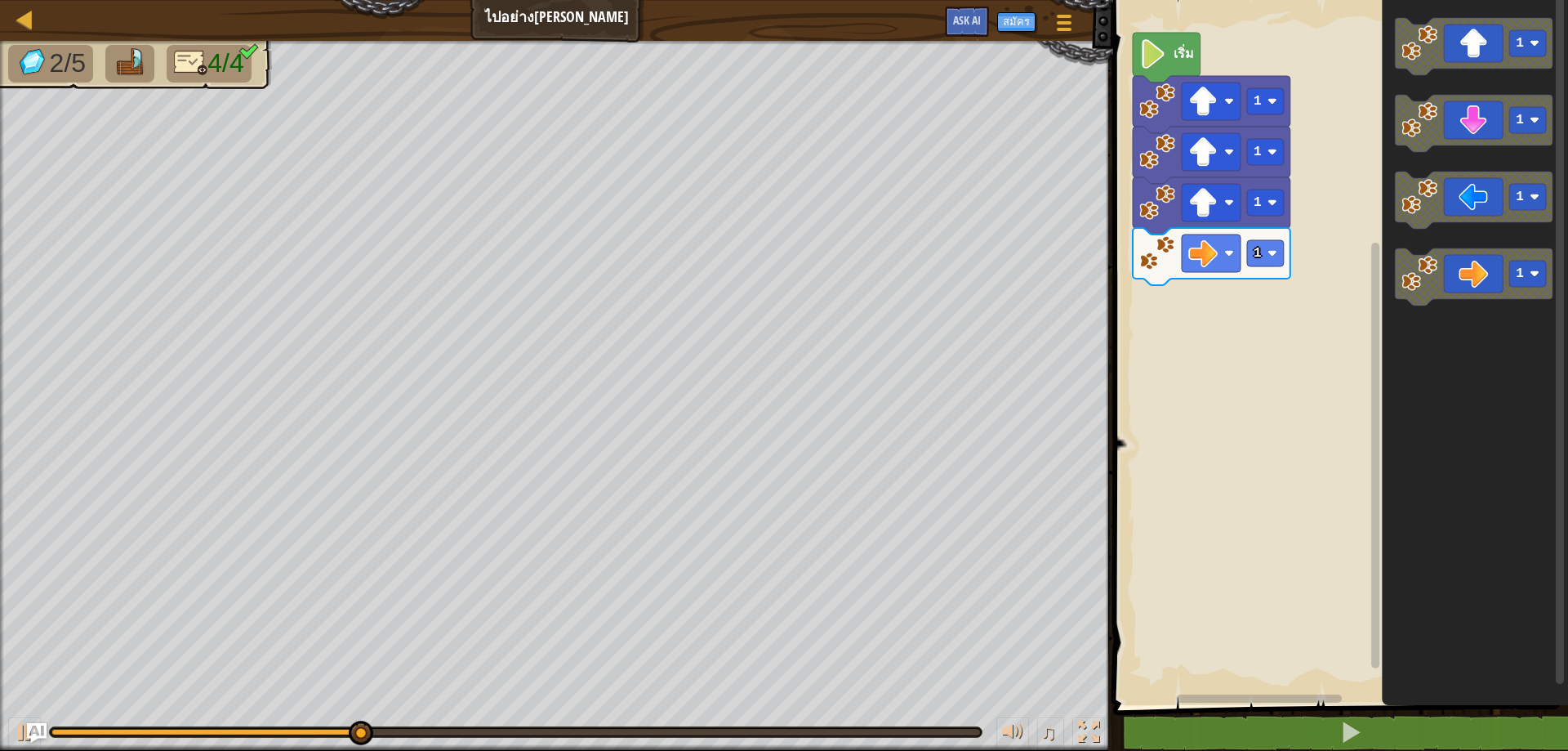
click at [1348, 280] on div "เริ่ม 1 1 1 1 1 1 1 1" at bounding box center [1338, 349] width 460 height 714
click at [1295, 284] on div "เริ่ม 1 1 1 1 1 1 1 1" at bounding box center [1338, 349] width 460 height 714
click at [1446, 264] on icon "พื้นที่ทำงาน Blockly" at bounding box center [1474, 276] width 158 height 57
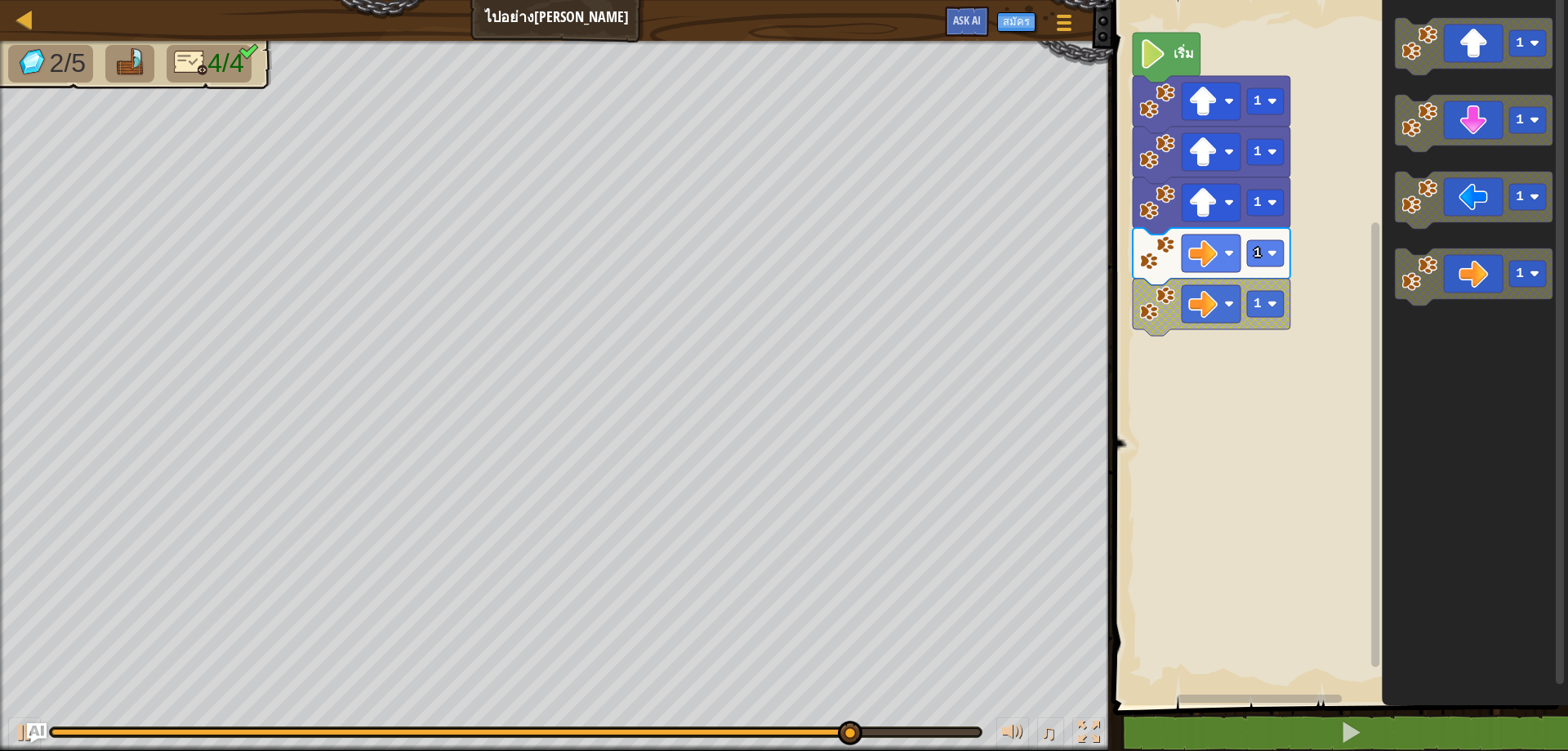
click at [1341, 306] on div "เริ่ม 1 1 1 1 1 1 1 1 1" at bounding box center [1338, 349] width 460 height 714
click at [1466, 275] on icon "พื้นที่ทำงาน Blockly" at bounding box center [1474, 276] width 158 height 57
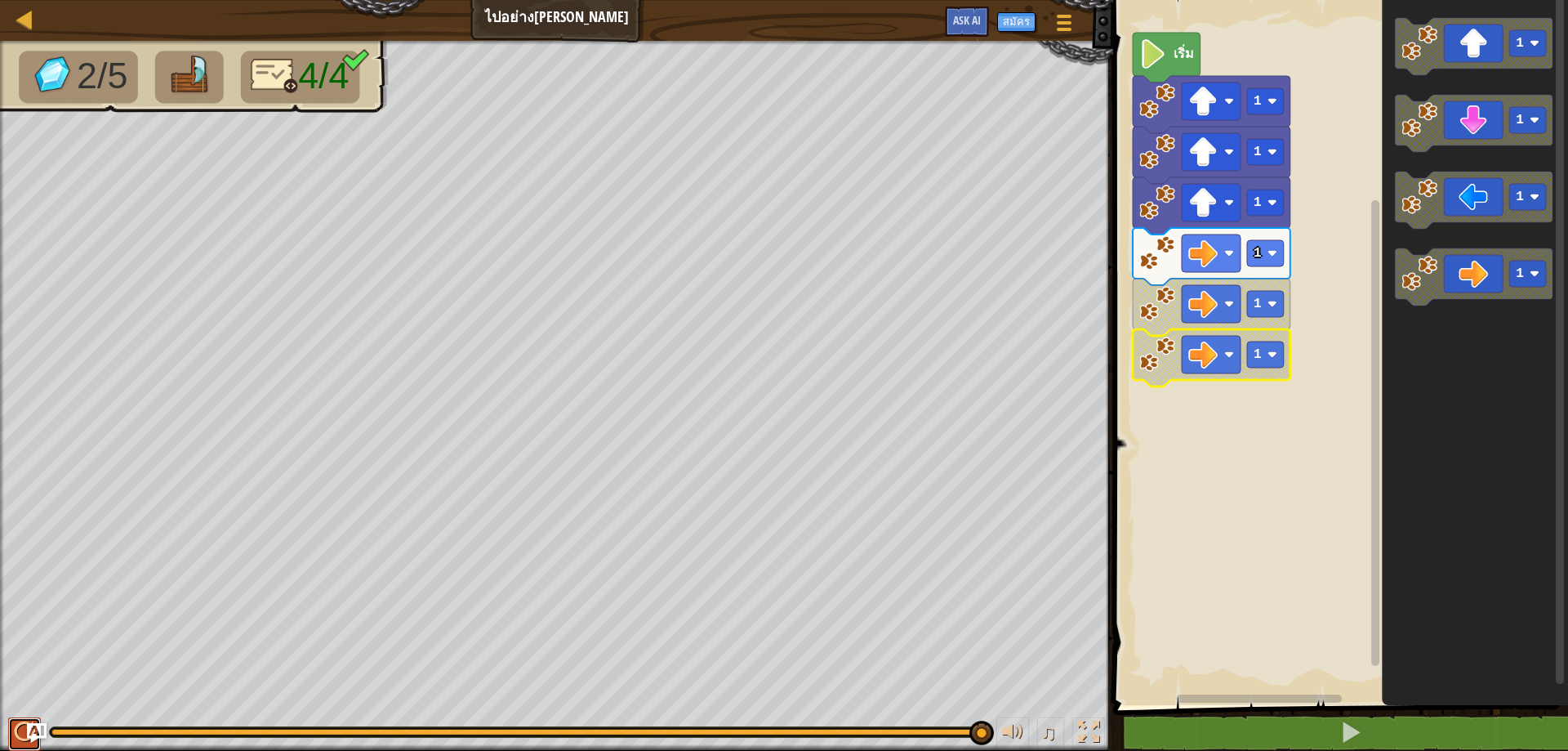
click at [12, 732] on button at bounding box center [24, 734] width 33 height 34
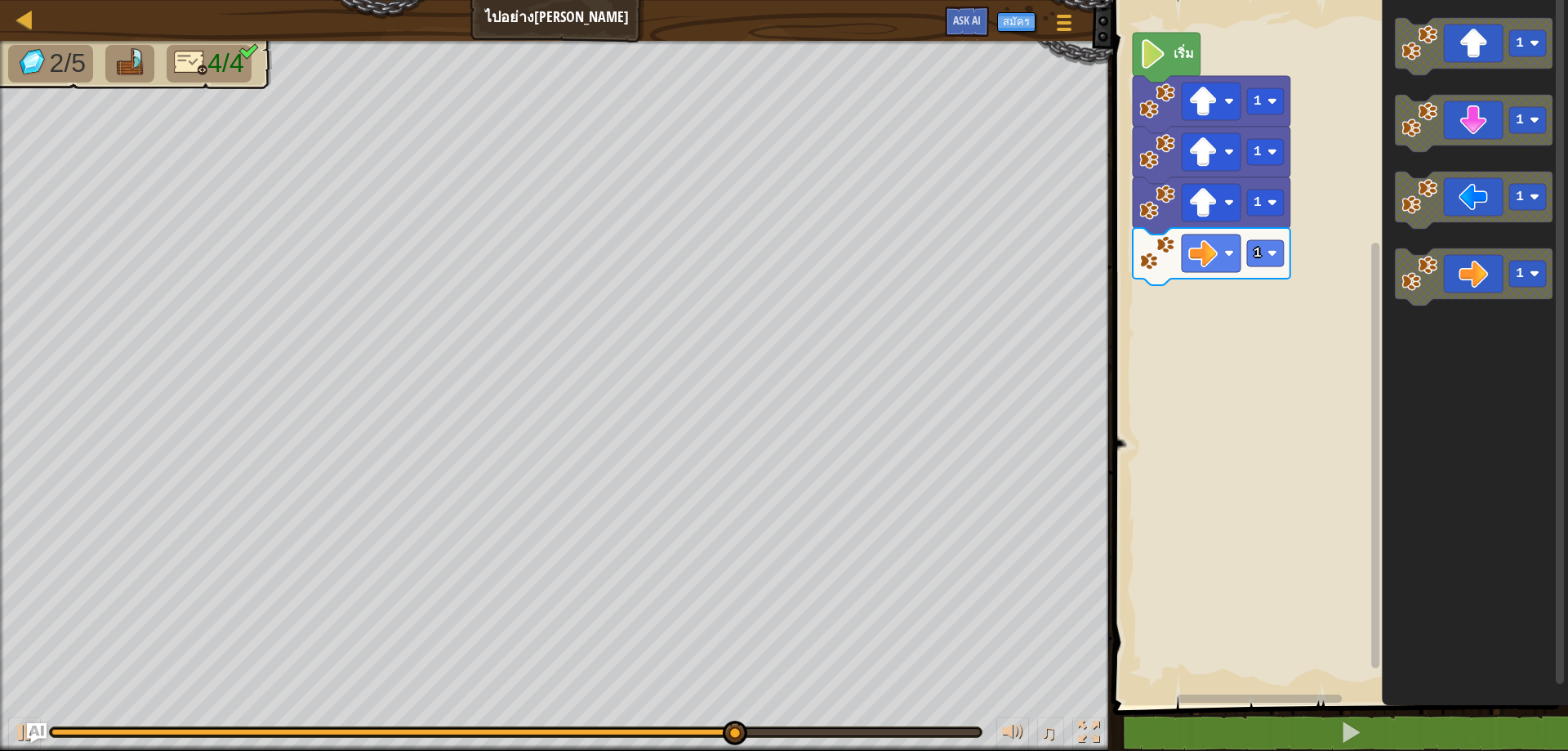
click at [1267, 334] on div "เริ่ม 1 1 1 1 1 1 1 1" at bounding box center [1338, 349] width 460 height 714
click at [1294, 315] on div "เริ่ม 1 1 1 1 1 1 1 1" at bounding box center [1338, 349] width 460 height 714
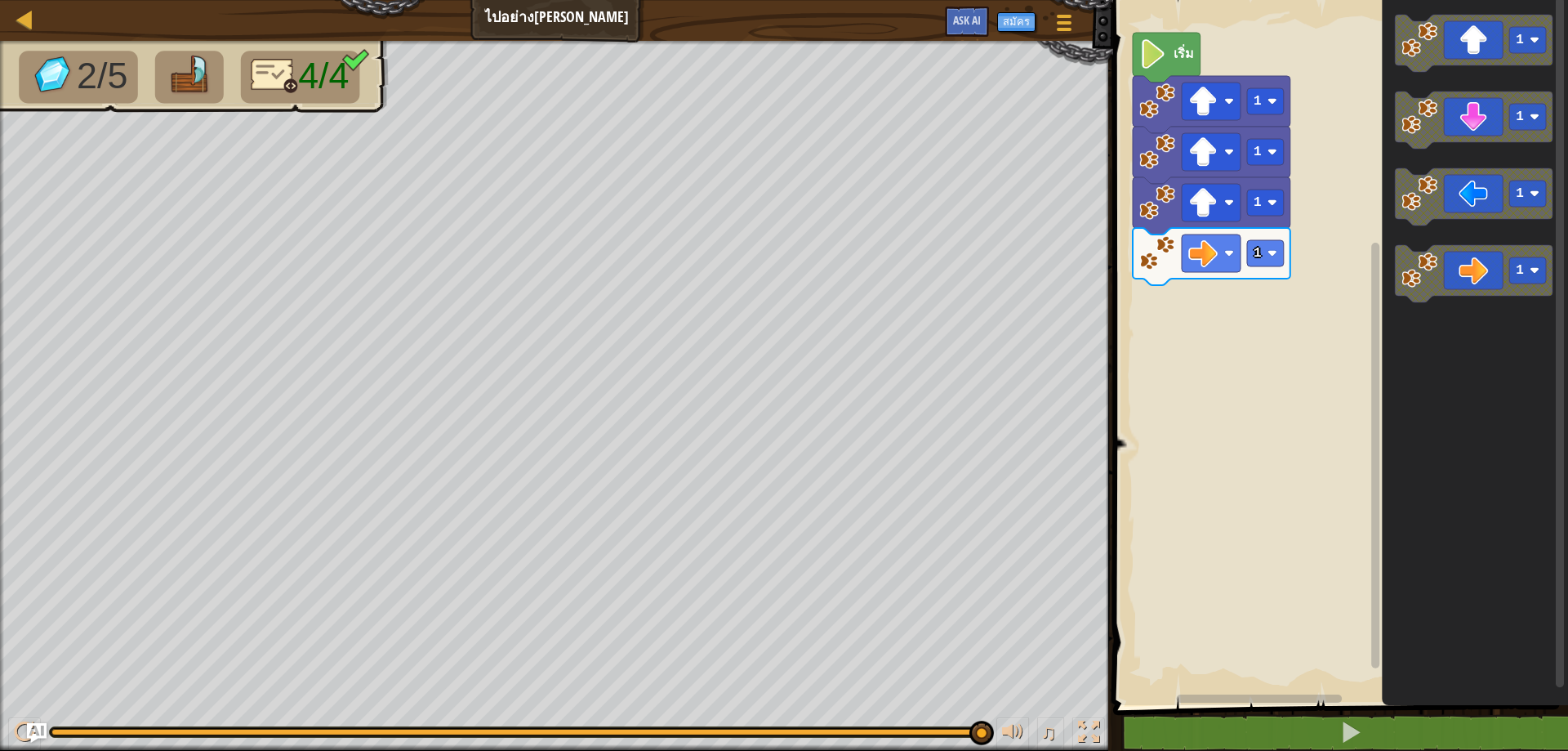
click at [1450, 256] on icon "พื้นที่ทำงาน Blockly" at bounding box center [1474, 274] width 158 height 57
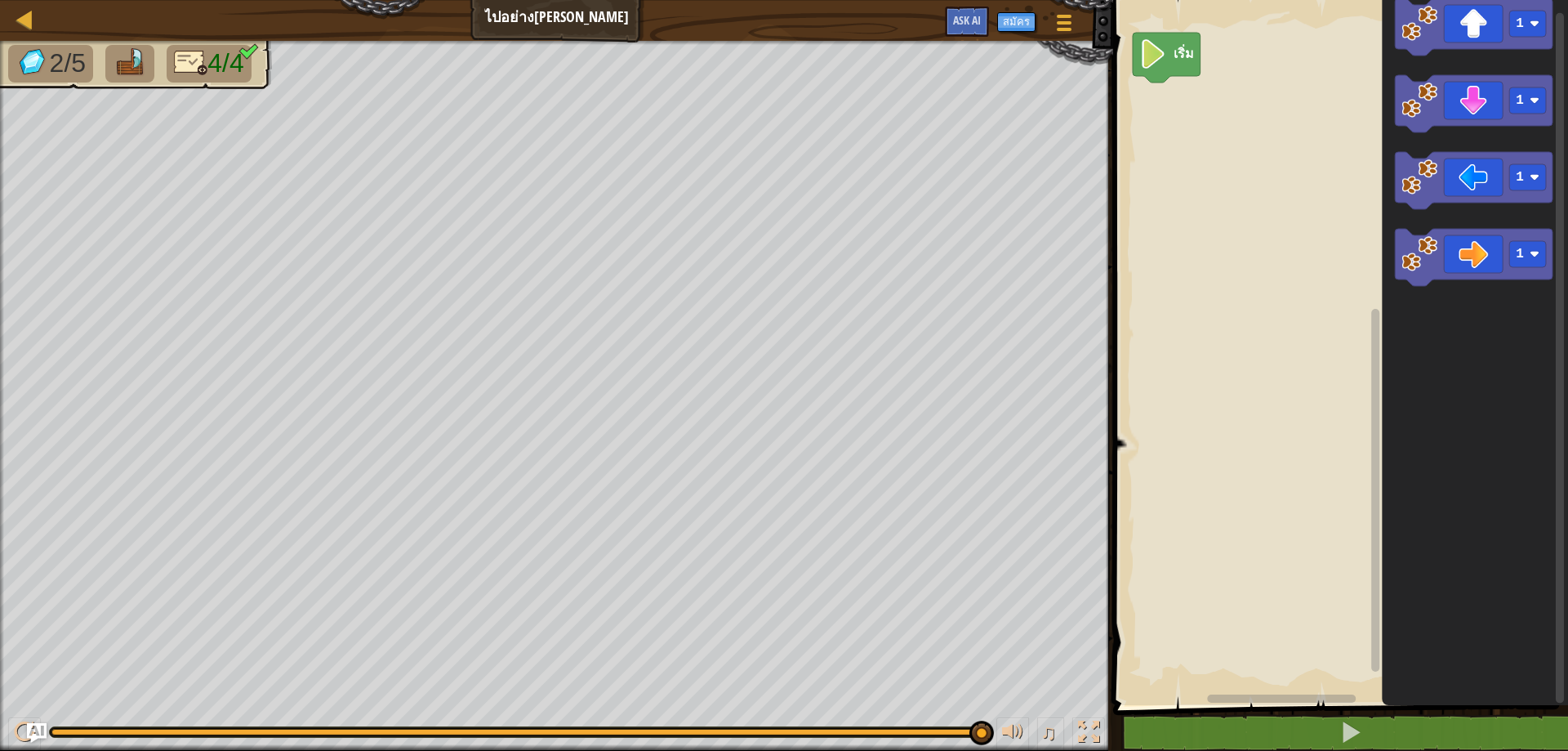
click at [18, 715] on div "♫" at bounding box center [557, 728] width 1114 height 49
click at [5, 728] on div "♫" at bounding box center [557, 728] width 1114 height 49
click at [12, 729] on button at bounding box center [24, 734] width 33 height 34
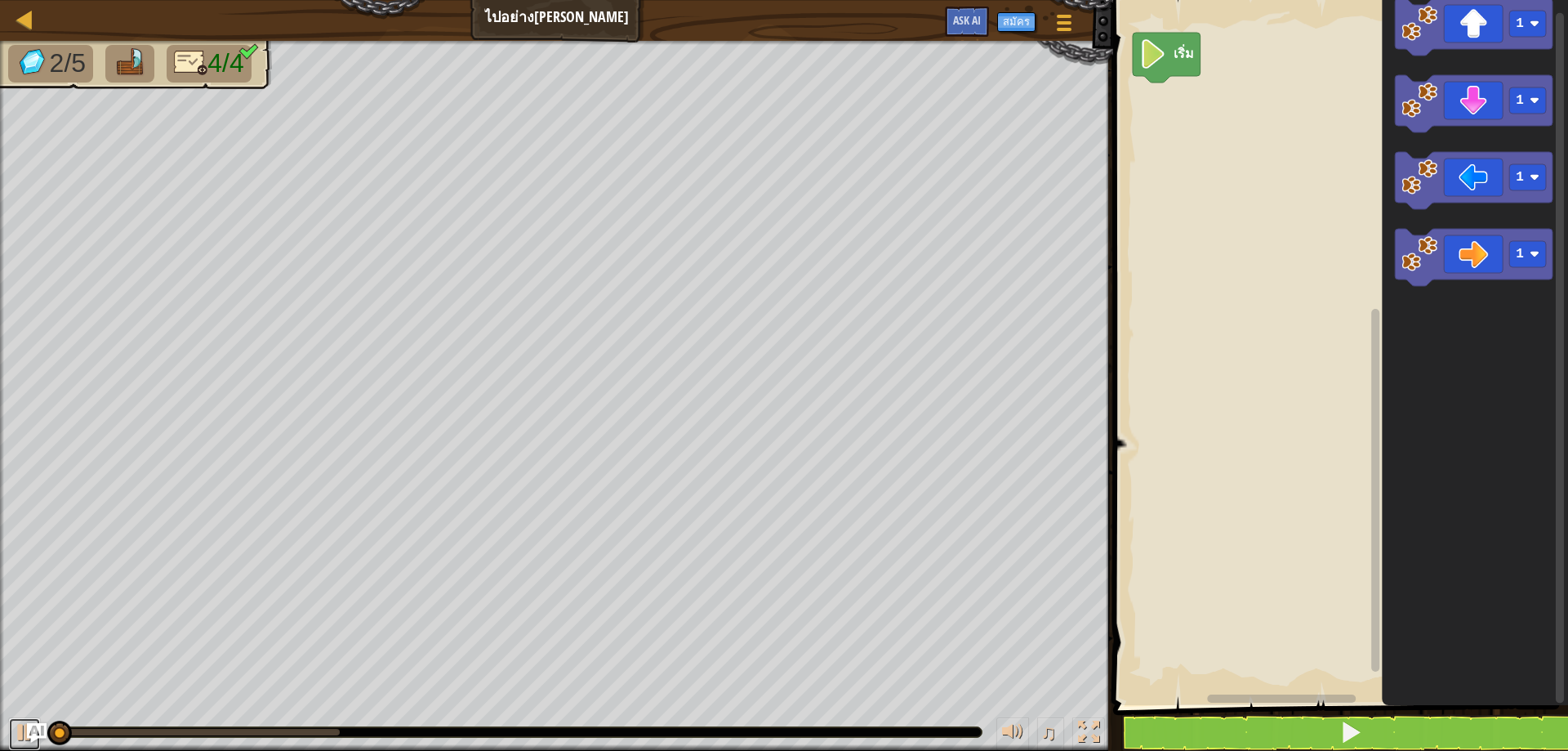
drag, startPoint x: 12, startPoint y: 729, endPoint x: 0, endPoint y: 738, distance: 15.0
click at [0, 738] on div "♫" at bounding box center [557, 728] width 1114 height 49
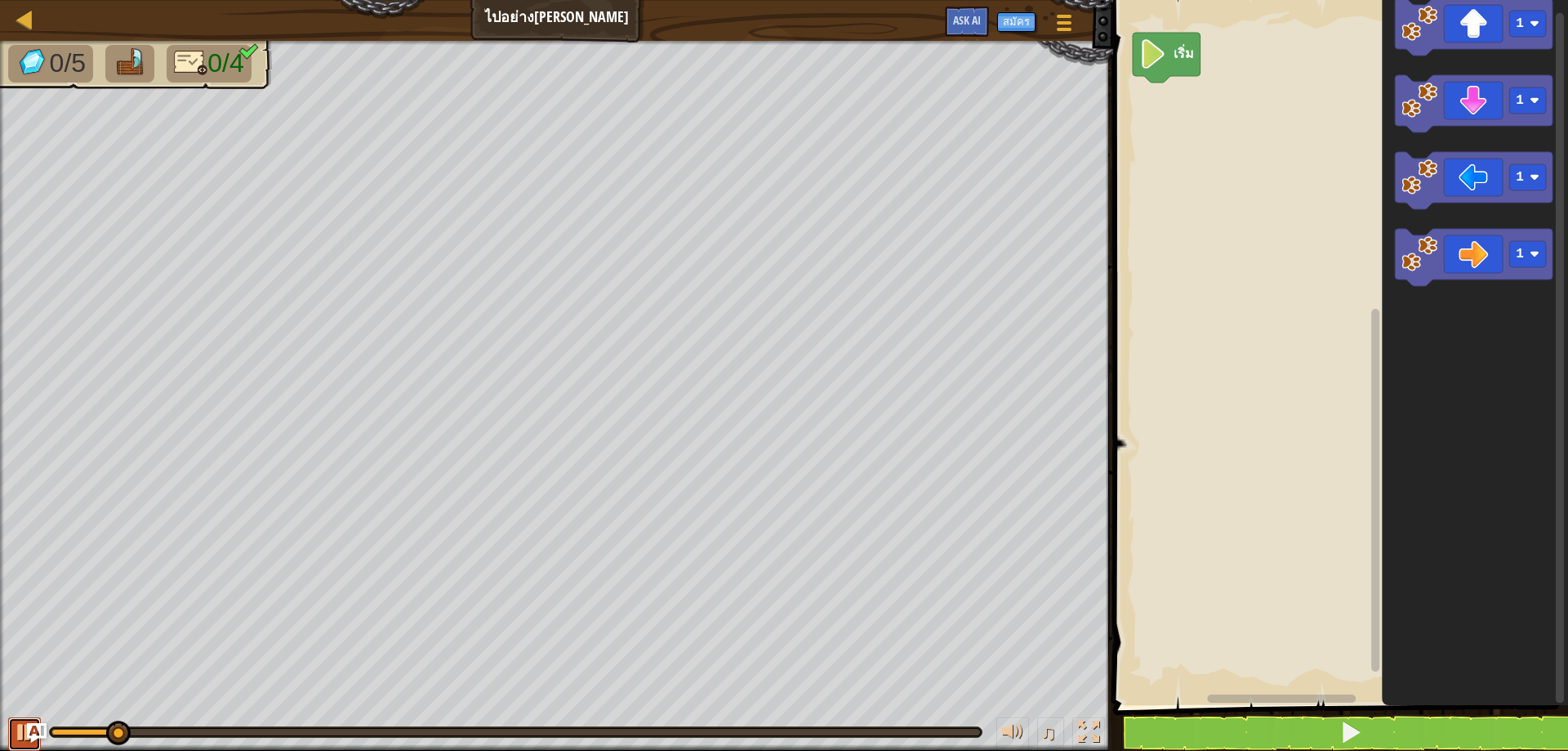
click at [17, 739] on div at bounding box center [24, 732] width 21 height 21
click at [33, 731] on img "Ask AI" at bounding box center [36, 733] width 21 height 21
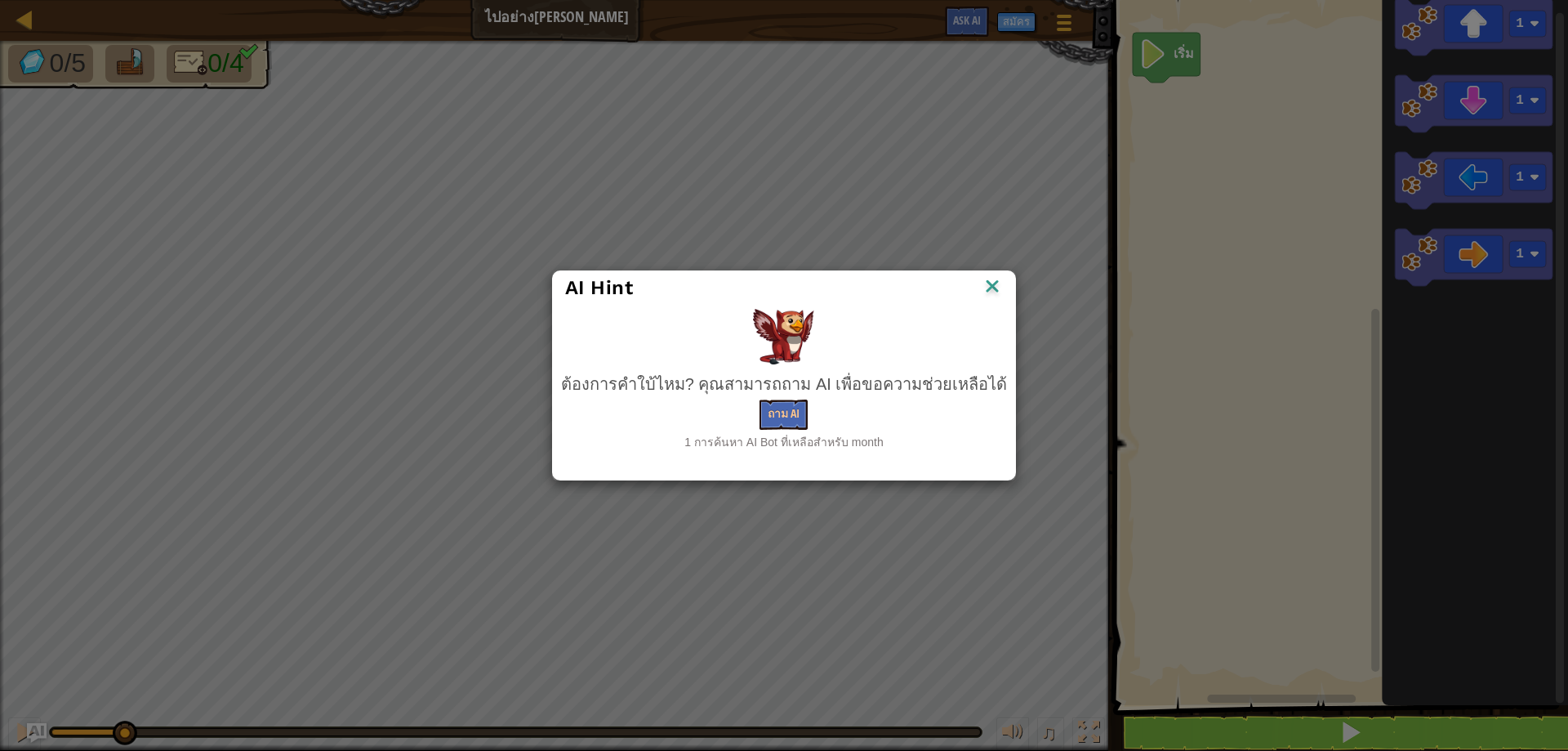
drag, startPoint x: 177, startPoint y: 647, endPoint x: 263, endPoint y: 602, distance: 97.1
click at [263, 602] on div "AI Hint ต้องการคำใบ้ไหม? [PERSON_NAME]ถาม AI เพื่อขอความช่วยเหลือได้ ถาม AI 1 ก…" at bounding box center [784, 375] width 1568 height 751
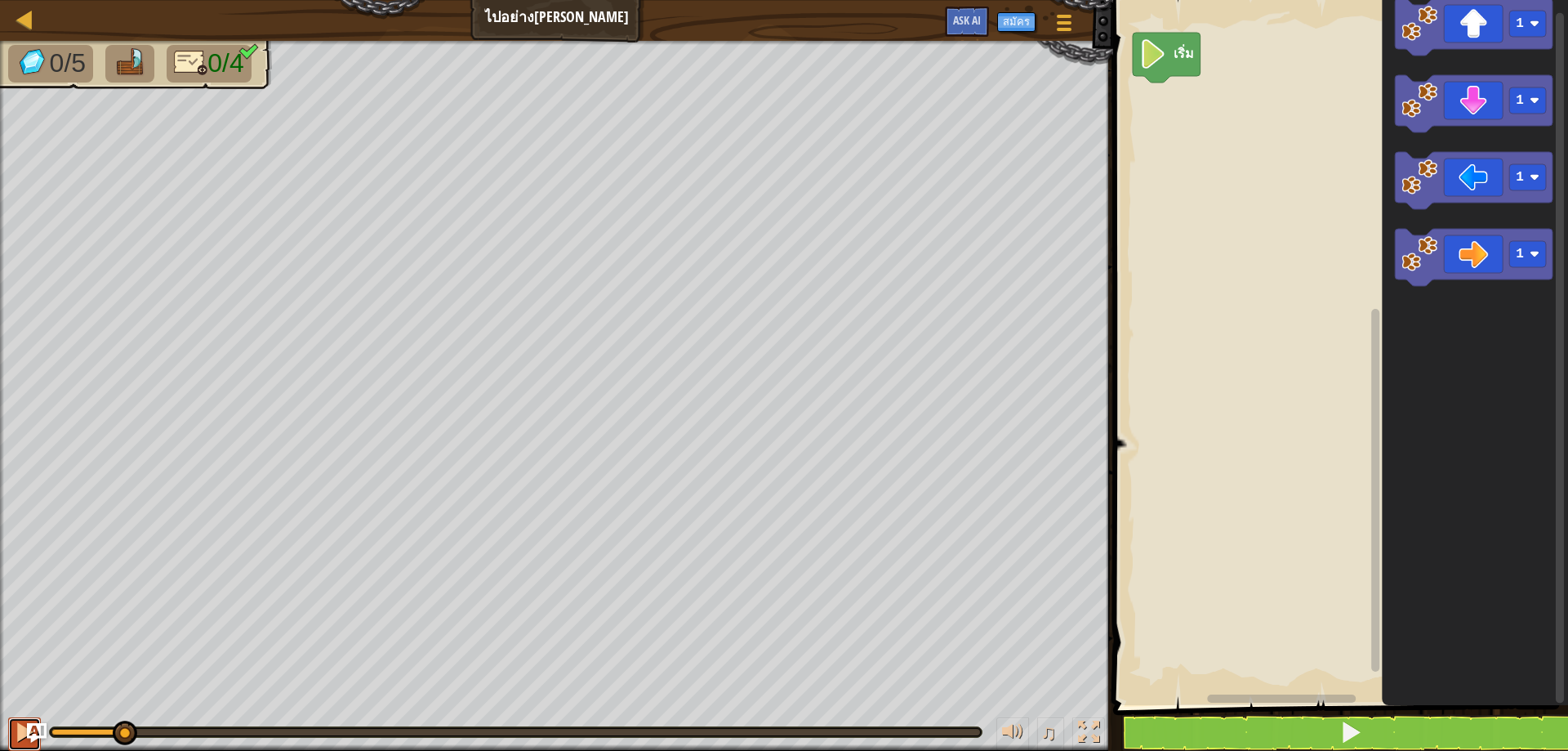
click at [14, 733] on div at bounding box center [24, 732] width 21 height 21
click at [14, 732] on div at bounding box center [24, 732] width 21 height 21
drag, startPoint x: 198, startPoint y: 727, endPoint x: 45, endPoint y: 746, distance: 154.2
click at [45, 746] on div "♫" at bounding box center [557, 728] width 1114 height 49
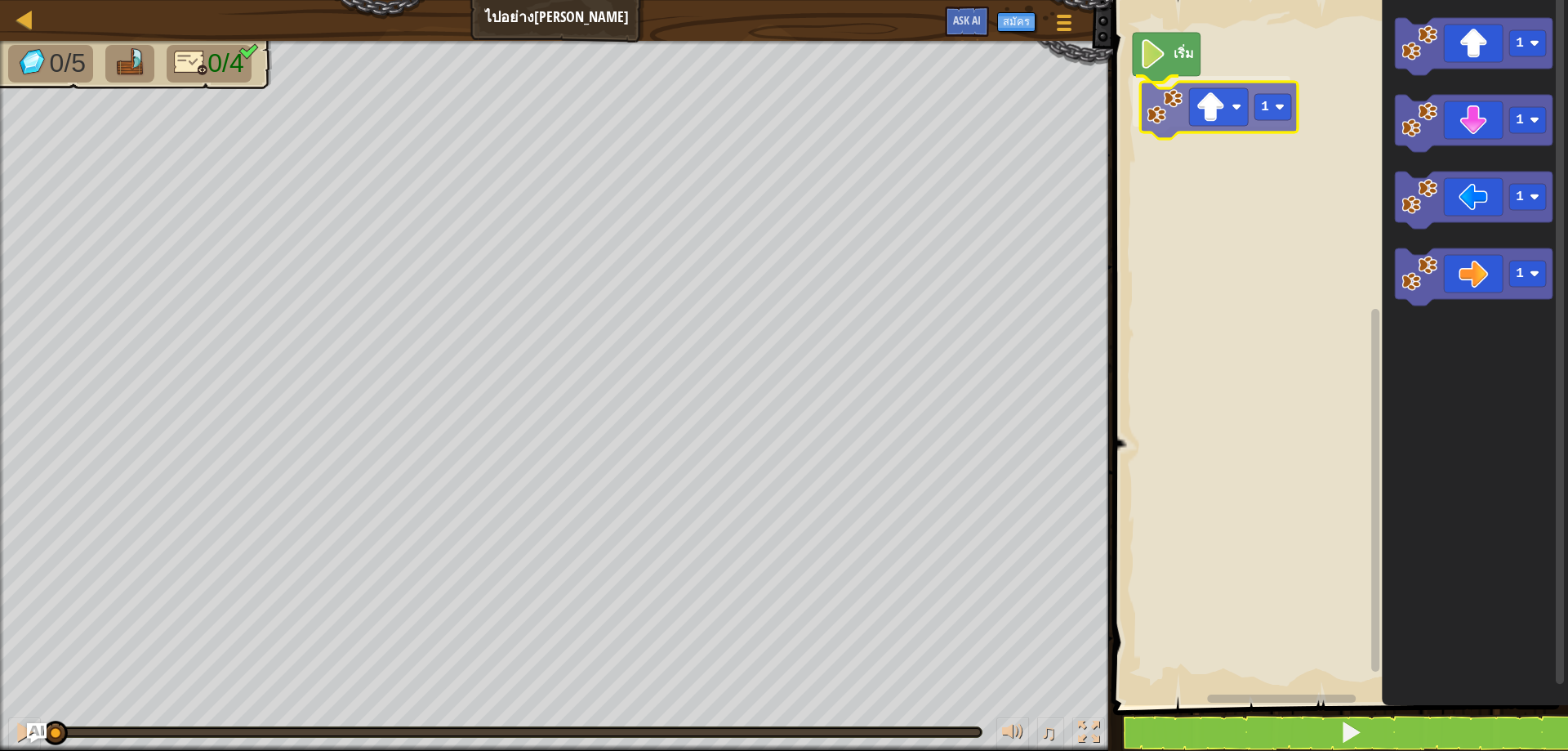
click at [1247, 105] on div "เริ่ม 1 1 1 1 1 1" at bounding box center [1338, 349] width 460 height 714
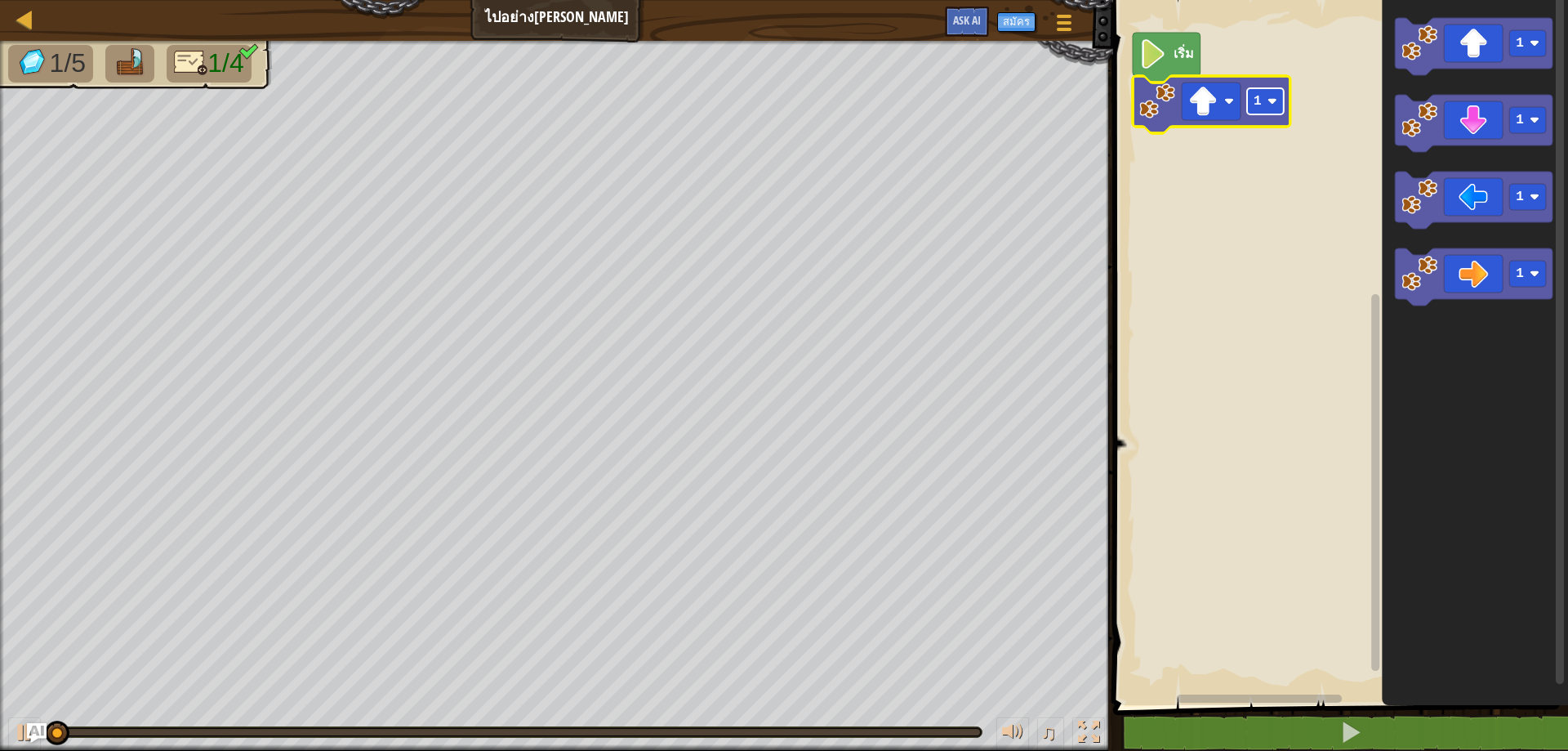
click at [1256, 95] on text "1" at bounding box center [1257, 101] width 8 height 14
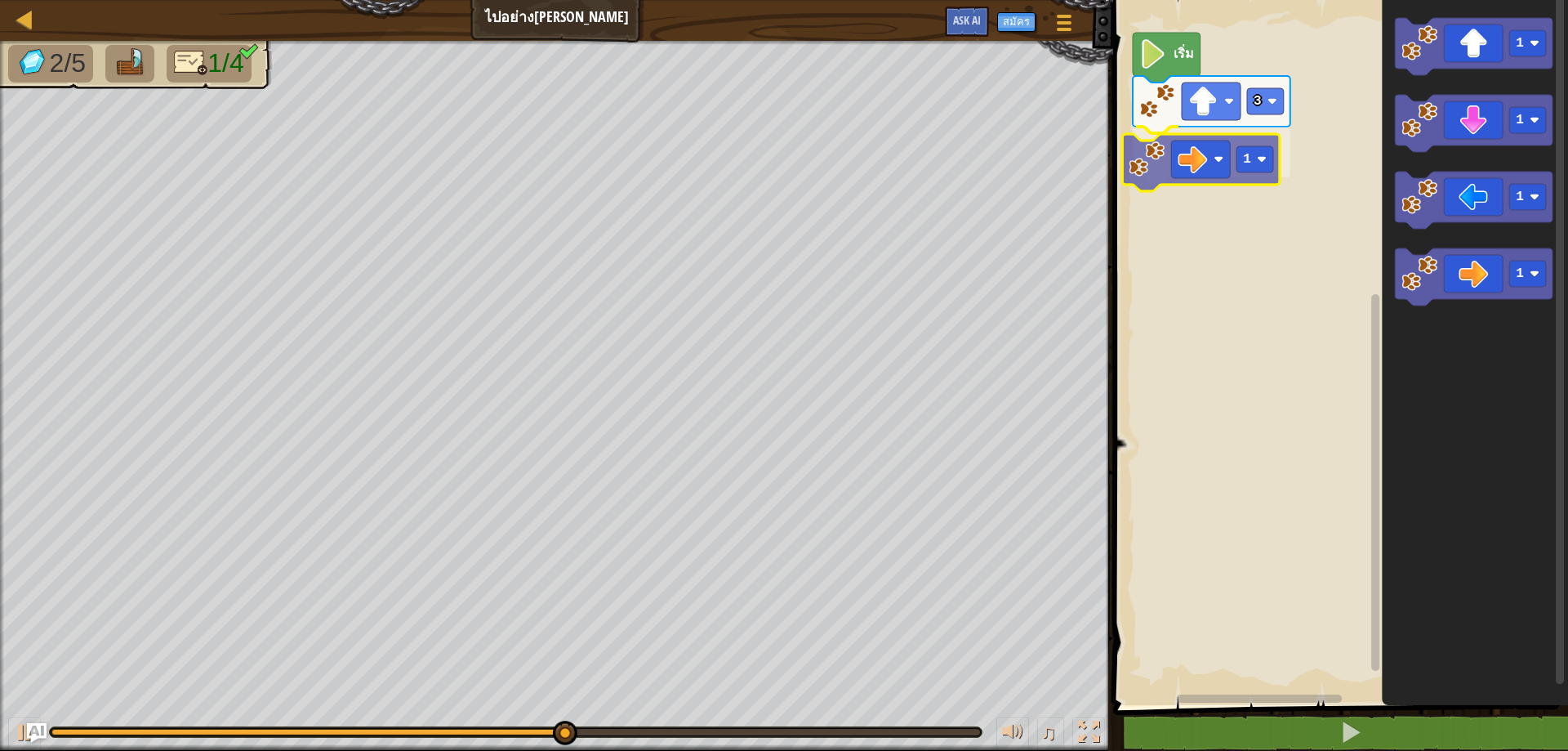
click at [1181, 143] on div "เริ่ม 3 1 1 1 1 1 1" at bounding box center [1338, 349] width 460 height 714
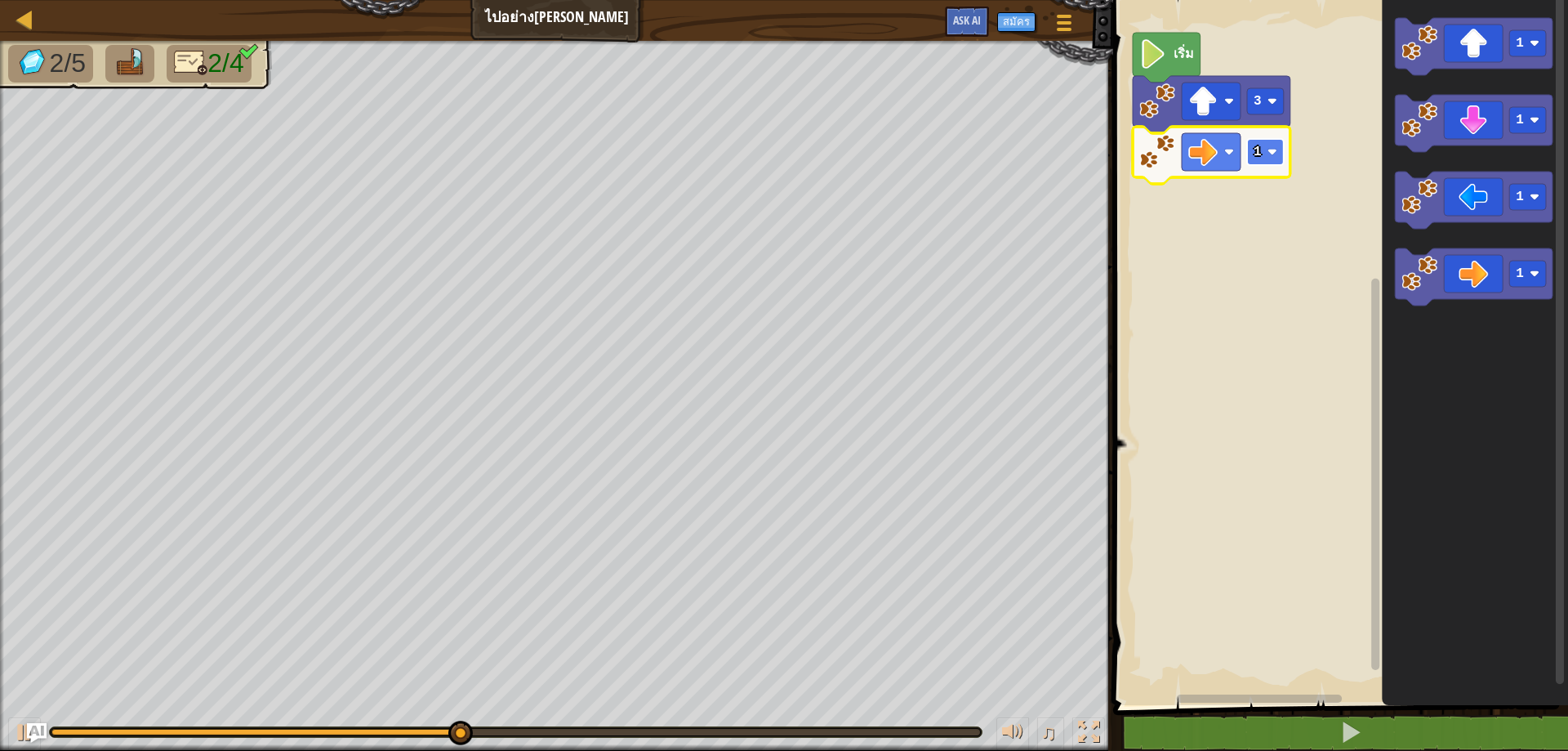
click at [1270, 154] on image "พื้นที่ทำงาน Blockly" at bounding box center [1272, 151] width 10 height 10
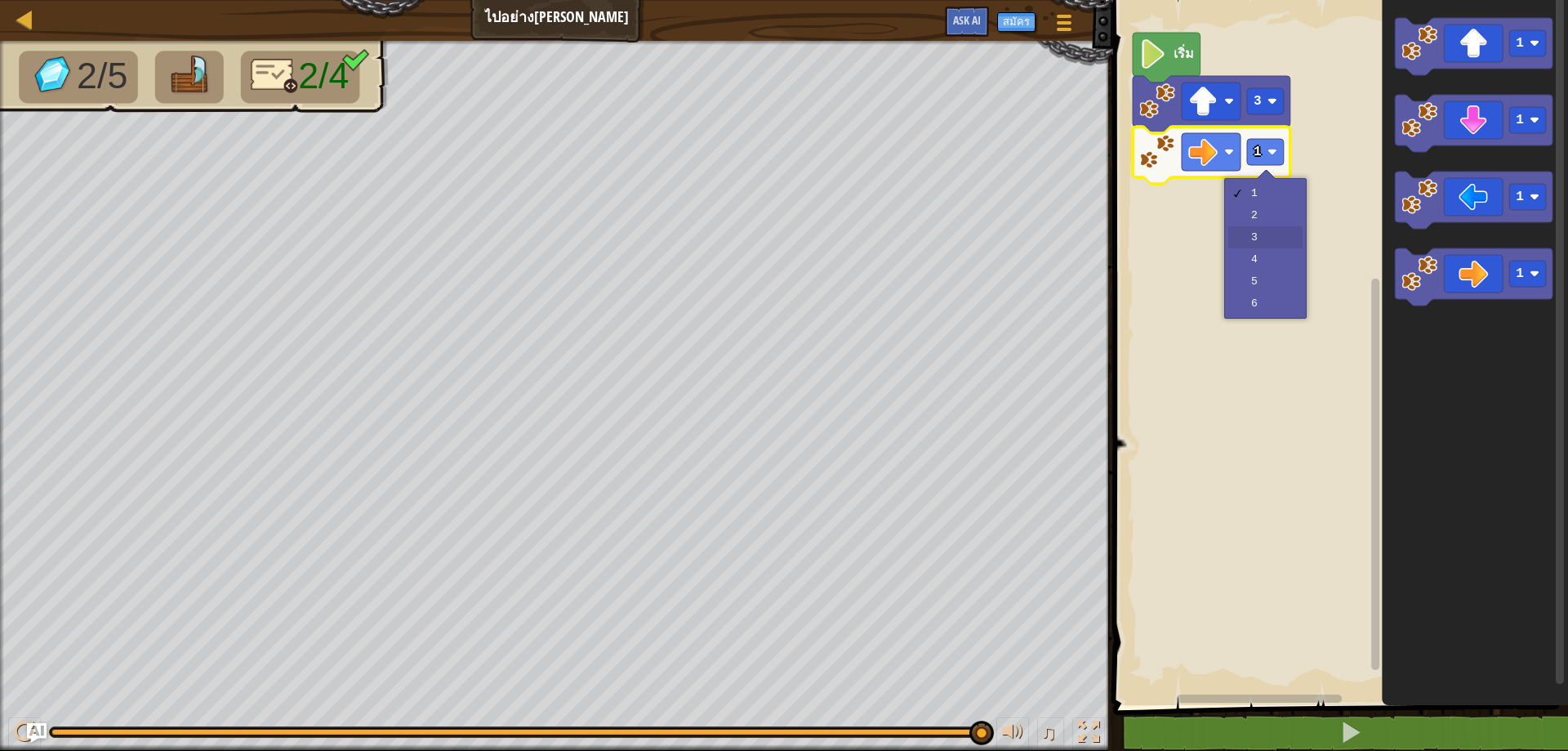
drag, startPoint x: 1279, startPoint y: 231, endPoint x: 1272, endPoint y: 223, distance: 10.6
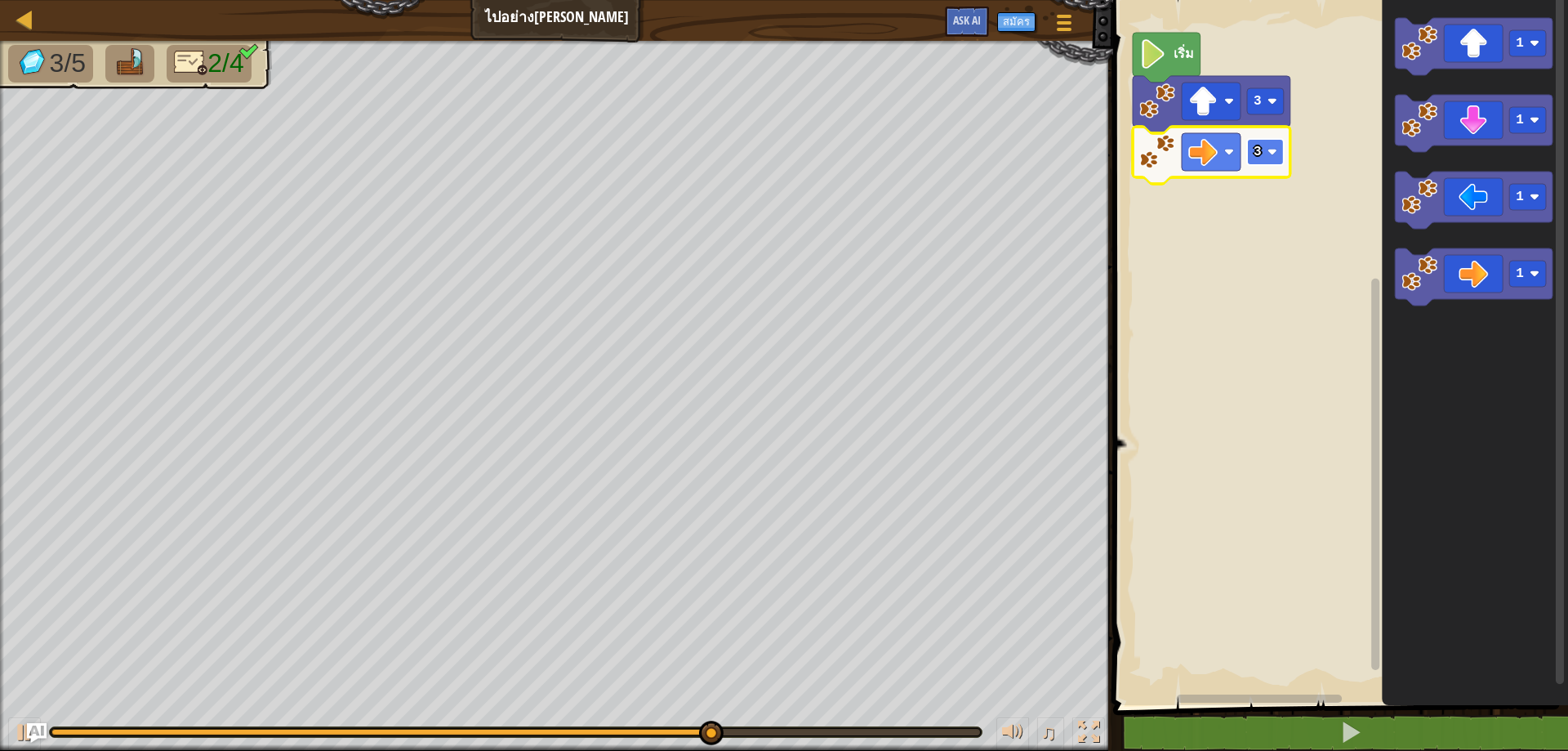
click at [1257, 155] on text "3" at bounding box center [1257, 152] width 8 height 14
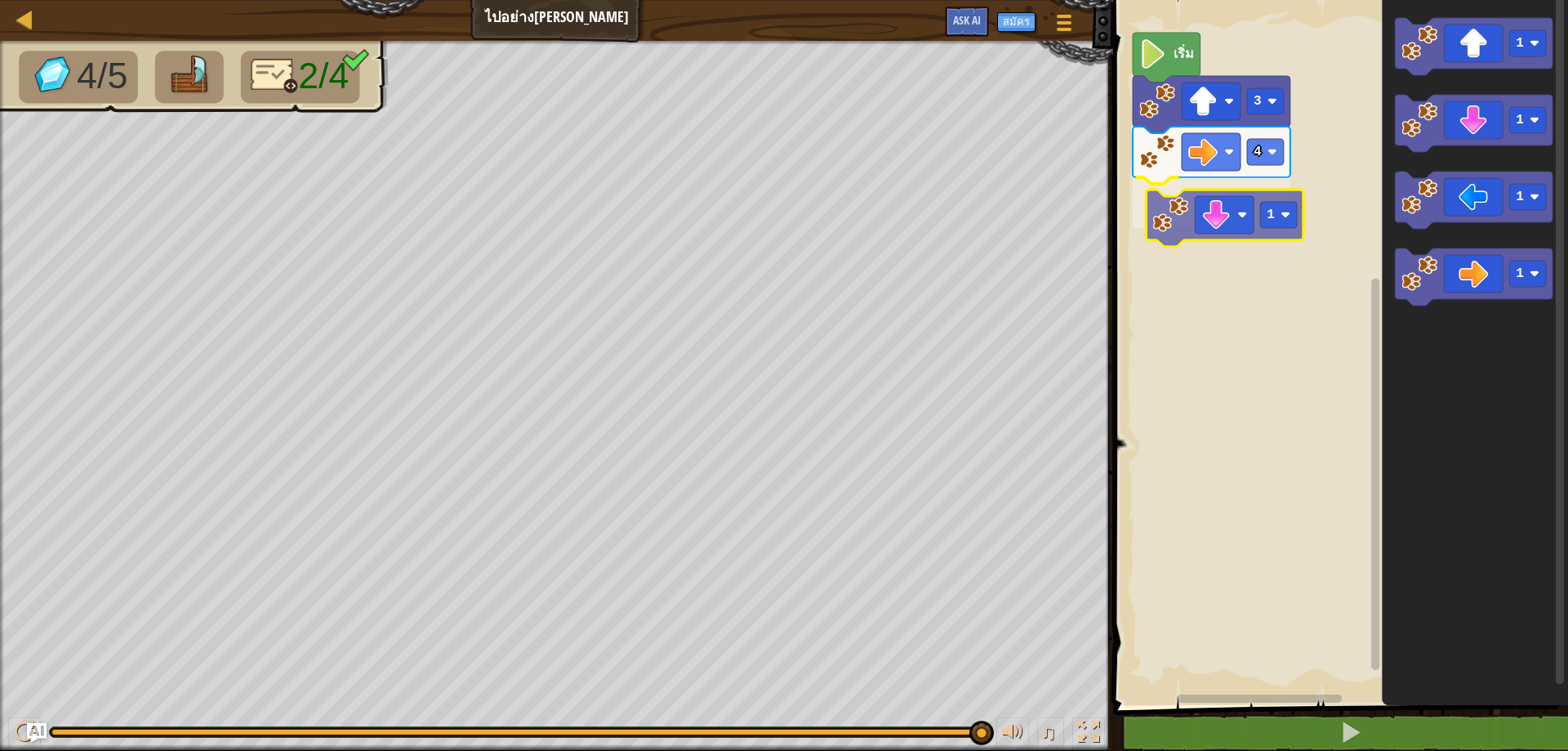
click at [1227, 206] on div "เริ่ม 3 4 1 1 1 1 1 1" at bounding box center [1338, 349] width 460 height 714
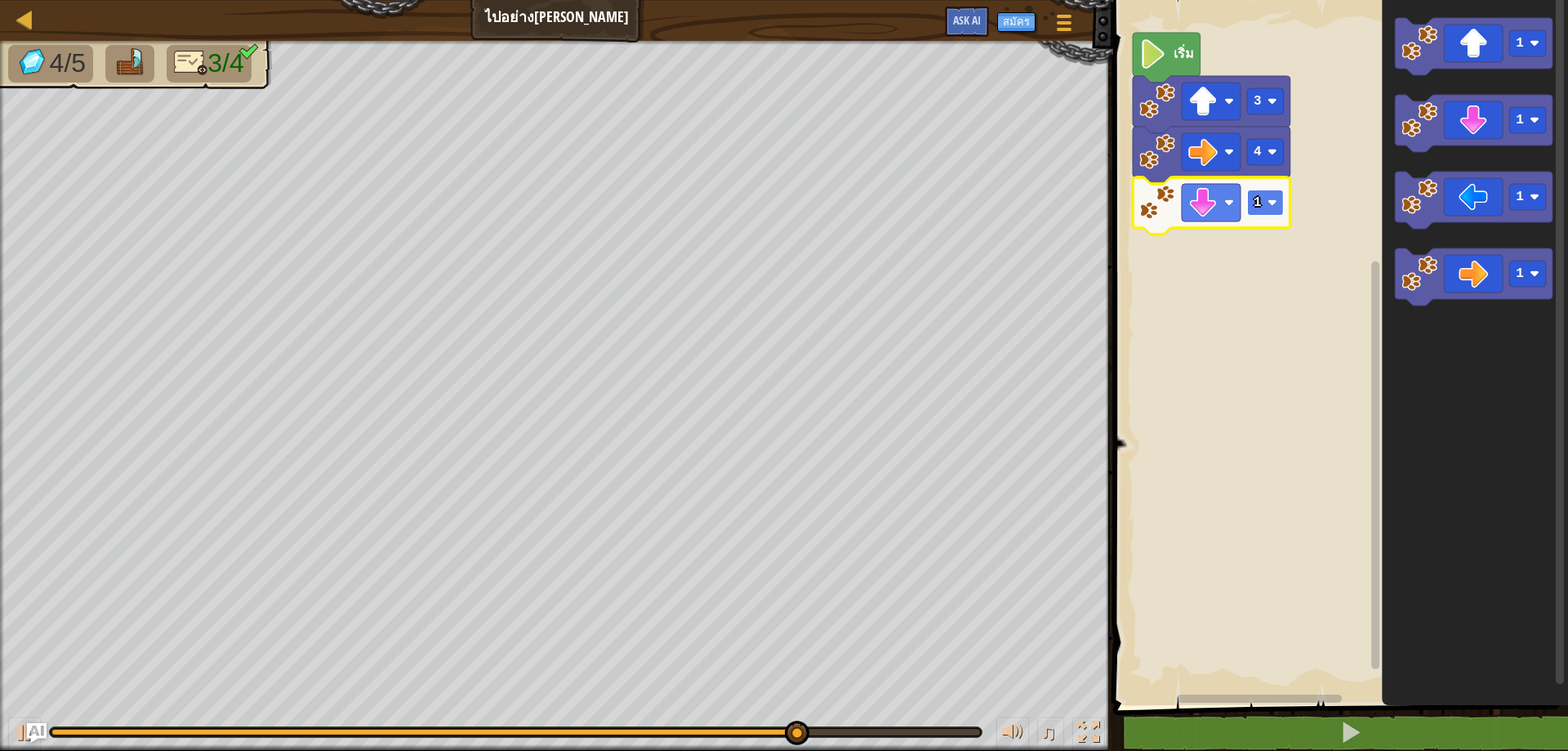
click at [1262, 210] on rect "พื้นที่ทำงาน Blockly" at bounding box center [1266, 202] width 37 height 26
click at [1262, 197] on rect "พื้นที่ทำงาน Blockly" at bounding box center [1266, 202] width 37 height 26
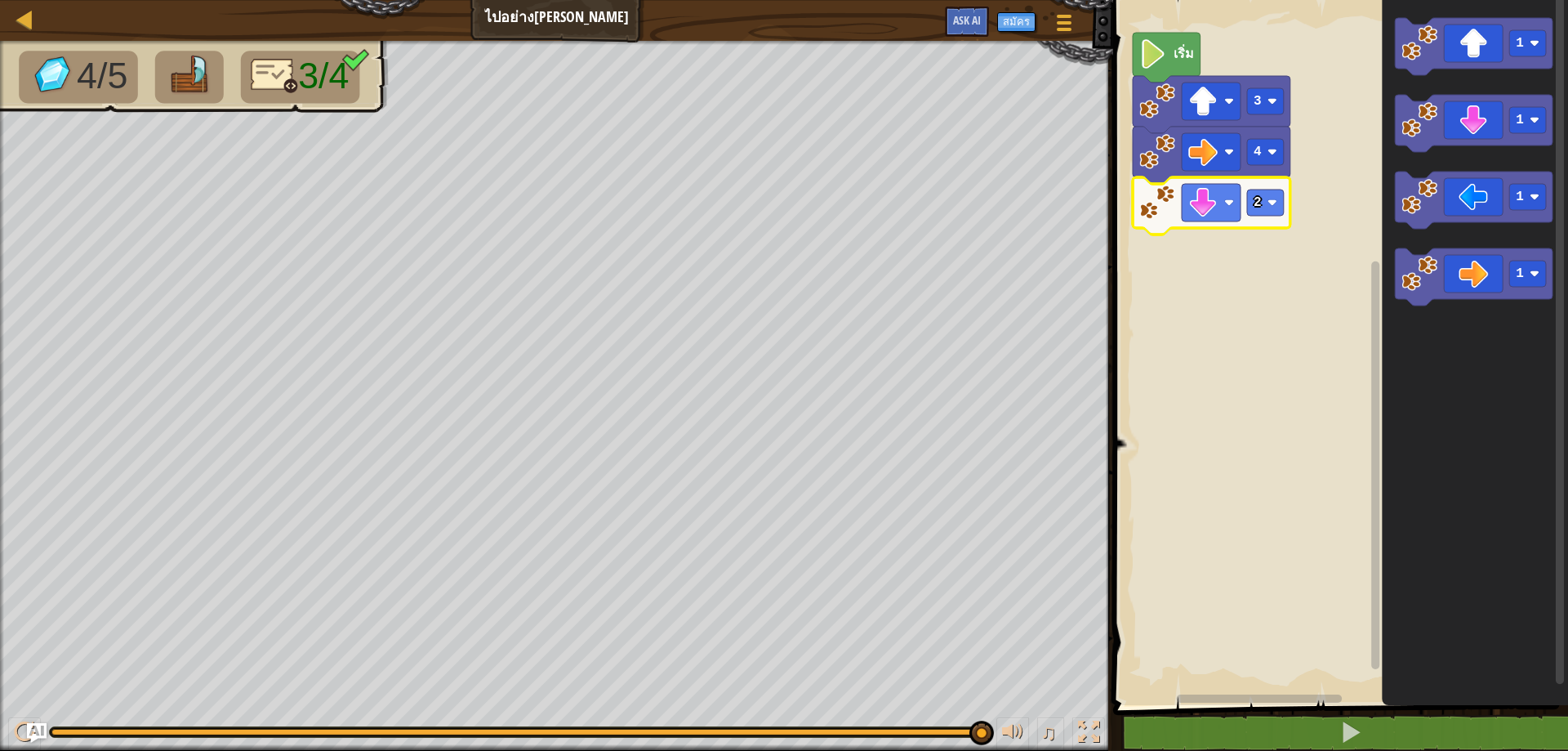
click at [1356, 284] on rect "พื้นที่ทำงาน Blockly" at bounding box center [1338, 349] width 460 height 714
click at [1267, 205] on g "2" at bounding box center [1266, 202] width 37 height 26
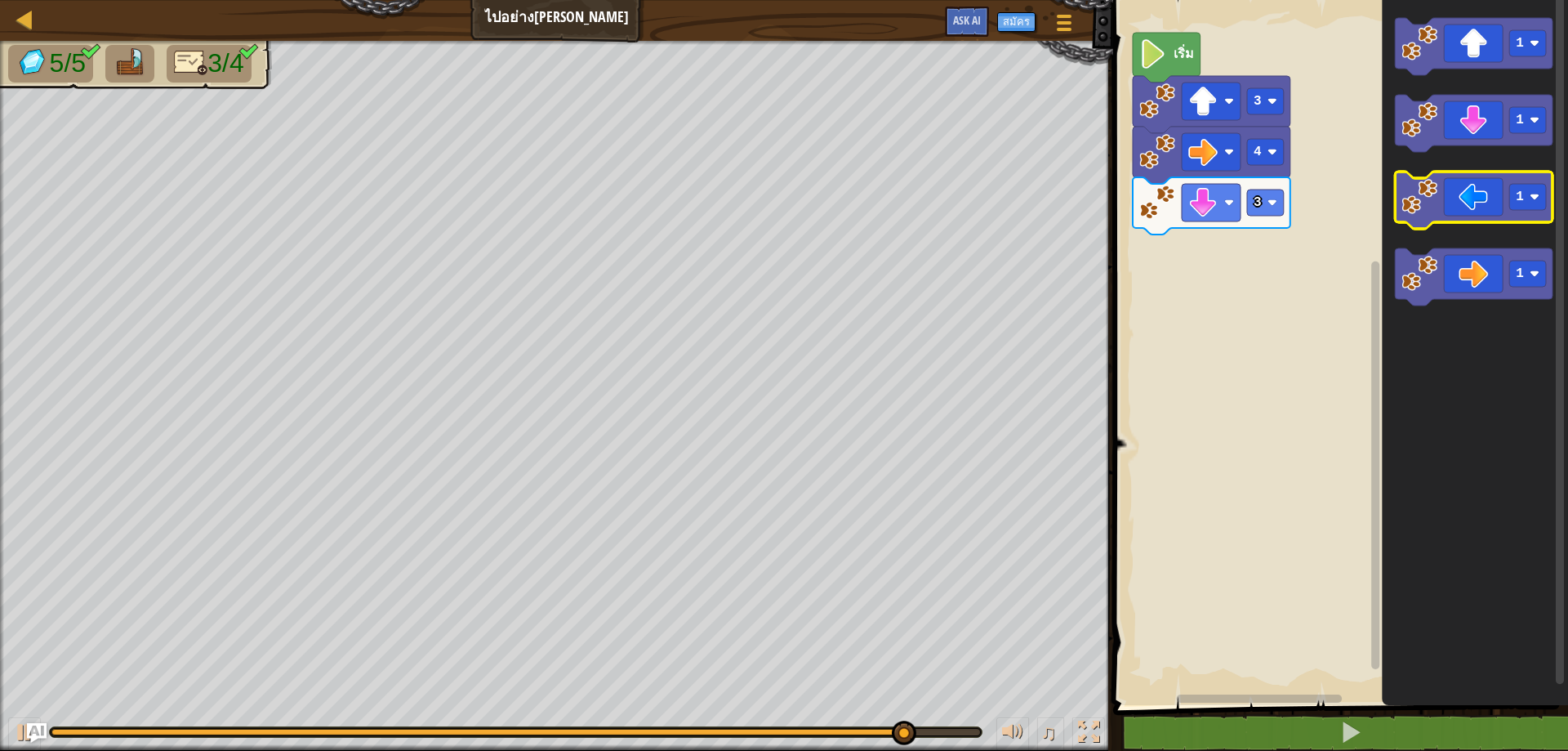
click at [1503, 178] on icon "พื้นที่ทำงาน Blockly" at bounding box center [1474, 199] width 158 height 57
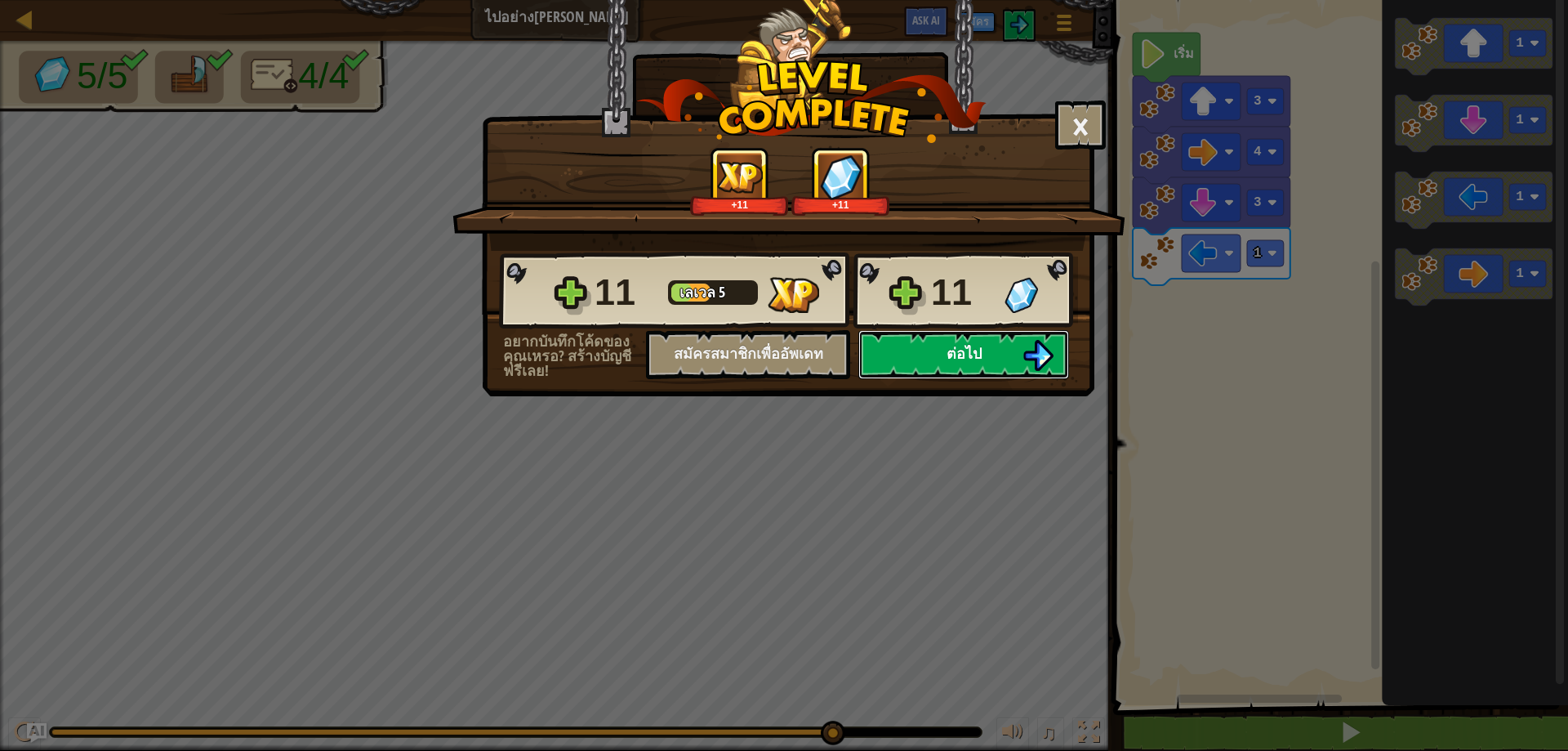
click at [913, 368] on button "ต่อไป" at bounding box center [963, 354] width 211 height 49
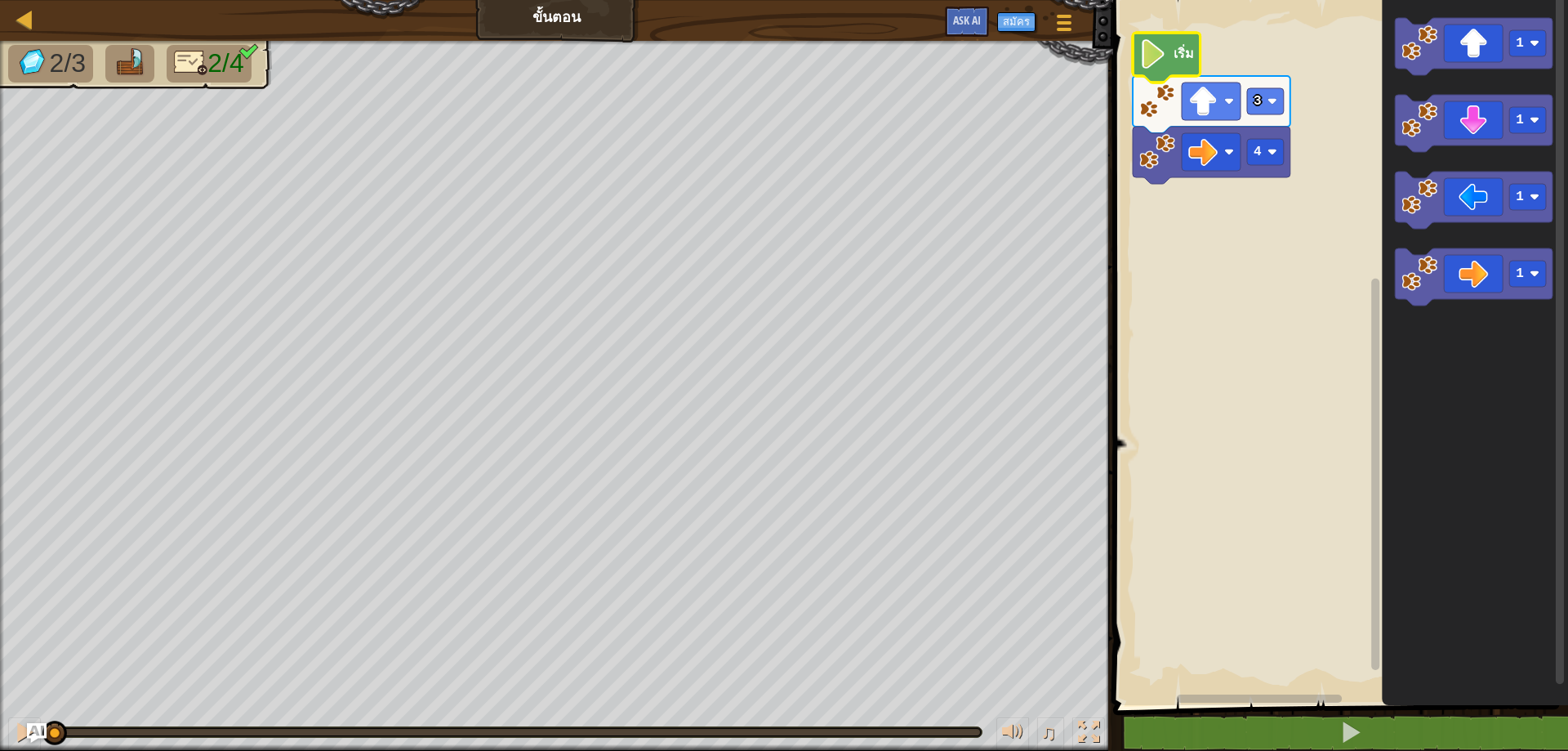
click at [1189, 62] on text "เริ่ม" at bounding box center [1183, 53] width 21 height 18
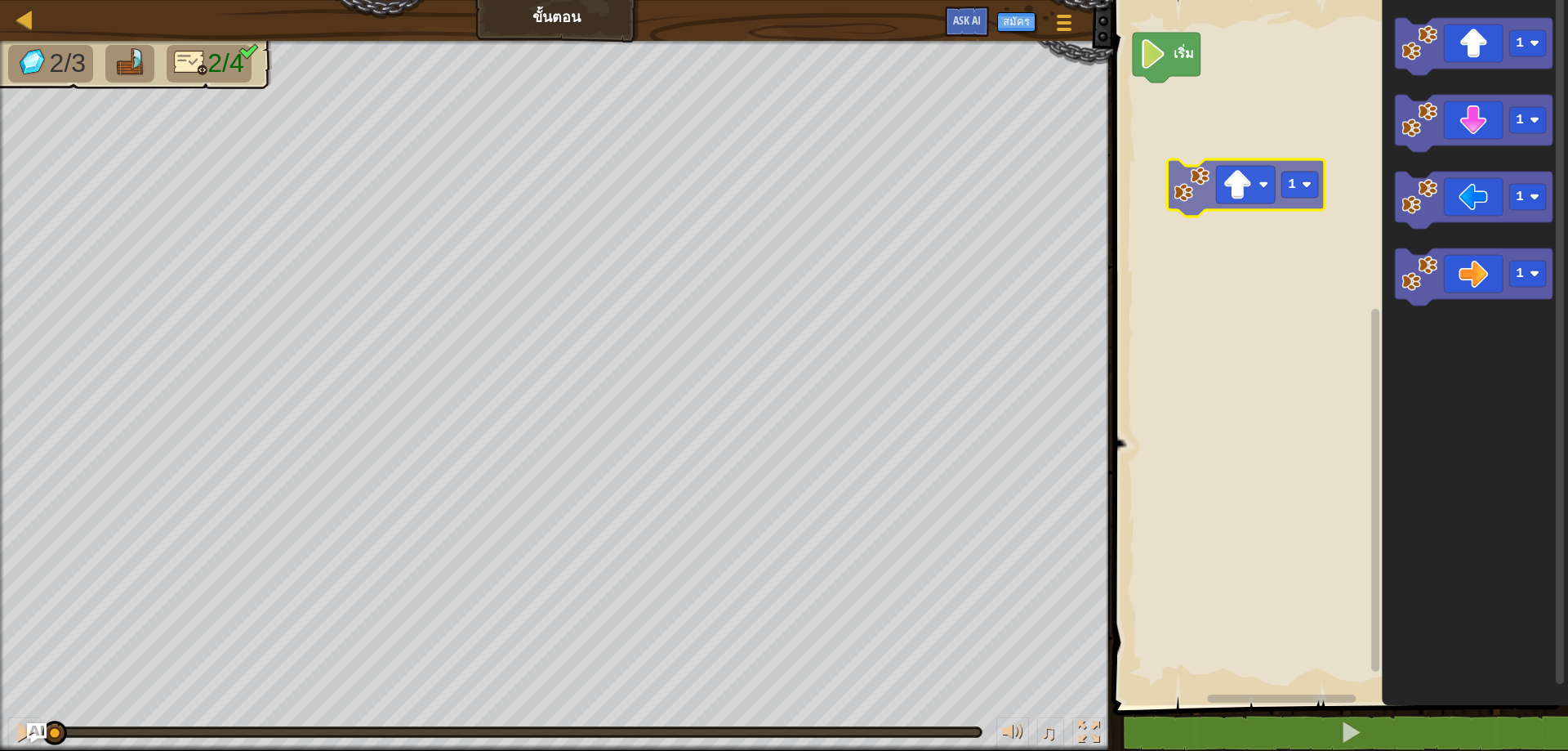
click at [1173, 179] on div "เริ่ม 1 1 1 1 1" at bounding box center [1338, 349] width 460 height 714
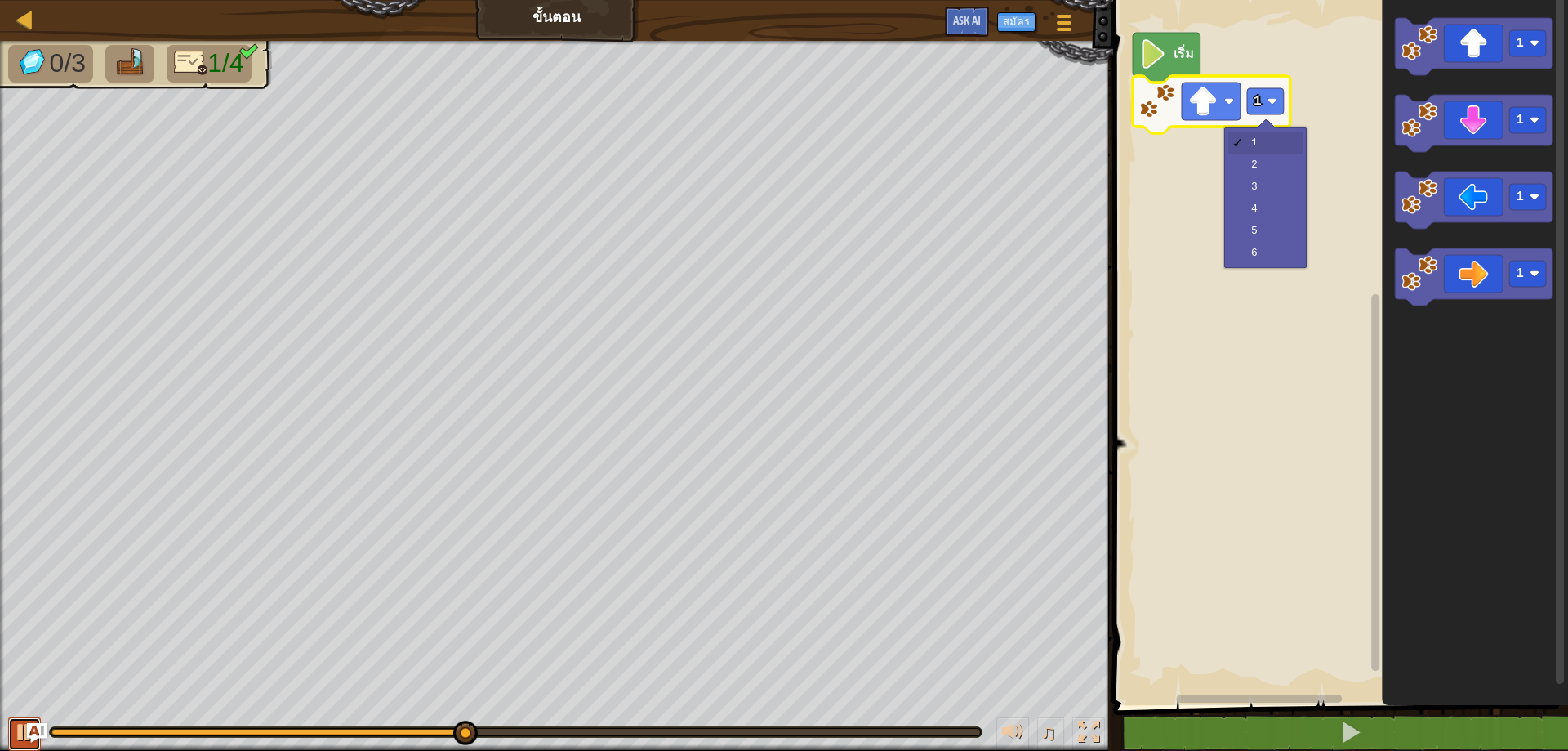
click at [13, 728] on button at bounding box center [24, 734] width 33 height 34
drag, startPoint x: 468, startPoint y: 717, endPoint x: 425, endPoint y: 765, distance: 64.4
click at [425, 0] on html "แผนที่ ขั้นตอน เมนูเกม สมัคร Ask AI 1 ההההההההההההההההההההההההההההההההההההההההה…" at bounding box center [784, 0] width 1568 height 0
drag, startPoint x: 479, startPoint y: 727, endPoint x: 1, endPoint y: 733, distance: 478.0
click at [1, 733] on div "♫" at bounding box center [557, 728] width 1114 height 49
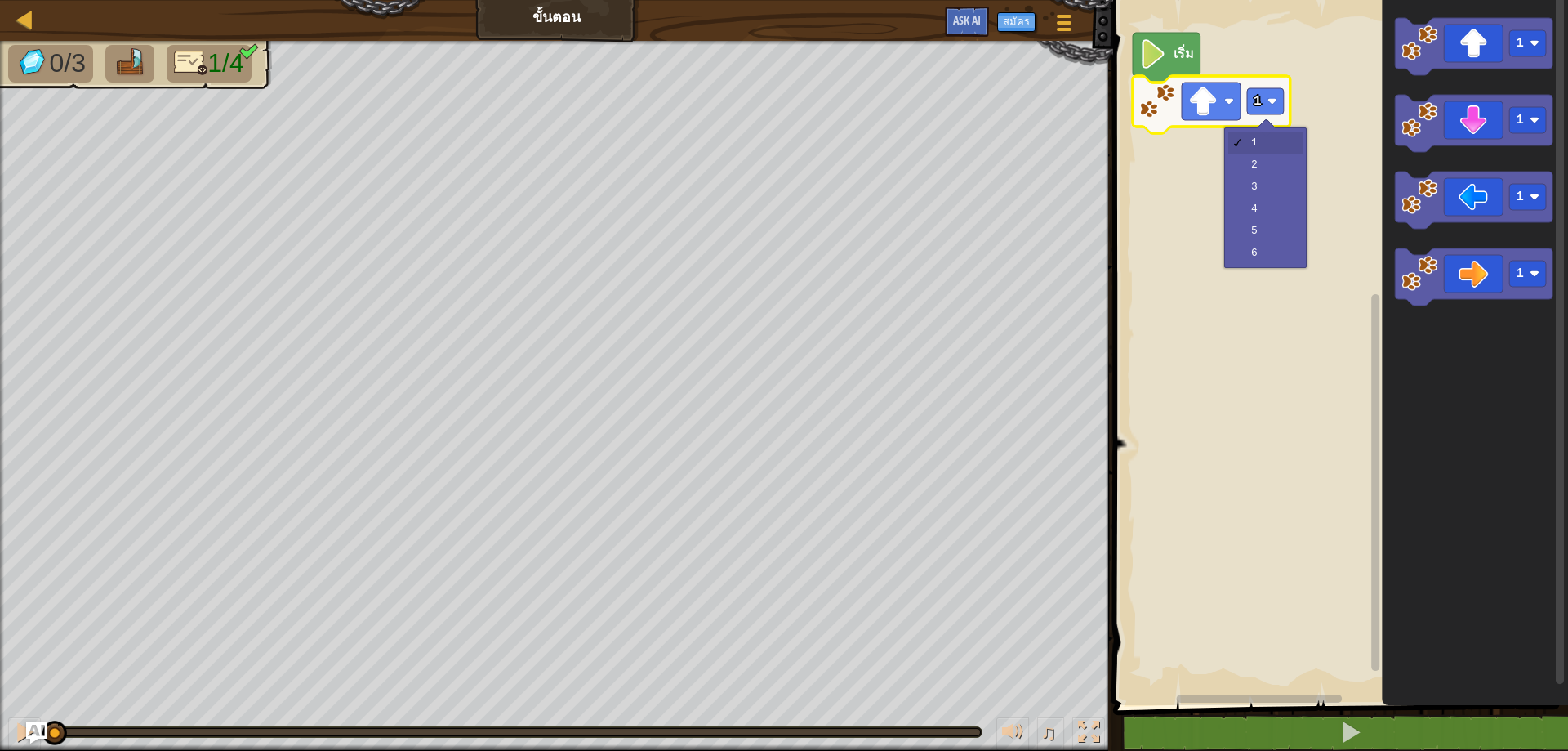
drag, startPoint x: 52, startPoint y: 727, endPoint x: 36, endPoint y: 739, distance: 20.0
drag, startPoint x: 46, startPoint y: 731, endPoint x: 0, endPoint y: 511, distance: 224.8
click at [0, 511] on div "0/3 1/4 ♫ Blue Fox" at bounding box center [784, 396] width 1568 height 710
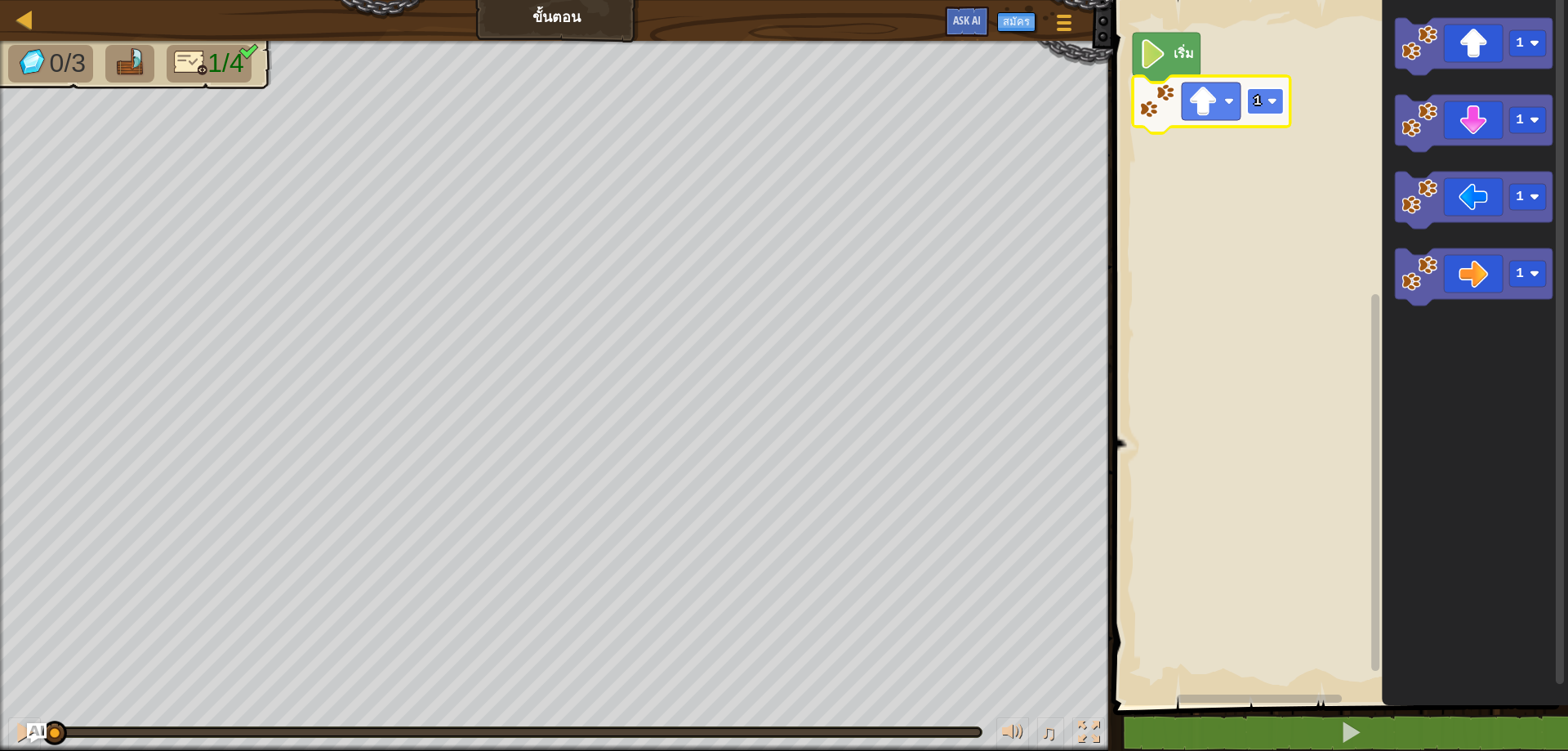
click at [1255, 97] on text "1" at bounding box center [1257, 101] width 8 height 14
click at [1272, 102] on image "พื้นที่ทำงาน Blockly" at bounding box center [1272, 101] width 10 height 10
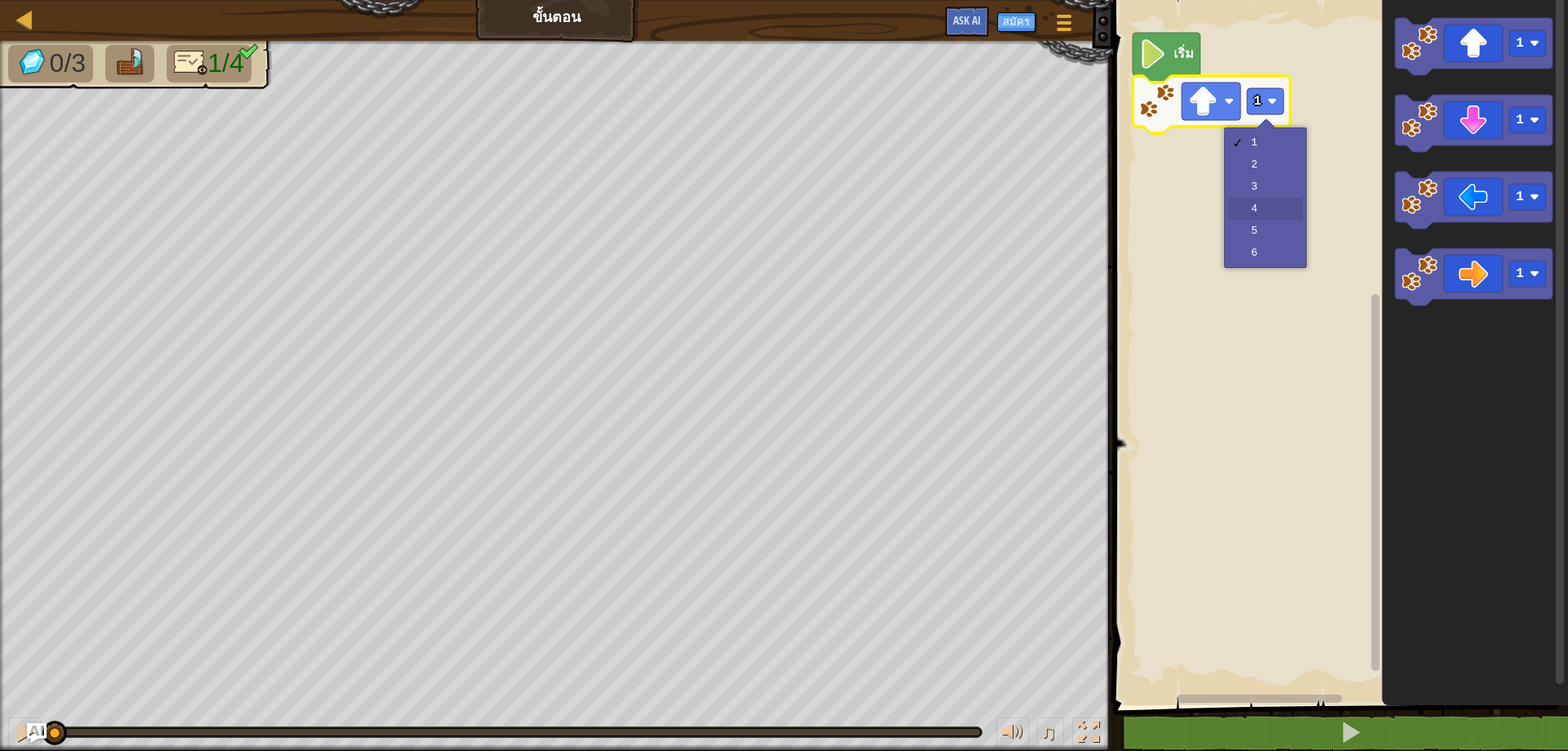
drag, startPoint x: 1265, startPoint y: 197, endPoint x: 1266, endPoint y: 205, distance: 8.1
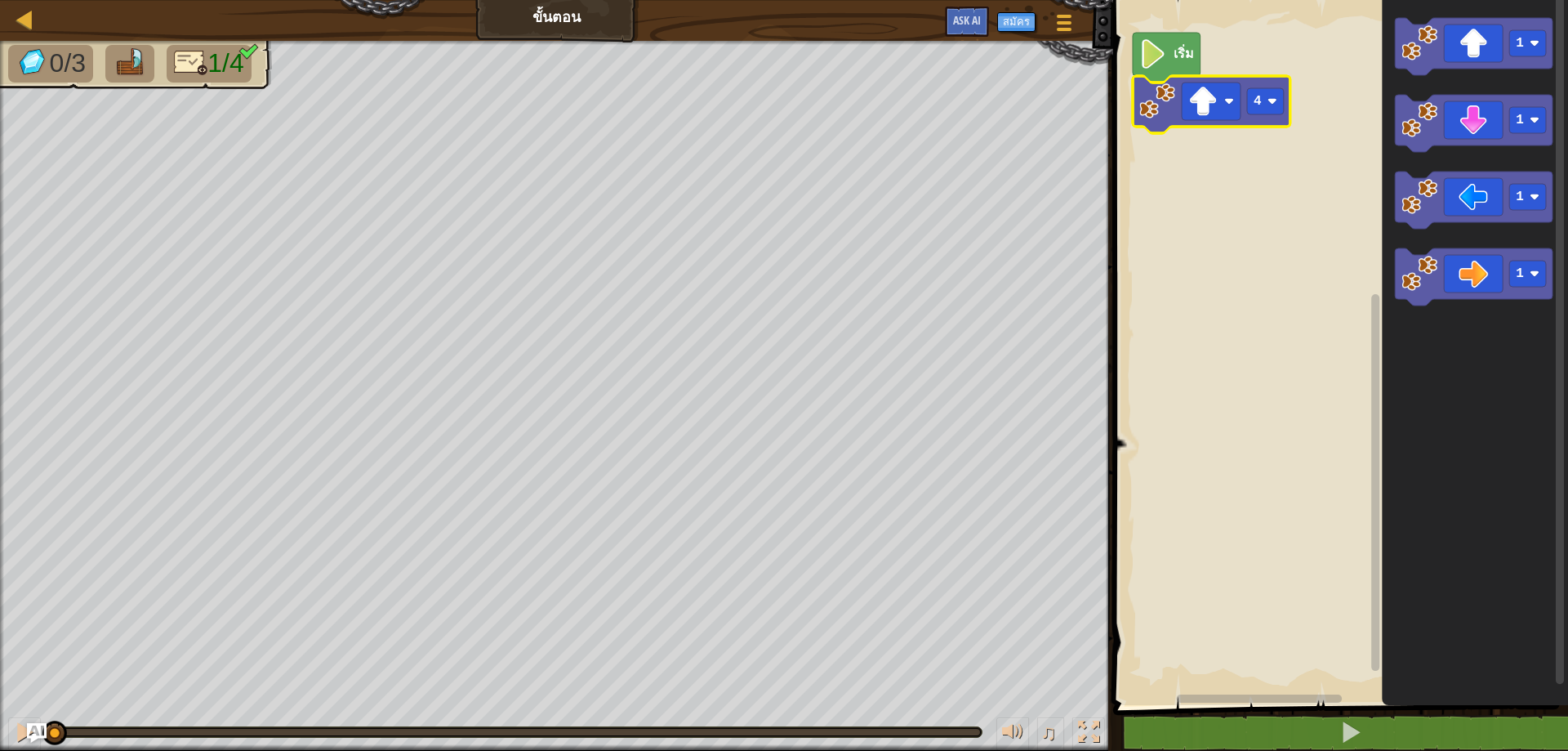
click at [1266, 205] on rect "พื้นที่ทำงาน Blockly" at bounding box center [1338, 349] width 460 height 714
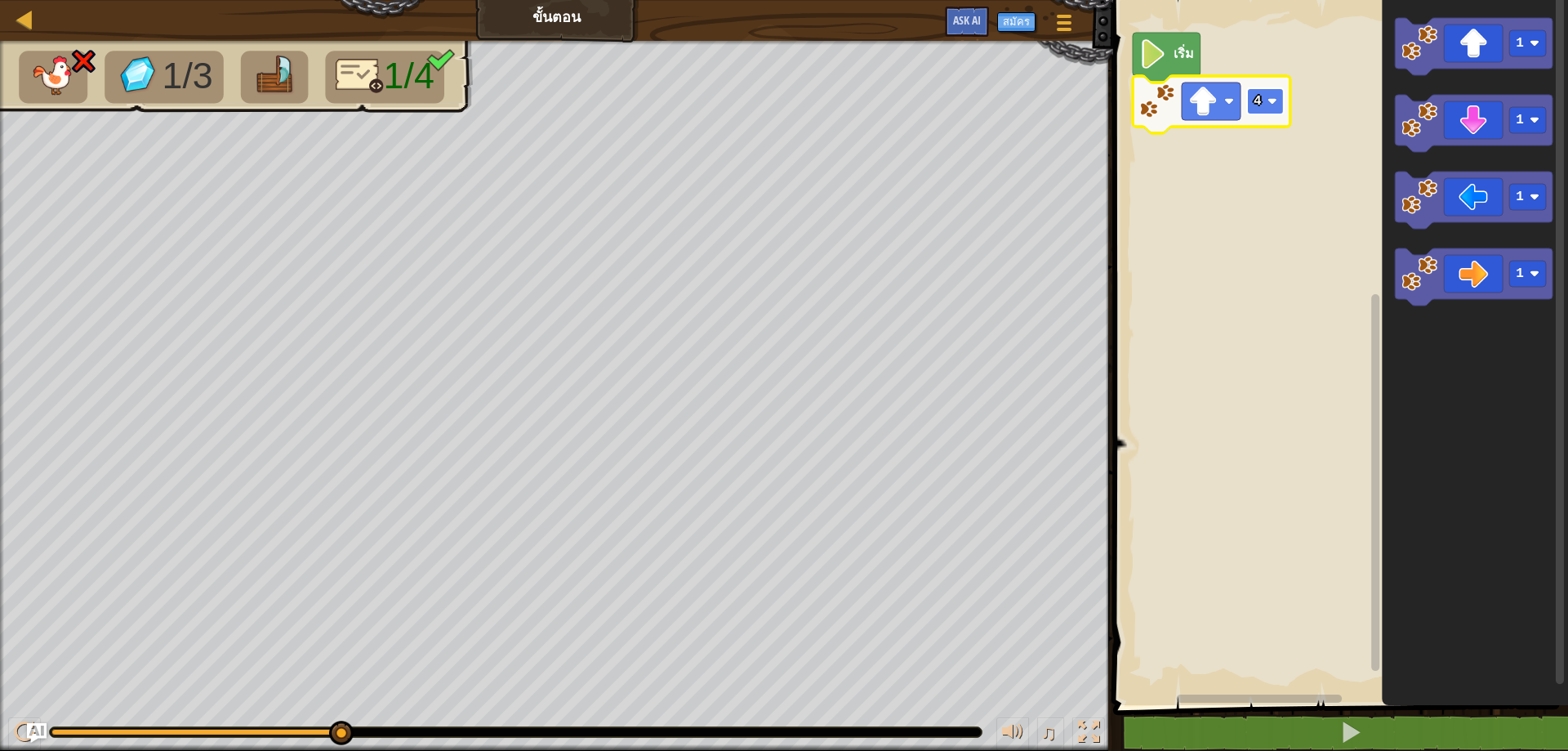
click at [1248, 111] on rect "พื้นที่ทำงาน Blockly" at bounding box center [1266, 101] width 37 height 26
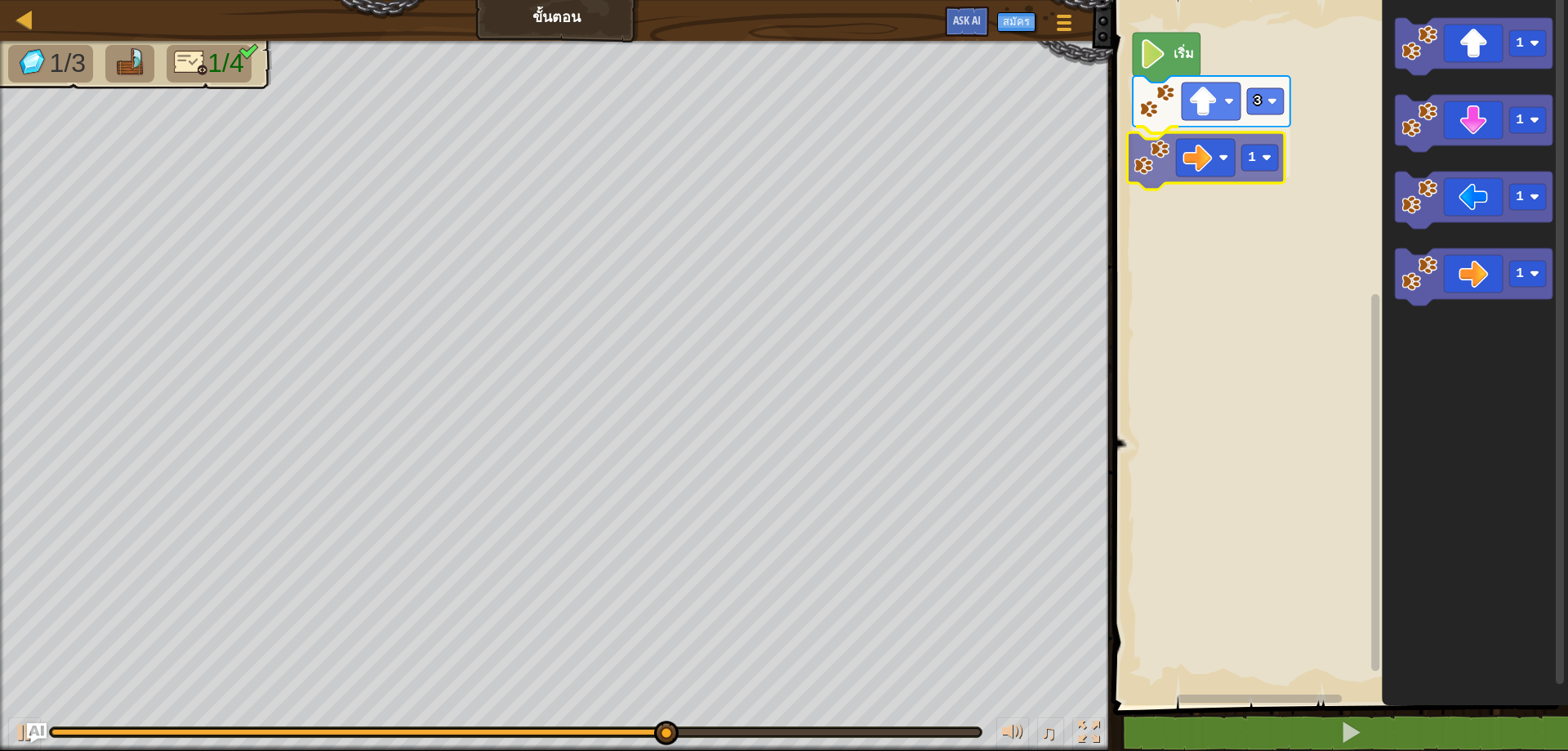
click at [1187, 148] on div "เริ่ม 3 1 1 1 1 1 1" at bounding box center [1338, 349] width 460 height 714
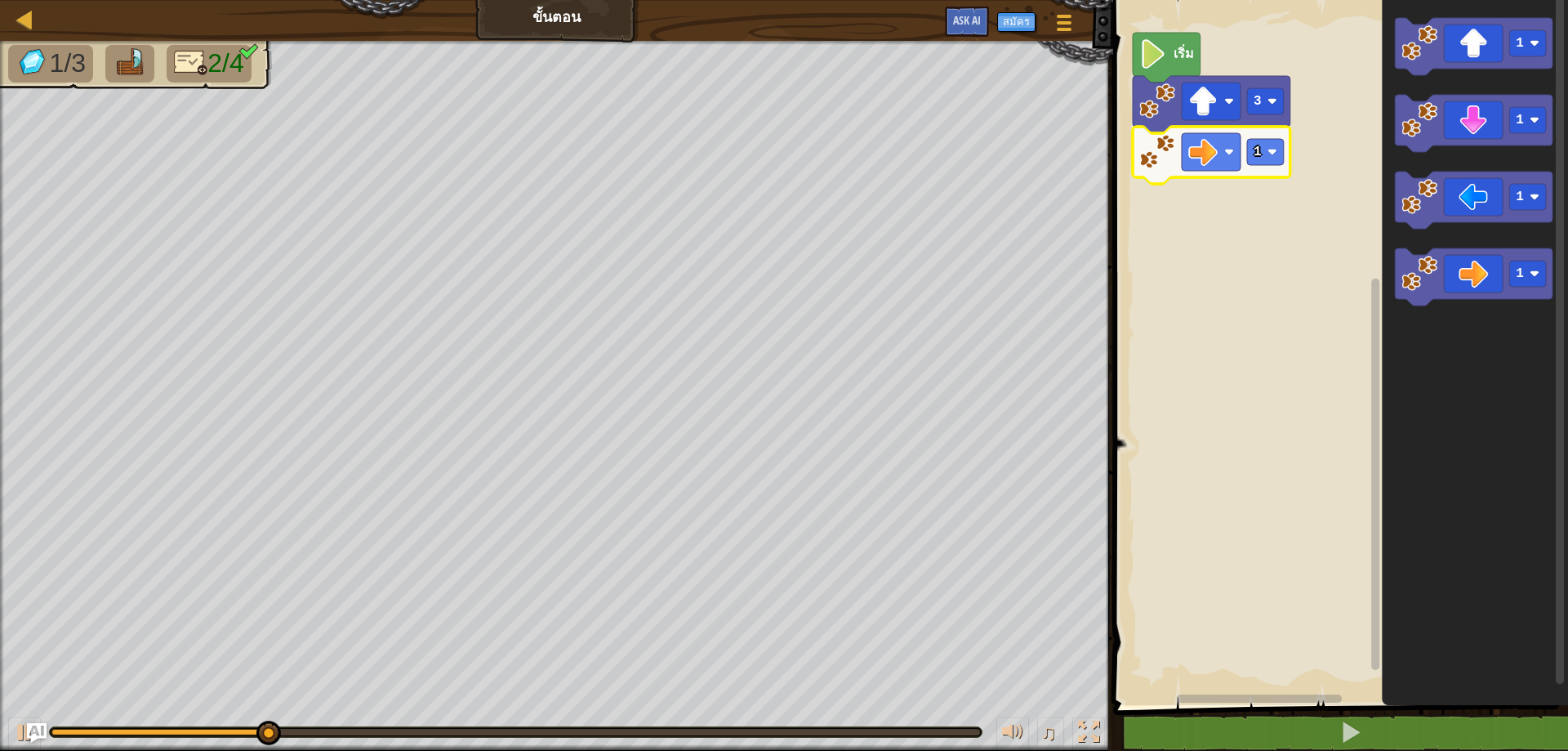
click at [0, 505] on div at bounding box center [2, 408] width 5 height 735
click at [1262, 159] on rect "พื้นที่ทำงาน Blockly" at bounding box center [1266, 151] width 37 height 26
click at [1274, 141] on rect "พื้นที่ทำงาน Blockly" at bounding box center [1266, 151] width 37 height 26
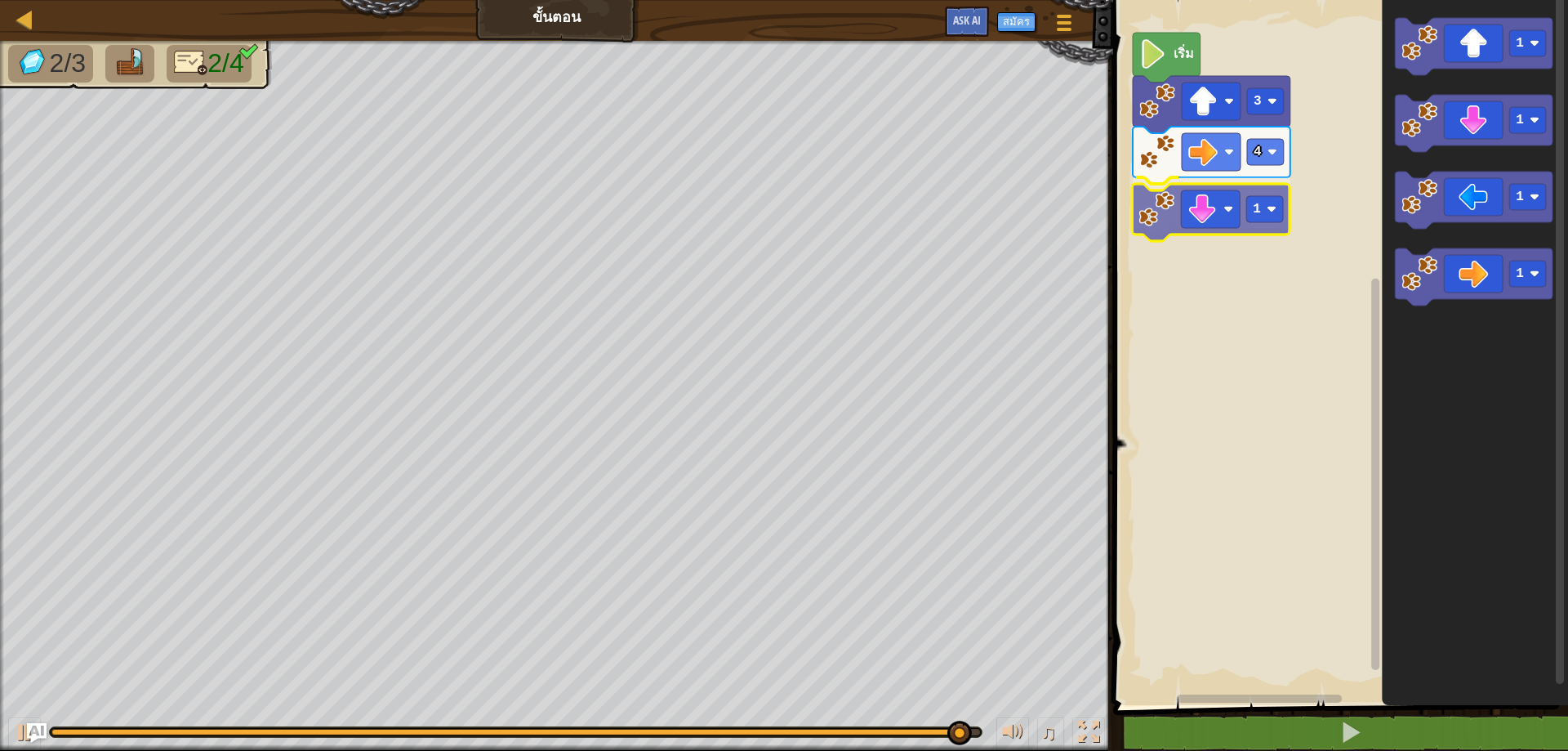
click at [1237, 199] on div "เริ่ม 3 4 1 1 1 1 1 1" at bounding box center [1338, 349] width 460 height 714
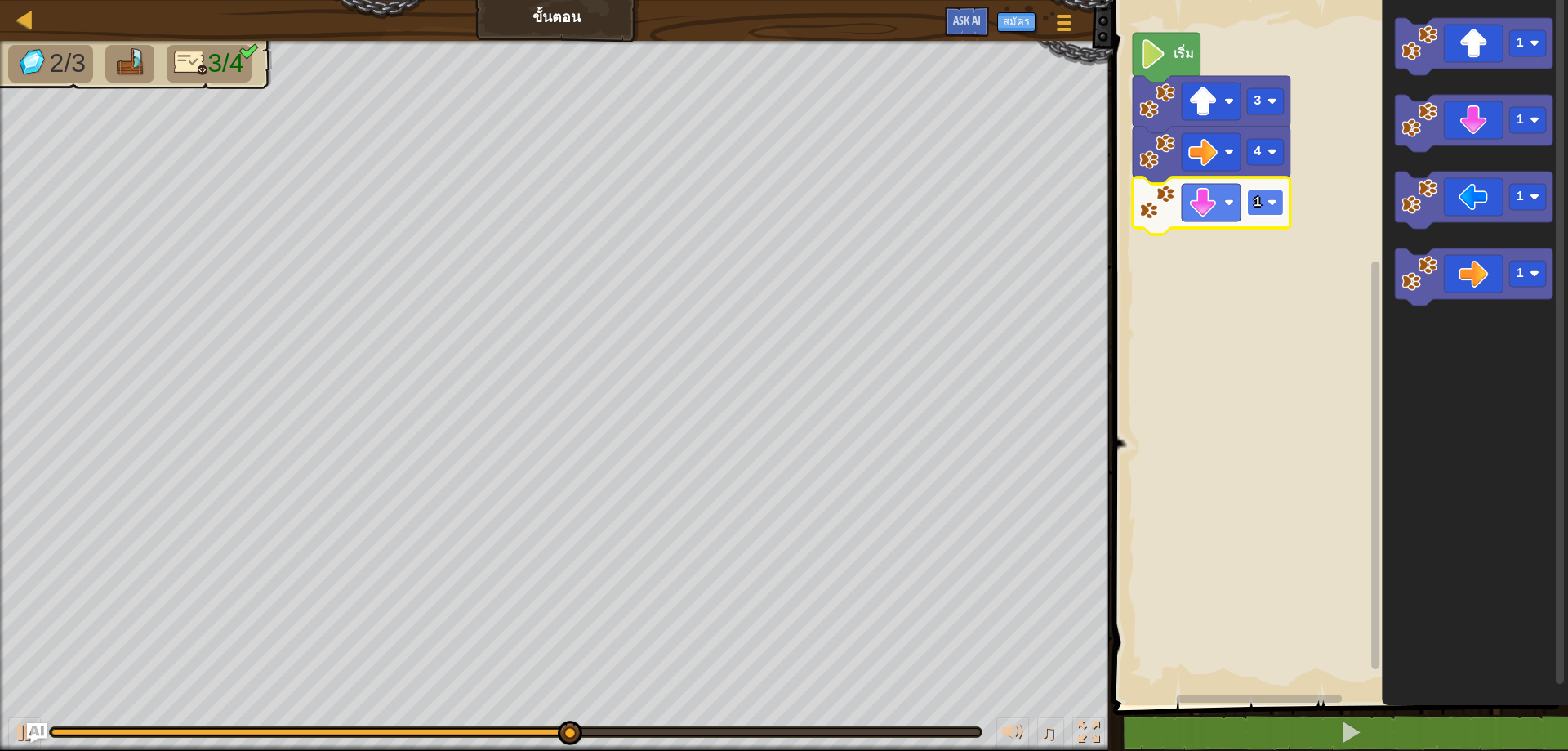
click at [1259, 197] on text "1" at bounding box center [1257, 203] width 8 height 14
click at [1276, 193] on rect "พื้นที่ทำงาน Blockly" at bounding box center [1266, 202] width 37 height 26
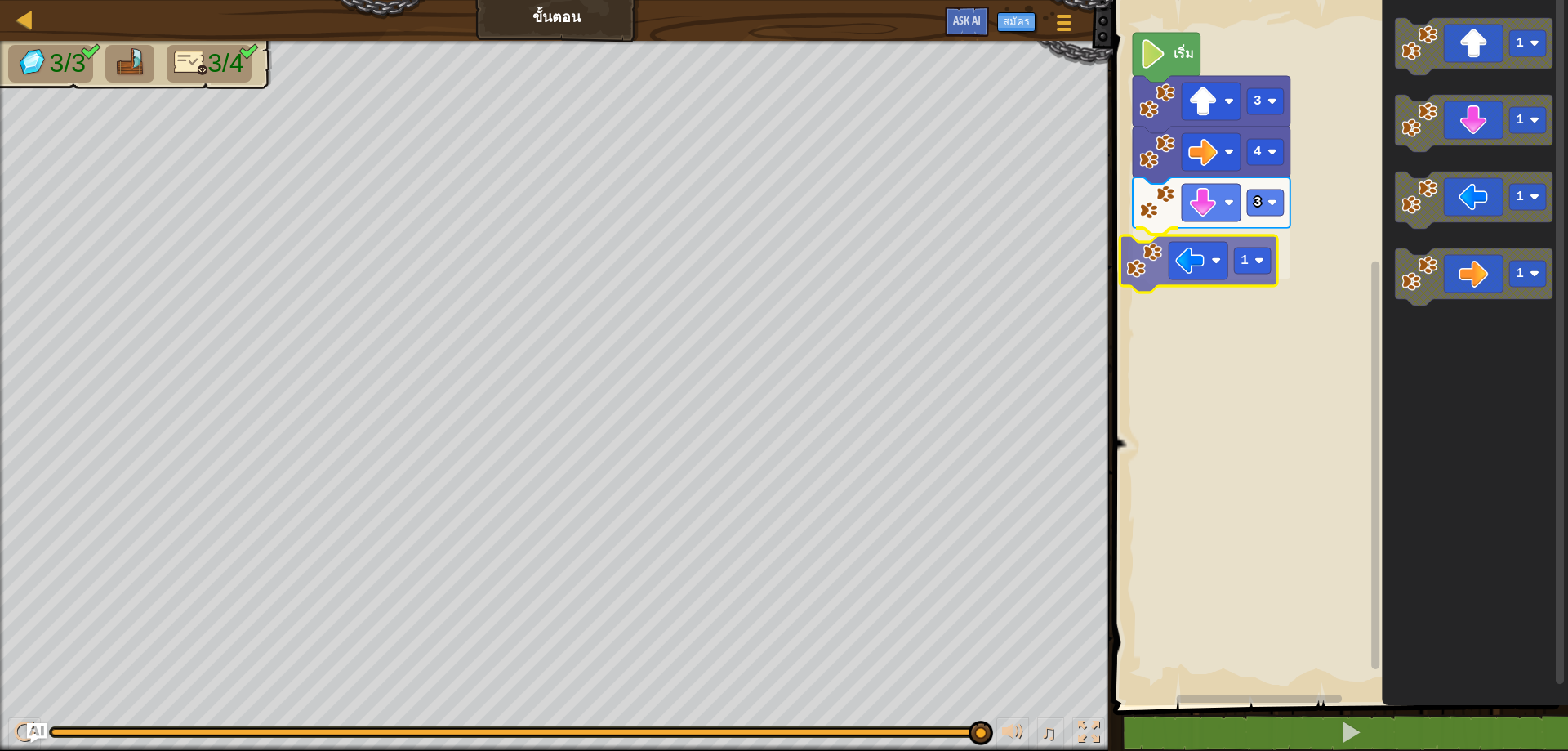
click at [1173, 255] on div "เริ่ม 3 4 3 1 1 1 1 1 1" at bounding box center [1338, 349] width 460 height 714
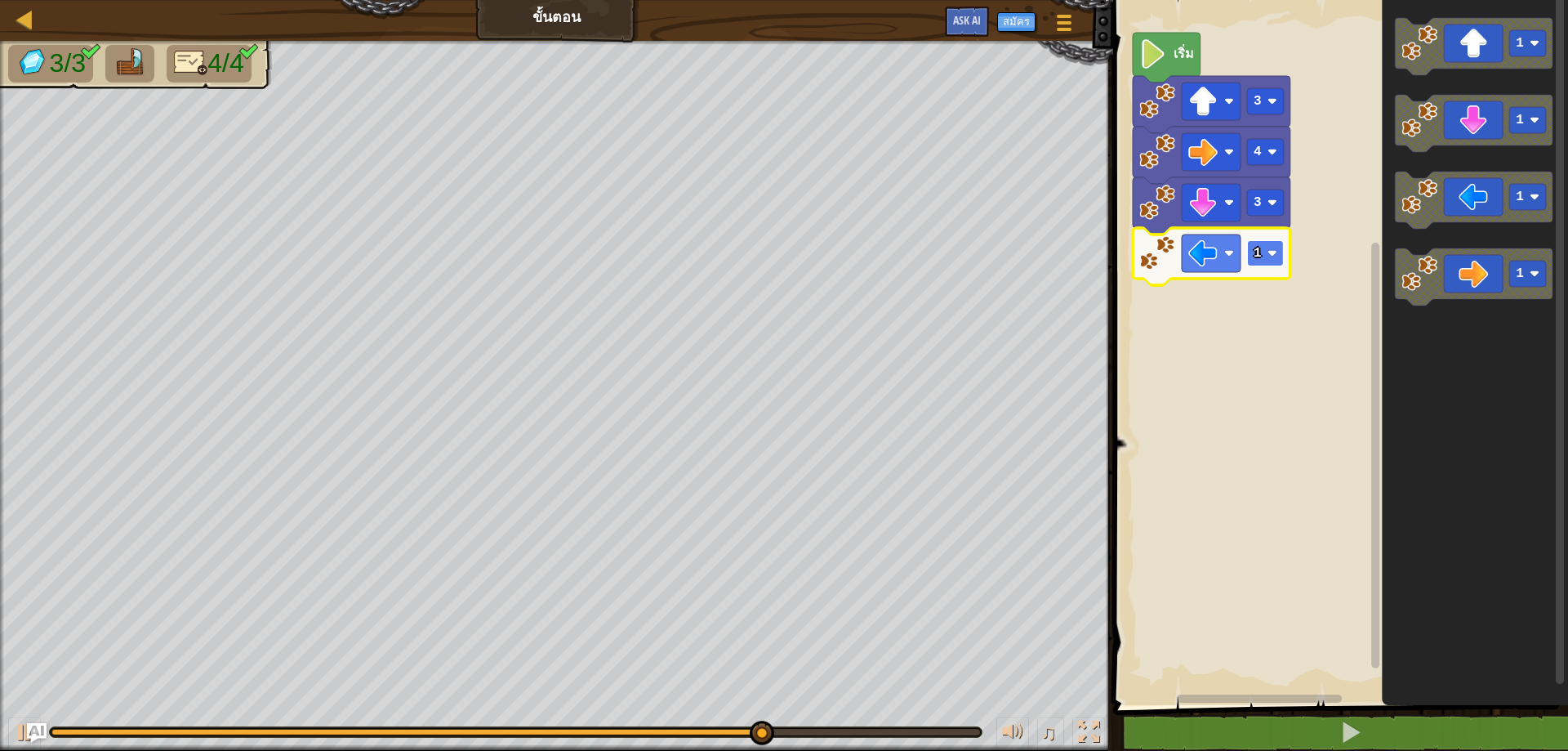
click at [1270, 245] on rect "พื้นที่ทำงาน Blockly" at bounding box center [1266, 253] width 37 height 26
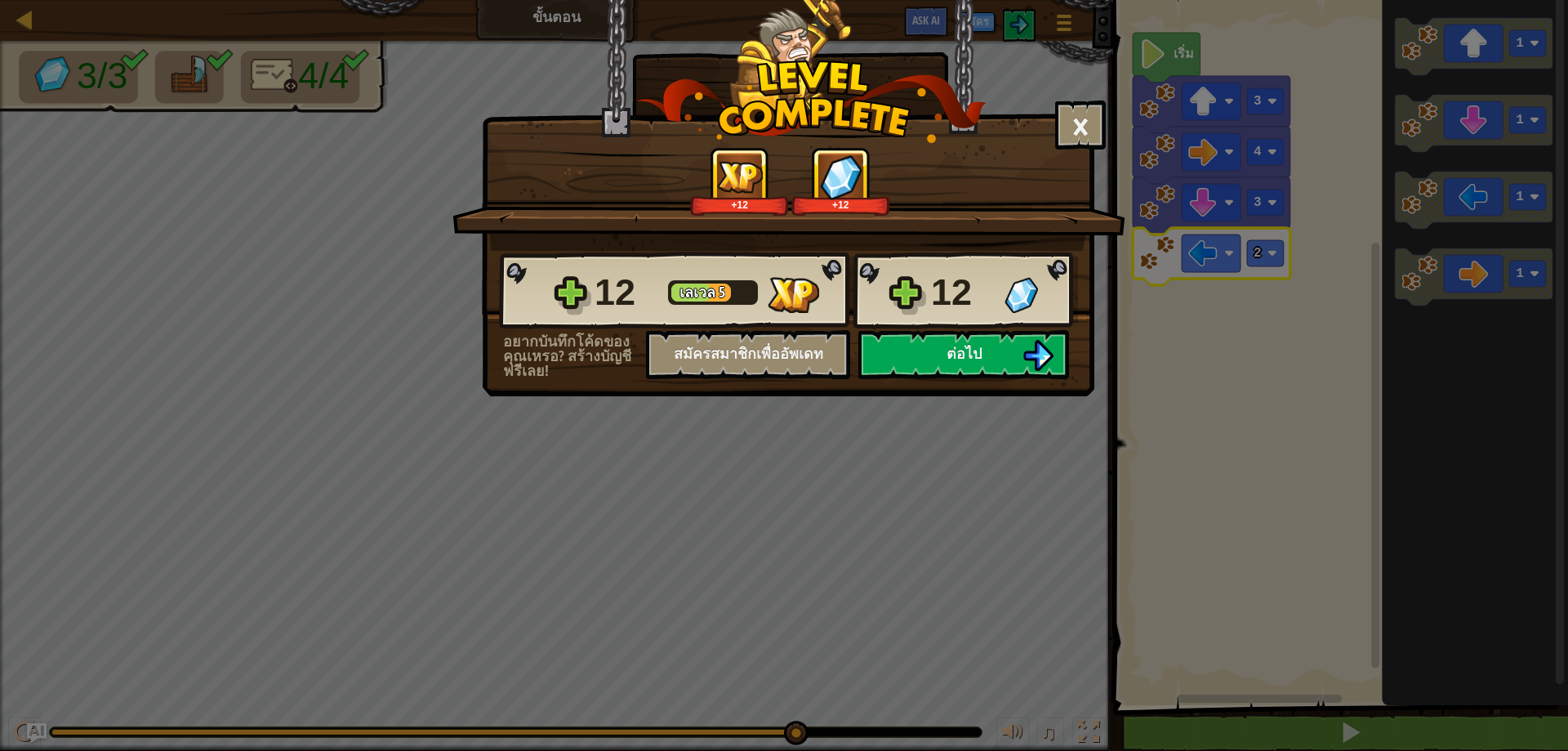
click at [1024, 329] on div "12 [PERSON_NAME] 5 12" at bounding box center [789, 291] width 579 height 79
click at [1006, 352] on button "ต่อไป" at bounding box center [963, 354] width 211 height 49
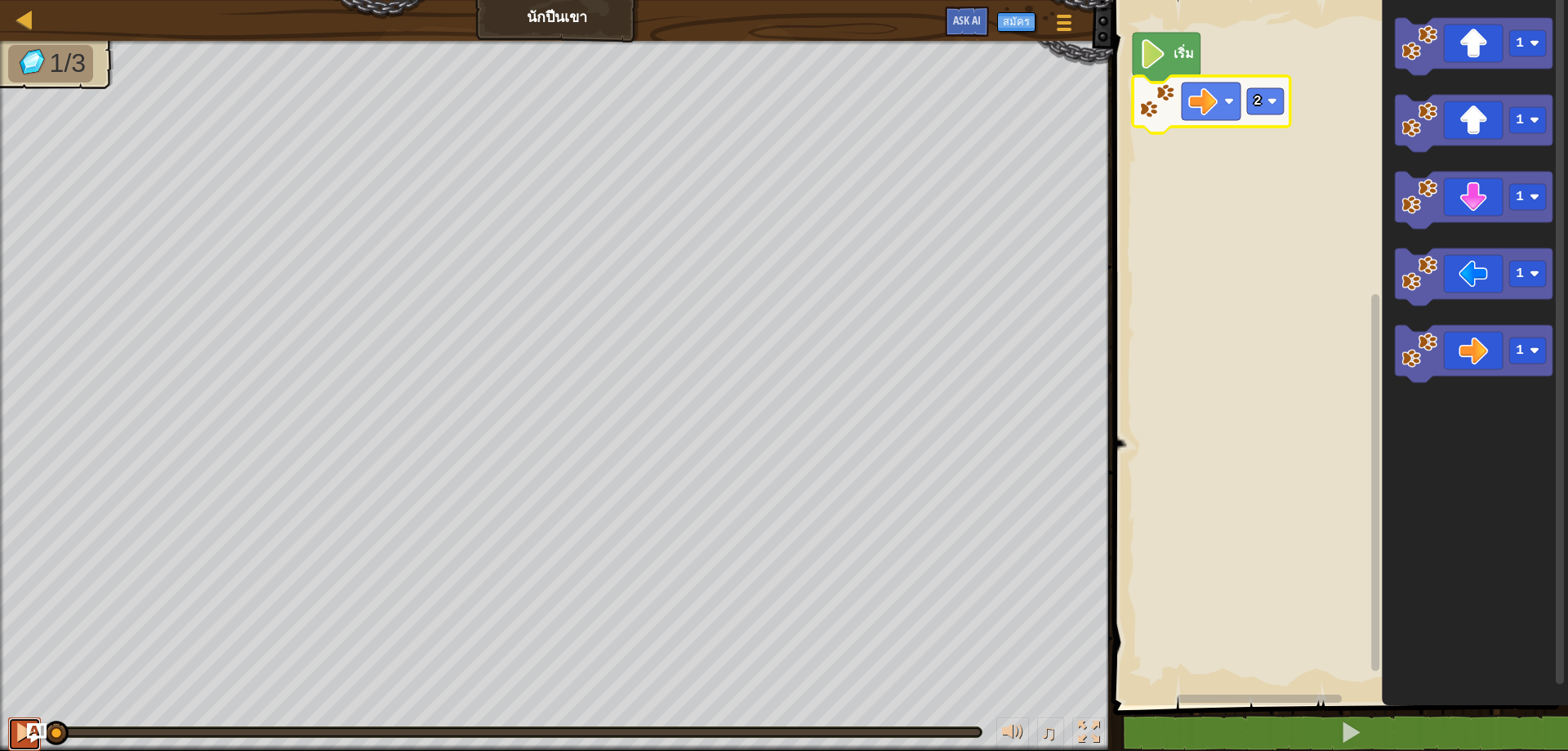
click at [24, 724] on div at bounding box center [24, 732] width 21 height 21
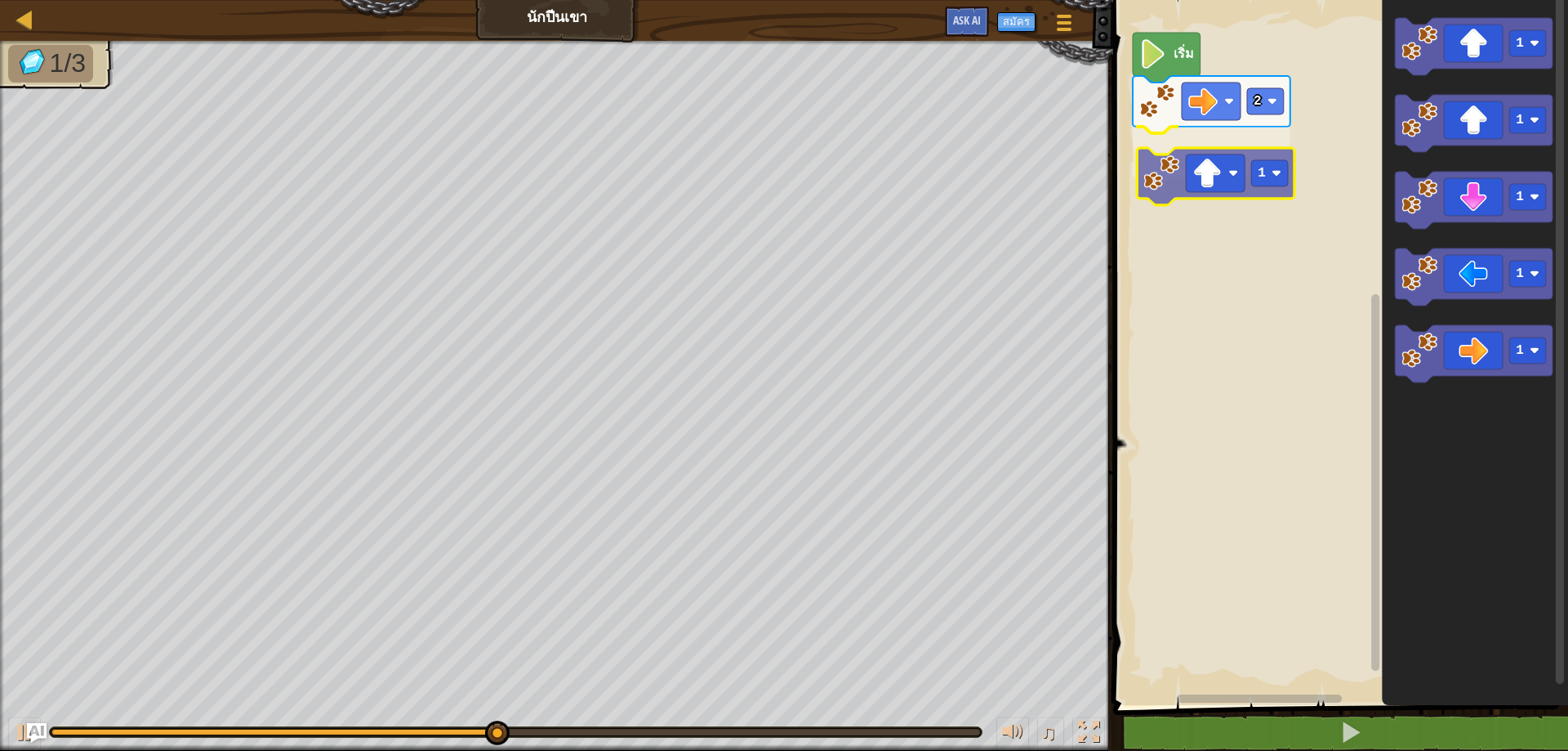
click at [1190, 195] on div "เริ่ม 2 1 1 1 1 1 1 1" at bounding box center [1338, 349] width 460 height 714
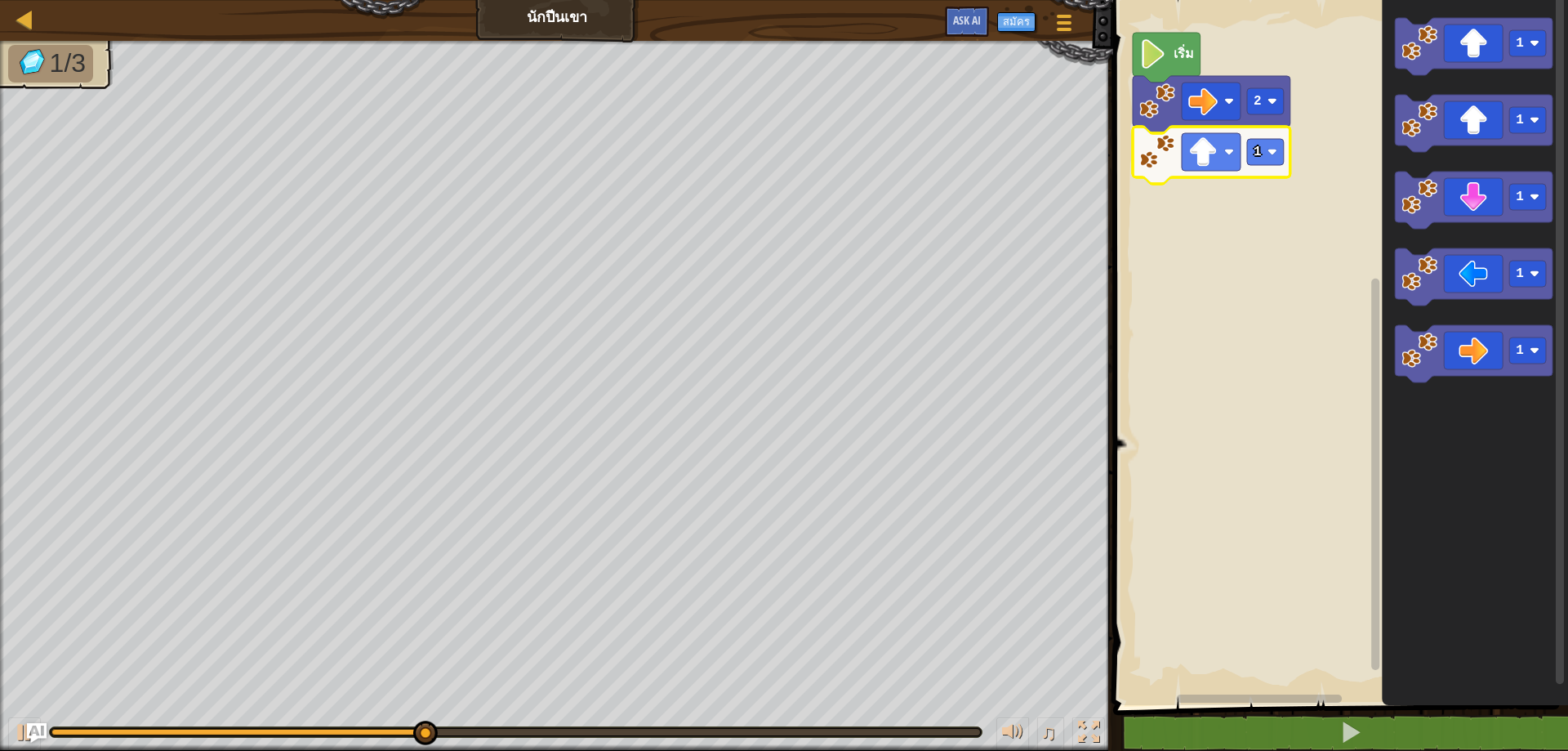
click at [1242, 150] on icon "พื้นที่ทำงาน Blockly" at bounding box center [1211, 155] width 158 height 57
click at [1254, 150] on text "1" at bounding box center [1257, 152] width 8 height 14
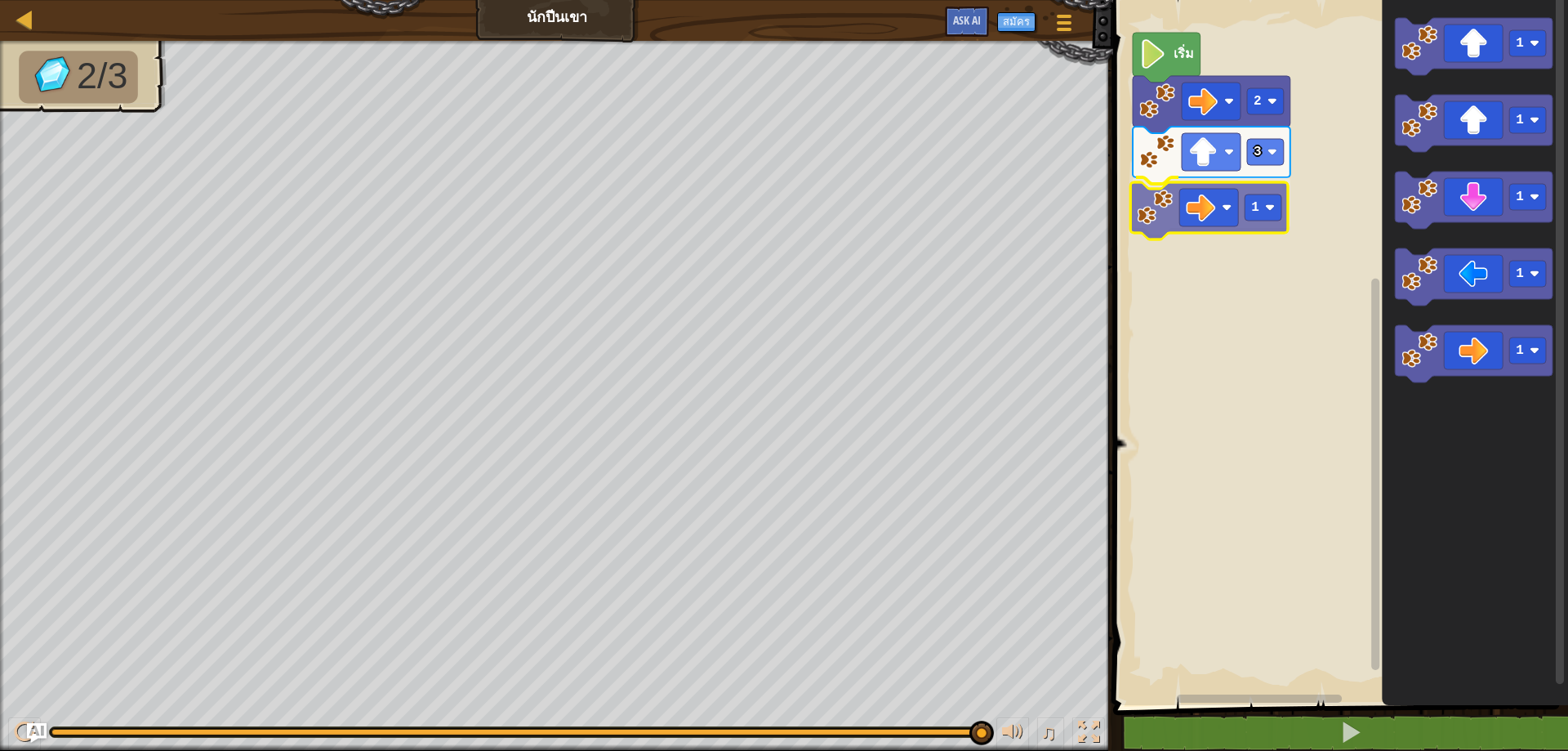
click at [1203, 216] on div "เริ่ม 2 3 1 1 1 1 1 1 1" at bounding box center [1338, 349] width 460 height 714
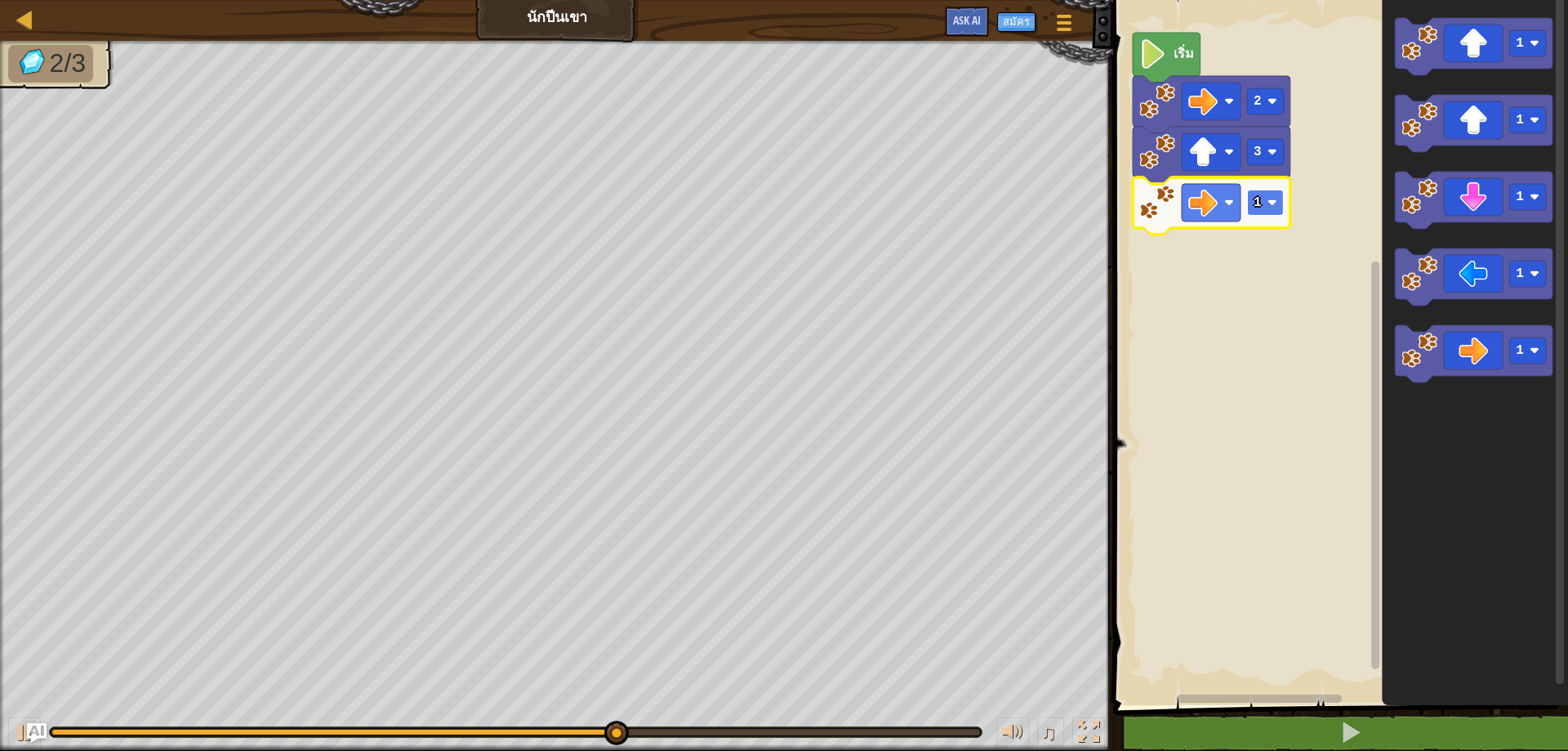
click at [1269, 205] on image "พื้นที่ทำงาน Blockly" at bounding box center [1272, 202] width 10 height 10
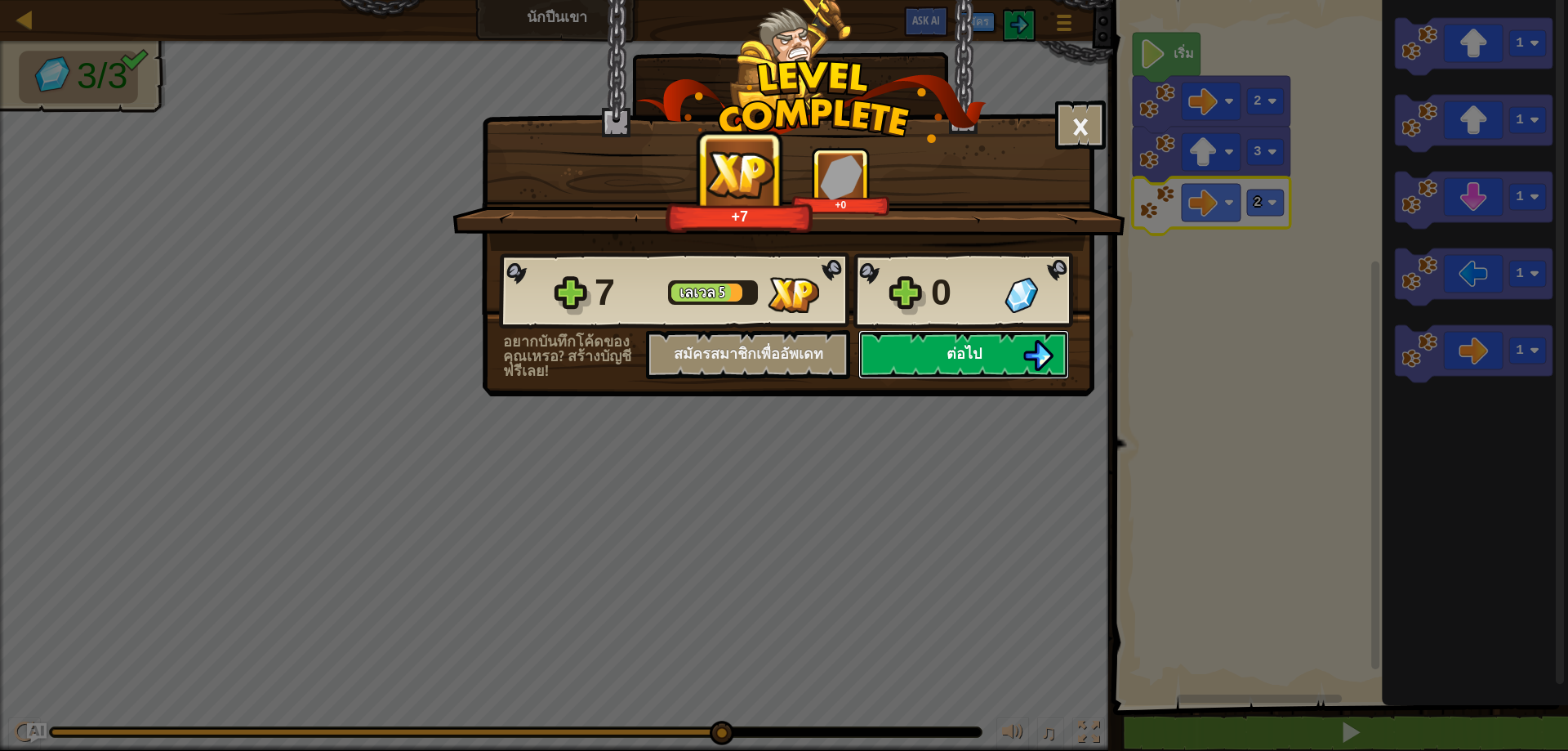
click at [971, 370] on button "ต่อไป" at bounding box center [963, 354] width 211 height 49
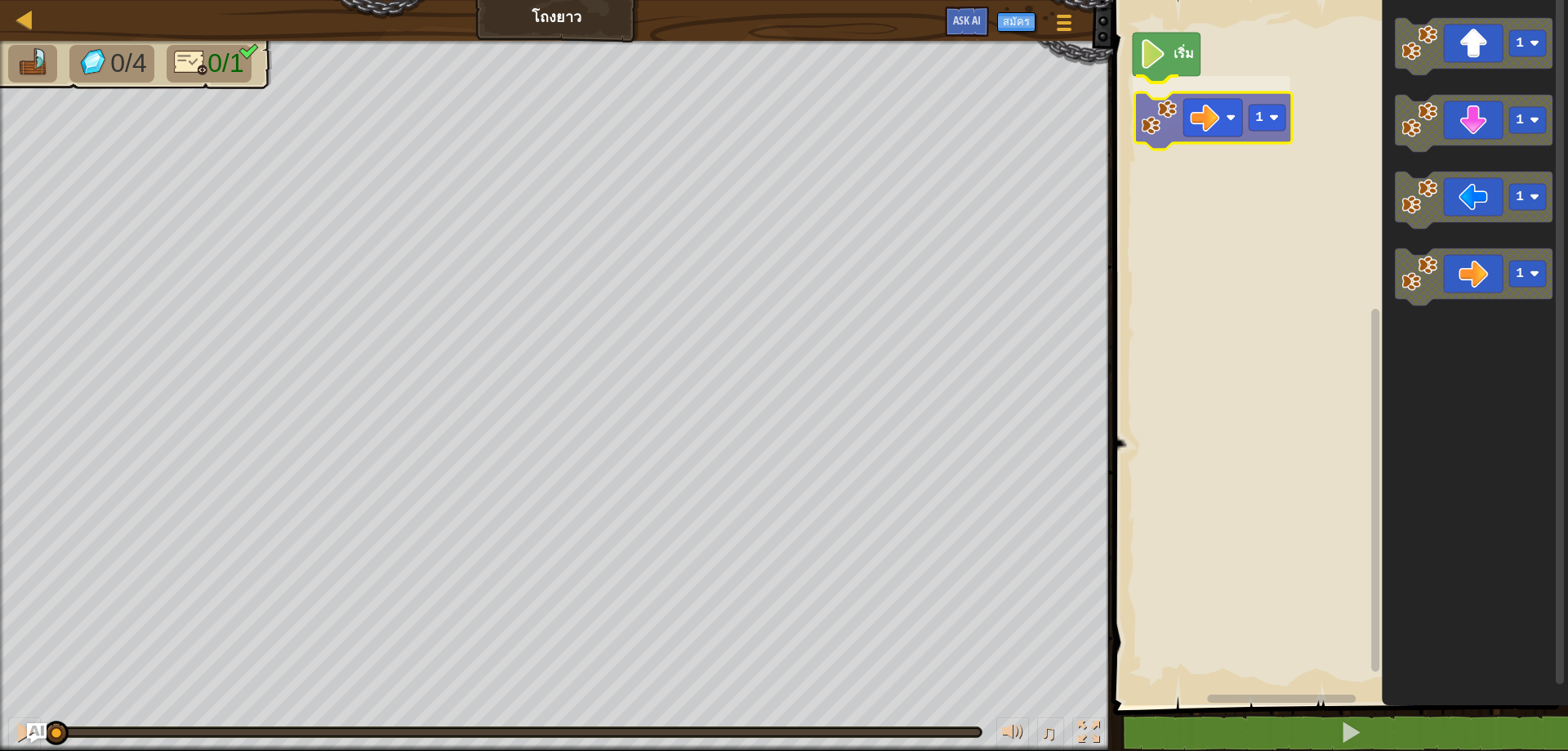
click at [1215, 118] on div "เริ่ม 1 1 1 1 1 1" at bounding box center [1338, 349] width 460 height 714
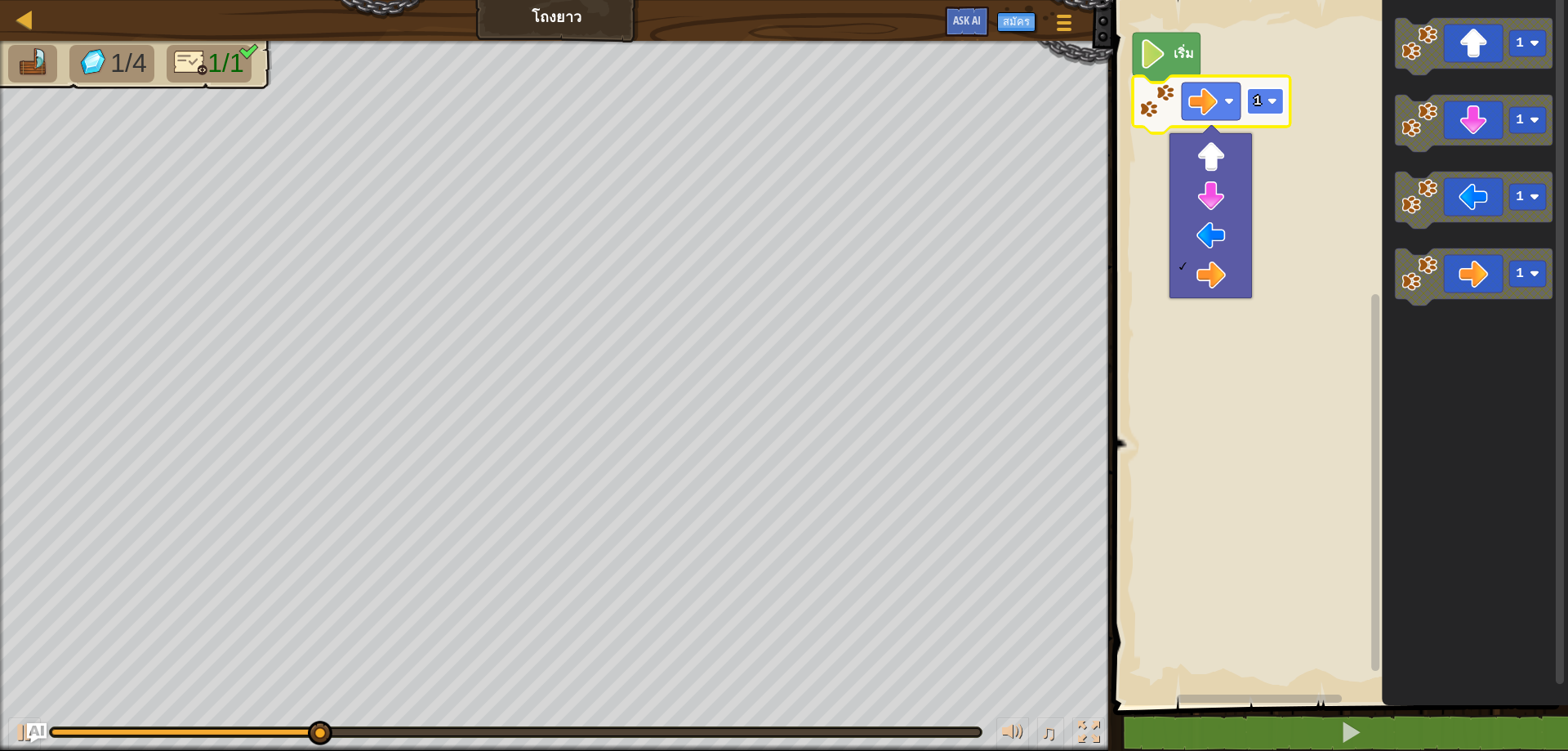
click at [1259, 101] on text "1" at bounding box center [1257, 101] width 8 height 14
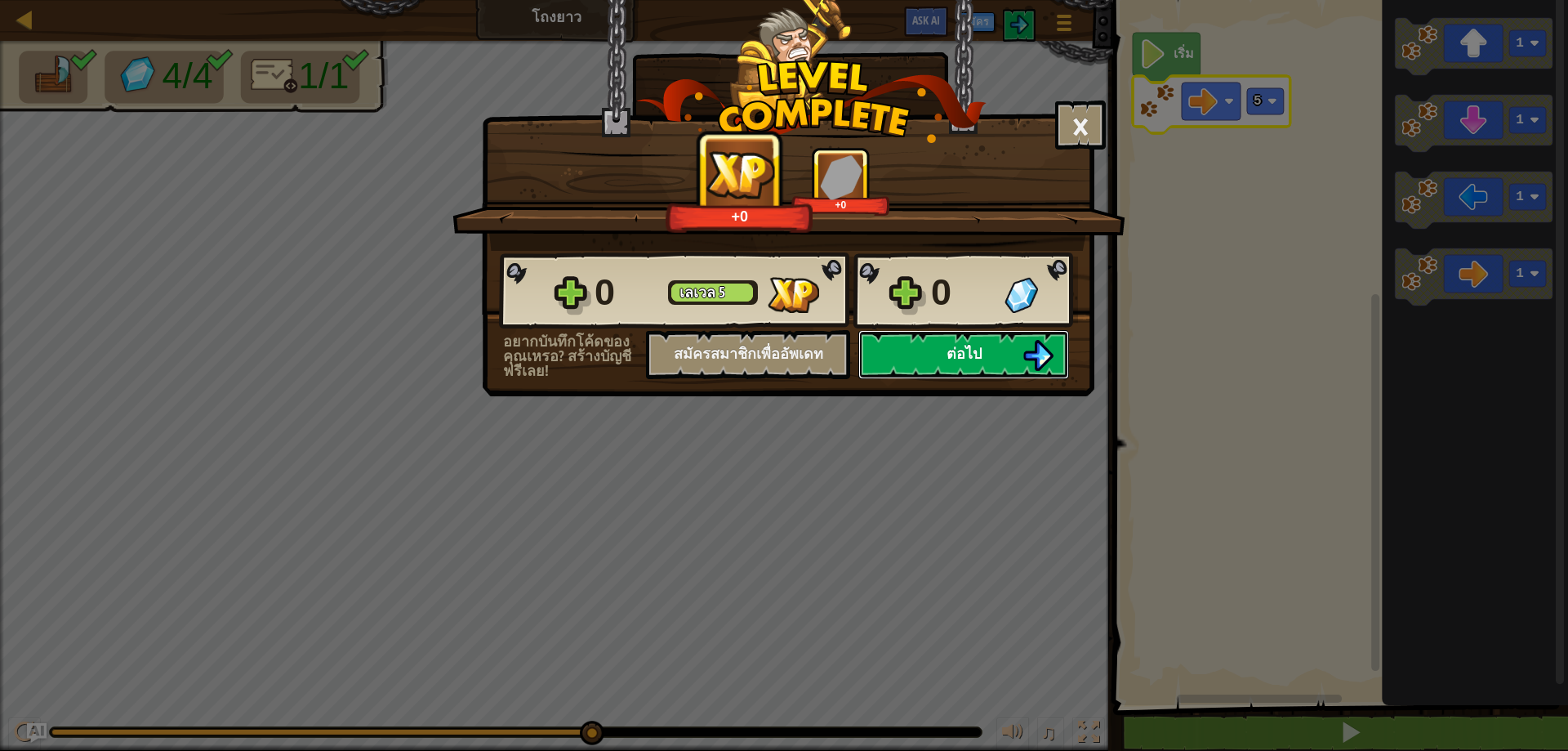
click at [1033, 350] on img at bounding box center [1038, 355] width 31 height 31
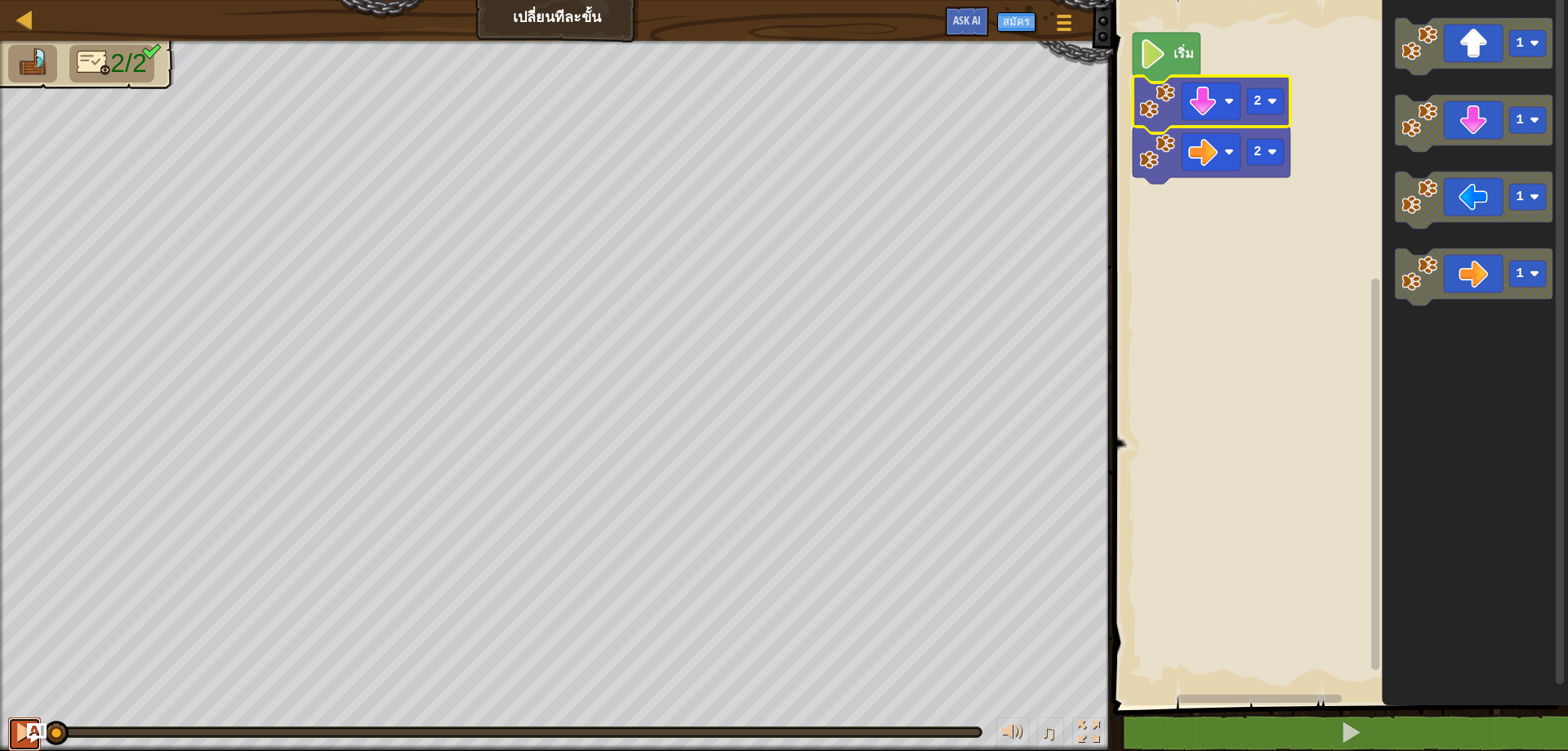
click at [12, 733] on button at bounding box center [24, 734] width 33 height 34
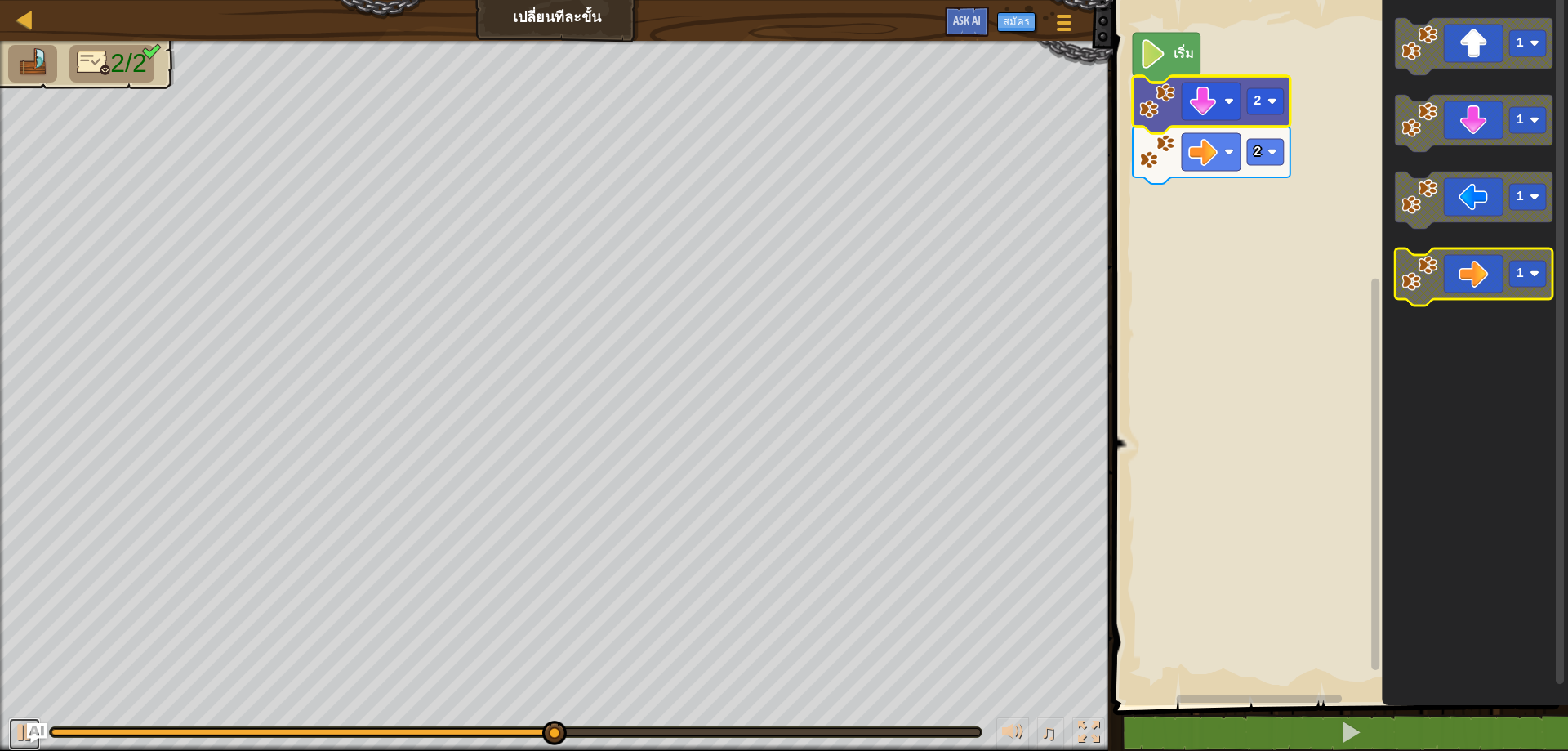
drag, startPoint x: 12, startPoint y: 733, endPoint x: 1460, endPoint y: 247, distance: 1527.4
click at [1471, 264] on div "แผนที่ เปลี่ยนทีละขั้น เมนูเกม สมัคร Ask AI 1 ההההההההההההההההההההההההההההההההה…" at bounding box center [784, 375] width 1568 height 751
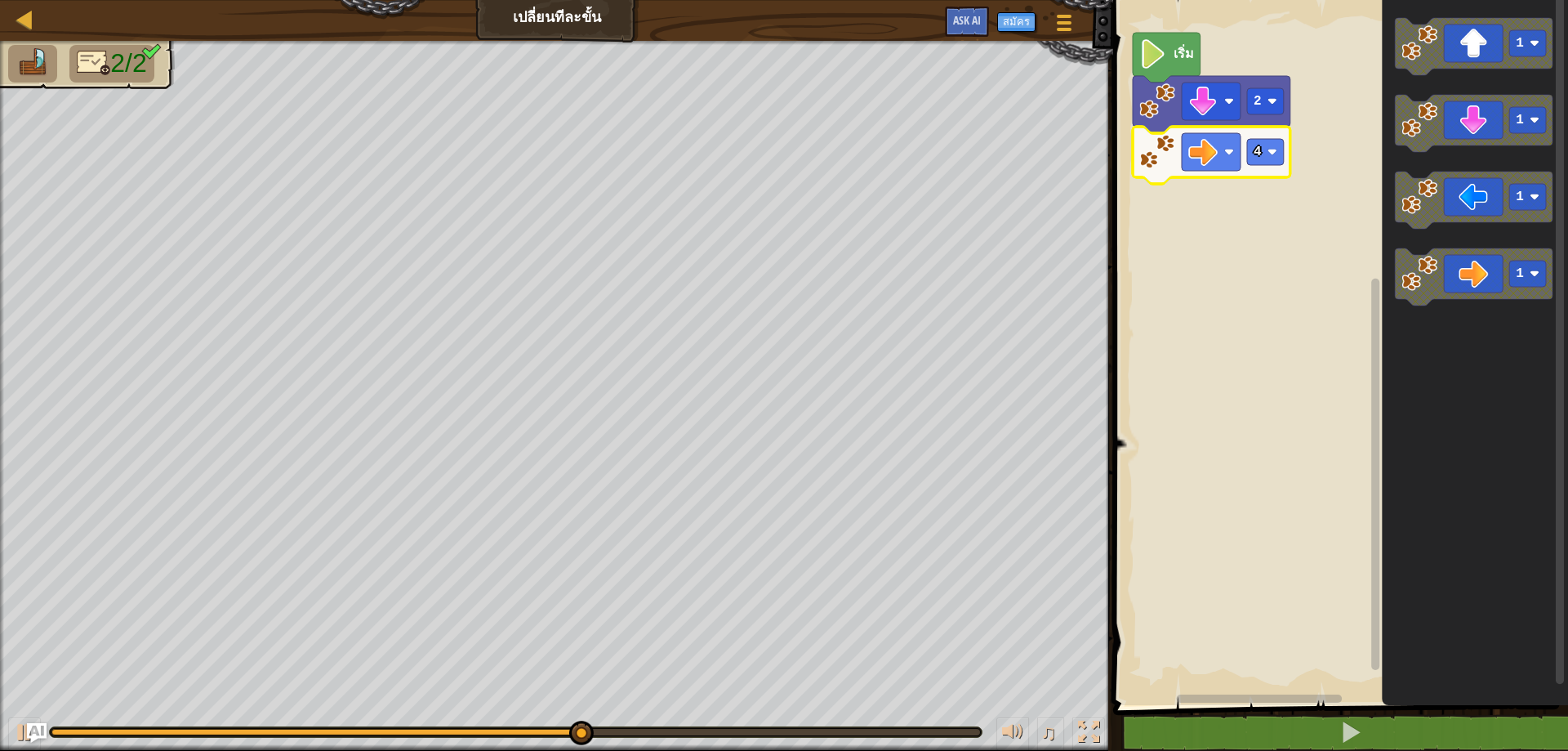
click at [1244, 149] on icon "พื้นที่ทำงาน Blockly" at bounding box center [1211, 155] width 158 height 57
click at [1251, 159] on rect "พื้นที่ทำงาน Blockly" at bounding box center [1266, 151] width 37 height 26
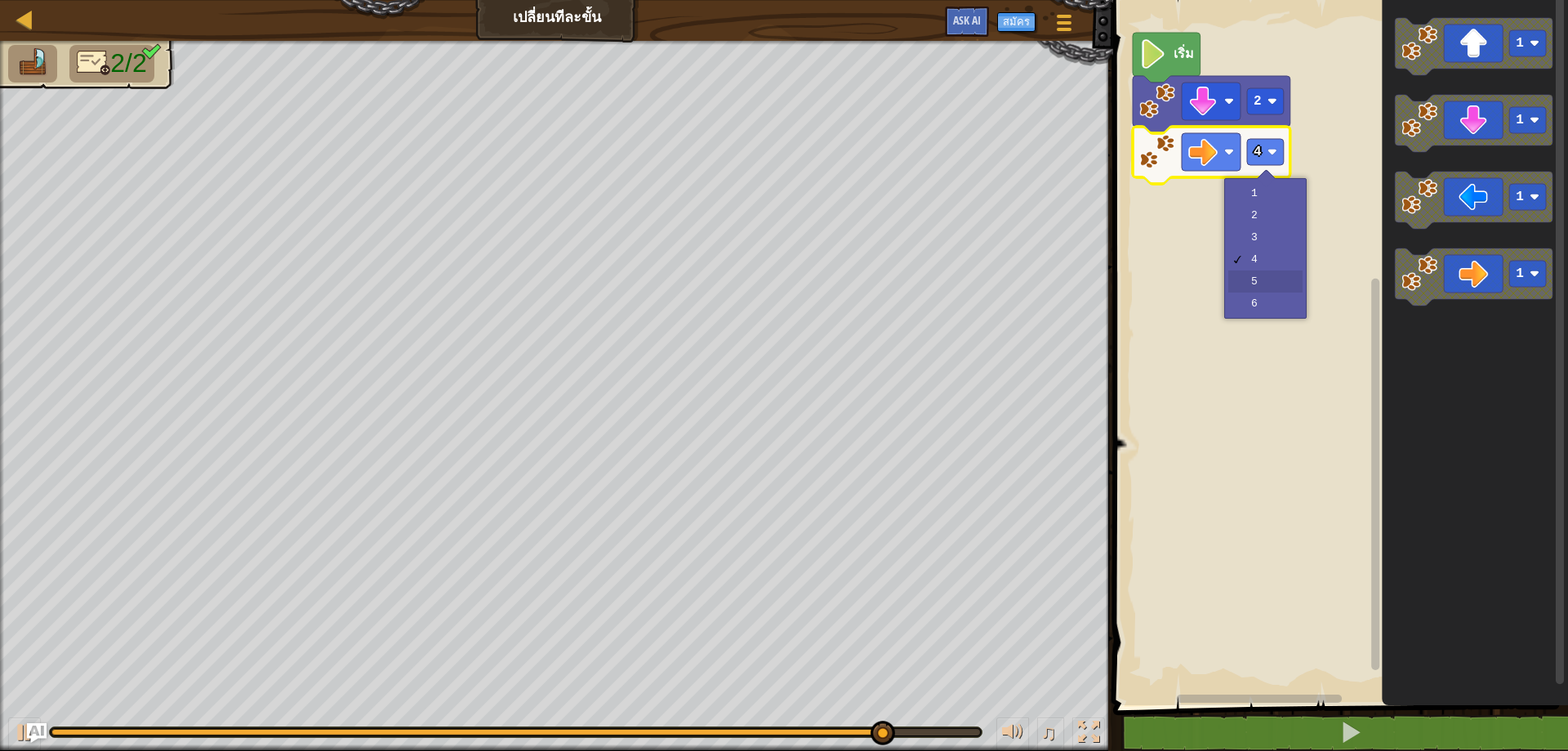
drag, startPoint x: 1254, startPoint y: 270, endPoint x: 1256, endPoint y: 286, distance: 16.1
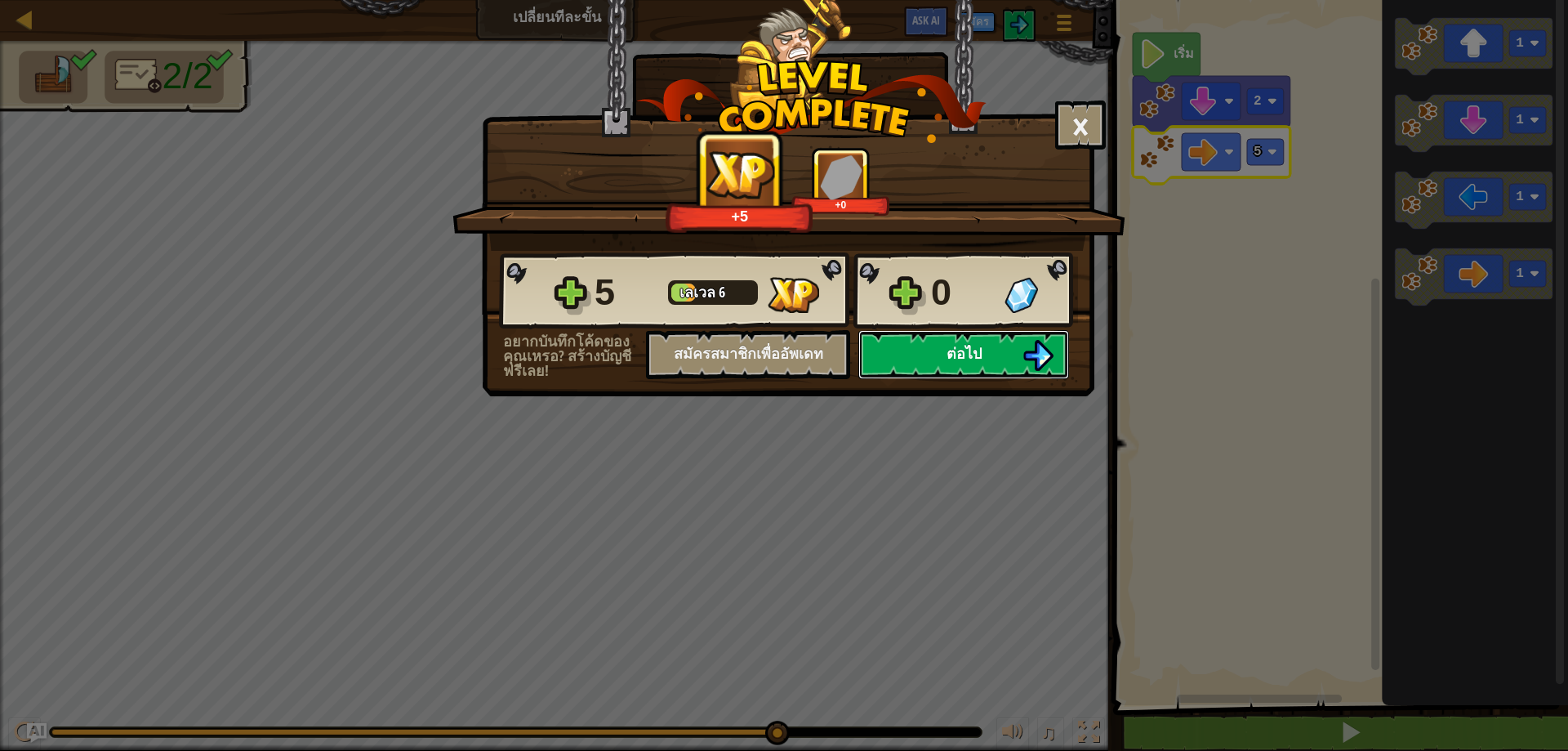
click at [947, 347] on span "ต่อไป" at bounding box center [964, 353] width 35 height 21
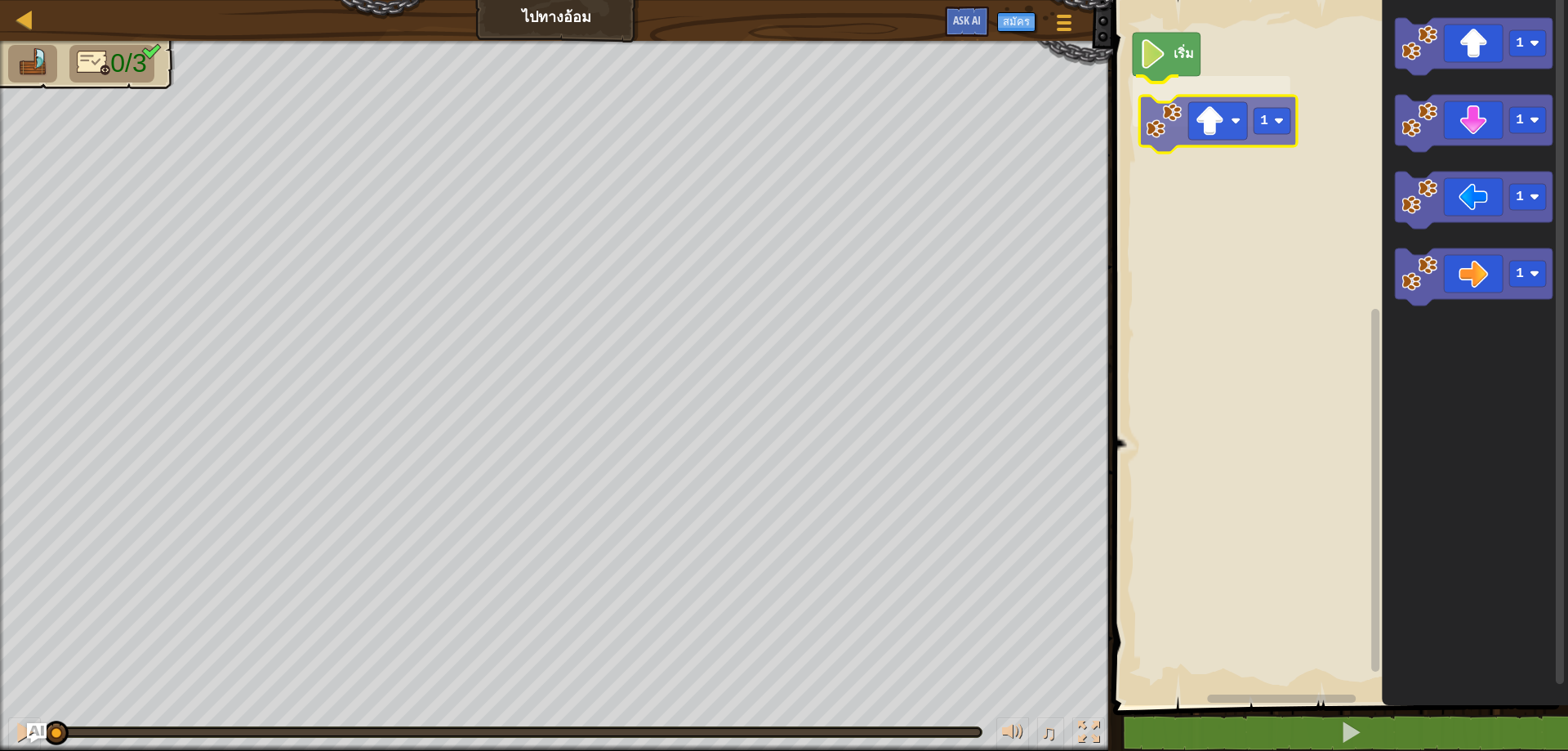
click at [1210, 124] on div "เริ่ม 1 1 1 1 1 1" at bounding box center [1338, 349] width 460 height 714
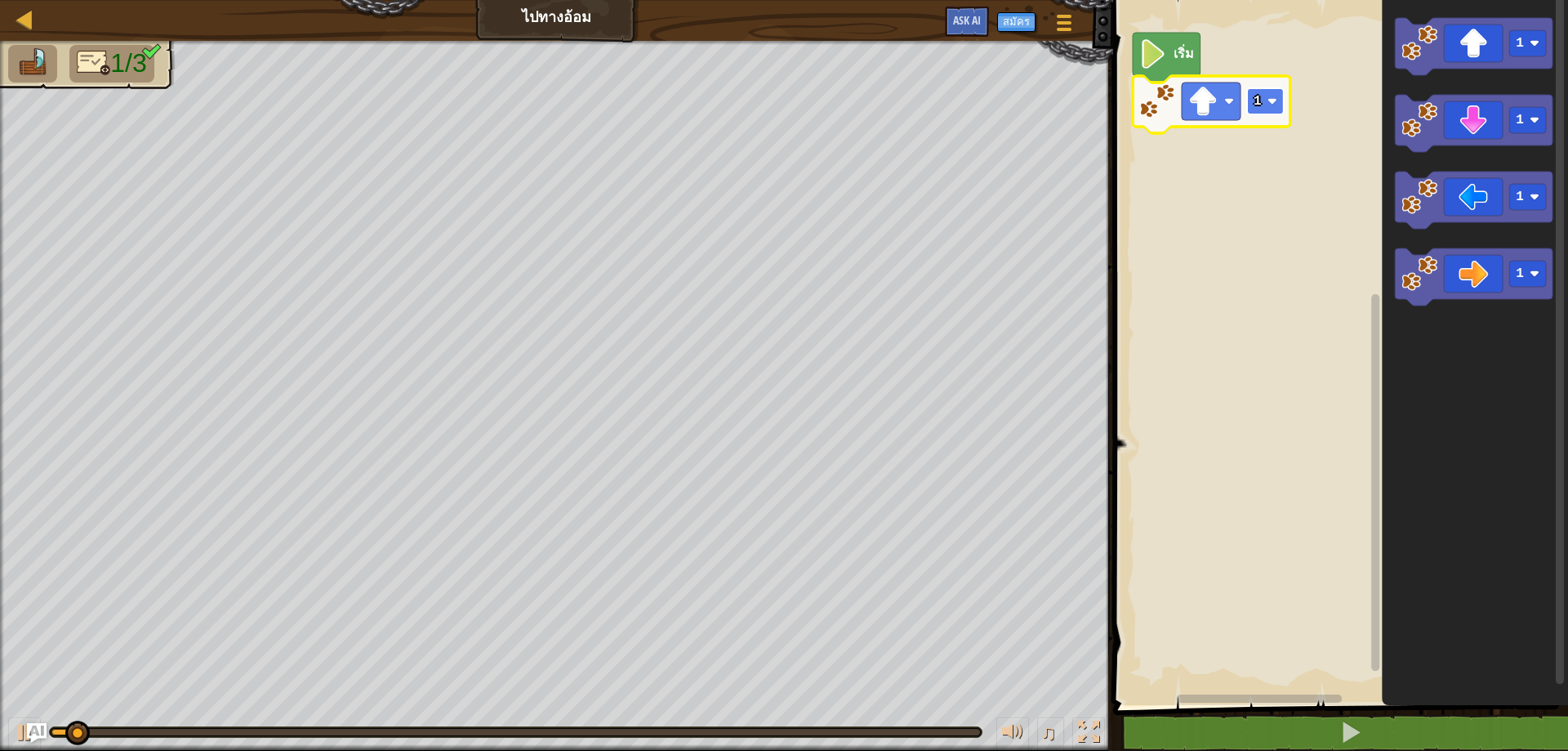
click at [1262, 98] on rect "พื้นที่ทำงาน Blockly" at bounding box center [1266, 101] width 37 height 26
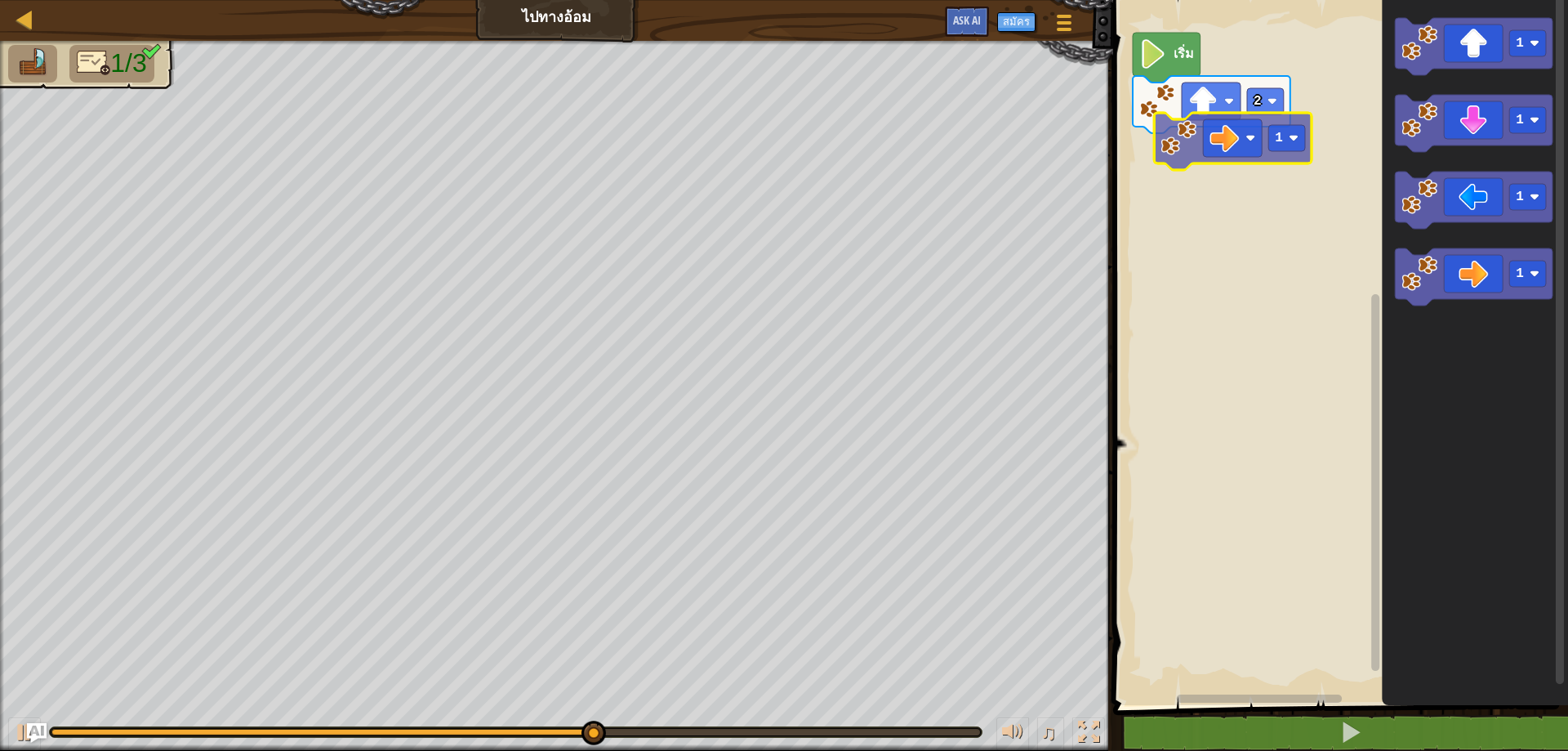
click at [1238, 139] on div "เริ่ม 2 1 1 1 1 1" at bounding box center [1338, 349] width 460 height 714
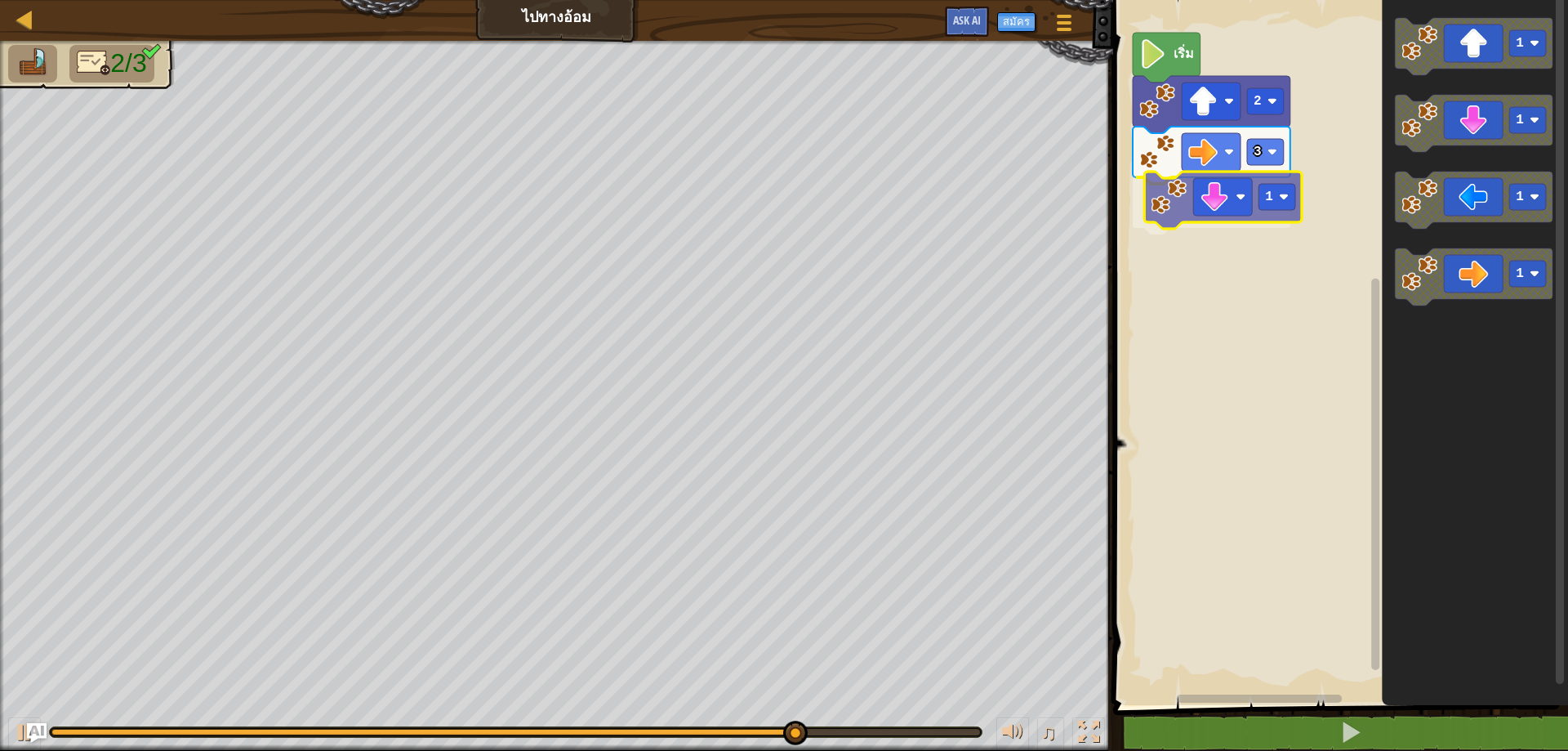
click at [1211, 219] on div "เริ่ม 2 3 1 1 1 1 1 1" at bounding box center [1338, 349] width 460 height 714
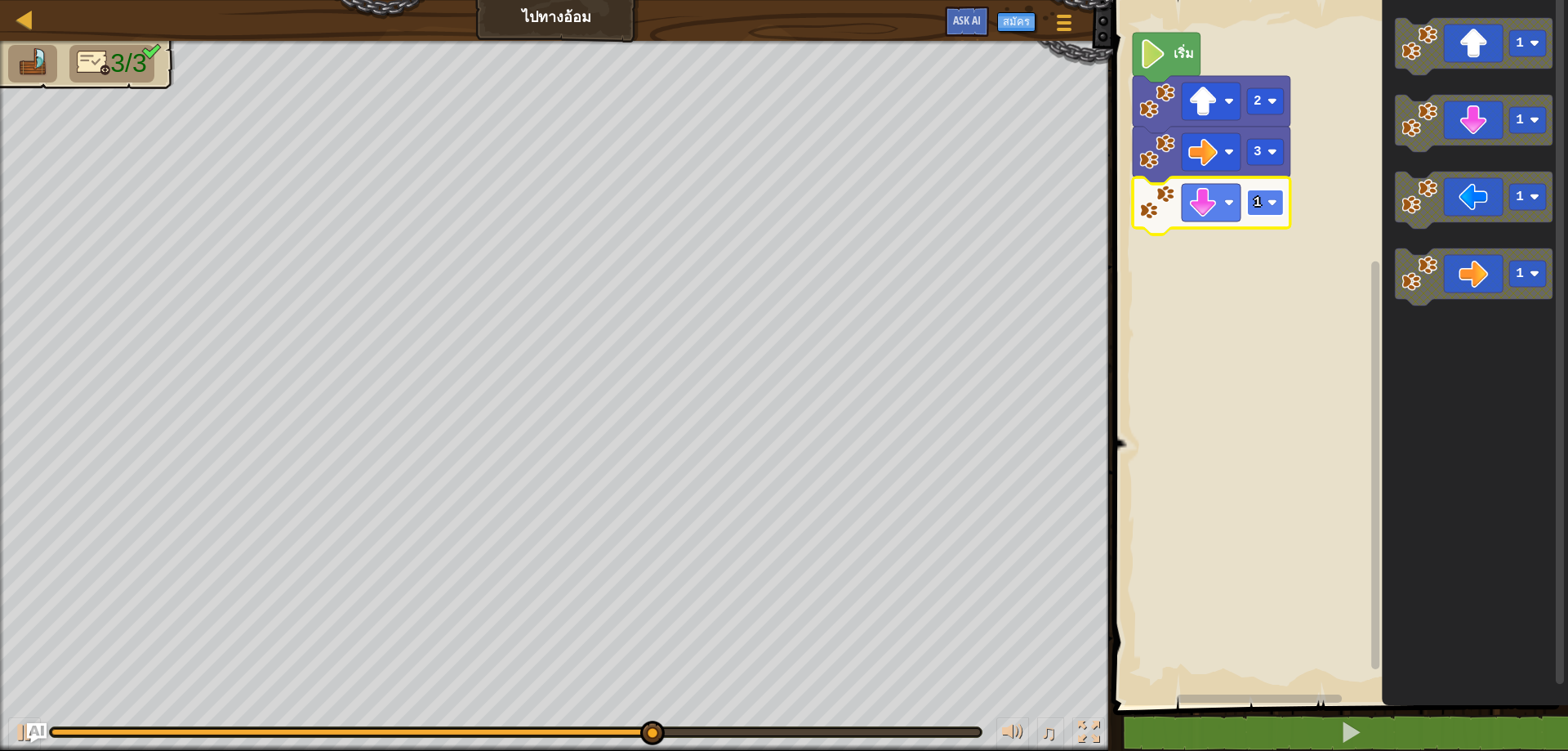
click at [1261, 206] on text "1" at bounding box center [1257, 203] width 8 height 14
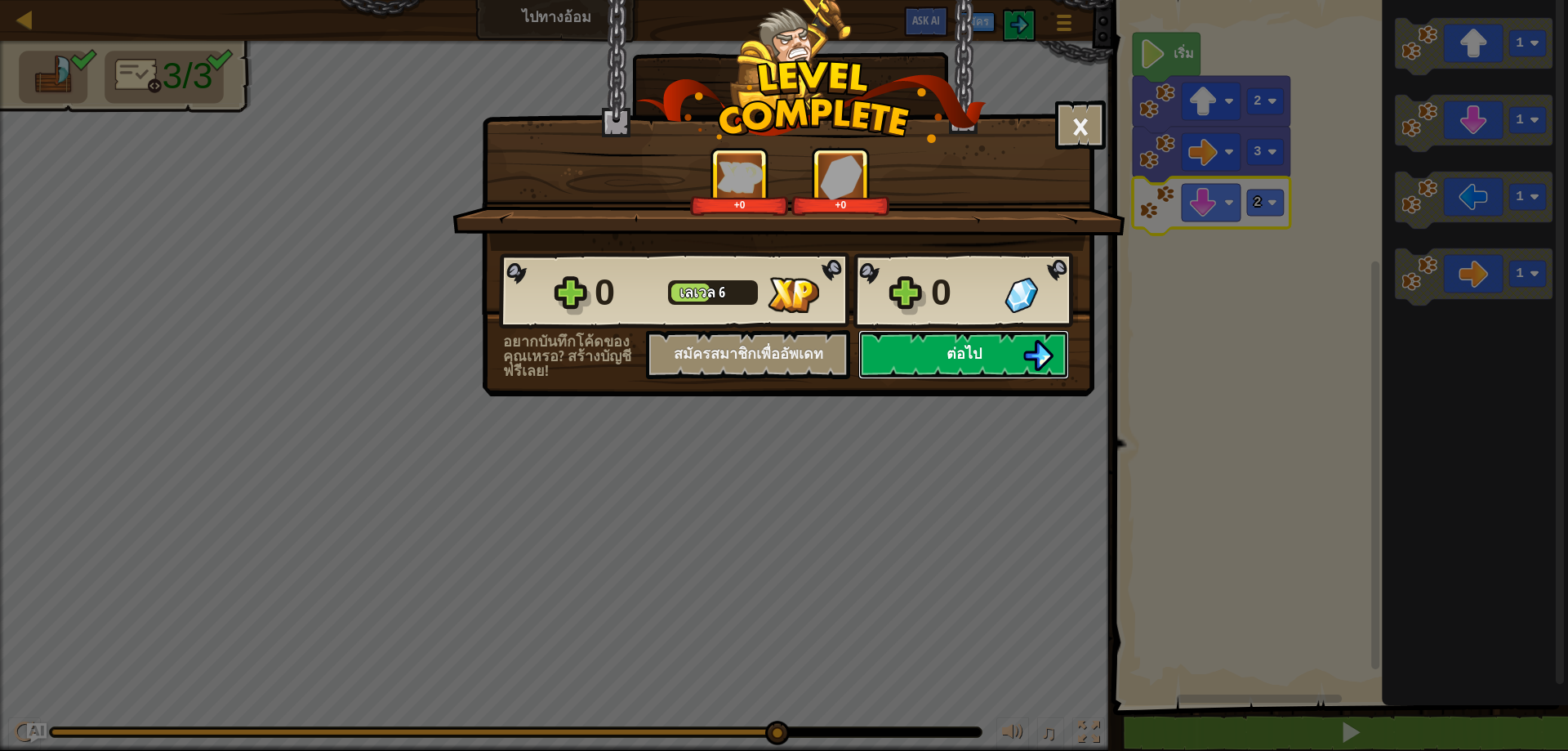
click at [990, 340] on button "ต่อไป" at bounding box center [963, 354] width 211 height 49
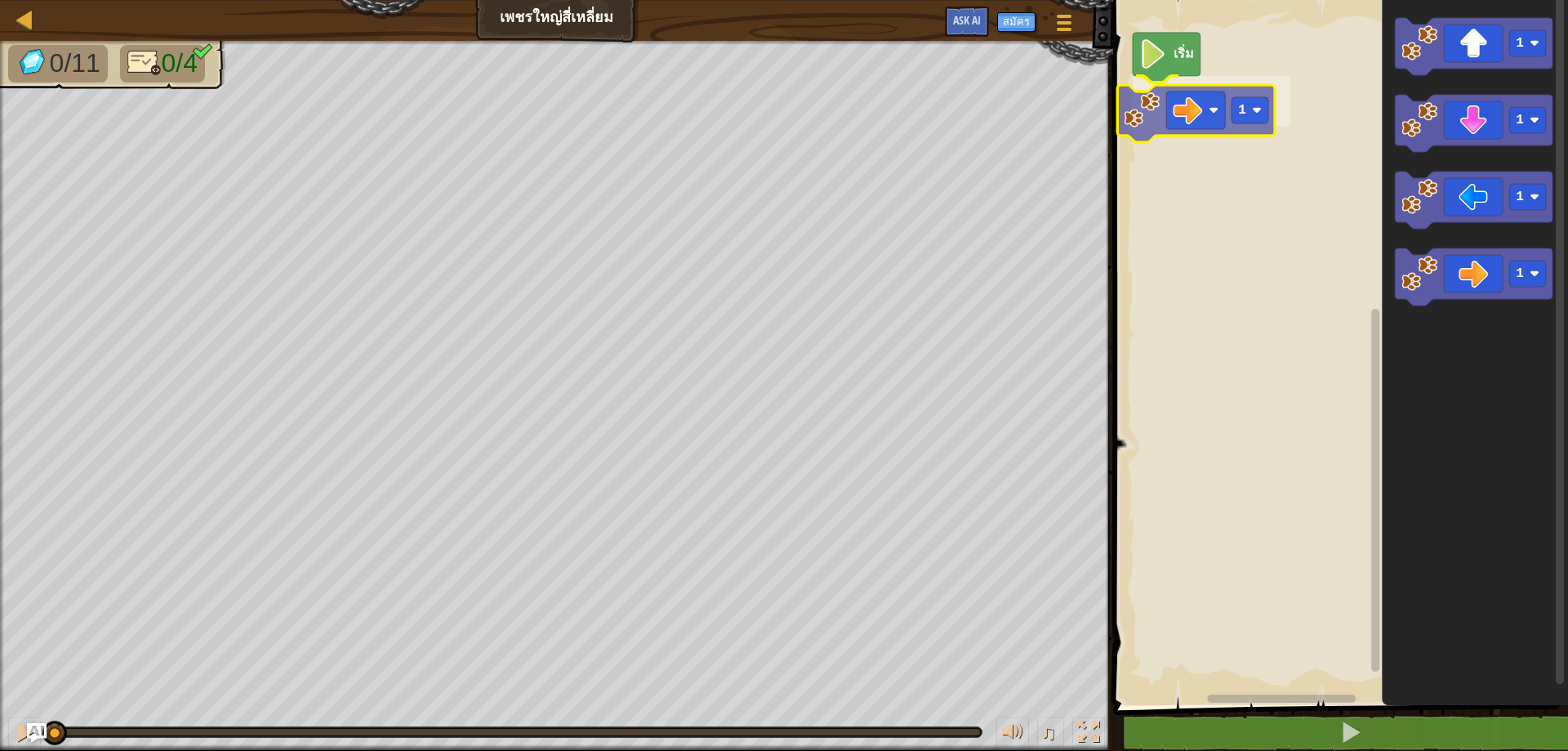
click at [1170, 110] on div "เริ่ม 1 1 1 1 1 1" at bounding box center [1338, 349] width 460 height 714
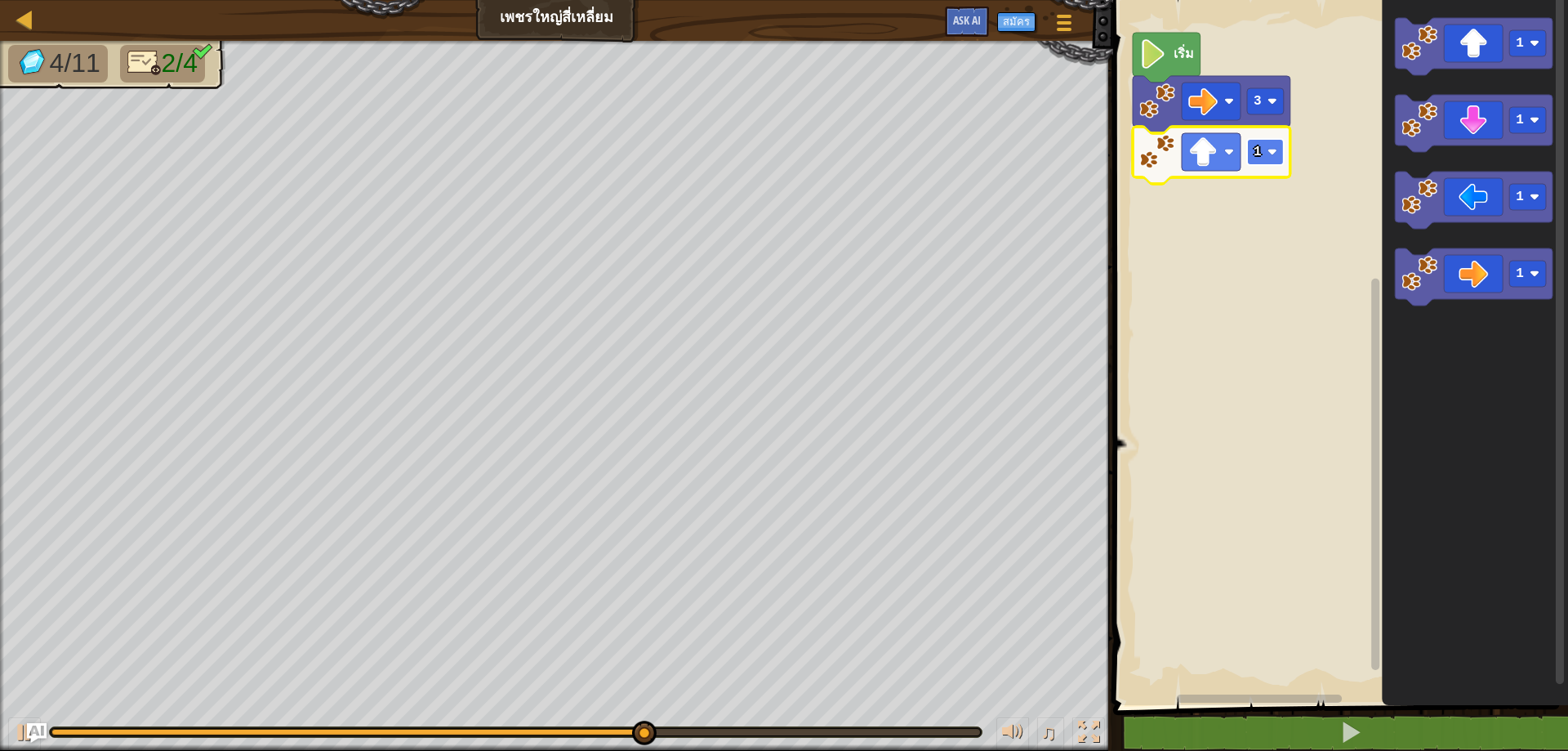
click at [1282, 154] on rect "พื้นที่ทำงาน Blockly" at bounding box center [1266, 151] width 37 height 26
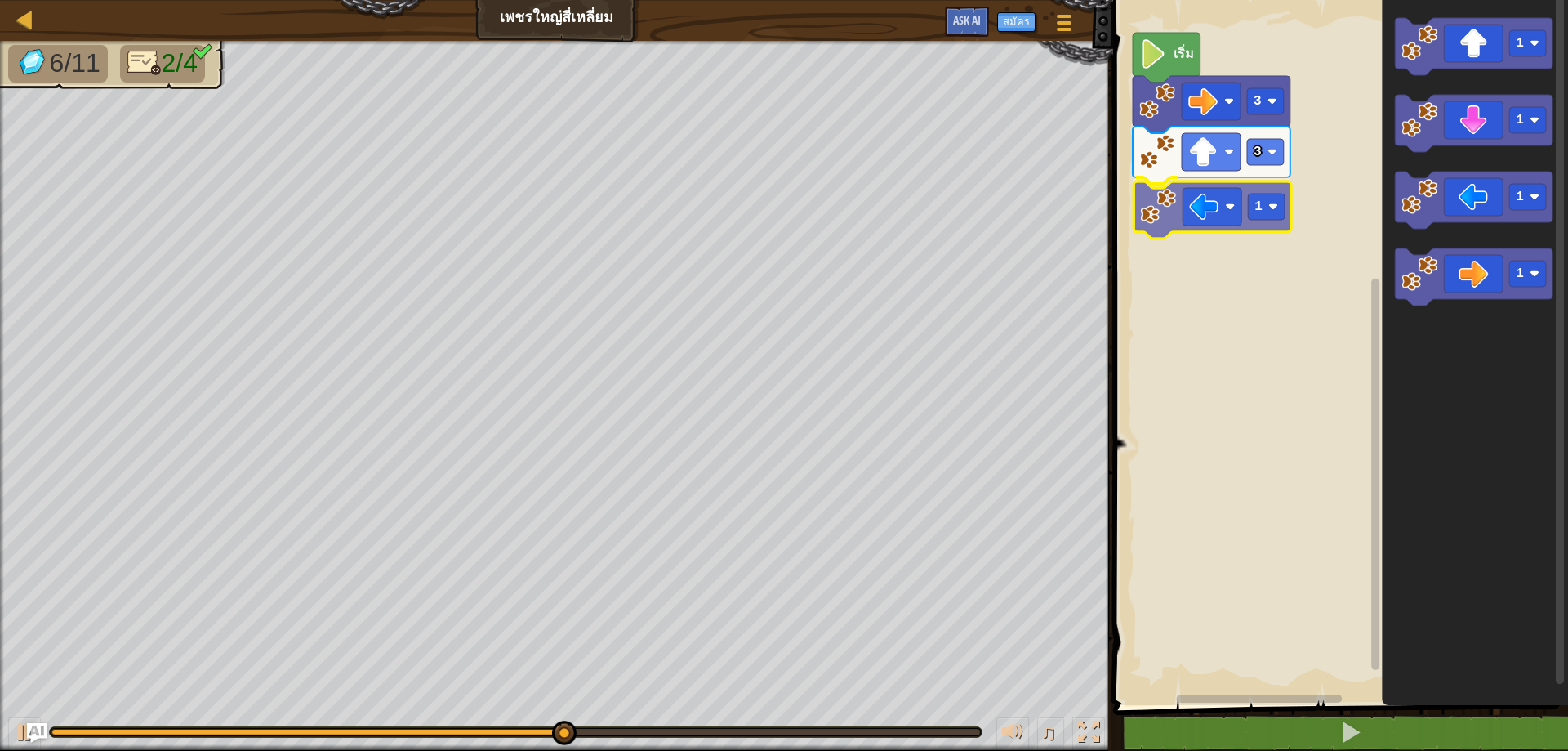
click at [1229, 202] on div "เริ่ม 3 3 1 1 1 1 1 1" at bounding box center [1338, 349] width 460 height 714
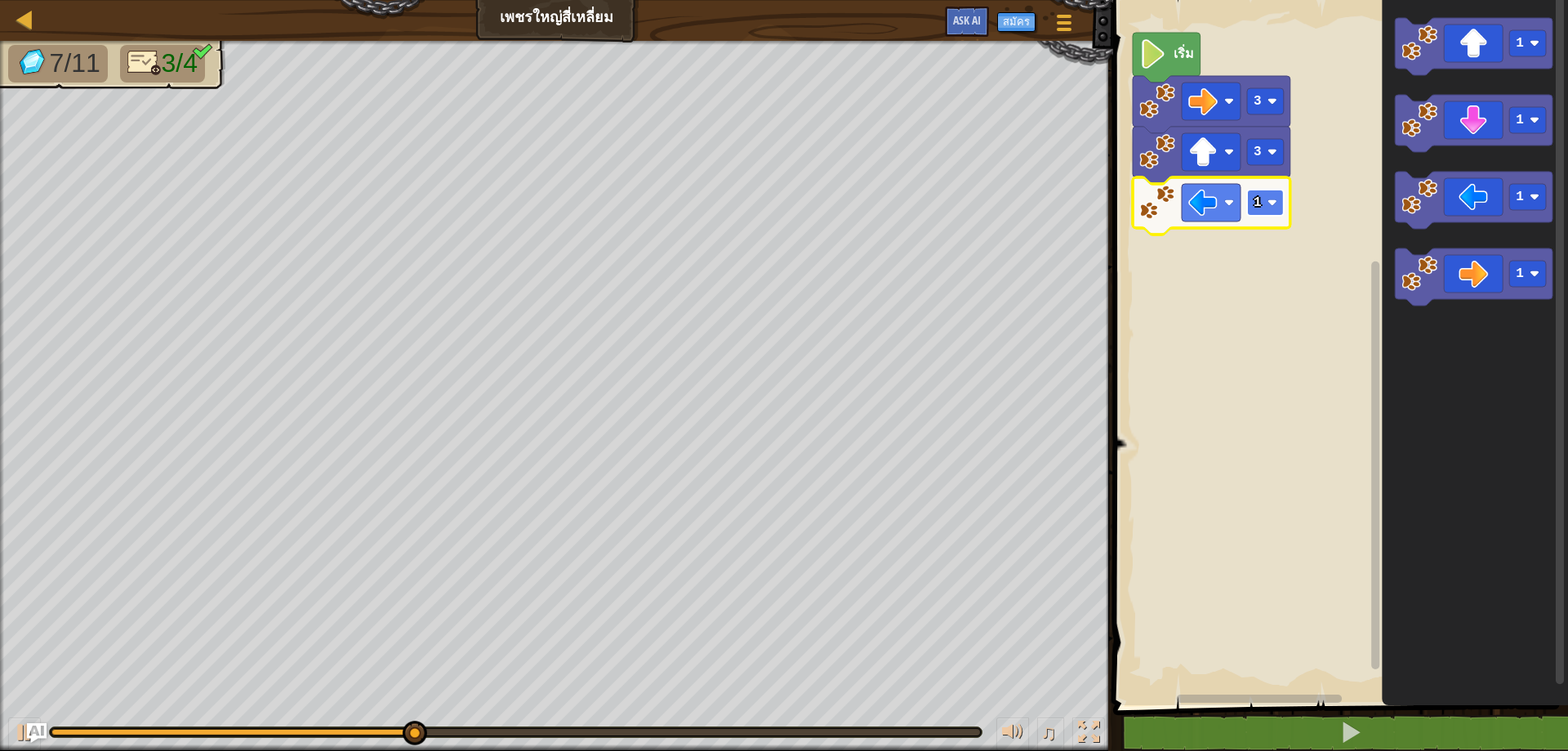
click at [1264, 192] on rect "พื้นที่ทำงาน Blockly" at bounding box center [1266, 202] width 37 height 26
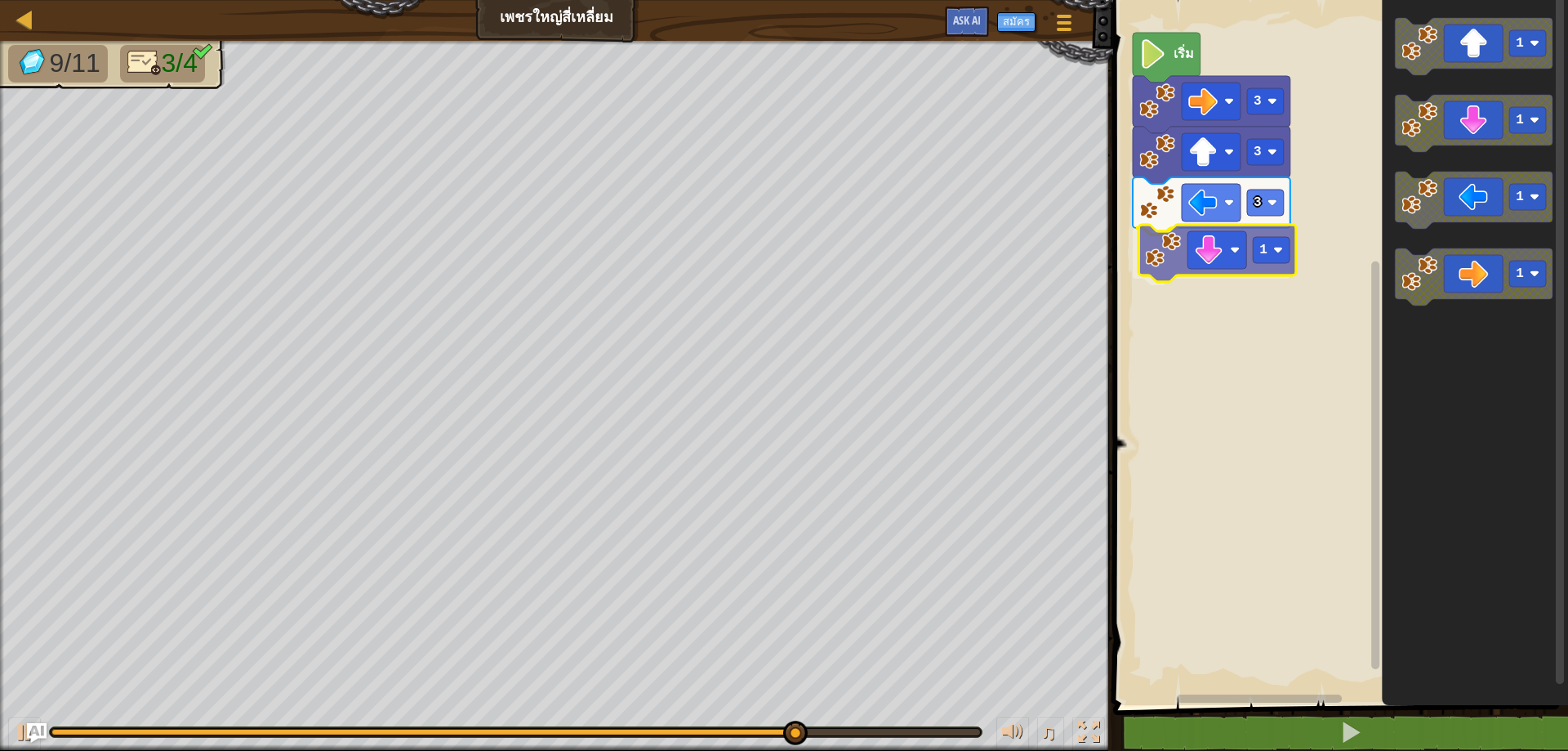
click at [1244, 265] on div "เริ่ม 3 3 3 1 1 1 1 1 1" at bounding box center [1338, 349] width 460 height 714
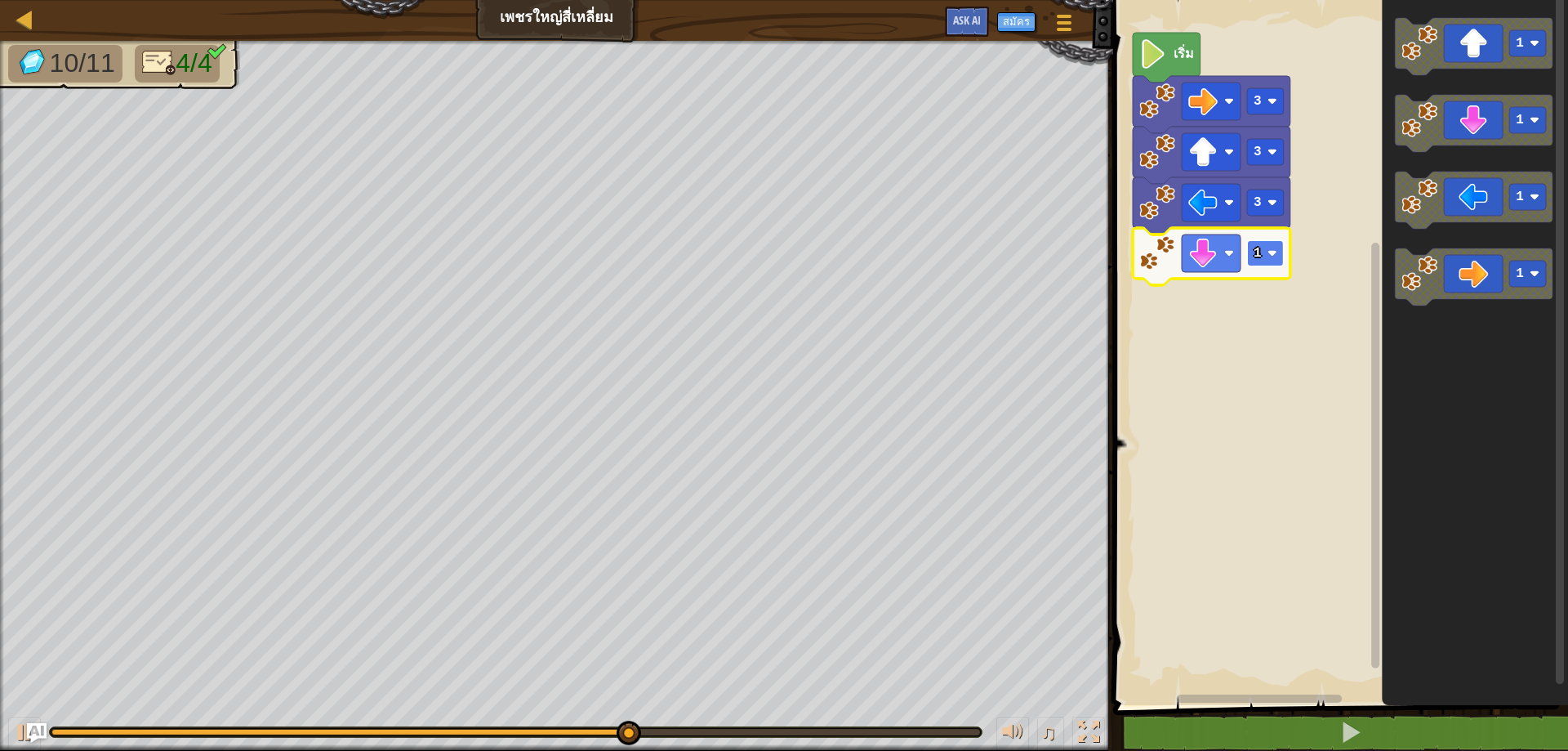
click at [1272, 252] on image "พื้นที่ทำงาน Blockly" at bounding box center [1272, 253] width 10 height 10
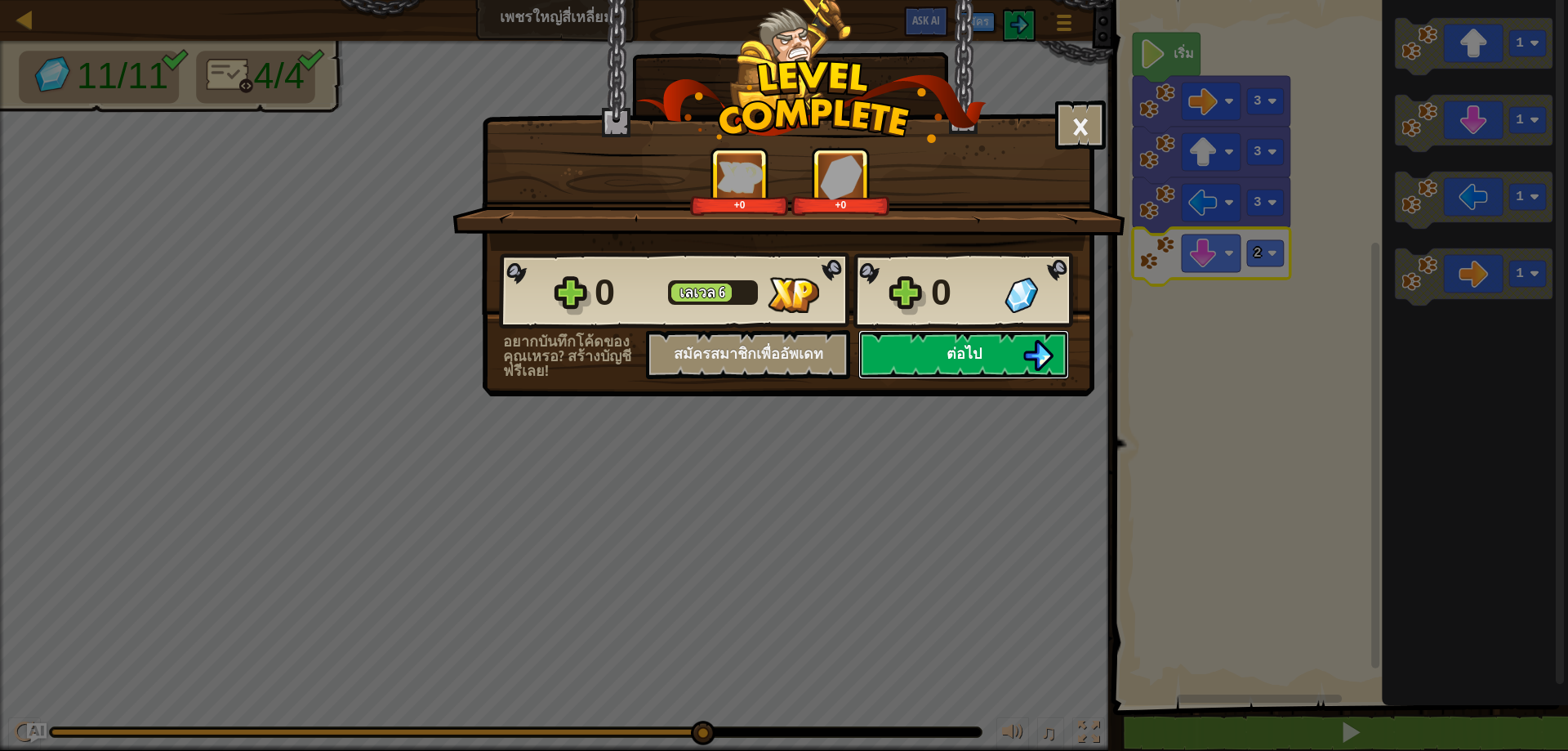
click at [943, 351] on button "ต่อไป" at bounding box center [963, 354] width 211 height 49
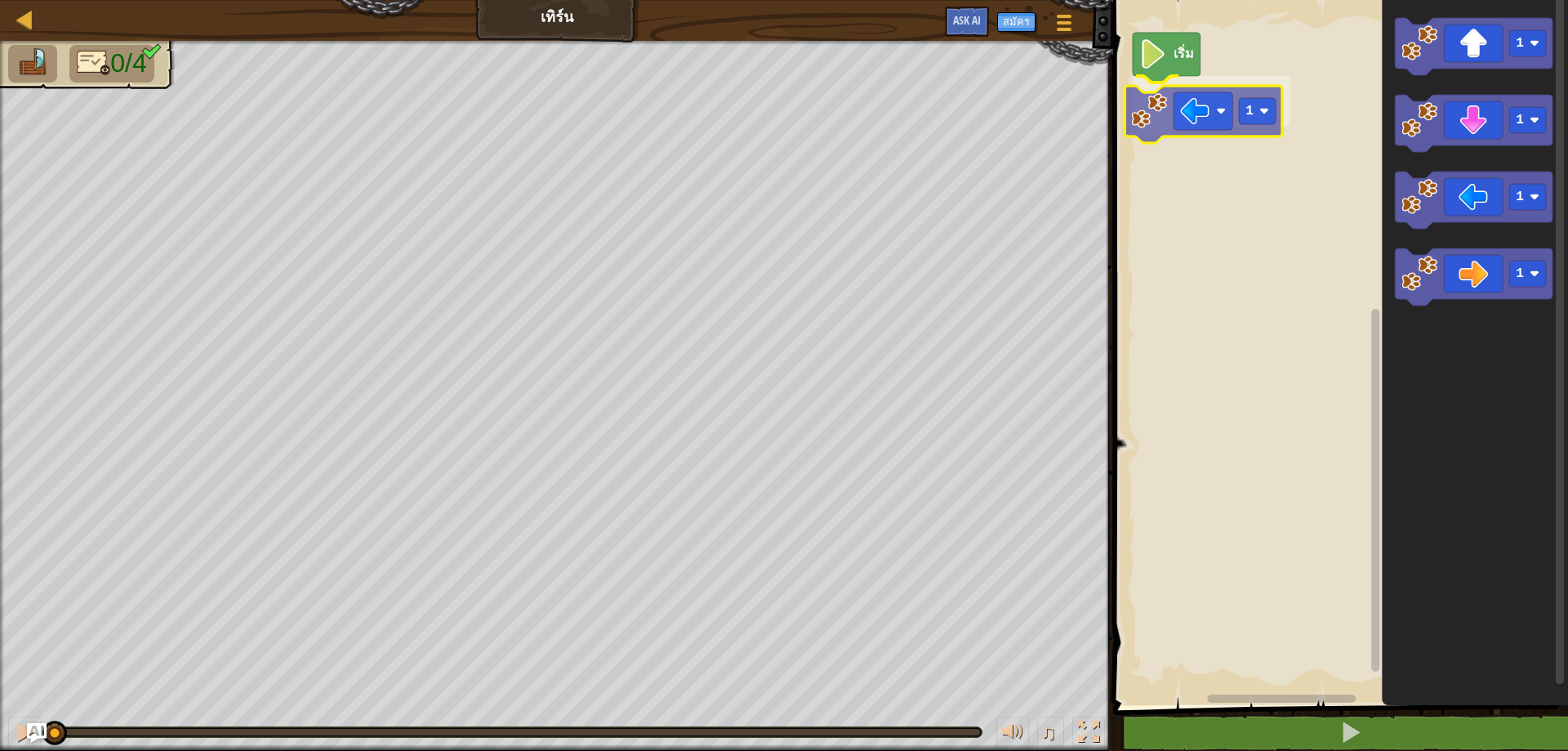
click at [1168, 126] on div "เริ่ม 1 1 1 1 1 1" at bounding box center [1338, 349] width 460 height 714
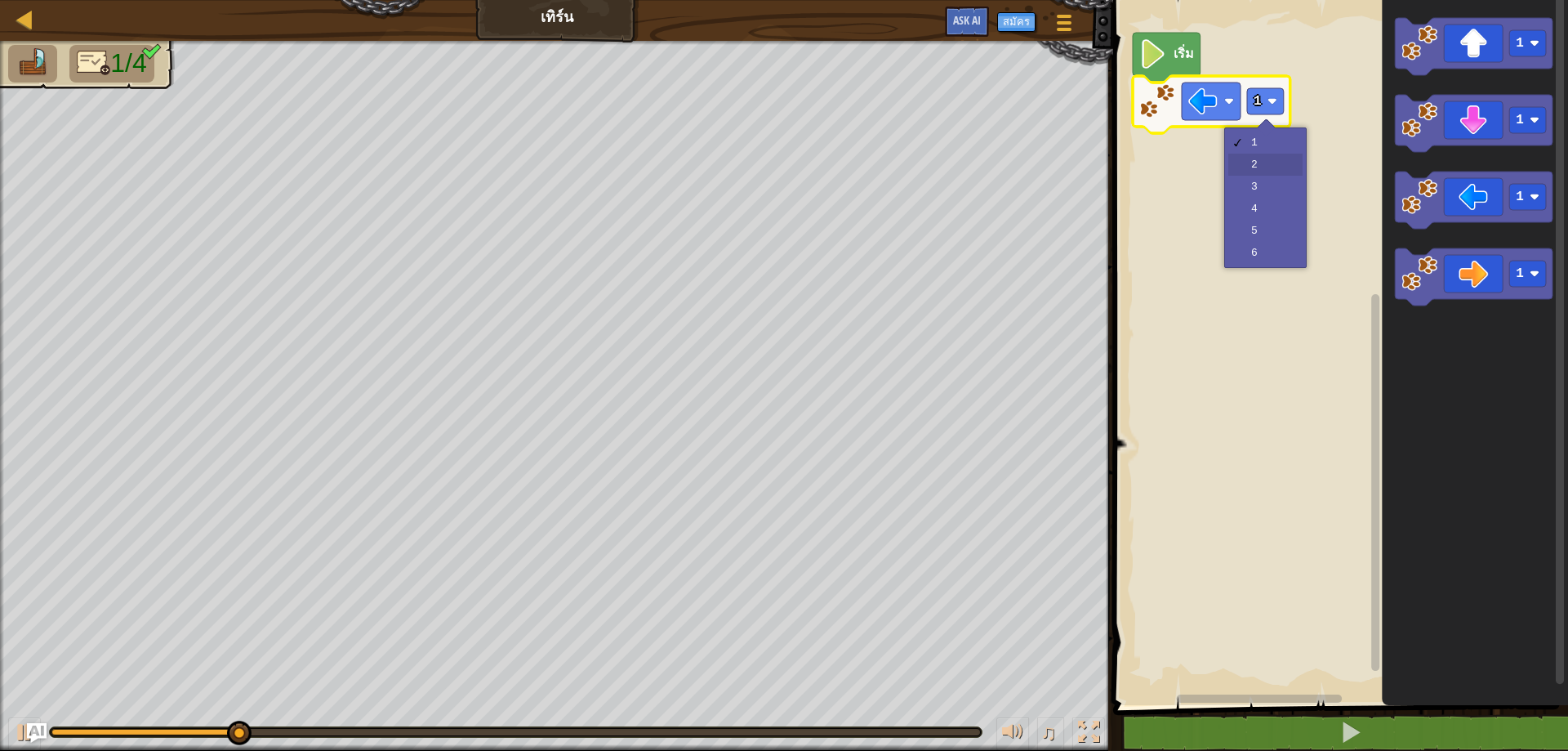
drag, startPoint x: 1264, startPoint y: 176, endPoint x: 1265, endPoint y: 163, distance: 13.0
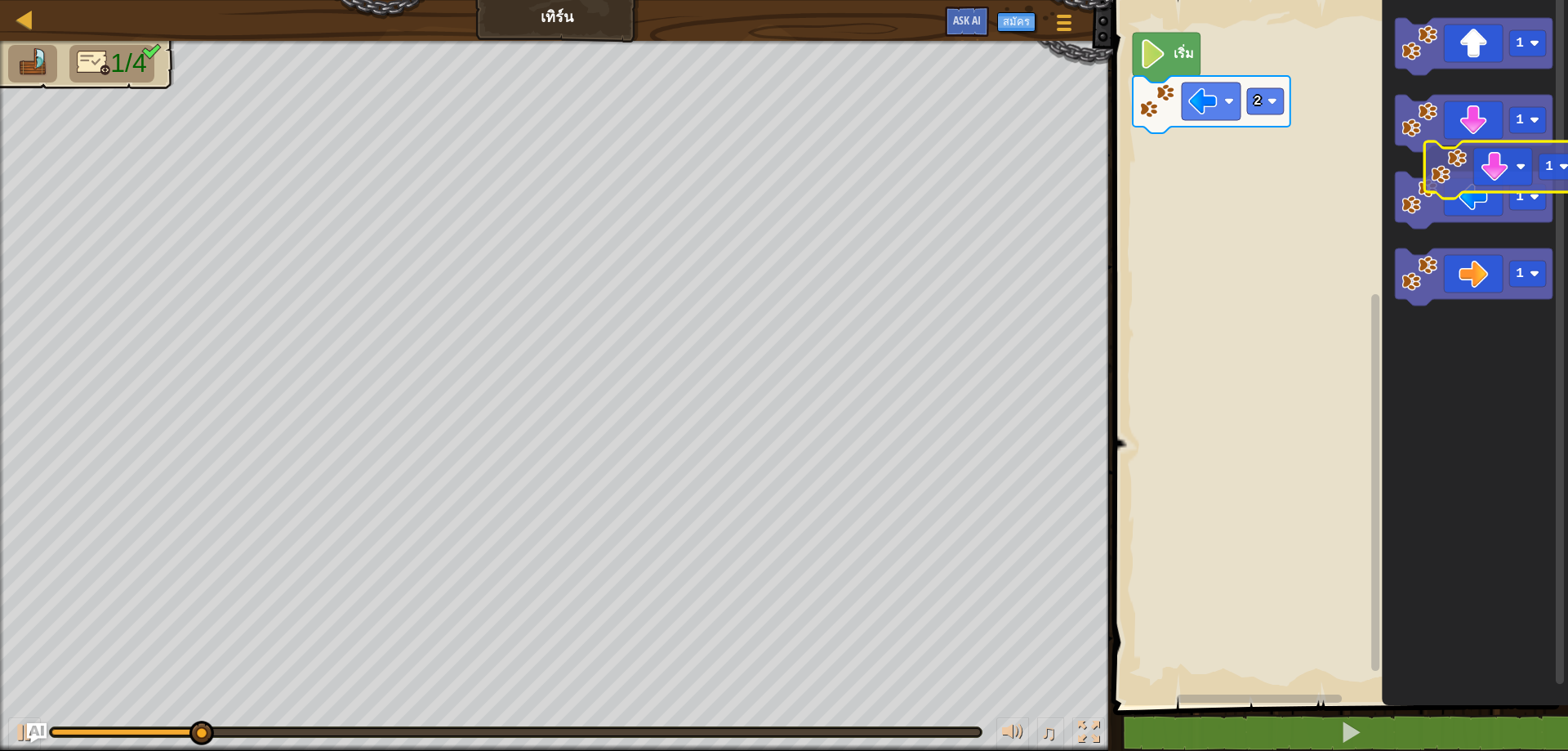
click at [1464, 178] on g "1 1 1 1" at bounding box center [1474, 162] width 158 height 288
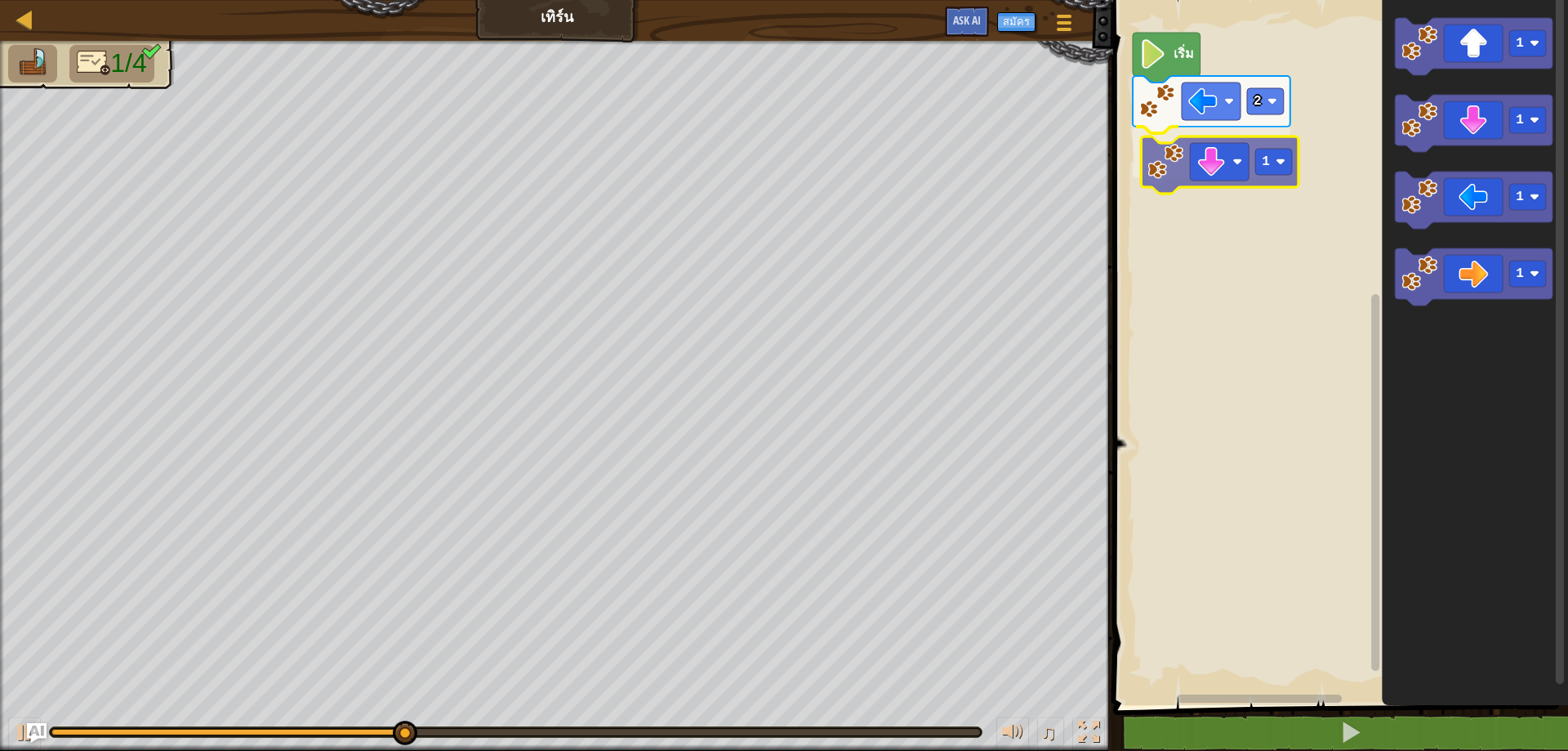
click at [1221, 179] on div "เริ่ม 2 1 1 1 1 1 1" at bounding box center [1338, 349] width 460 height 714
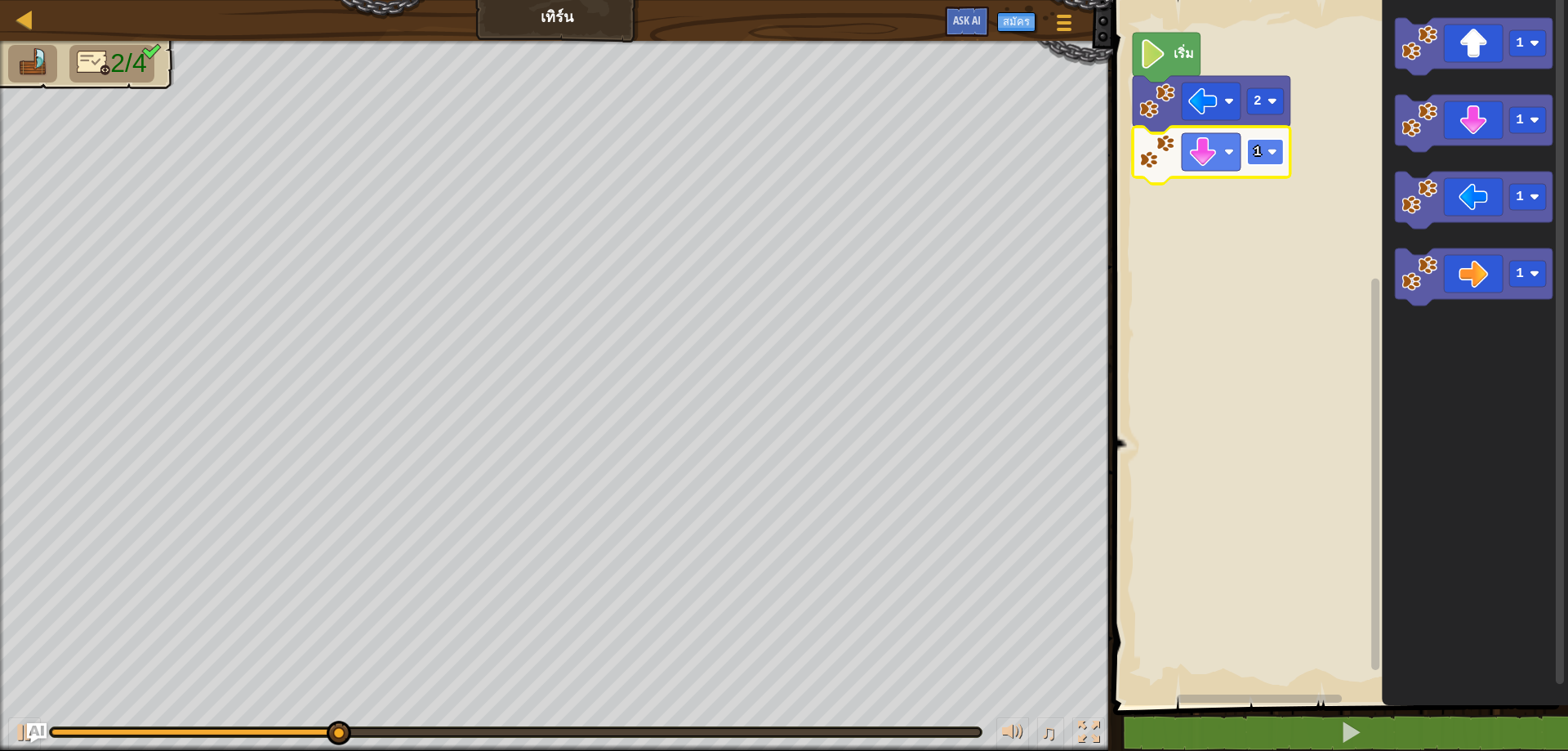
click at [1249, 143] on rect "พื้นที่ทำงาน Blockly" at bounding box center [1266, 151] width 37 height 26
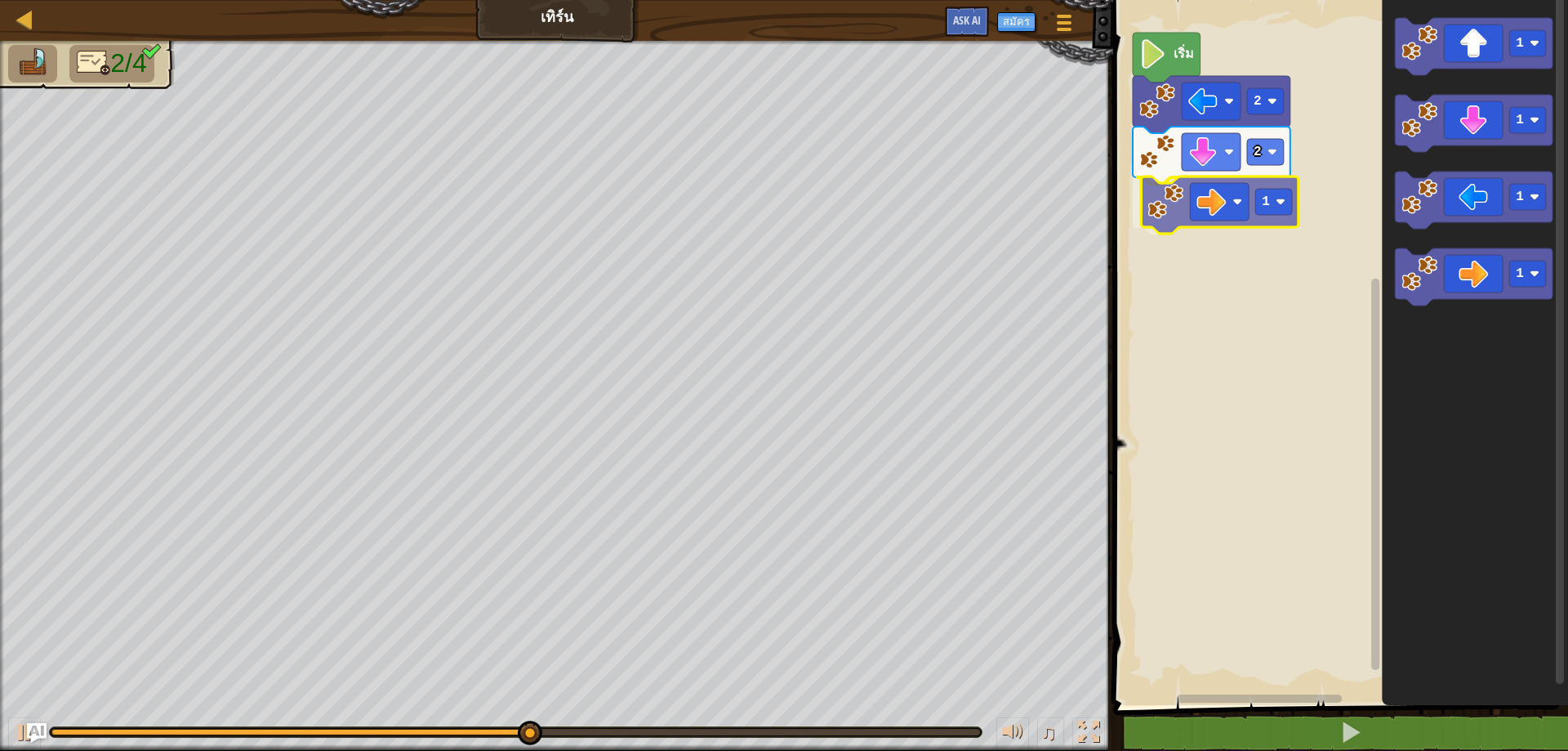
click at [1217, 192] on div "เริ่ม 2 2 1 1 1 1 1 1" at bounding box center [1338, 349] width 460 height 714
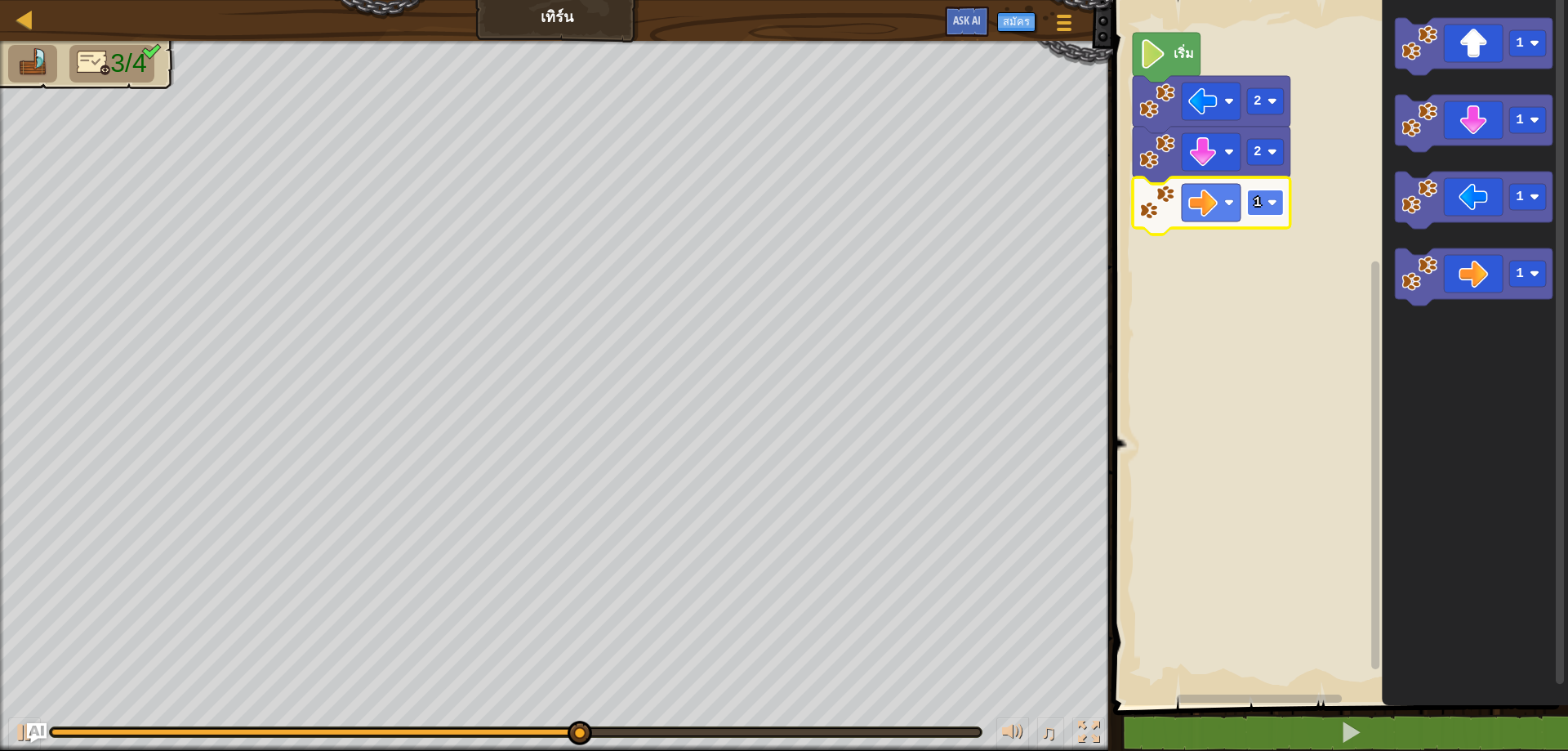
click at [1269, 202] on image "พื้นที่ทำงาน Blockly" at bounding box center [1272, 202] width 10 height 10
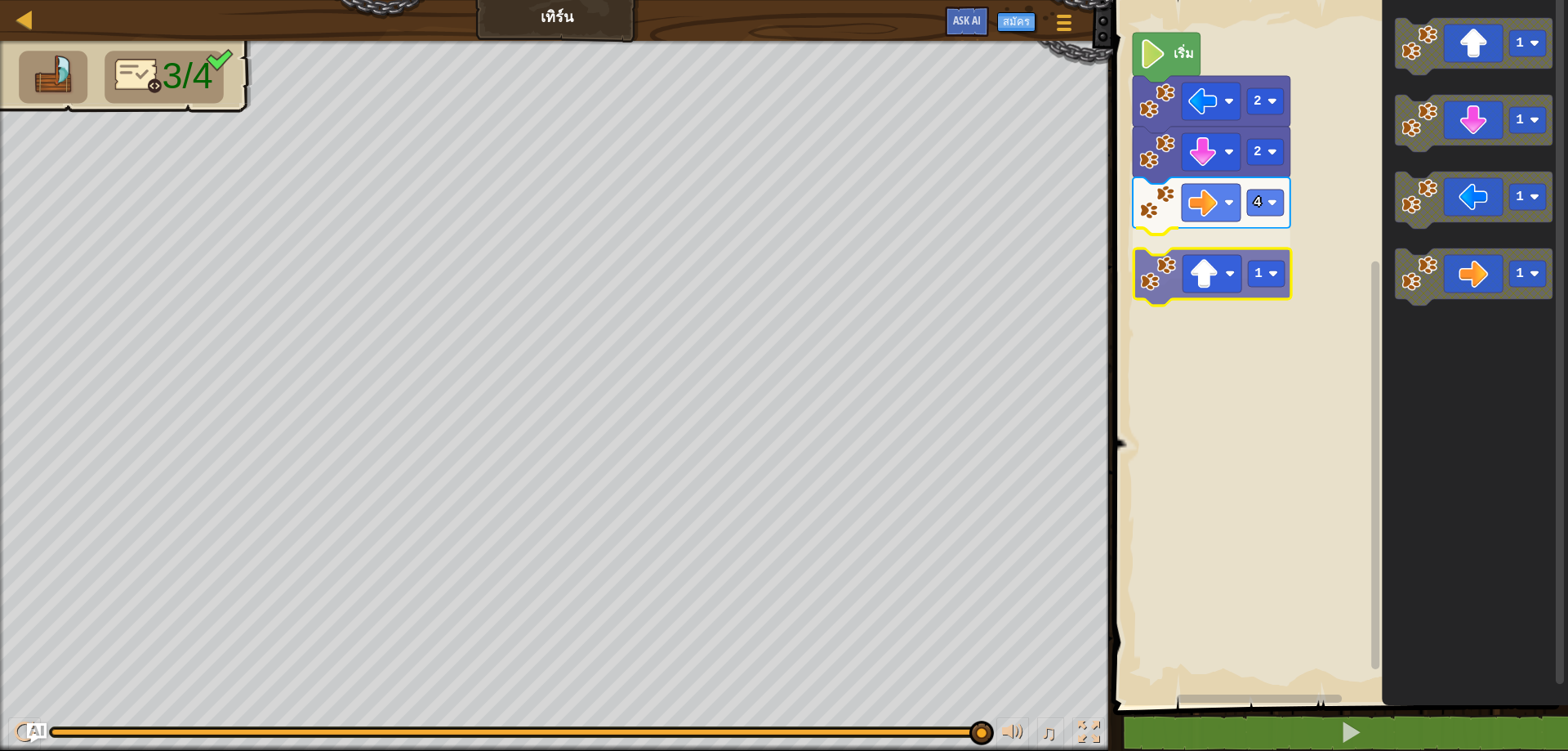
click at [1224, 295] on div "เริ่ม 2 2 4 1 1 1 1 1 1" at bounding box center [1338, 349] width 460 height 714
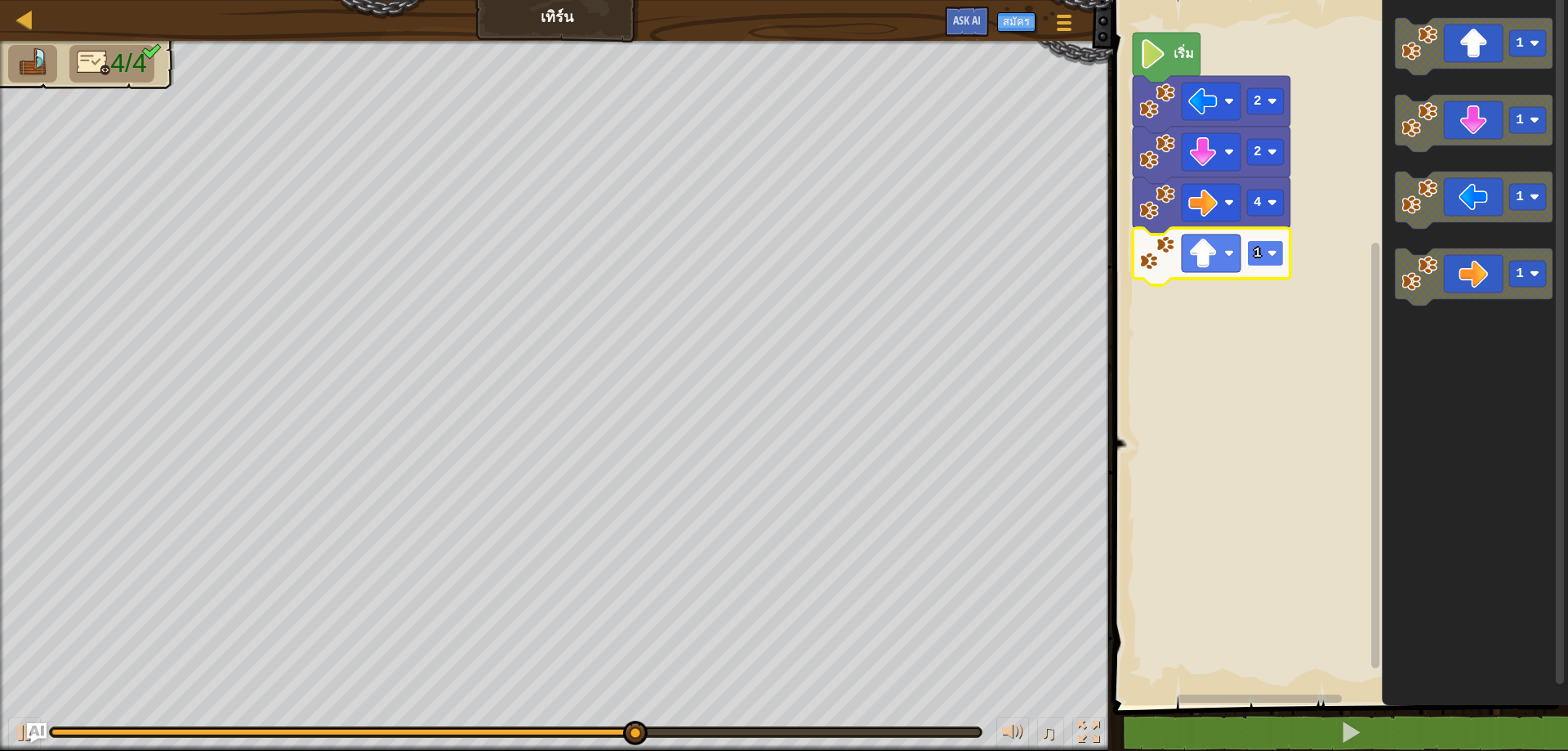
click at [1265, 256] on rect "พื้นที่ทำงาน Blockly" at bounding box center [1266, 253] width 37 height 26
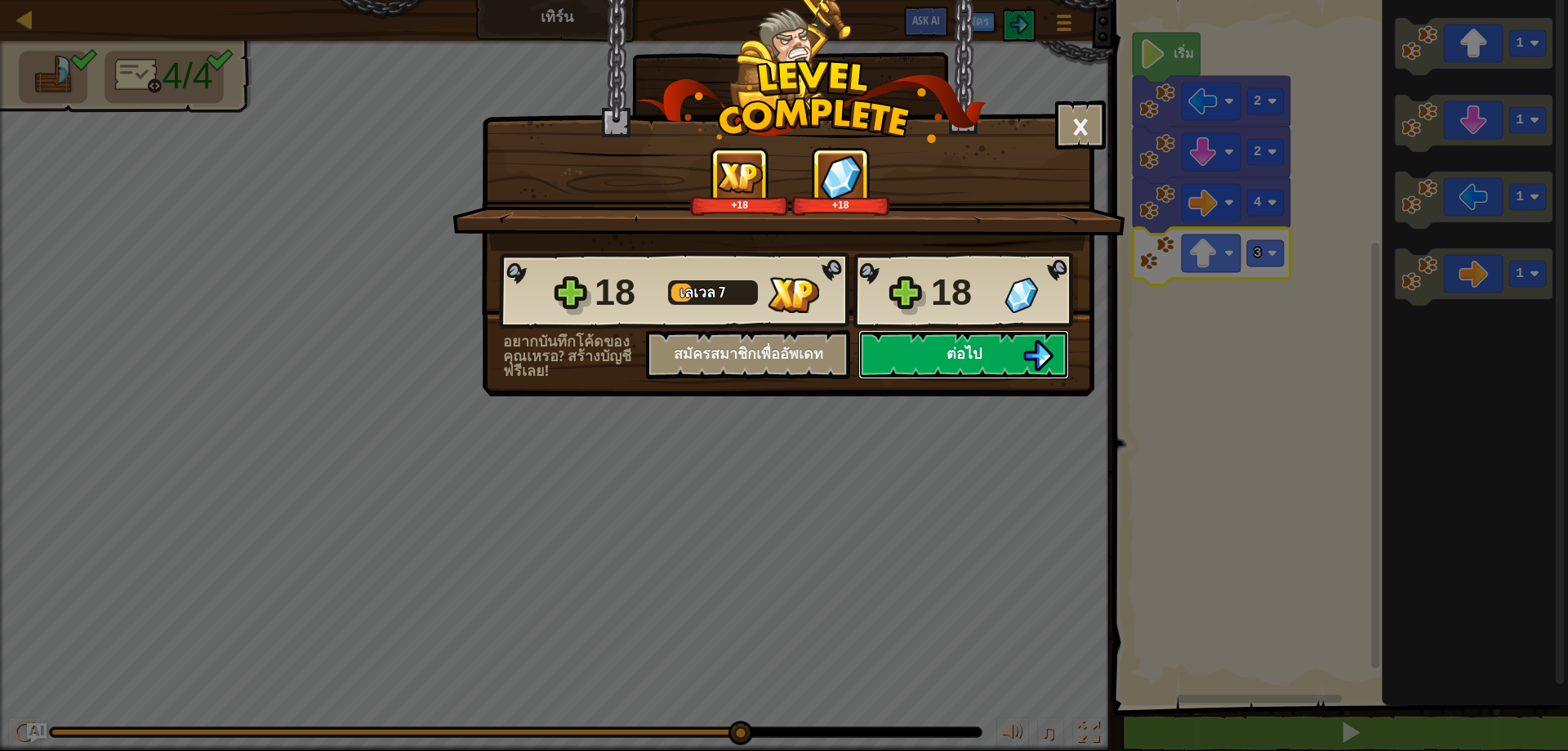
click at [935, 350] on button "ต่อไป" at bounding box center [963, 354] width 211 height 49
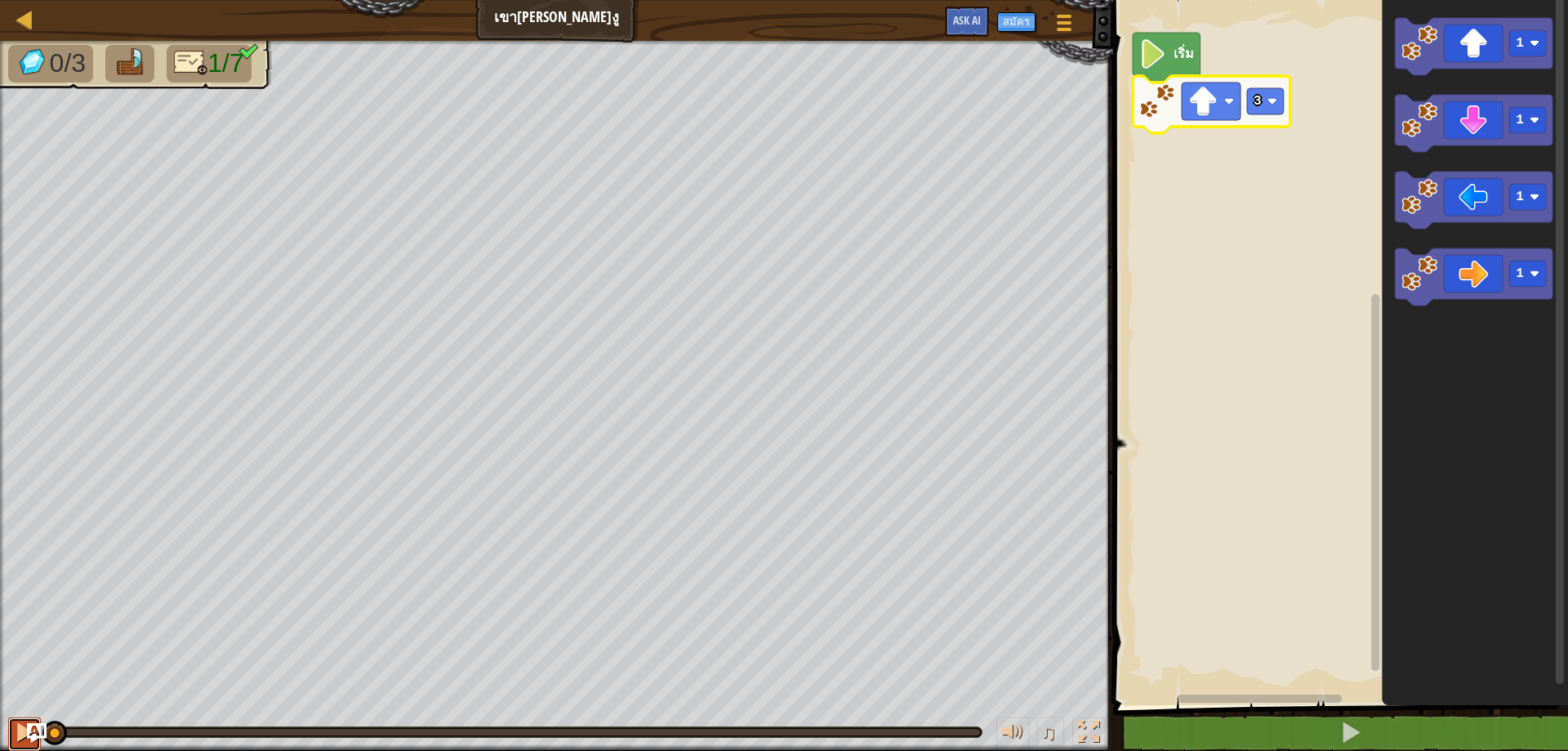
click at [23, 723] on div at bounding box center [24, 732] width 21 height 21
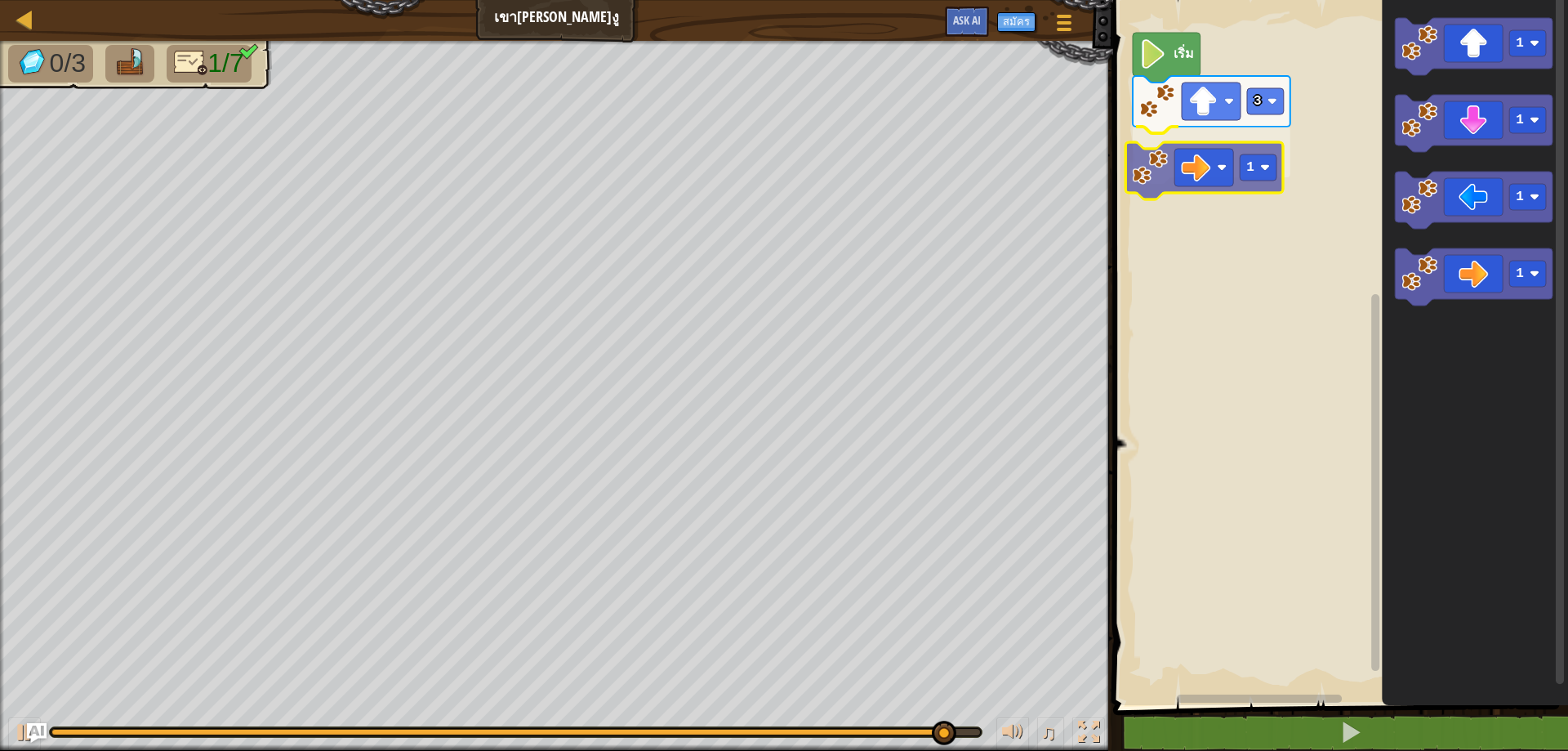
click at [1189, 148] on div "เริ่ม 3 1 1 1 1 1 1" at bounding box center [1338, 349] width 460 height 714
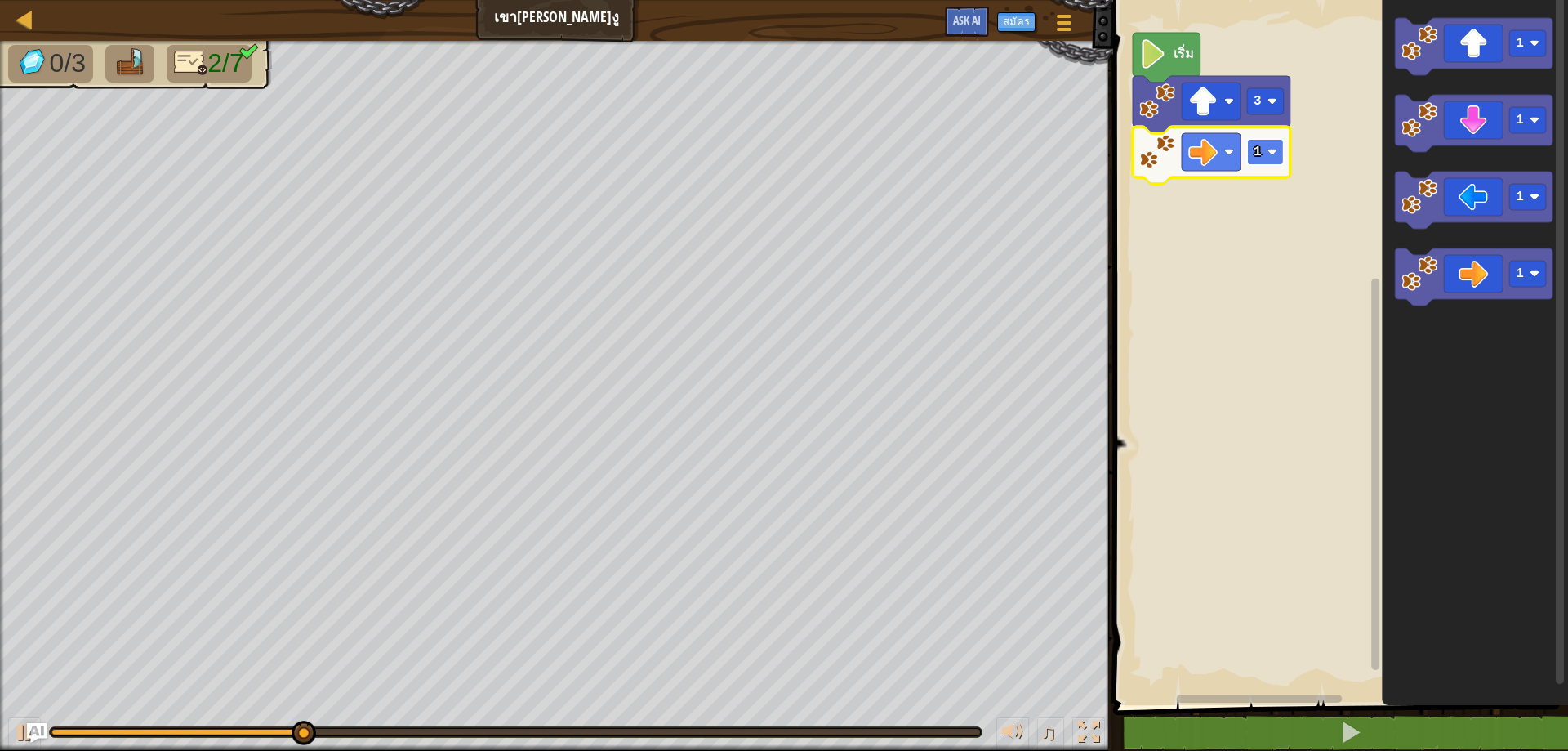
click at [1276, 146] on rect "พื้นที่ทำงาน Blockly" at bounding box center [1266, 151] width 37 height 26
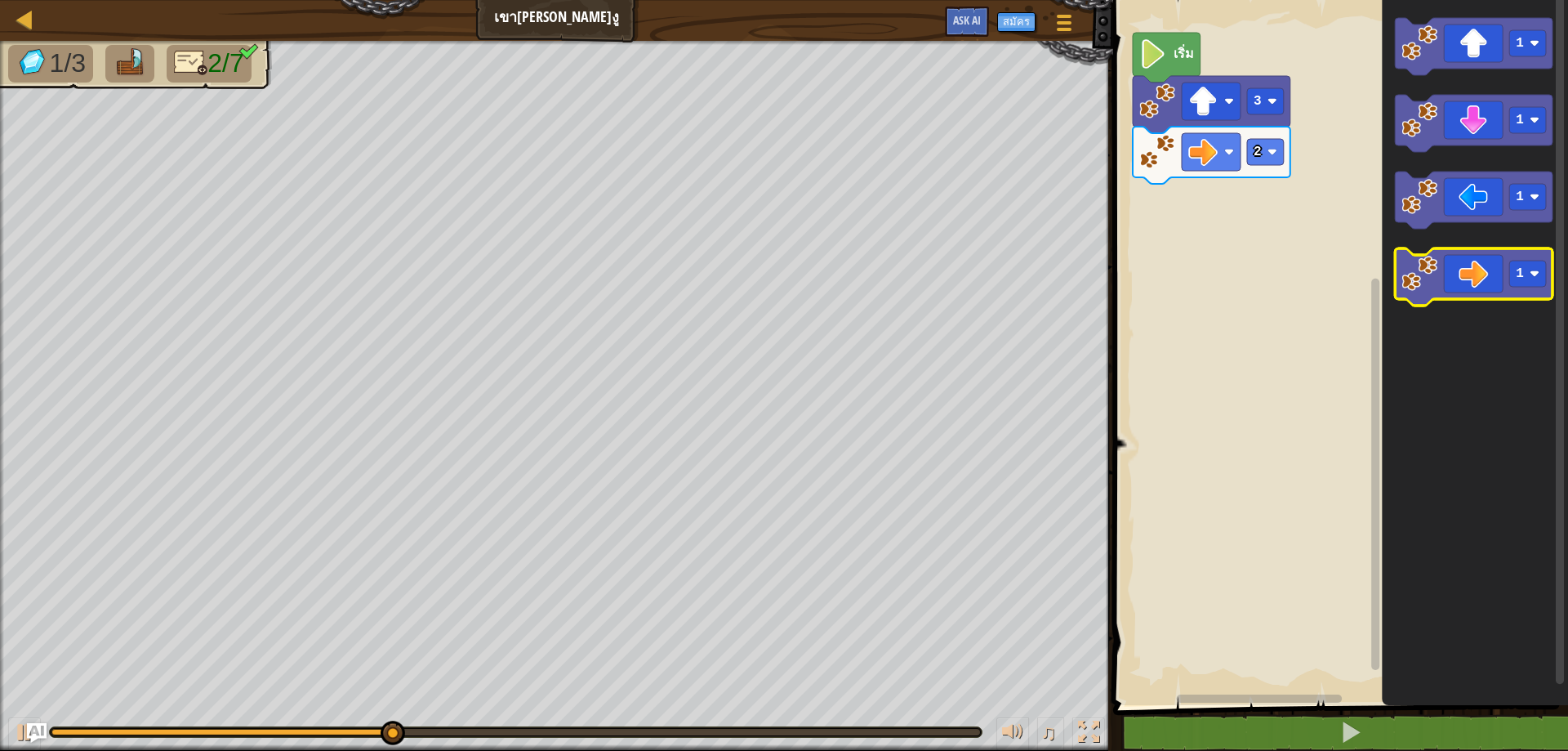
click at [1449, 257] on icon "พื้นที่ทำงาน Blockly" at bounding box center [1474, 276] width 158 height 57
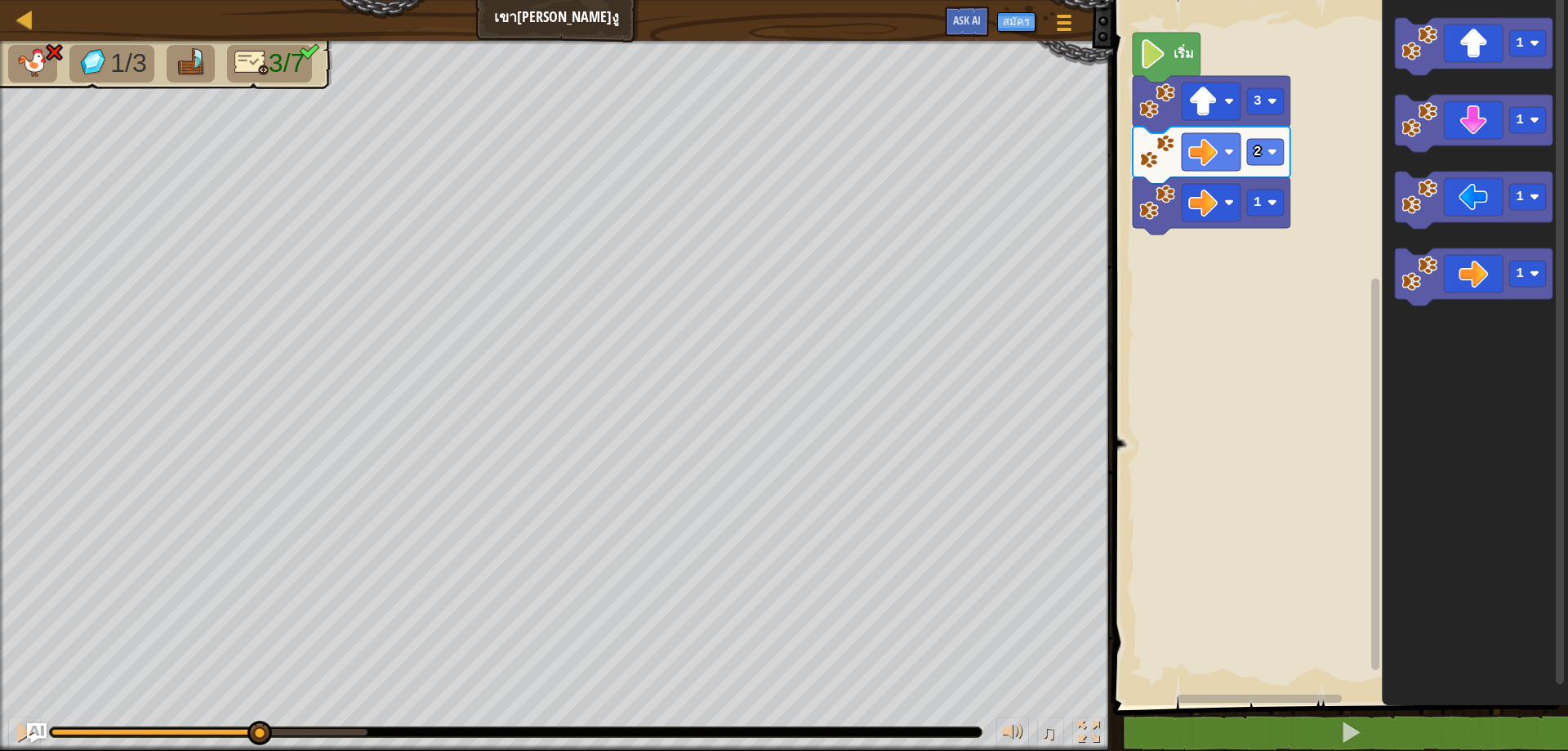
drag, startPoint x: 370, startPoint y: 737, endPoint x: 259, endPoint y: 781, distance: 119.4
click at [259, 0] on html "แผนที่ เขา[PERSON_NAME]งู เมนูเกม สมัคร Ask AI 1 הההההההההההההההההההההההההההההה…" at bounding box center [784, 0] width 1568 height 0
click at [15, 734] on div at bounding box center [24, 732] width 21 height 21
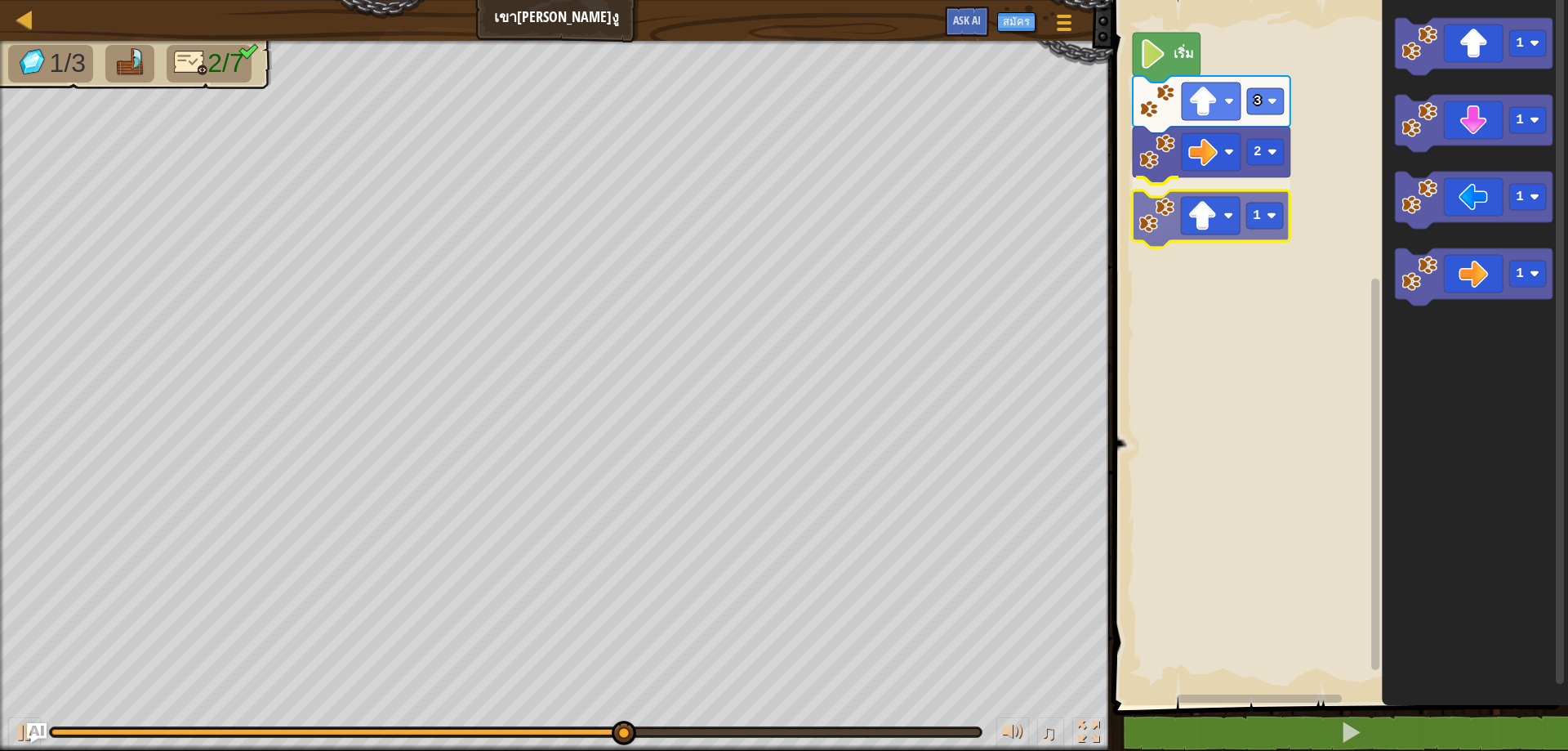
click at [1175, 242] on div "เริ่ม 3 2 1 1 1 1 1 1" at bounding box center [1338, 349] width 460 height 714
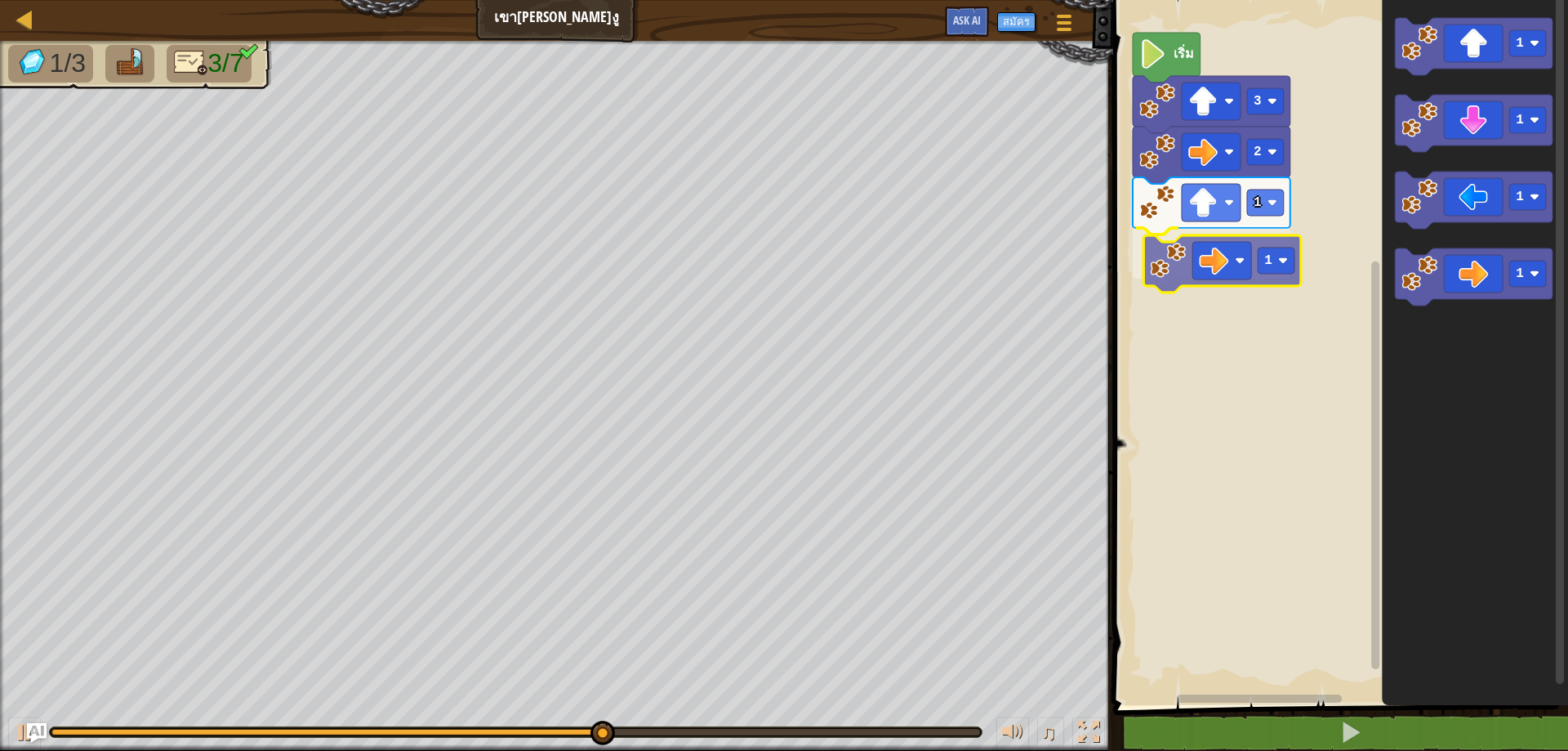
click at [1236, 269] on div "เริ่ม 3 2 1 1 1 1 1 1 1" at bounding box center [1338, 349] width 460 height 714
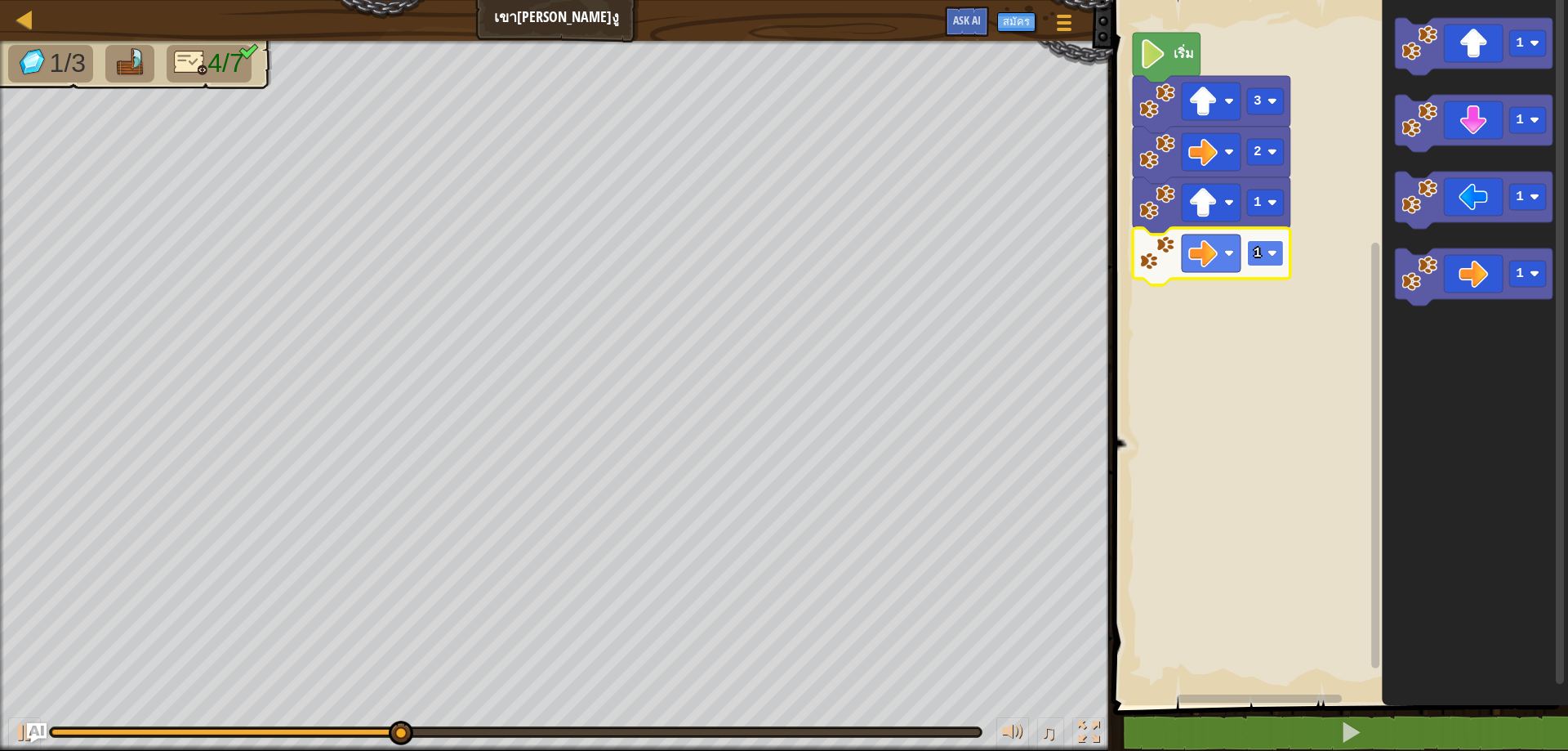
click at [1270, 255] on image "พื้นที่ทำงาน Blockly" at bounding box center [1272, 253] width 10 height 10
click at [1551, 194] on div "เริ่ม 3 2 1 2 1 1 1 1" at bounding box center [1338, 349] width 460 height 714
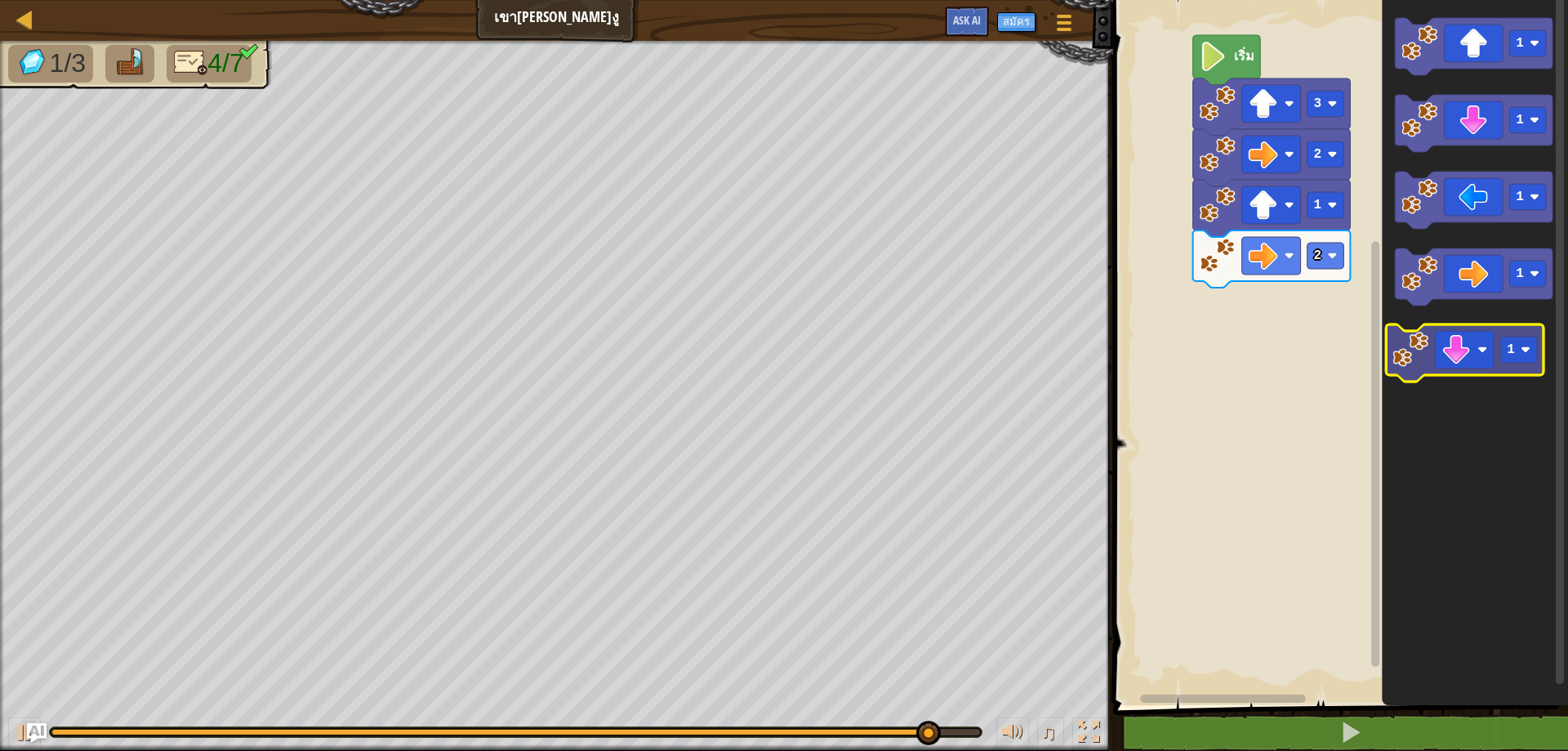
click at [1489, 339] on icon "1 1 1 1" at bounding box center [1476, 349] width 186 height 714
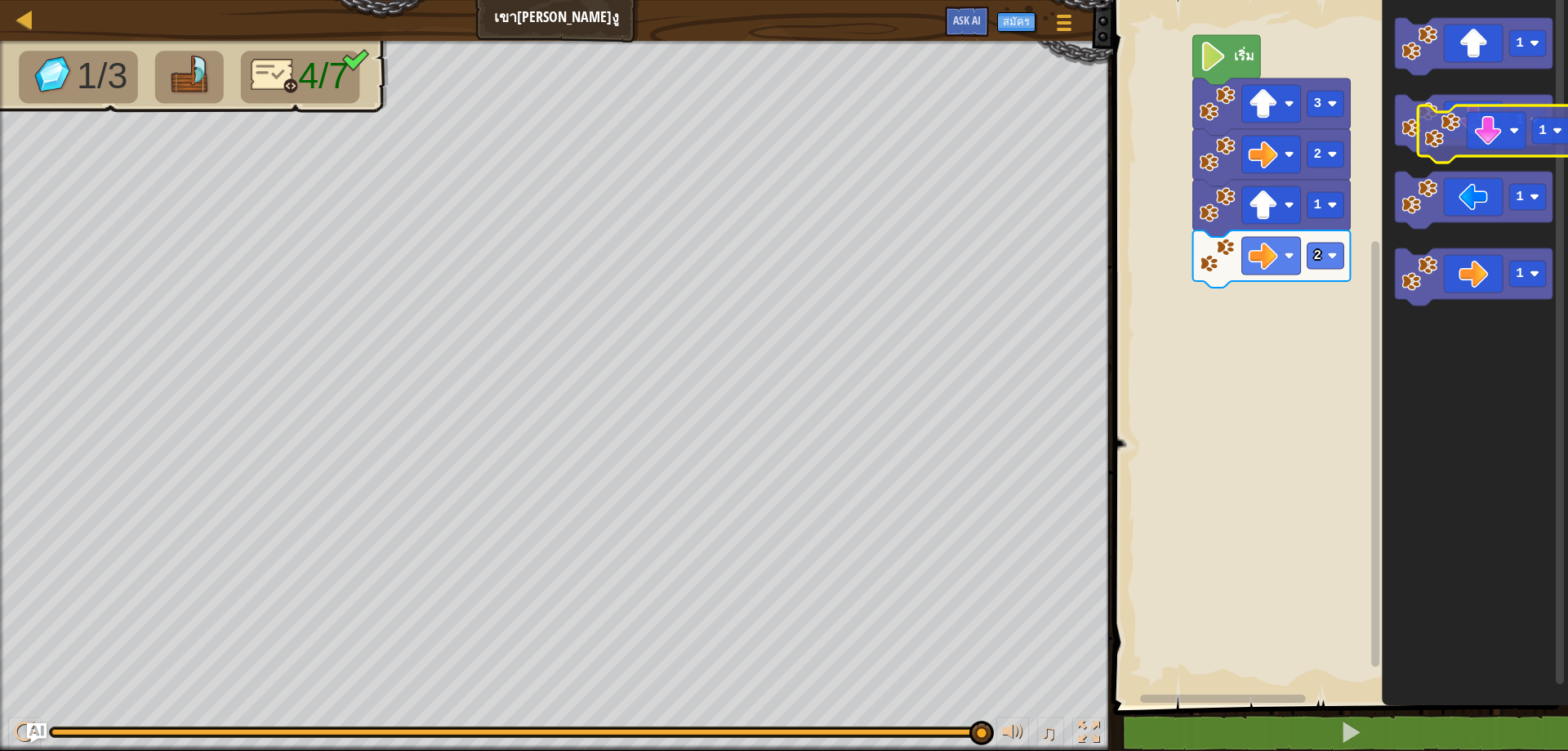
click at [1545, 153] on icon "1 1 1 1" at bounding box center [1476, 349] width 186 height 714
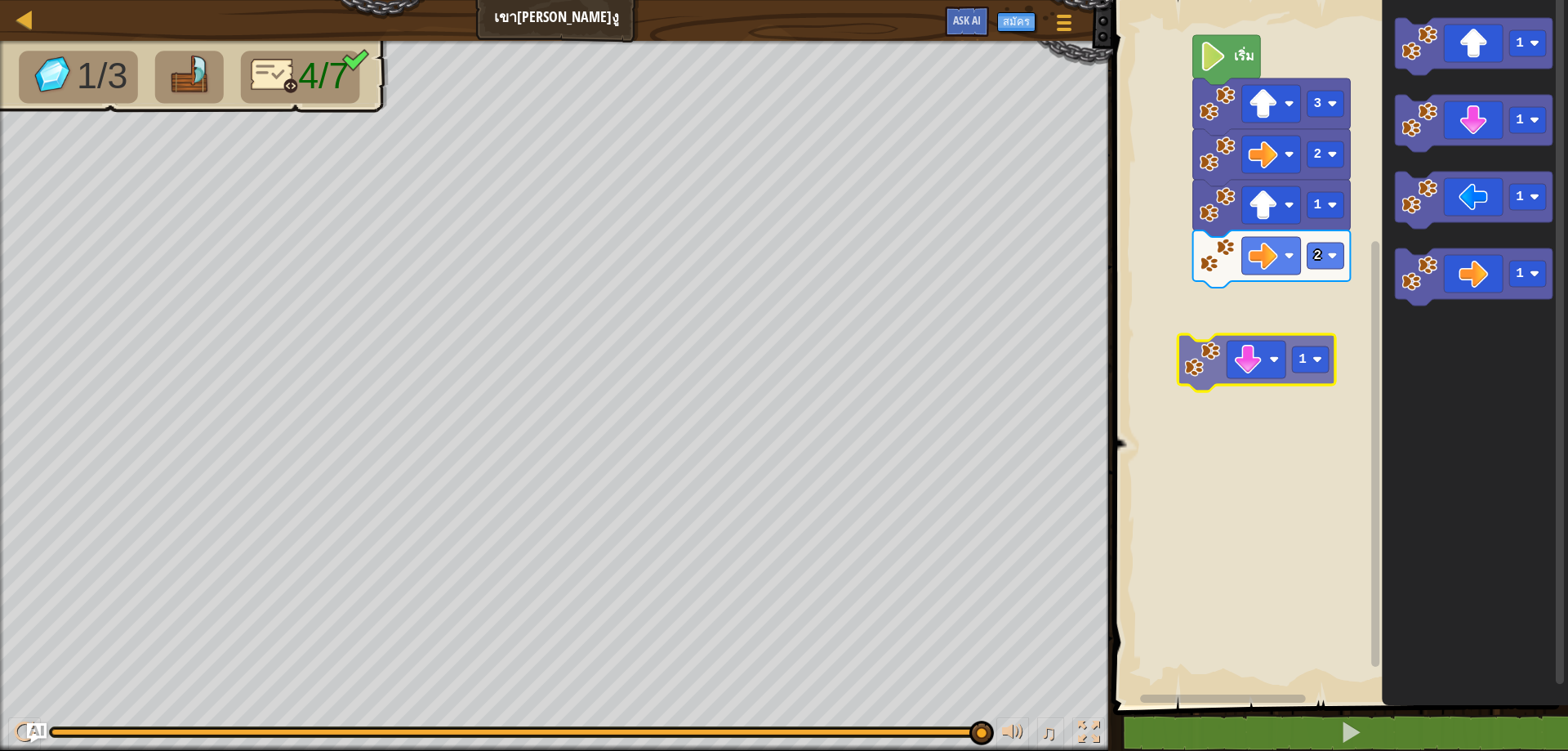
click at [1265, 354] on div "เริ่ม 3 2 1 2 1 1 1 1 1 1" at bounding box center [1338, 349] width 460 height 714
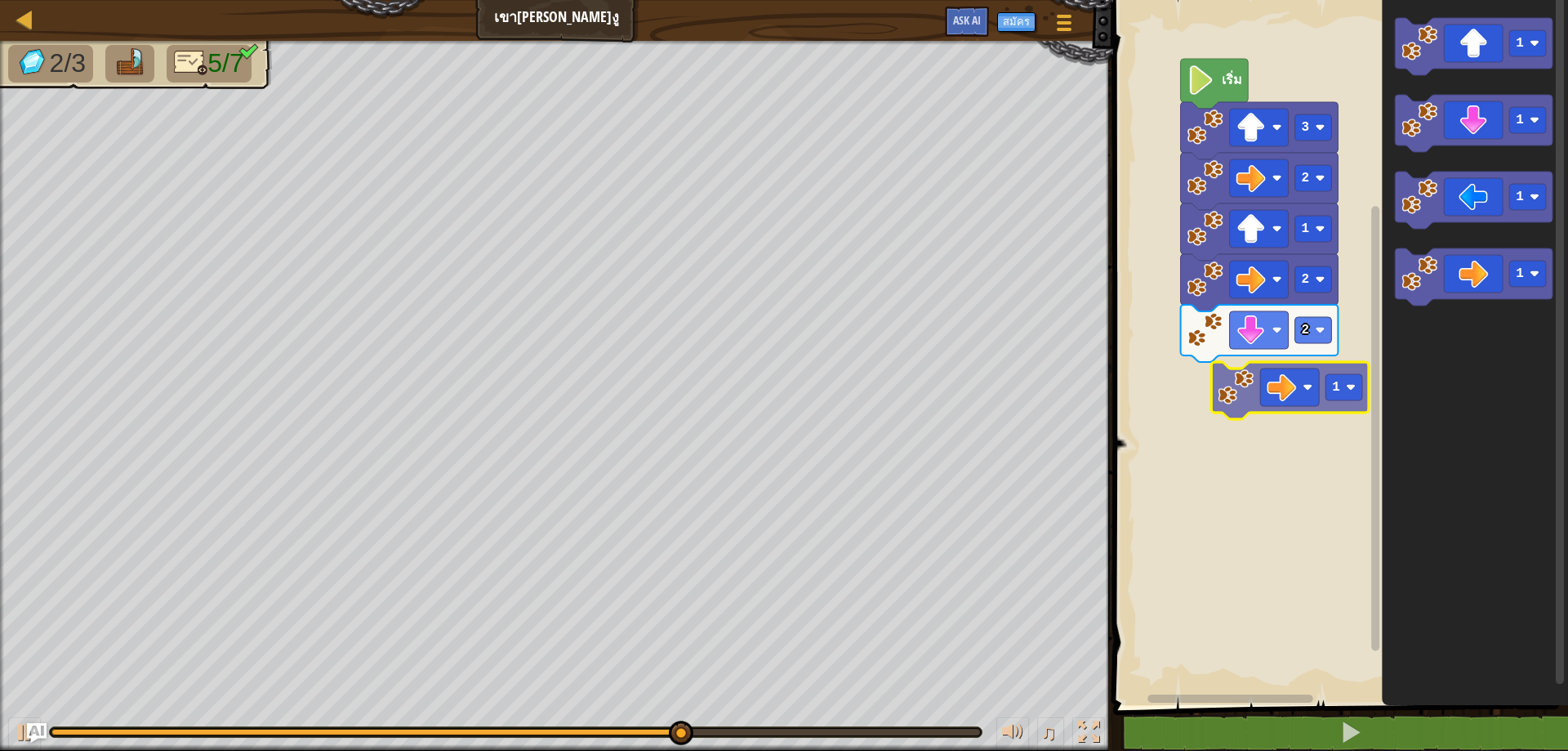
click at [1262, 414] on div "เริ่ม 3 2 1 2 2 1 1 1 1 1 1" at bounding box center [1338, 349] width 460 height 714
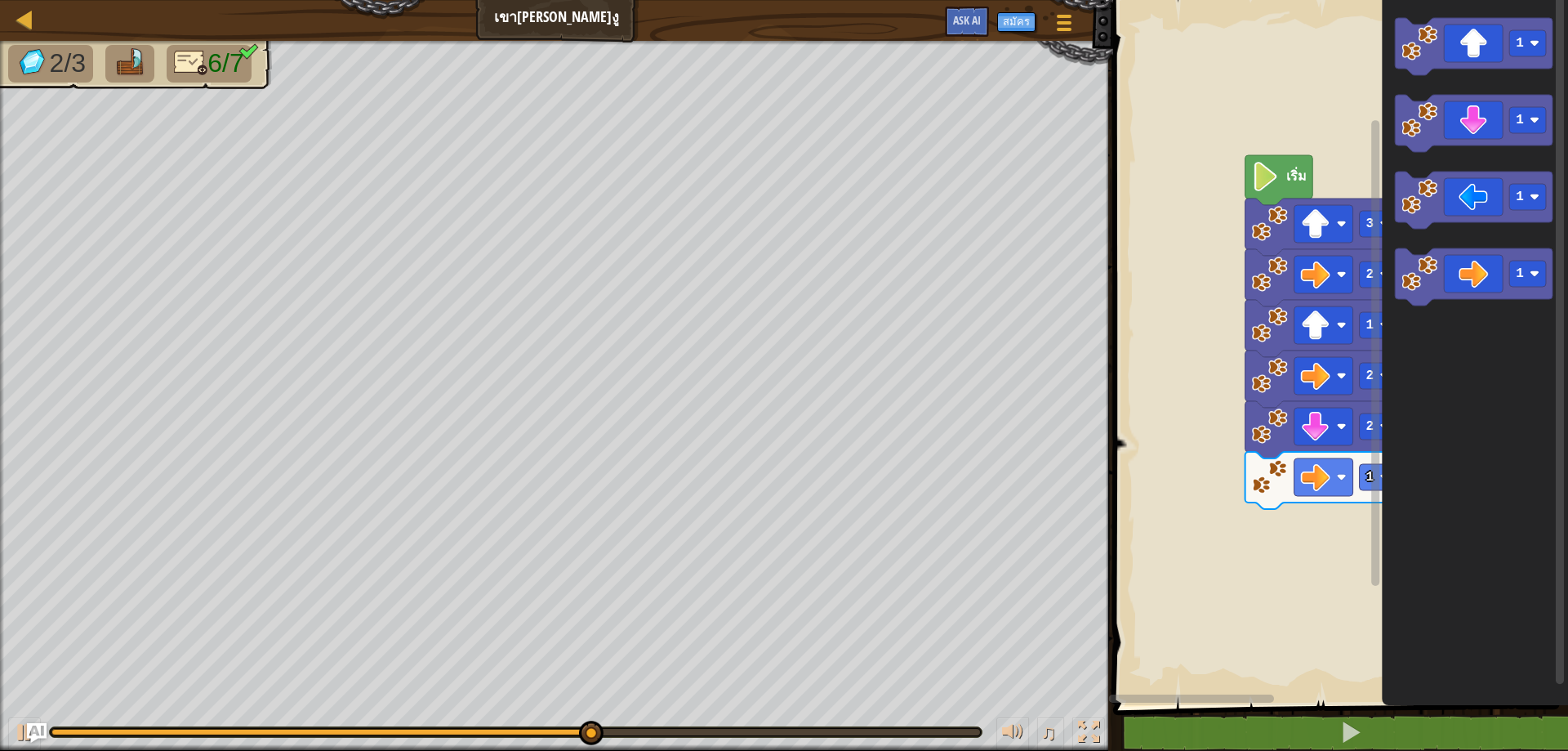
click at [1294, 157] on rect "พื้นที่ทำงาน Blockly" at bounding box center [1338, 349] width 460 height 714
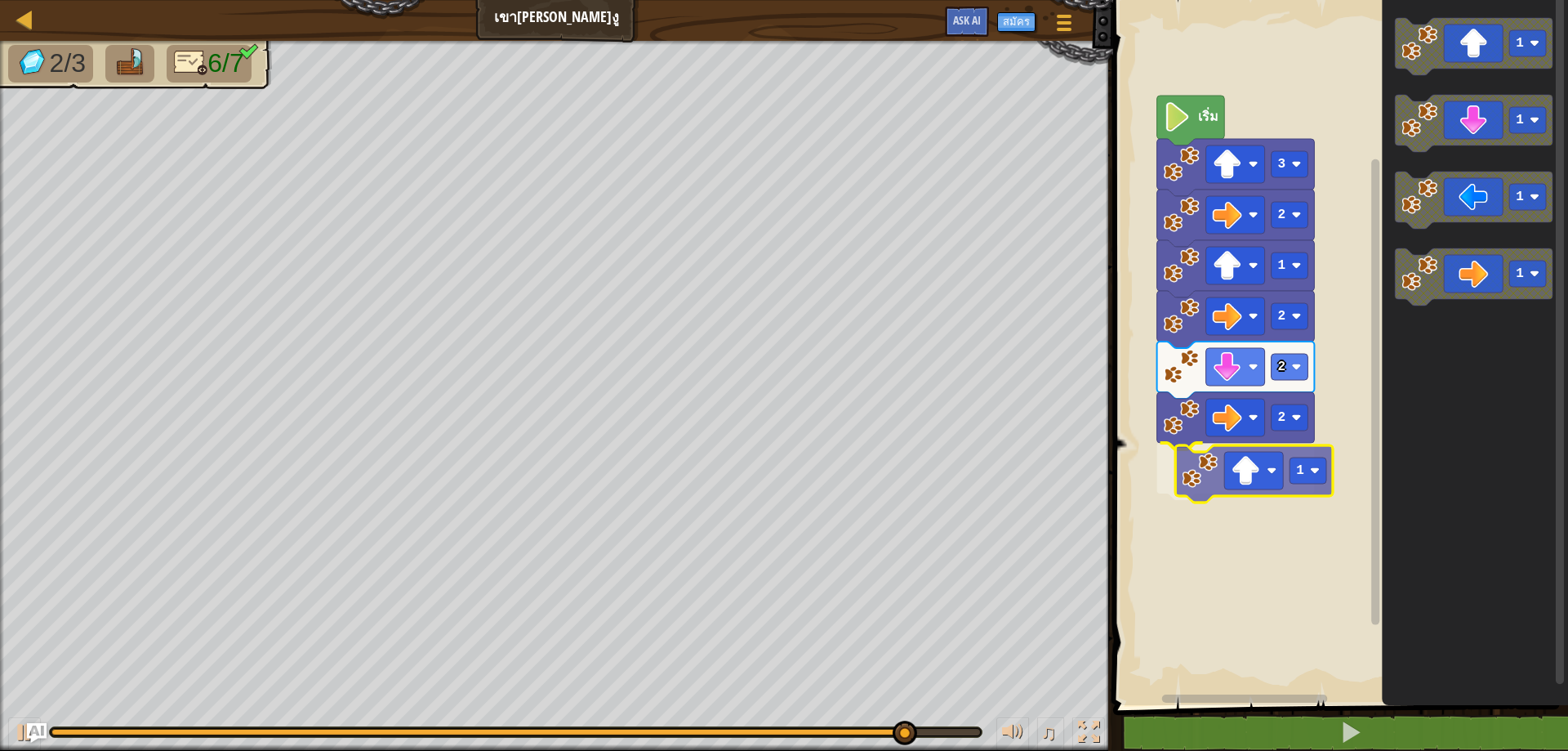
click at [1286, 505] on div "เริ่ม 3 2 1 2 2 2 1 1 1 1 1 1" at bounding box center [1338, 349] width 460 height 714
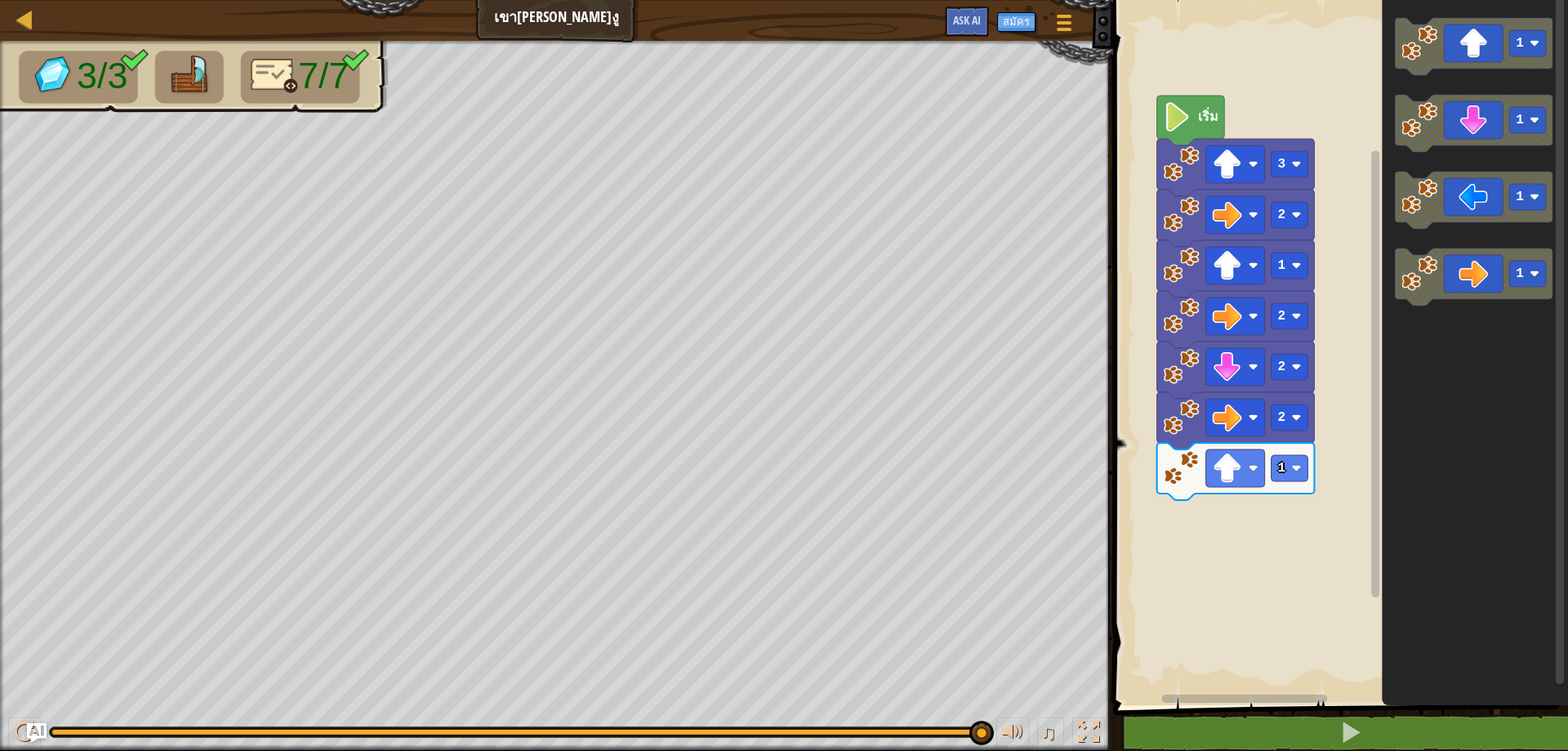
click at [1448, 183] on g "1 1 1 1" at bounding box center [1474, 162] width 158 height 288
click at [1284, 465] on text "1" at bounding box center [1282, 468] width 8 height 14
click at [1273, 467] on rect "พื้นที่ทำงาน Blockly" at bounding box center [1290, 468] width 37 height 26
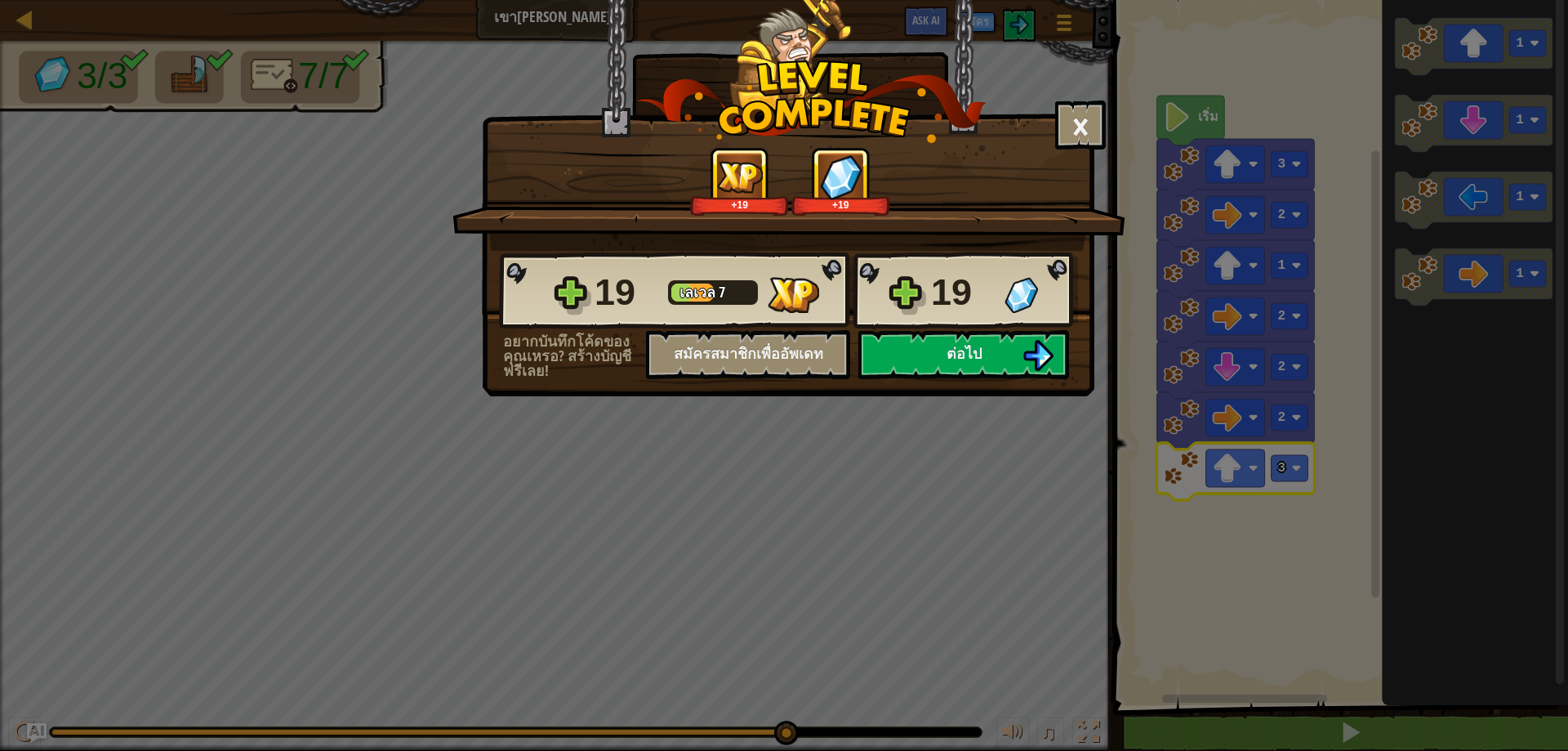
click at [1026, 330] on div "19 [PERSON_NAME] 7 19" at bounding box center [789, 291] width 579 height 79
click at [999, 341] on button "ต่อไป" at bounding box center [963, 354] width 211 height 49
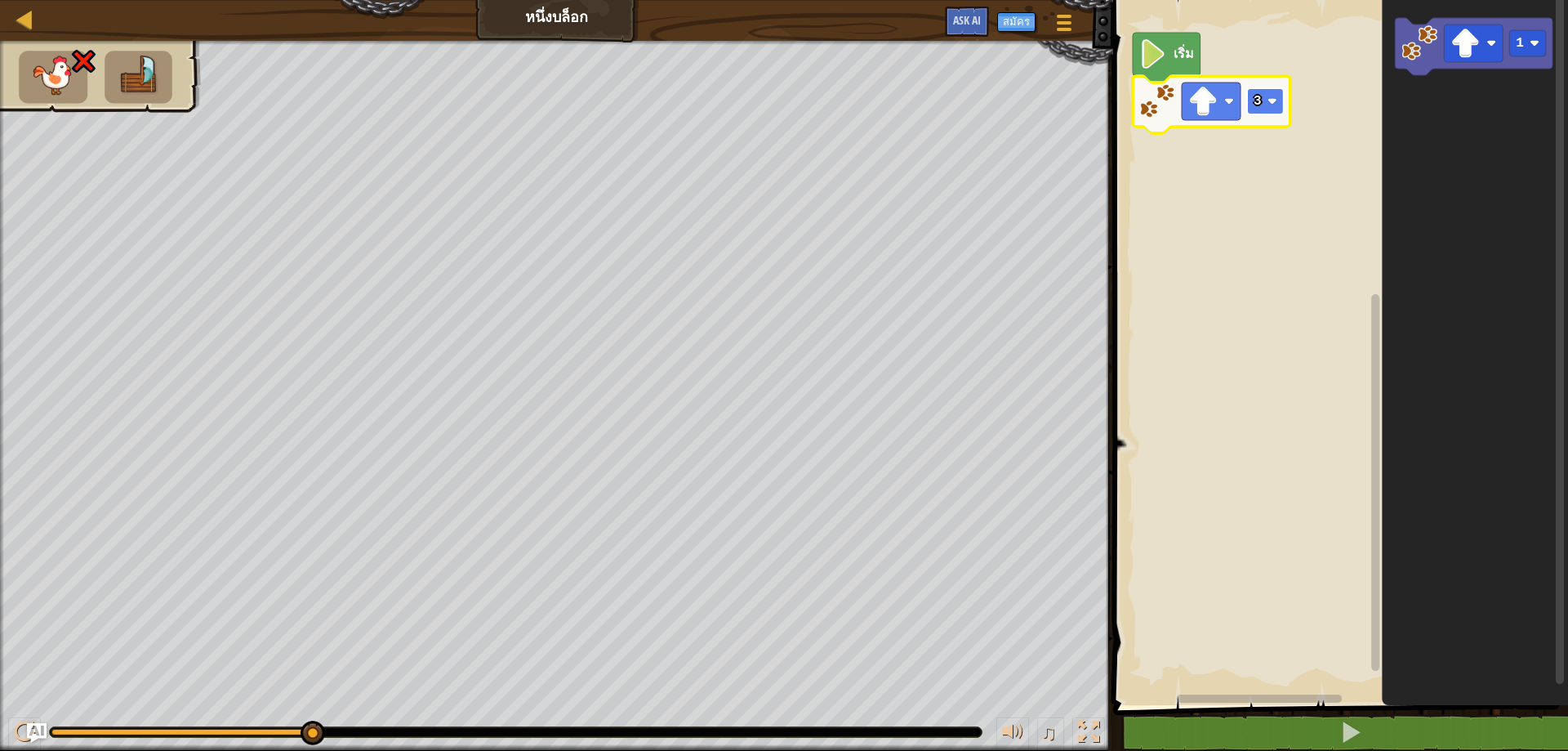
click at [1256, 100] on text "3" at bounding box center [1257, 101] width 8 height 14
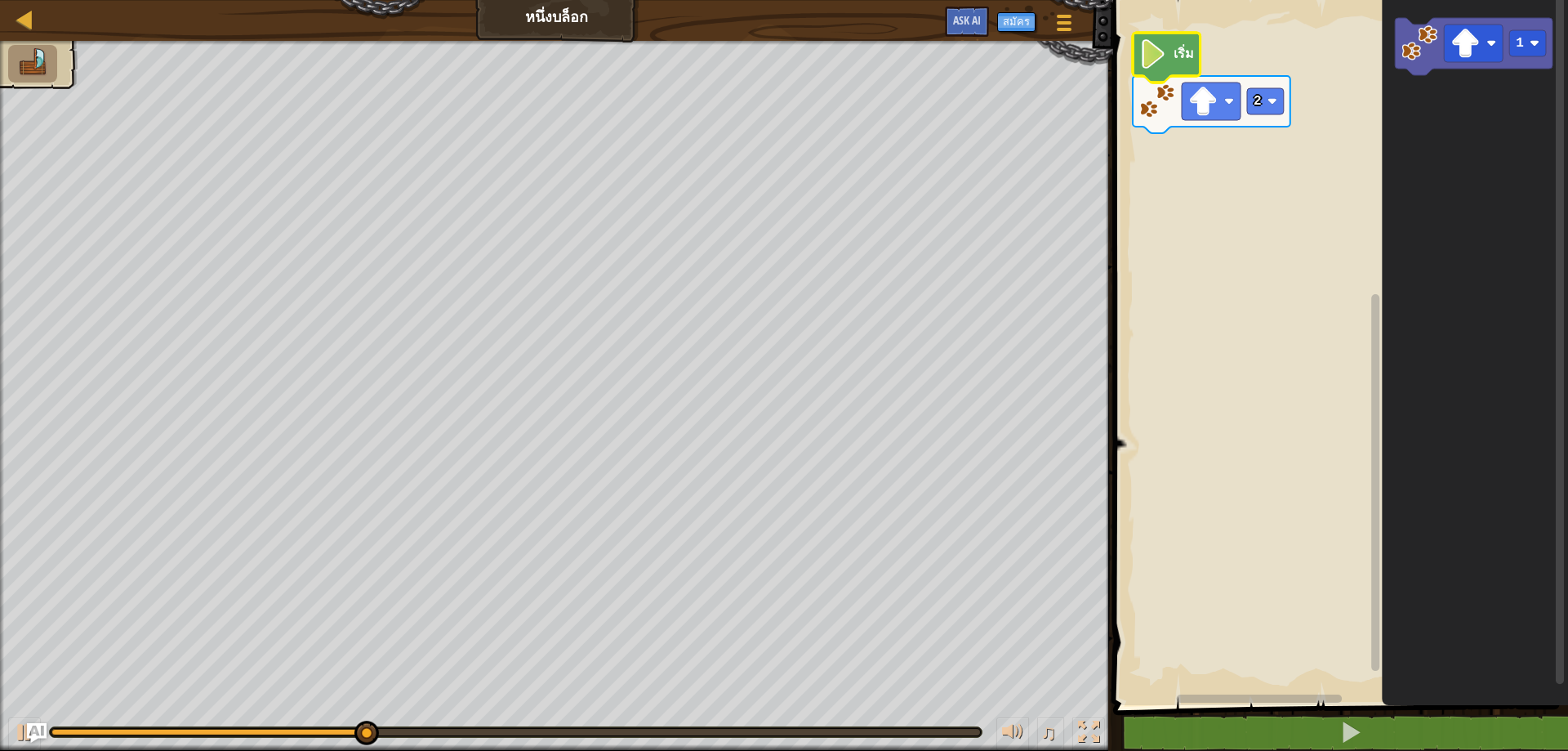
click at [1190, 61] on text "เริ่ม" at bounding box center [1183, 53] width 21 height 18
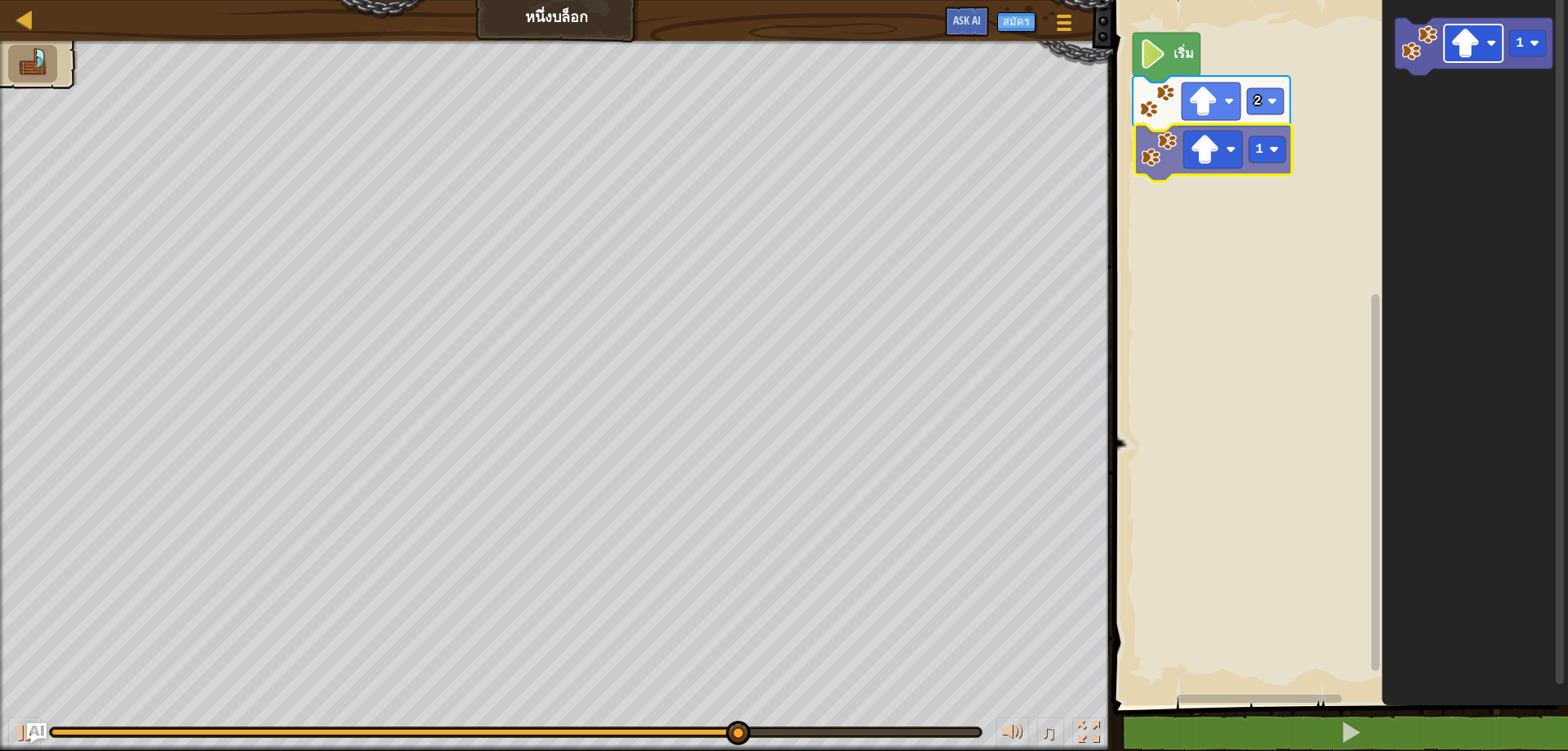
click at [1187, 137] on div "เริ่ม 2 1 1 1" at bounding box center [1338, 349] width 460 height 714
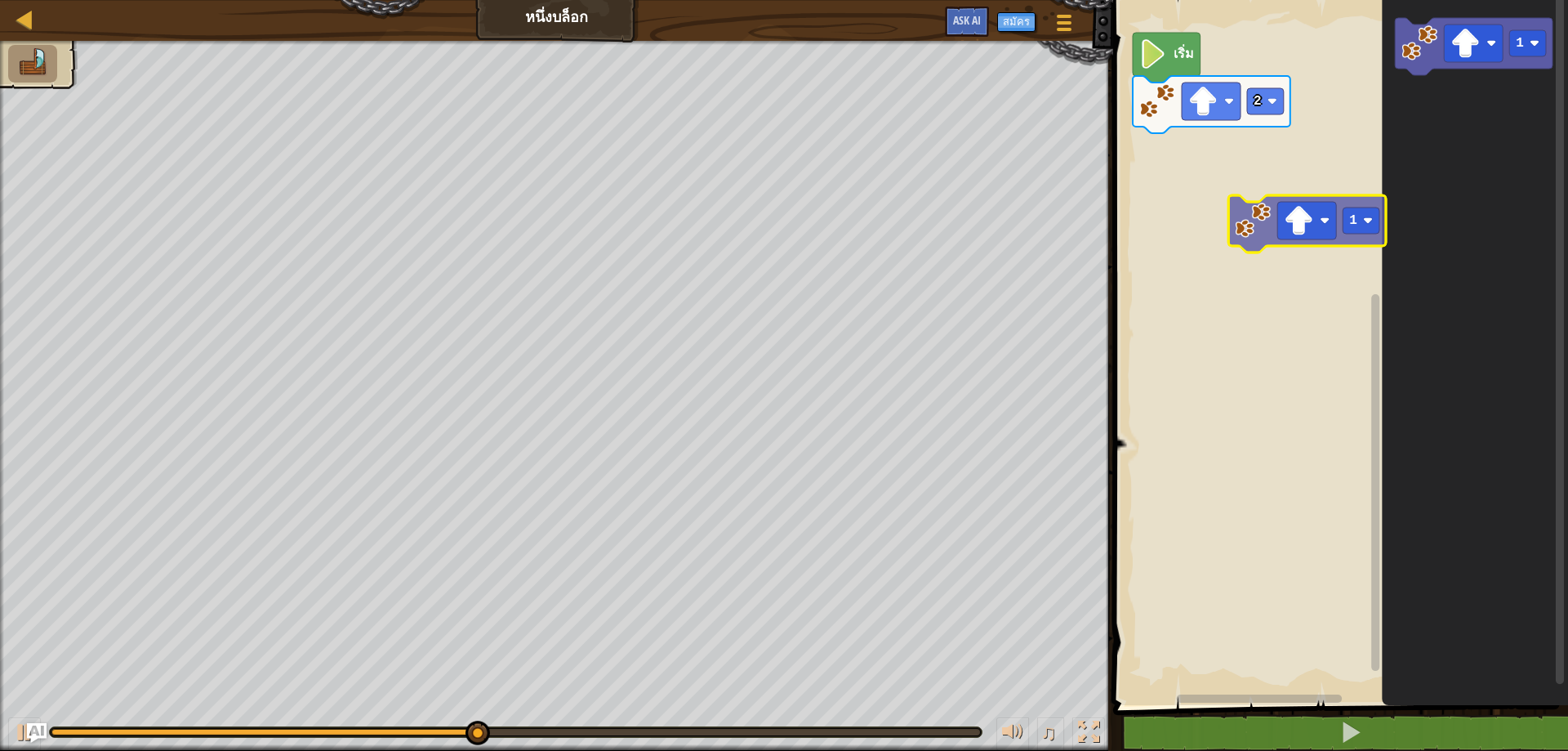
click at [1256, 244] on div "เริ่ม 2 1 1" at bounding box center [1338, 349] width 460 height 714
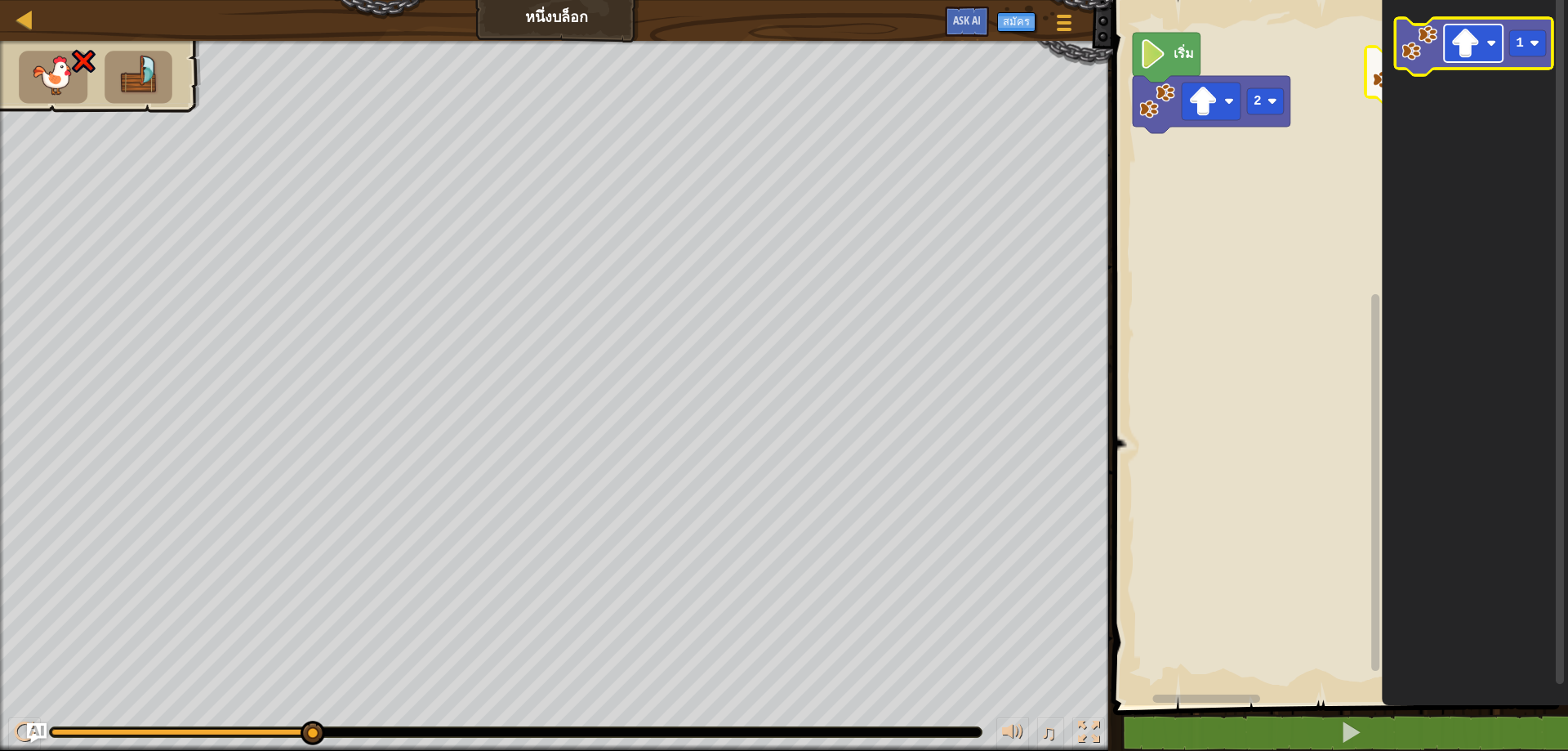
click at [1484, 43] on rect "พื้นที่ทำงาน Blockly" at bounding box center [1473, 43] width 59 height 38
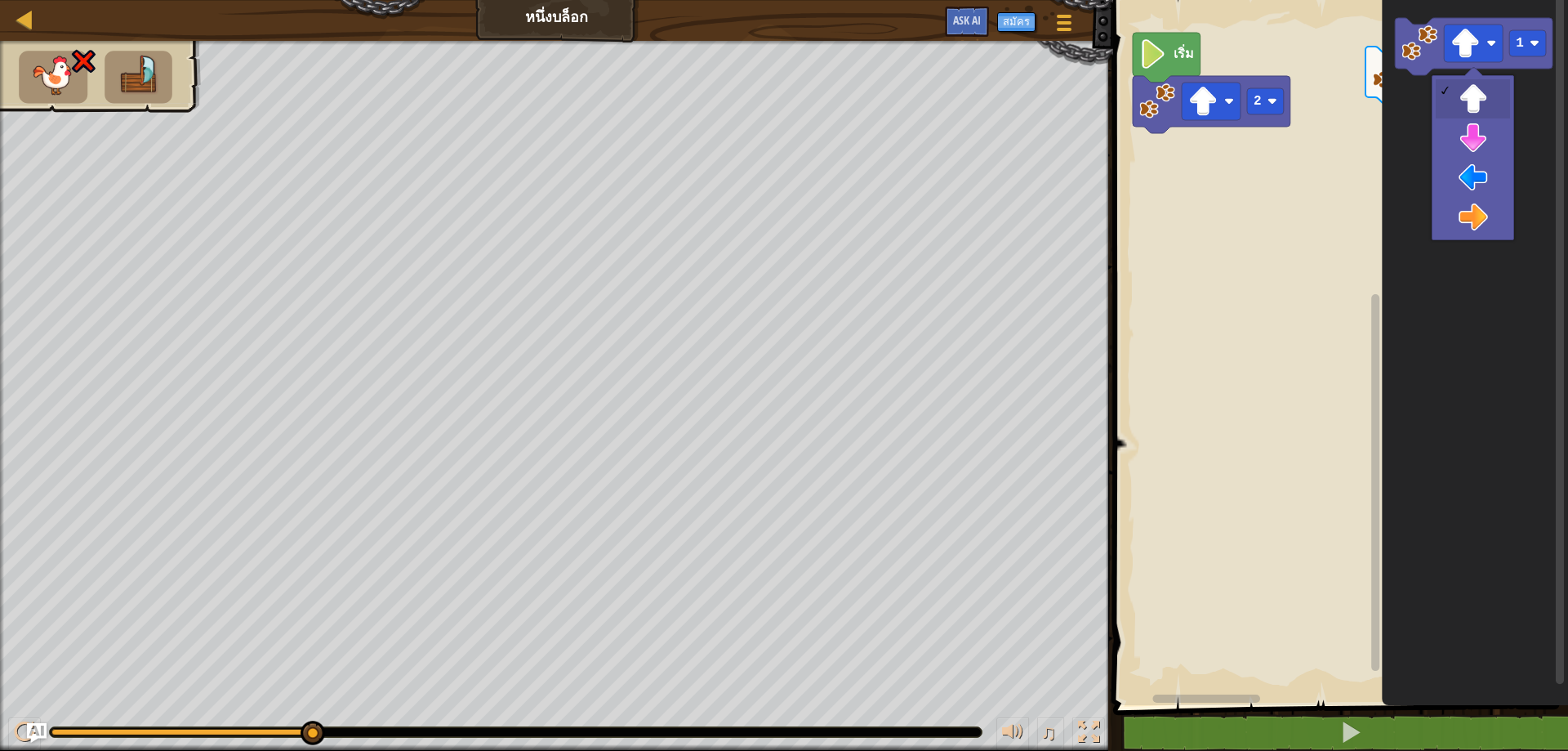
drag, startPoint x: 298, startPoint y: 742, endPoint x: 310, endPoint y: 737, distance: 13.0
click at [310, 737] on div "♫" at bounding box center [557, 728] width 1114 height 49
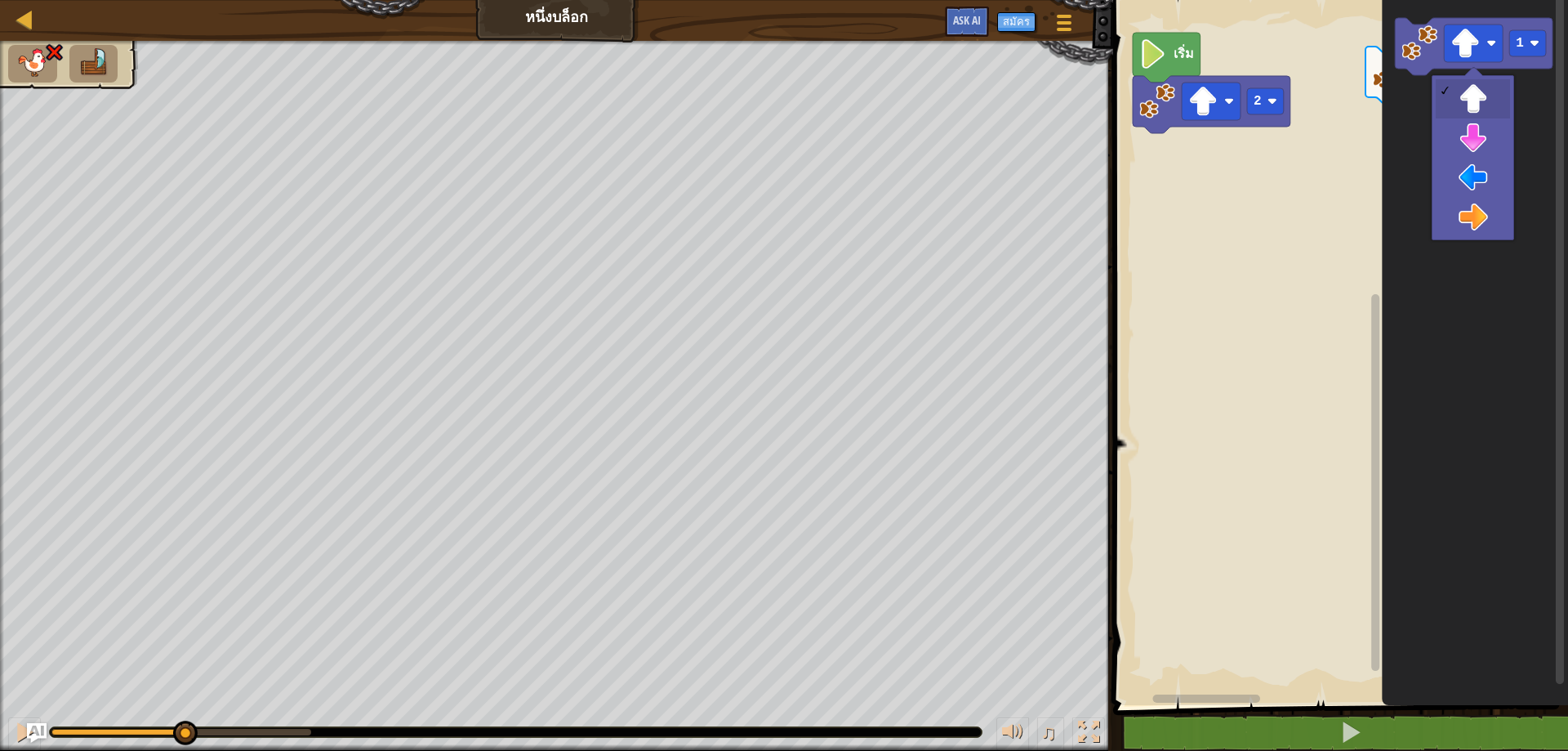
drag, startPoint x: 310, startPoint y: 737, endPoint x: 184, endPoint y: 750, distance: 126.7
click at [184, 750] on div "♫" at bounding box center [557, 728] width 1114 height 49
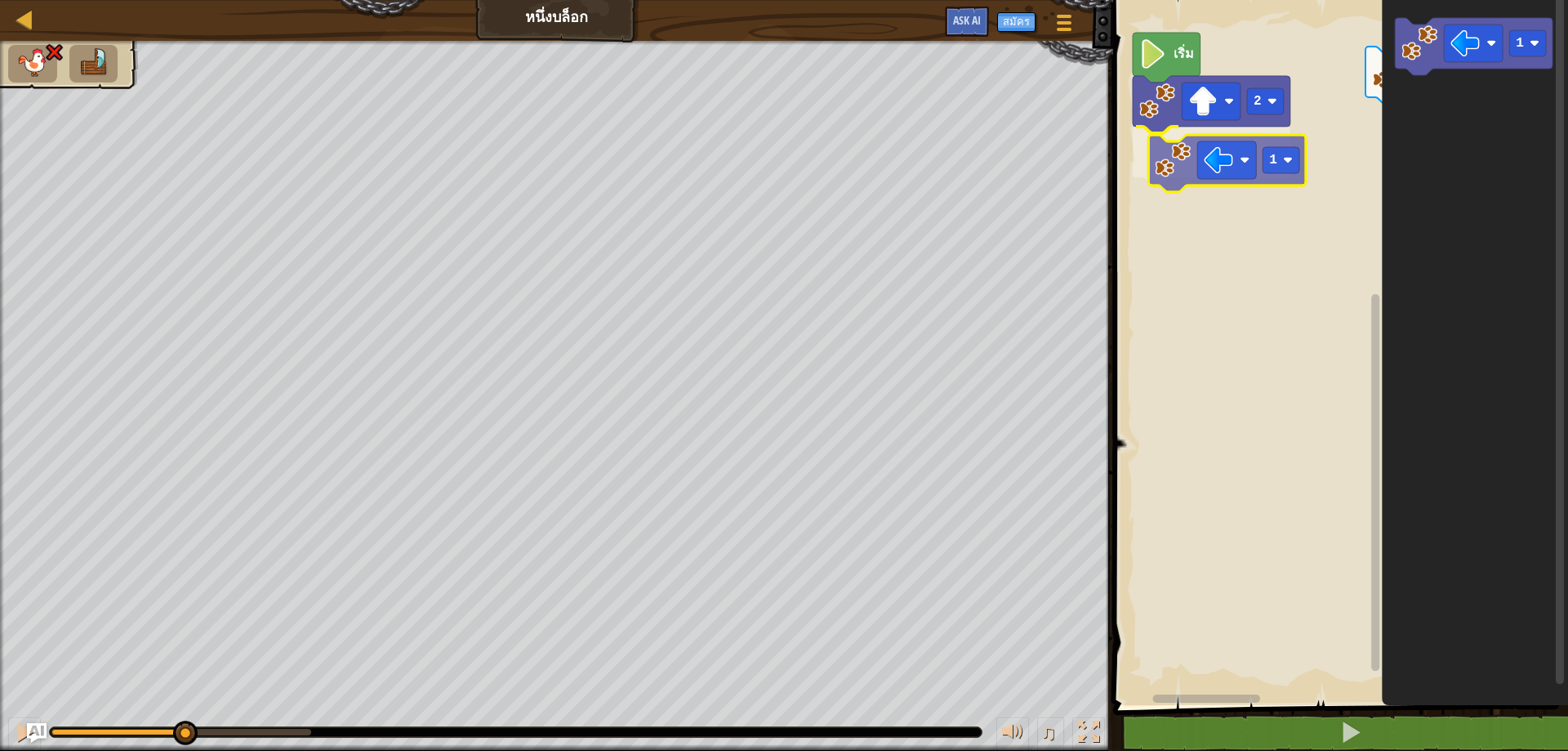
click at [1176, 146] on div "2 1 เริ่ม 1 1 1" at bounding box center [1338, 349] width 460 height 714
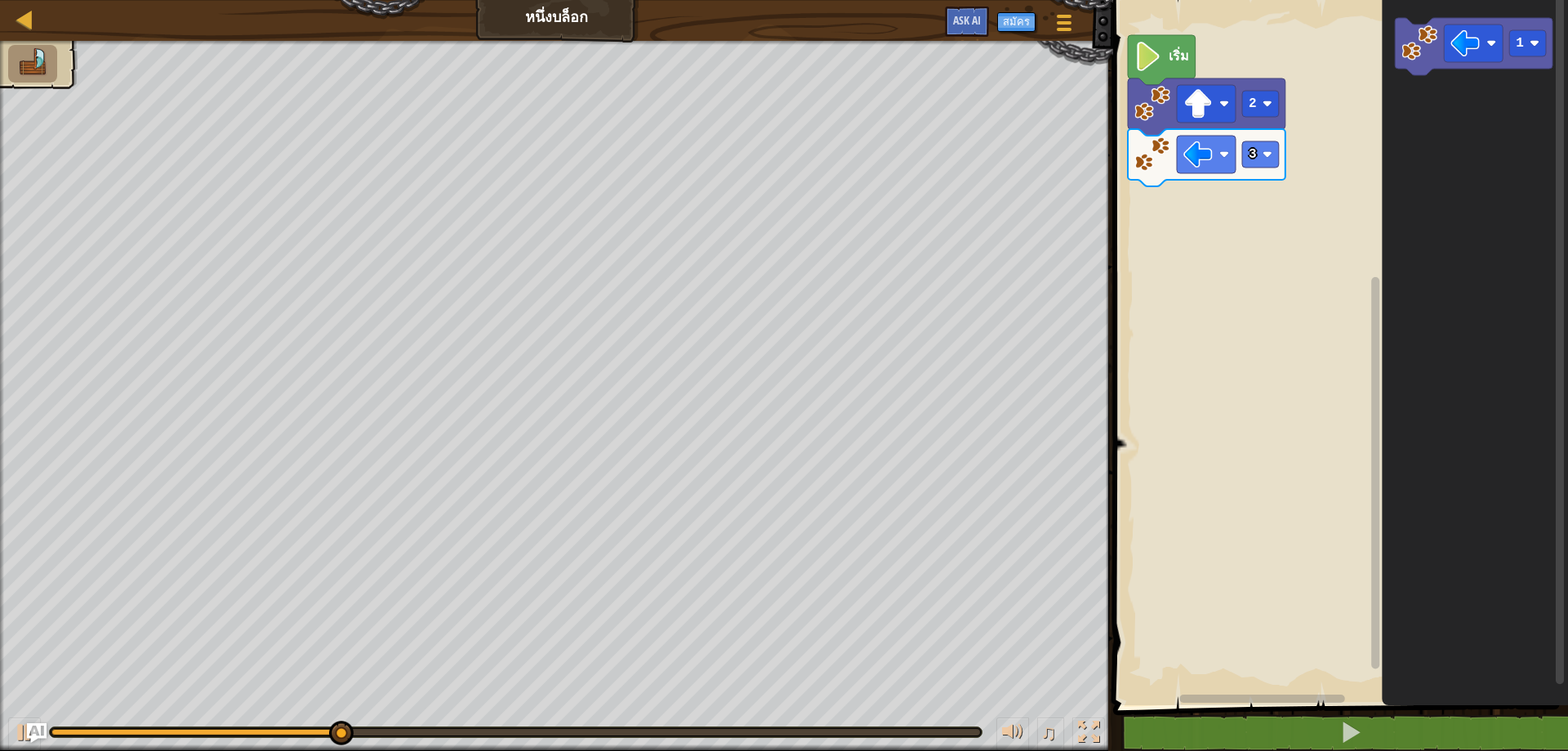
click at [1253, 240] on rect "พื้นที่ทำงาน Blockly" at bounding box center [1338, 349] width 460 height 714
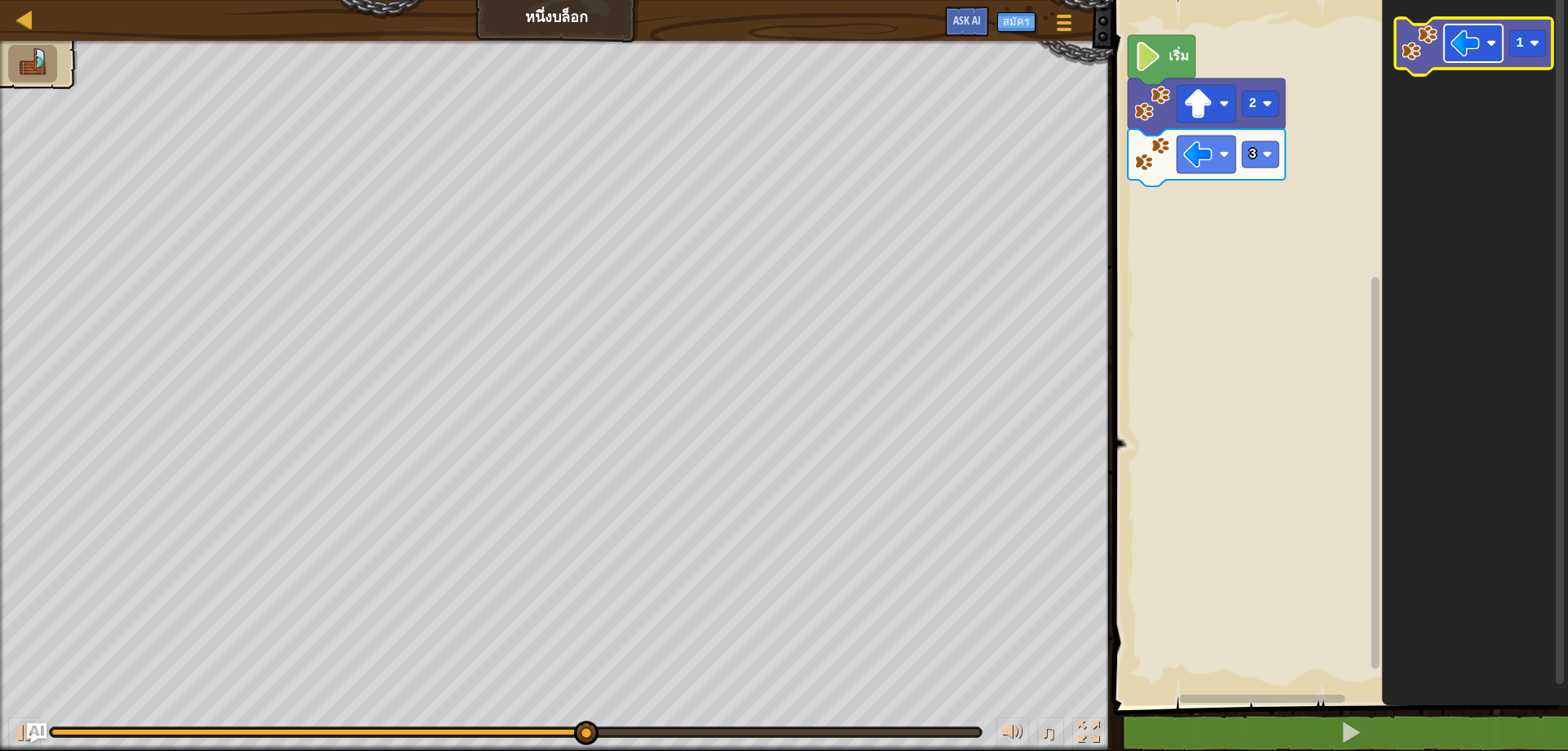
click at [1470, 36] on image "พื้นที่ทำงาน Blockly" at bounding box center [1465, 43] width 29 height 29
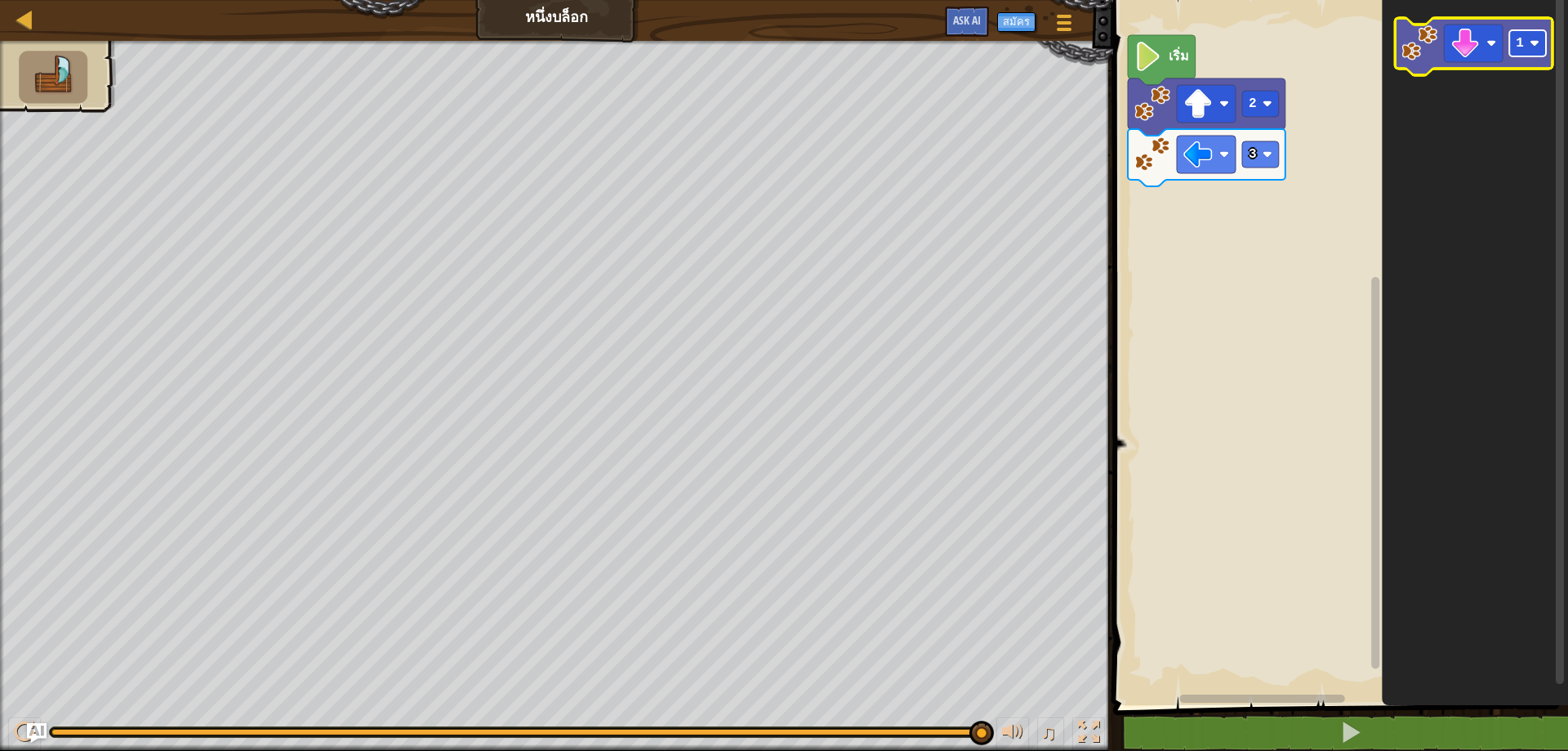
click at [1541, 51] on rect "พื้นที่ทำงาน Blockly" at bounding box center [1527, 43] width 37 height 26
click at [1567, 143] on icon "1" at bounding box center [1476, 349] width 186 height 714
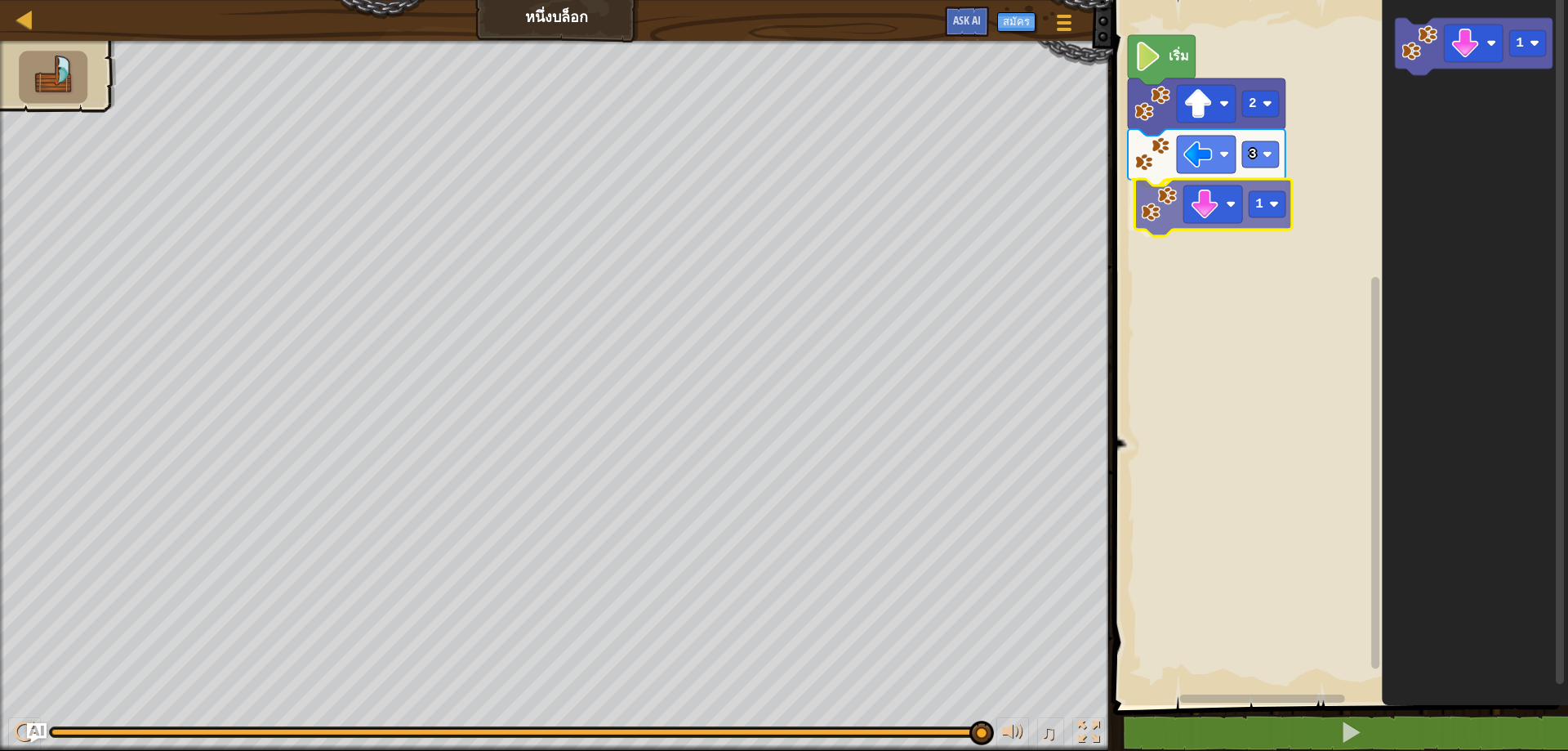
click at [1169, 196] on div "เริ่ม 2 3 1 1 1" at bounding box center [1338, 349] width 460 height 714
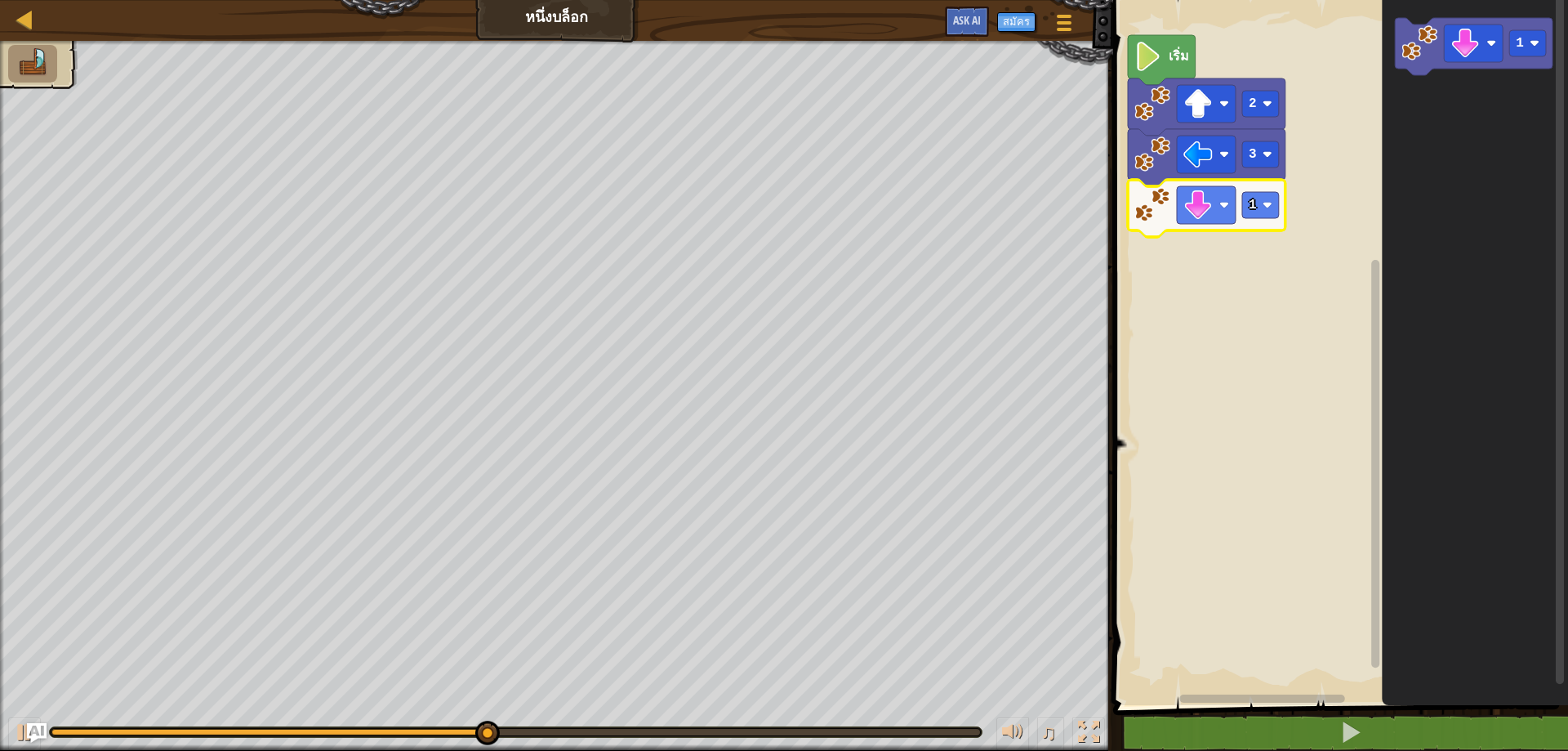
click at [1254, 226] on icon "พื้นที่ทำงาน Blockly" at bounding box center [1207, 207] width 158 height 57
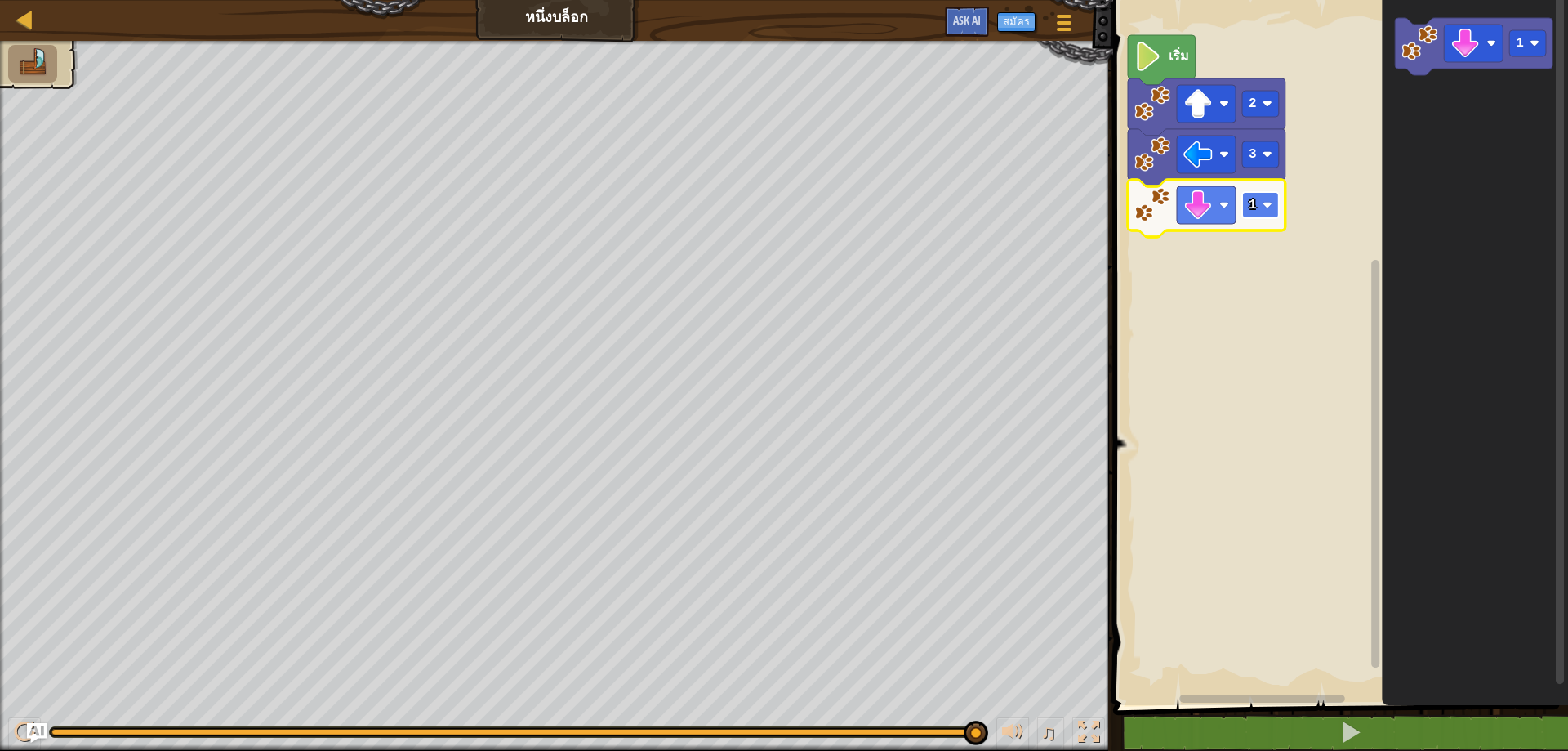
click at [1257, 213] on rect "พื้นที่ทำงาน Blockly" at bounding box center [1260, 205] width 37 height 26
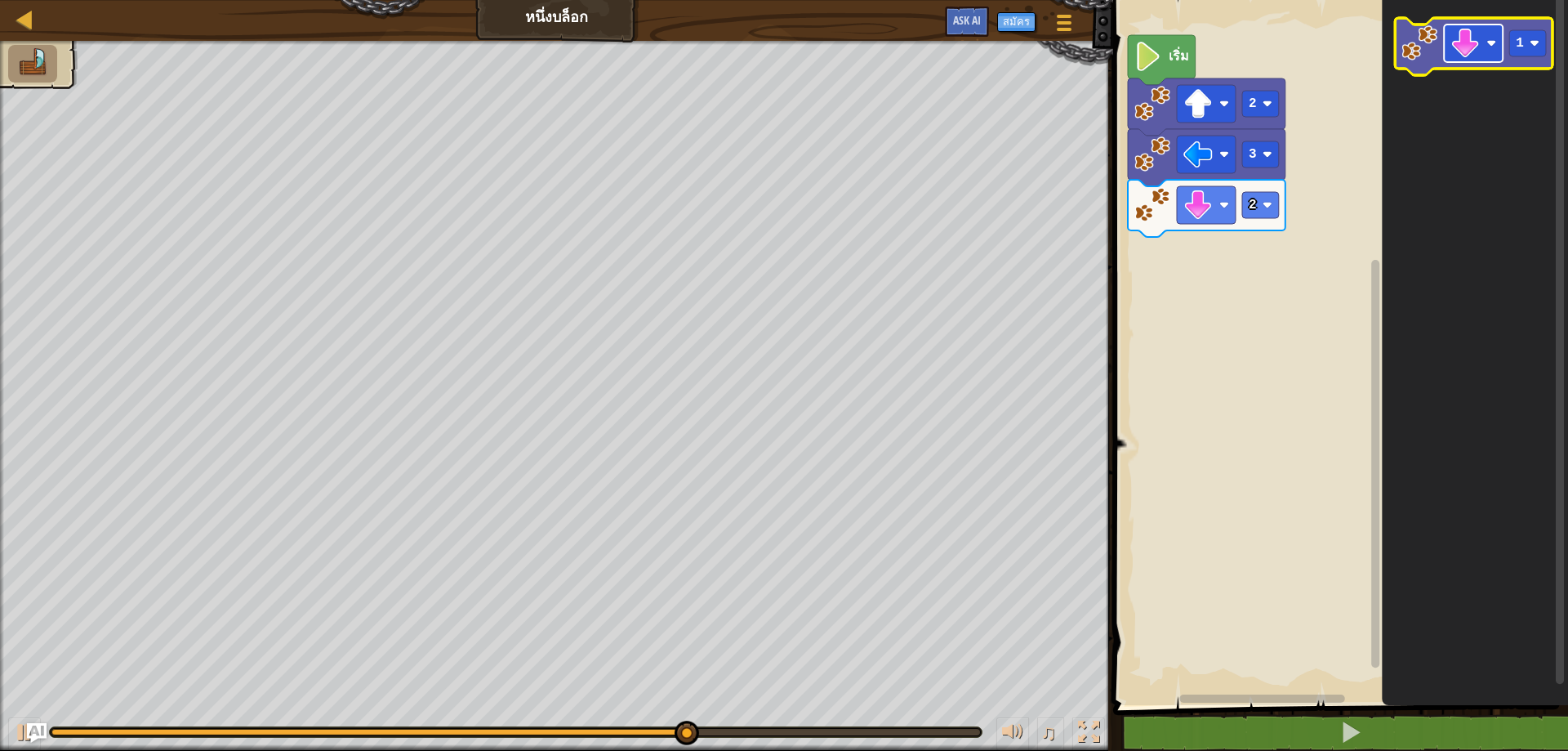
click at [1495, 53] on rect "พื้นที่ทำงาน Blockly" at bounding box center [1473, 43] width 59 height 38
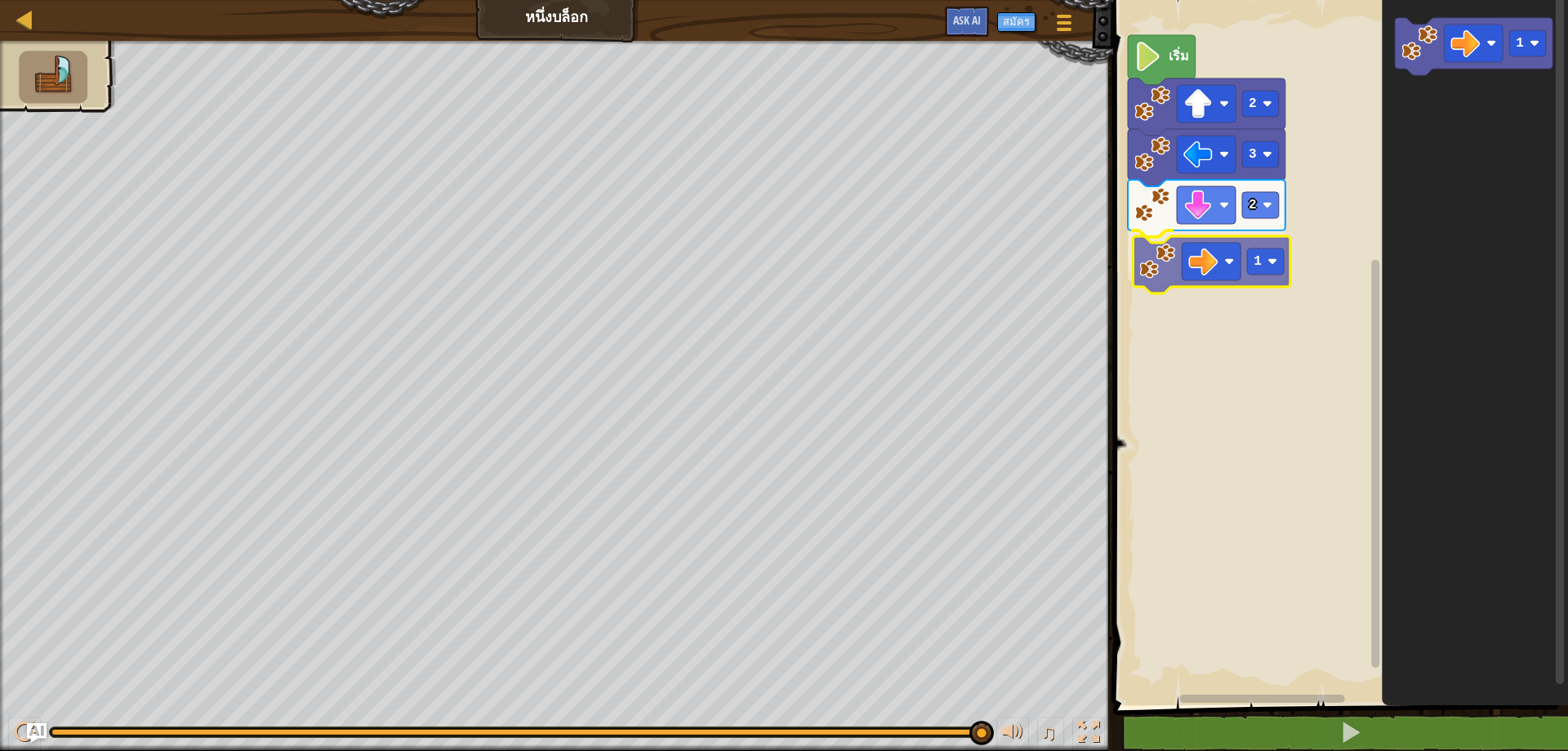
click at [1161, 256] on div "เริ่ม 2 3 2 1 1 1" at bounding box center [1338, 349] width 460 height 714
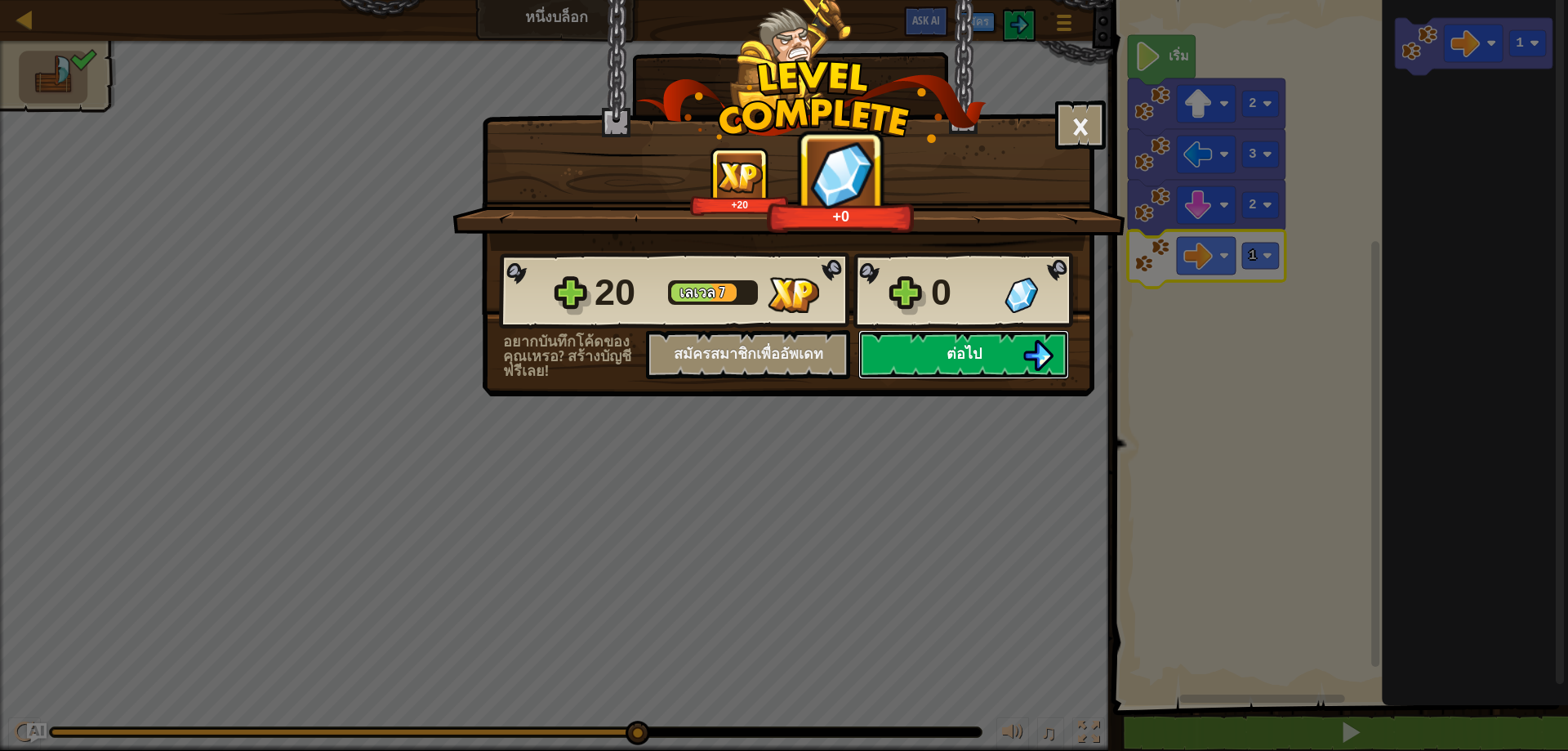
click at [943, 346] on button "ต่อไป" at bounding box center [963, 354] width 211 height 49
